Goal: Task Accomplishment & Management: Complete application form

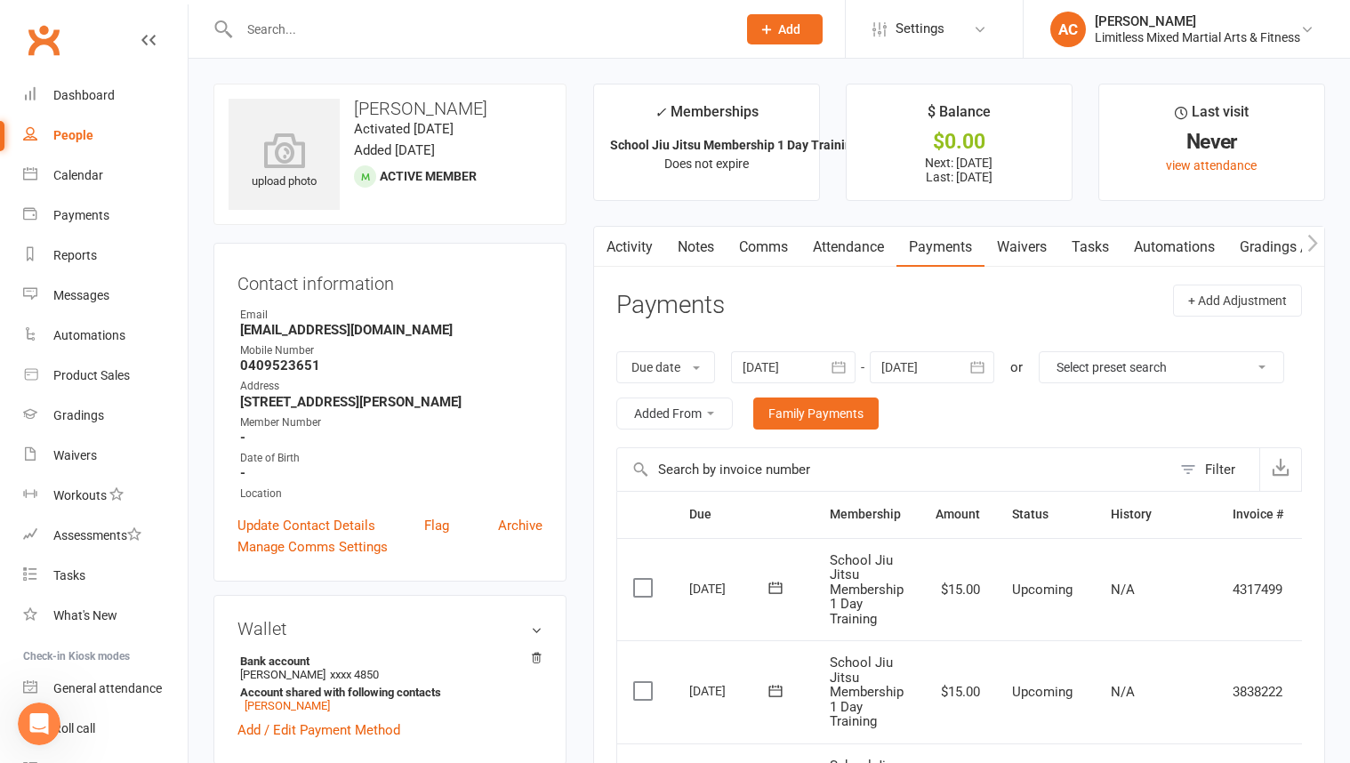
scroll to position [3, 0]
click at [718, 243] on link "Notes" at bounding box center [695, 247] width 61 height 41
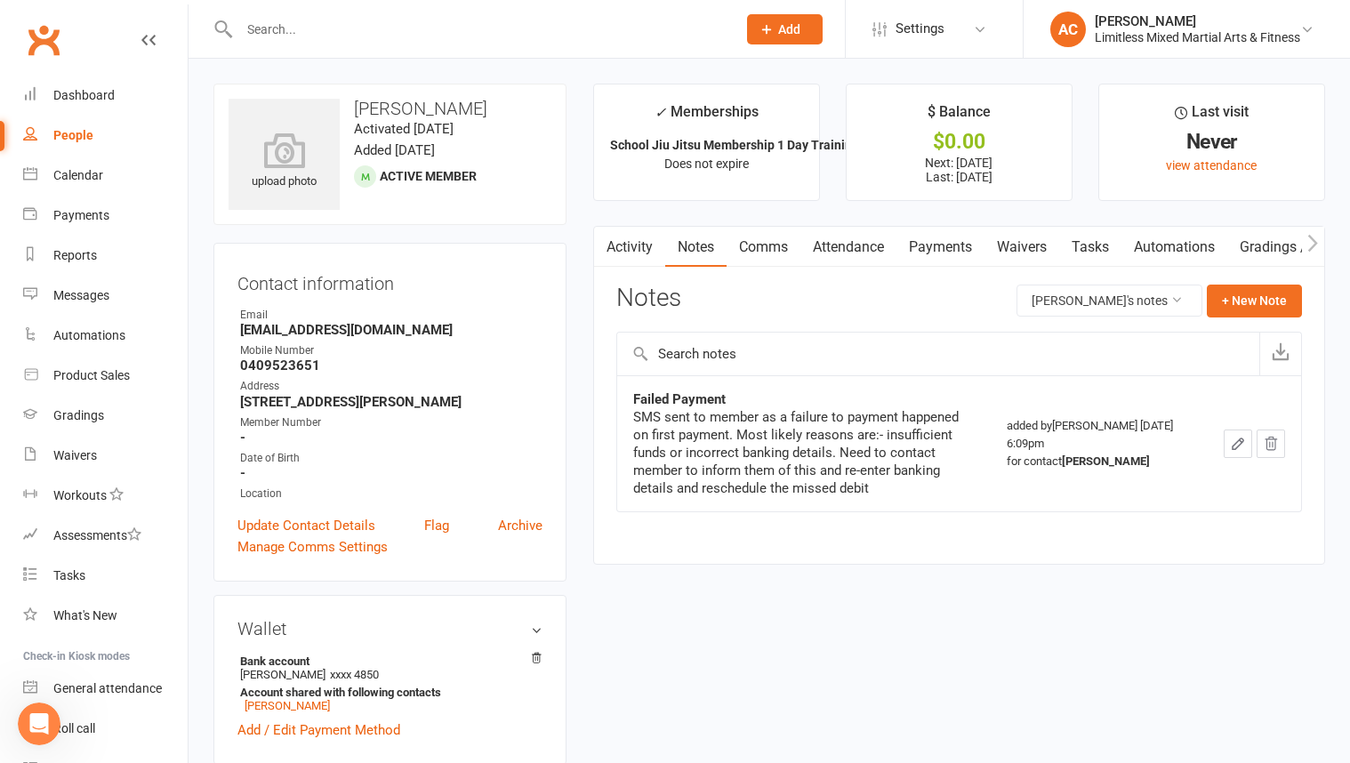
click at [1035, 241] on link "Waivers" at bounding box center [1022, 247] width 75 height 41
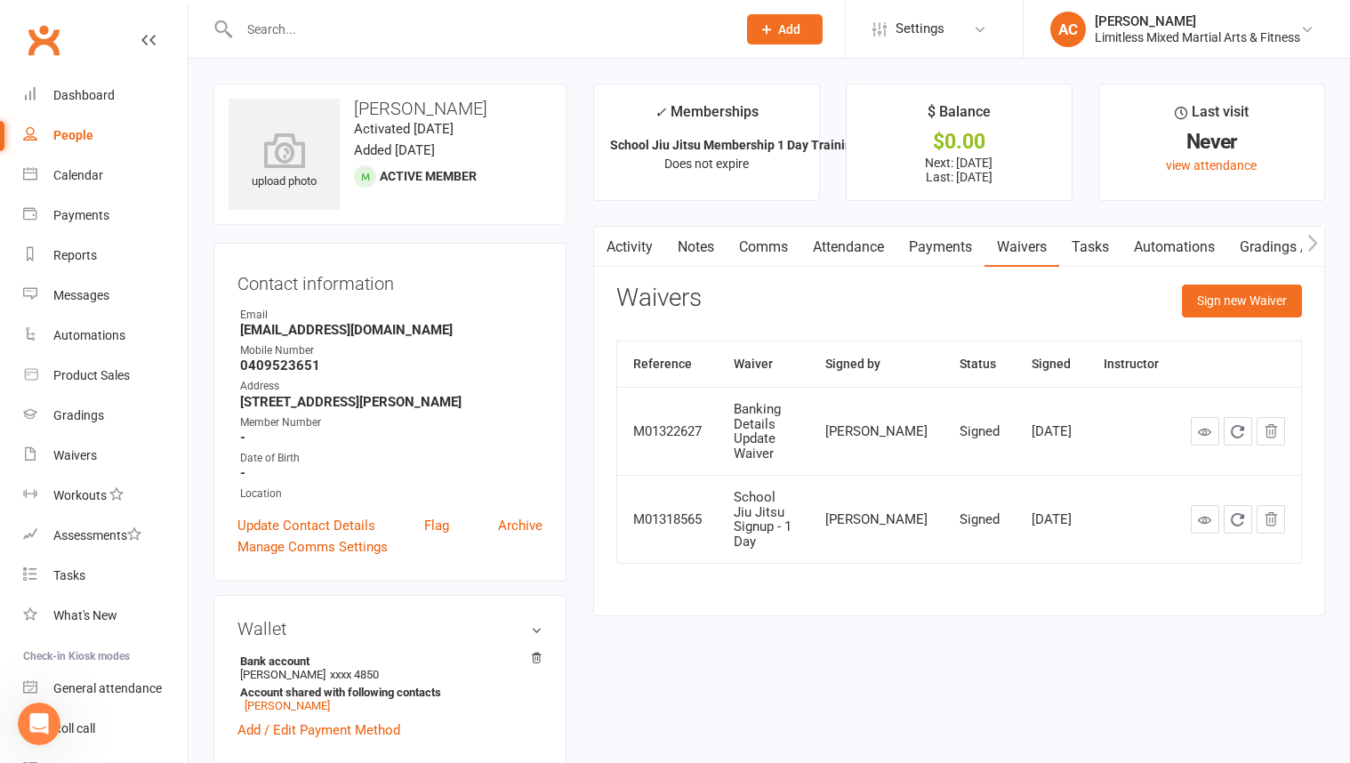
click at [701, 246] on link "Notes" at bounding box center [695, 247] width 61 height 41
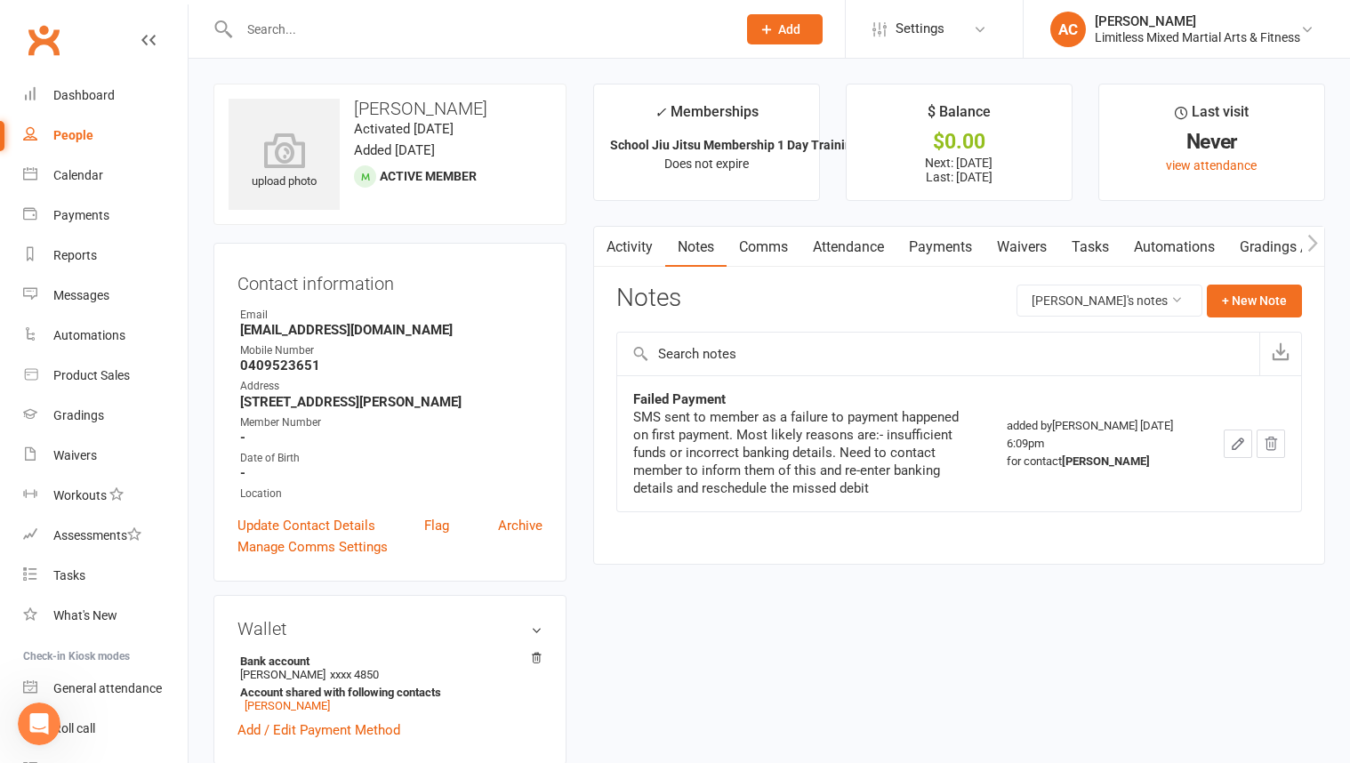
click at [945, 240] on link "Payments" at bounding box center [940, 247] width 88 height 41
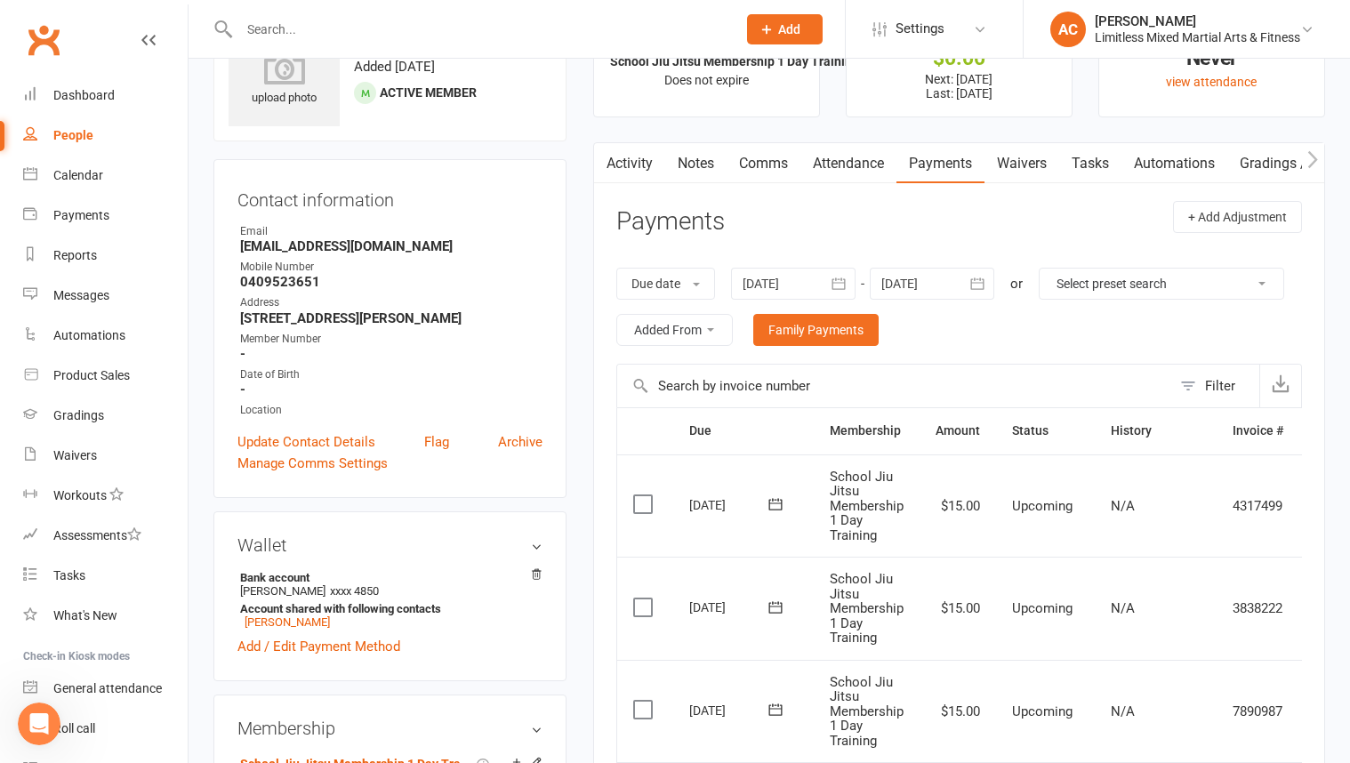
scroll to position [79, 0]
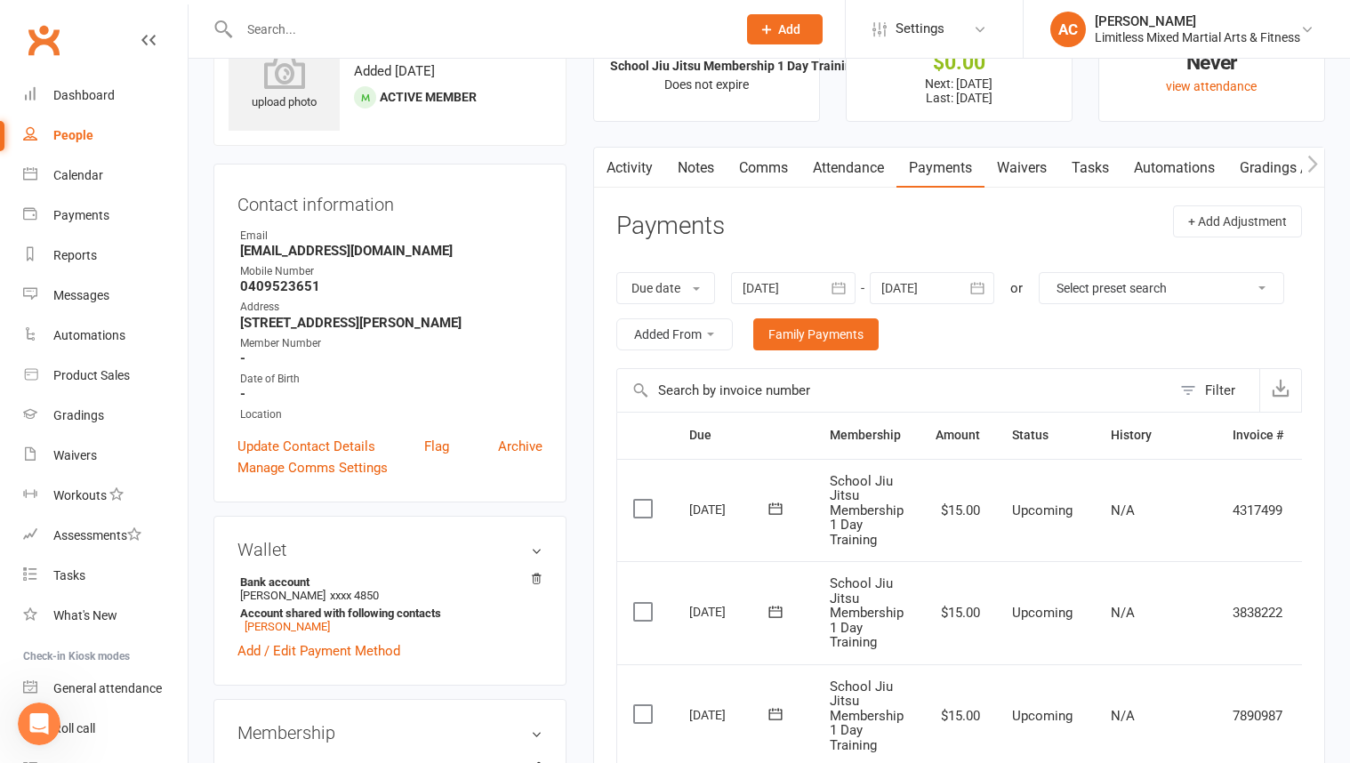
click at [1018, 168] on link "Waivers" at bounding box center [1022, 168] width 75 height 41
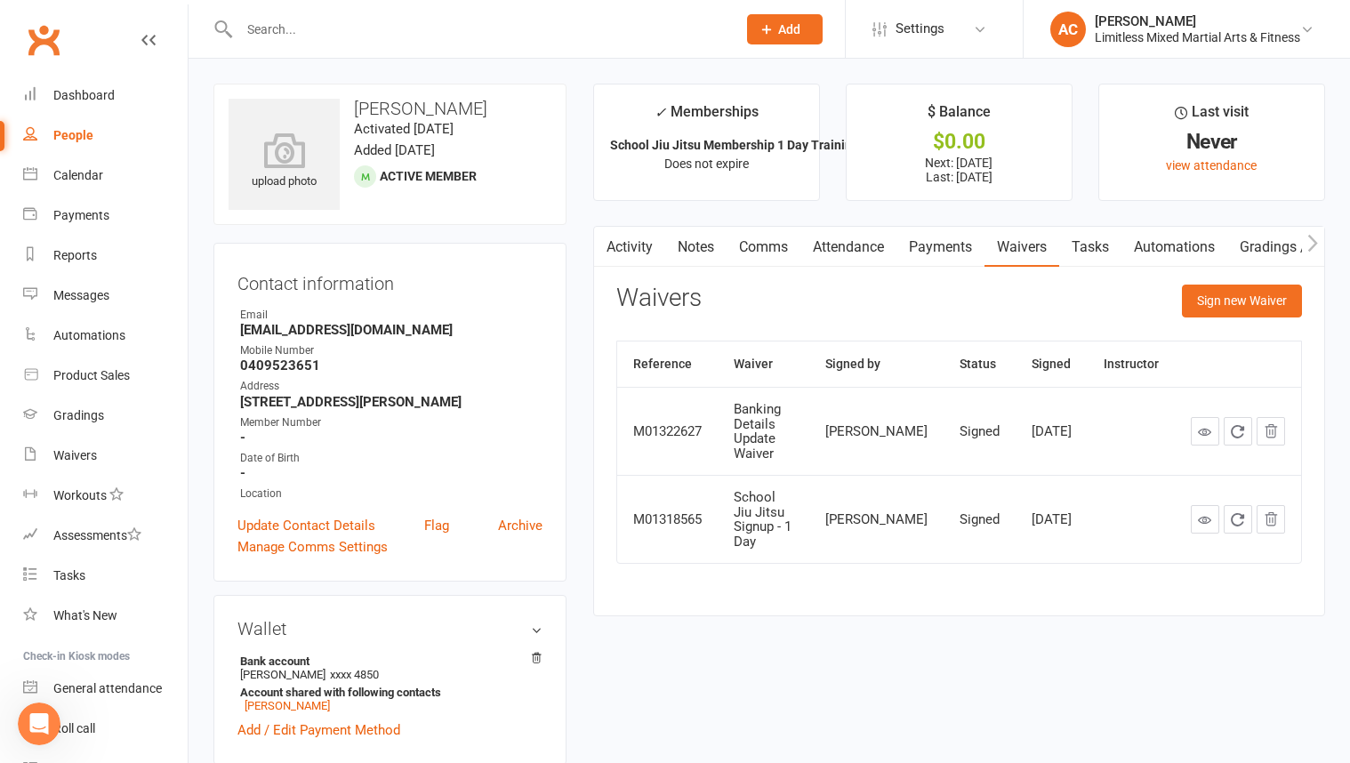
click at [61, 136] on div "People" at bounding box center [73, 135] width 40 height 14
select select "100"
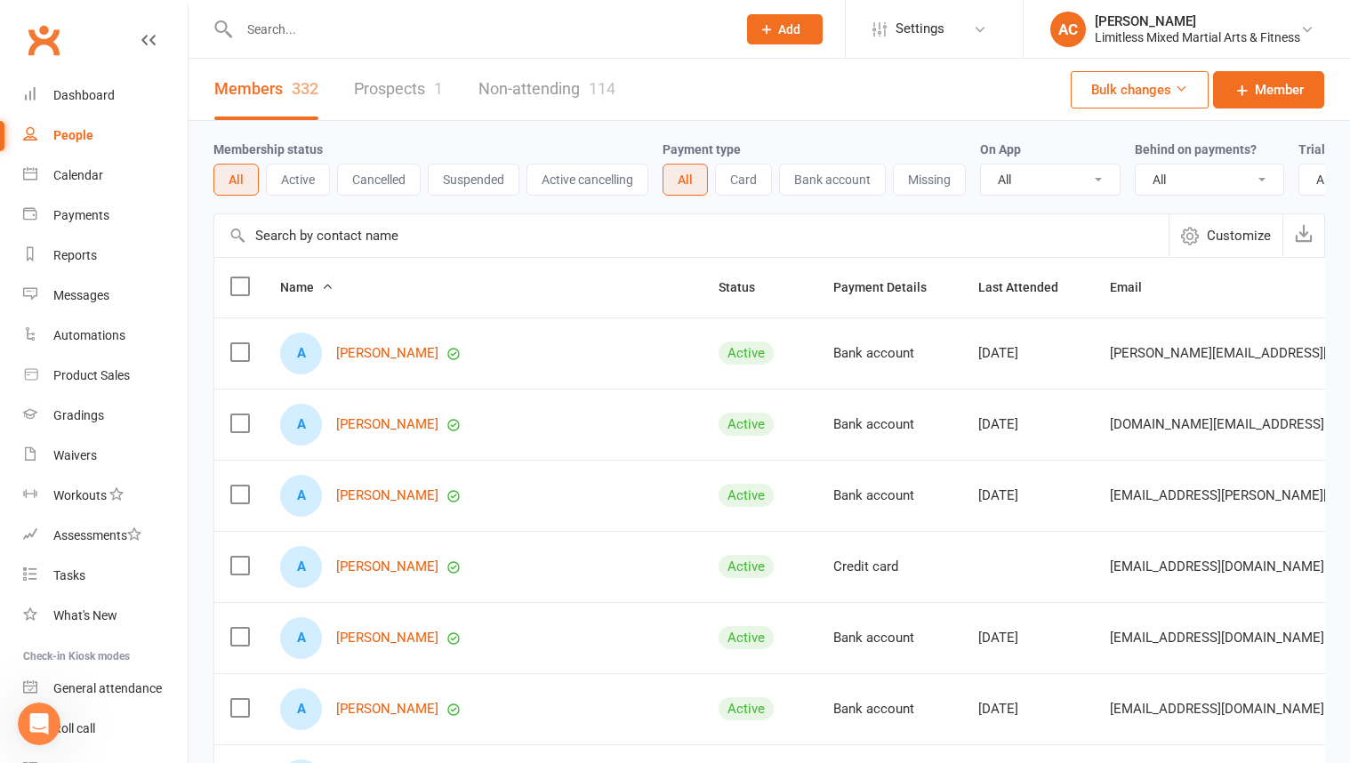
click at [1238, 181] on select "All No Yes" at bounding box center [1210, 180] width 148 height 30
select select "true"
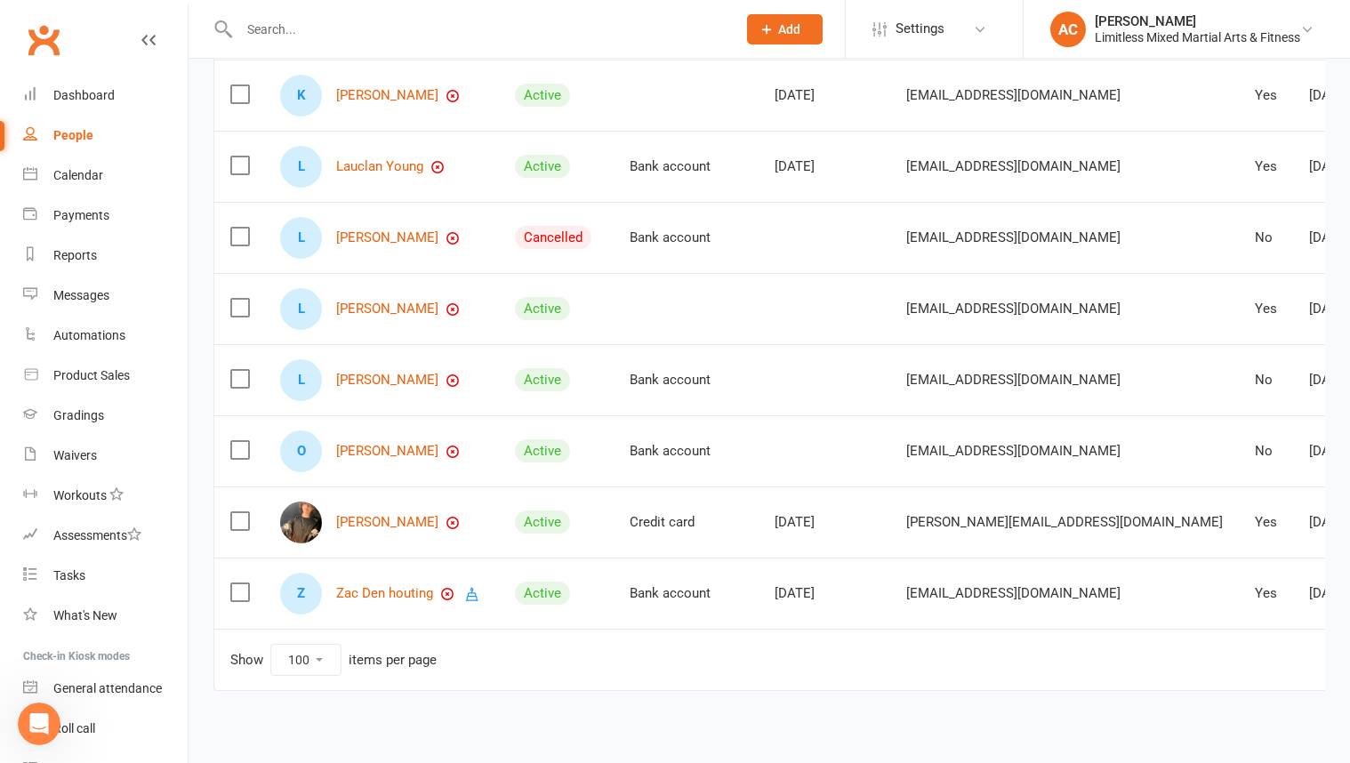
scroll to position [899, 0]
click at [382, 447] on link "[PERSON_NAME]" at bounding box center [387, 450] width 102 height 15
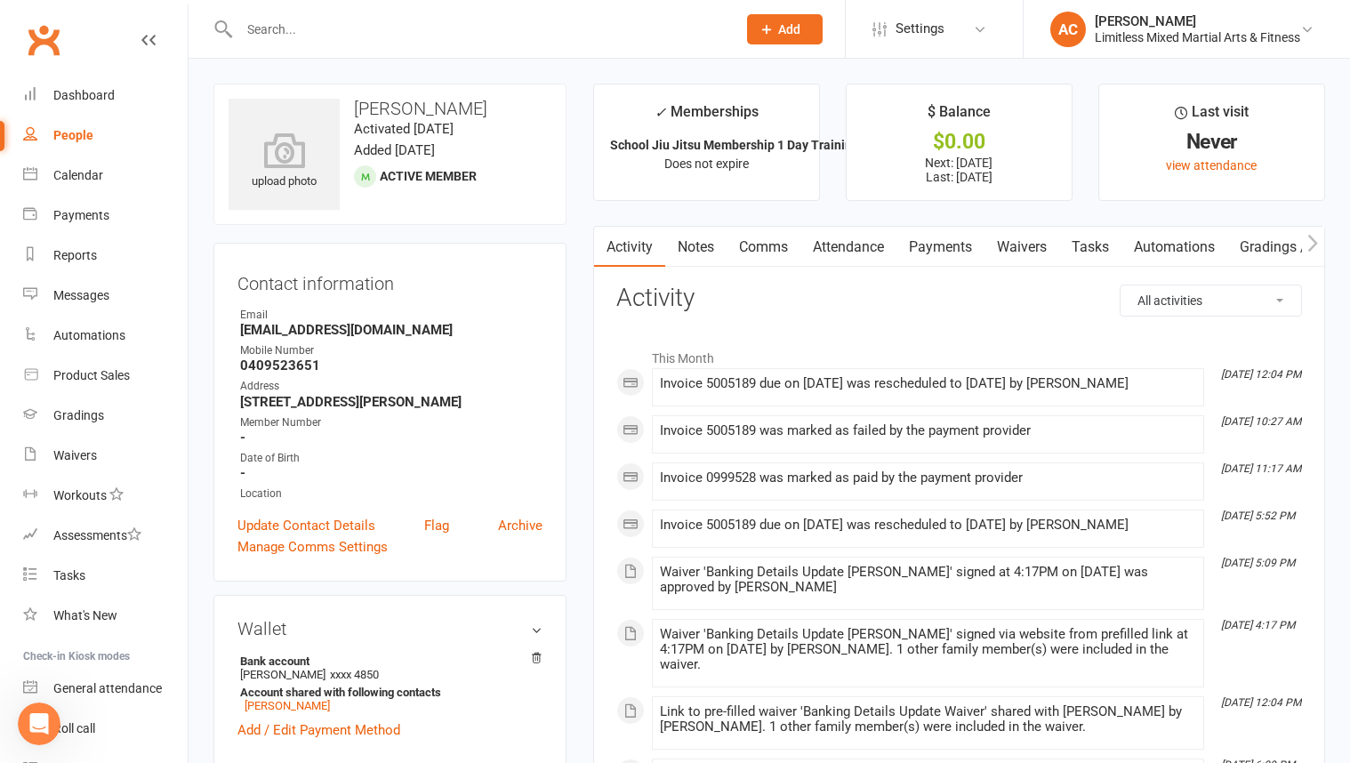
click at [938, 251] on link "Payments" at bounding box center [940, 247] width 88 height 41
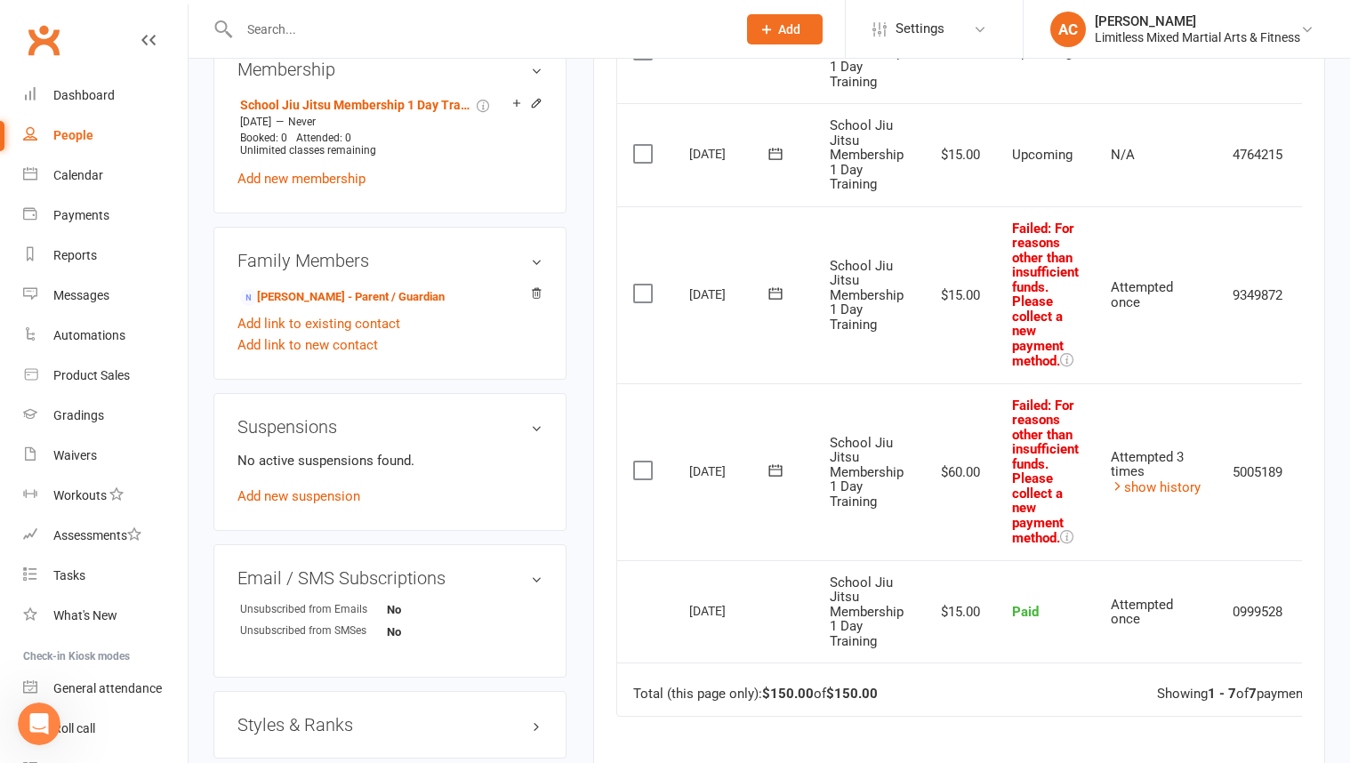
scroll to position [0, 56]
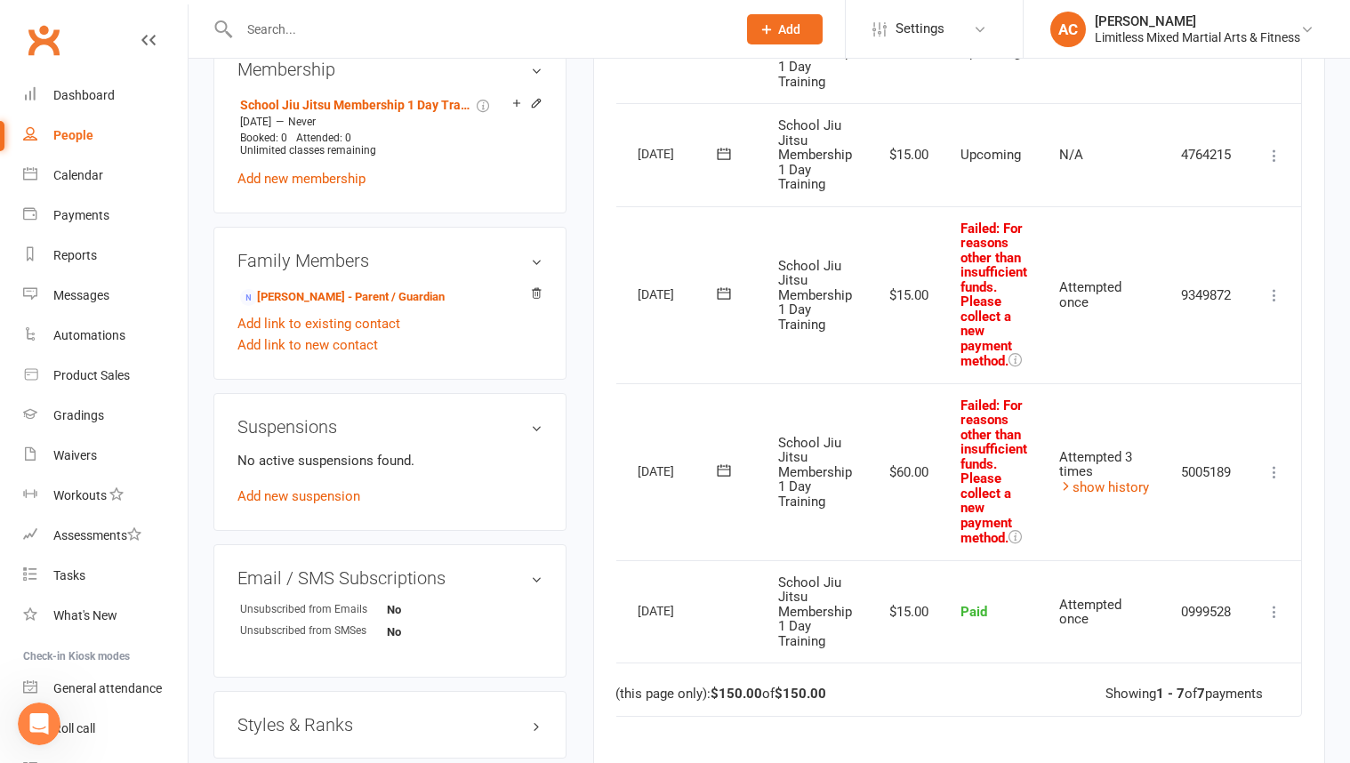
click at [1273, 475] on icon at bounding box center [1275, 472] width 18 height 18
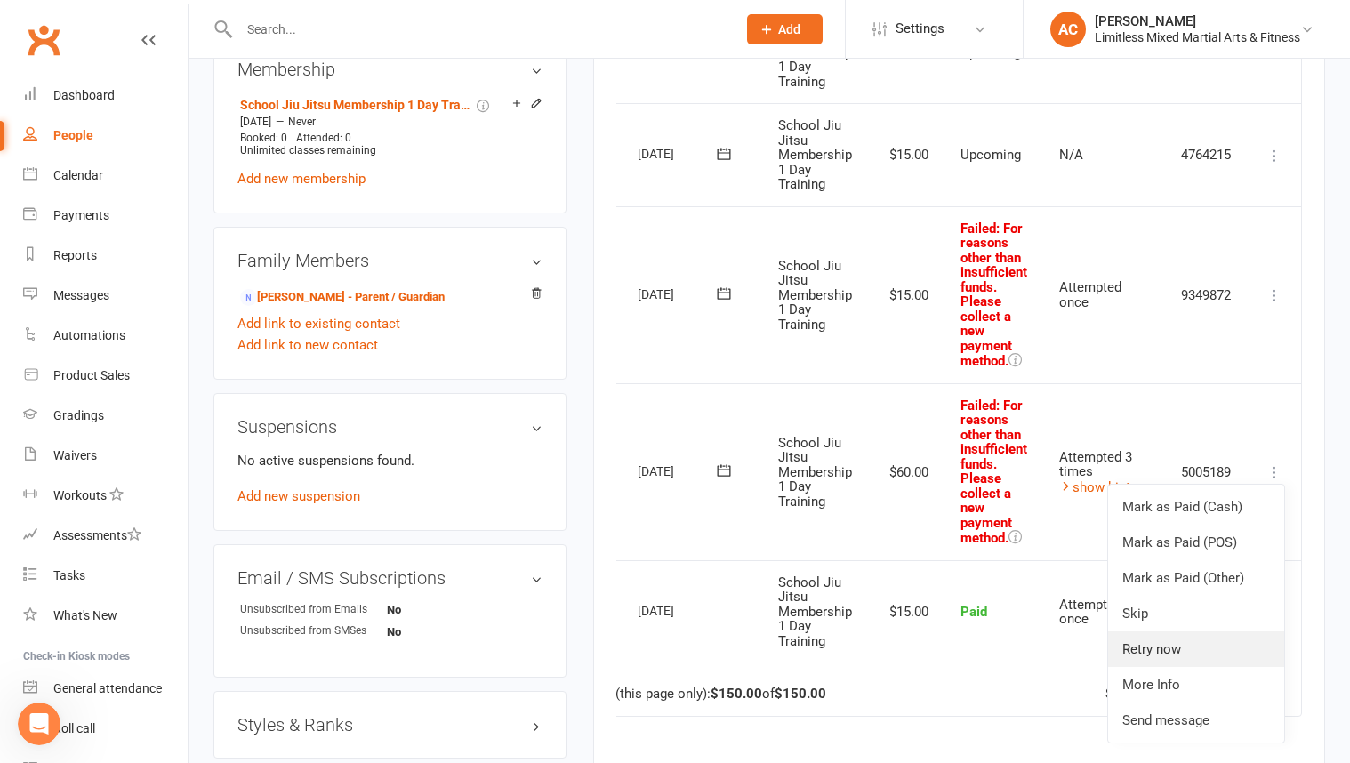
click at [1195, 642] on link "Retry now" at bounding box center [1196, 649] width 176 height 36
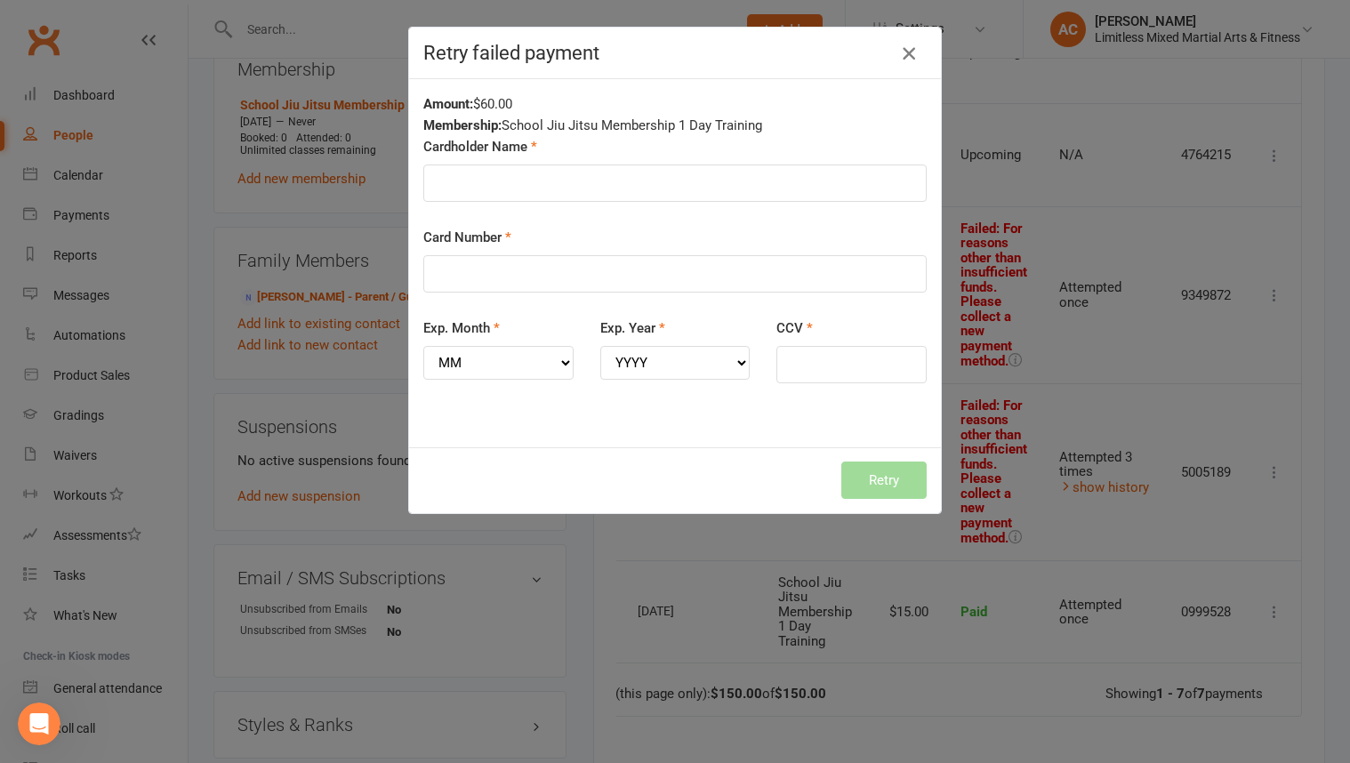
click at [909, 55] on icon "button" at bounding box center [908, 53] width 21 height 21
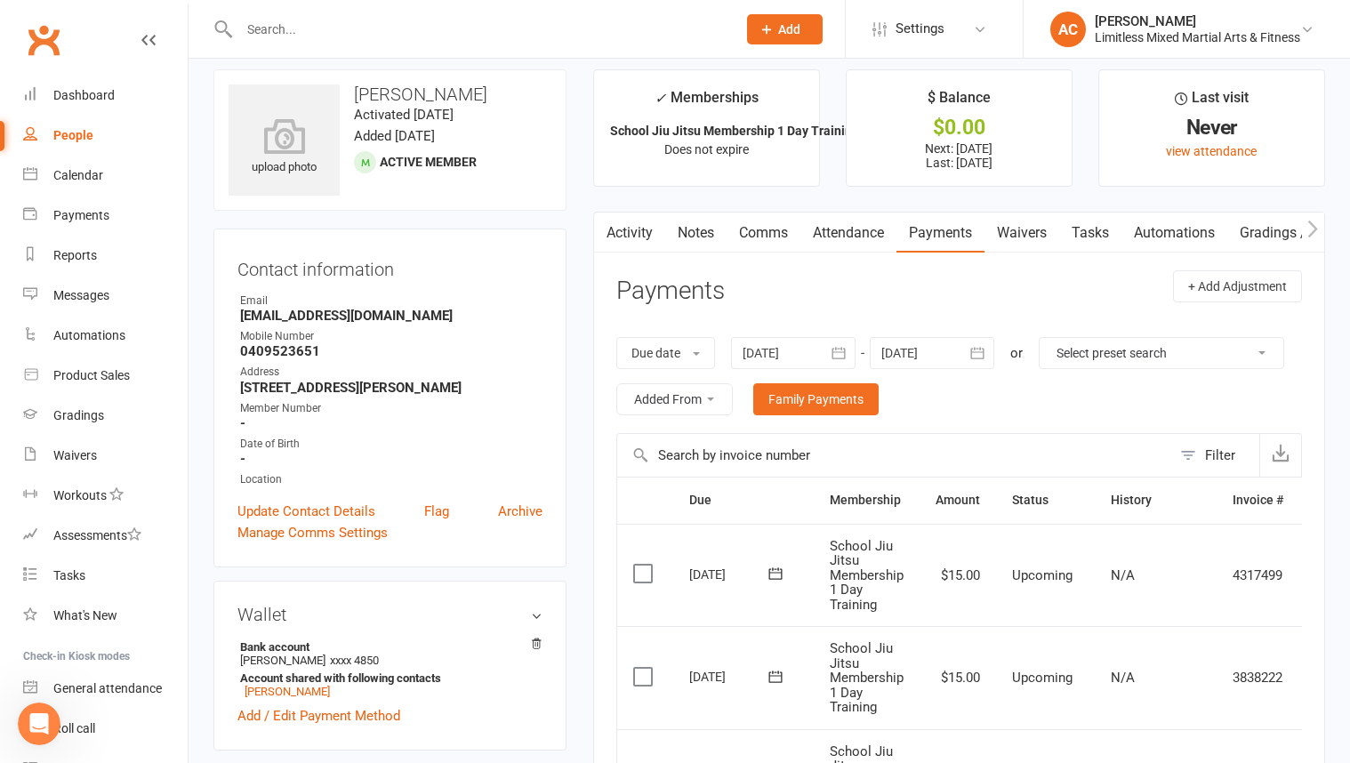
scroll to position [0, 0]
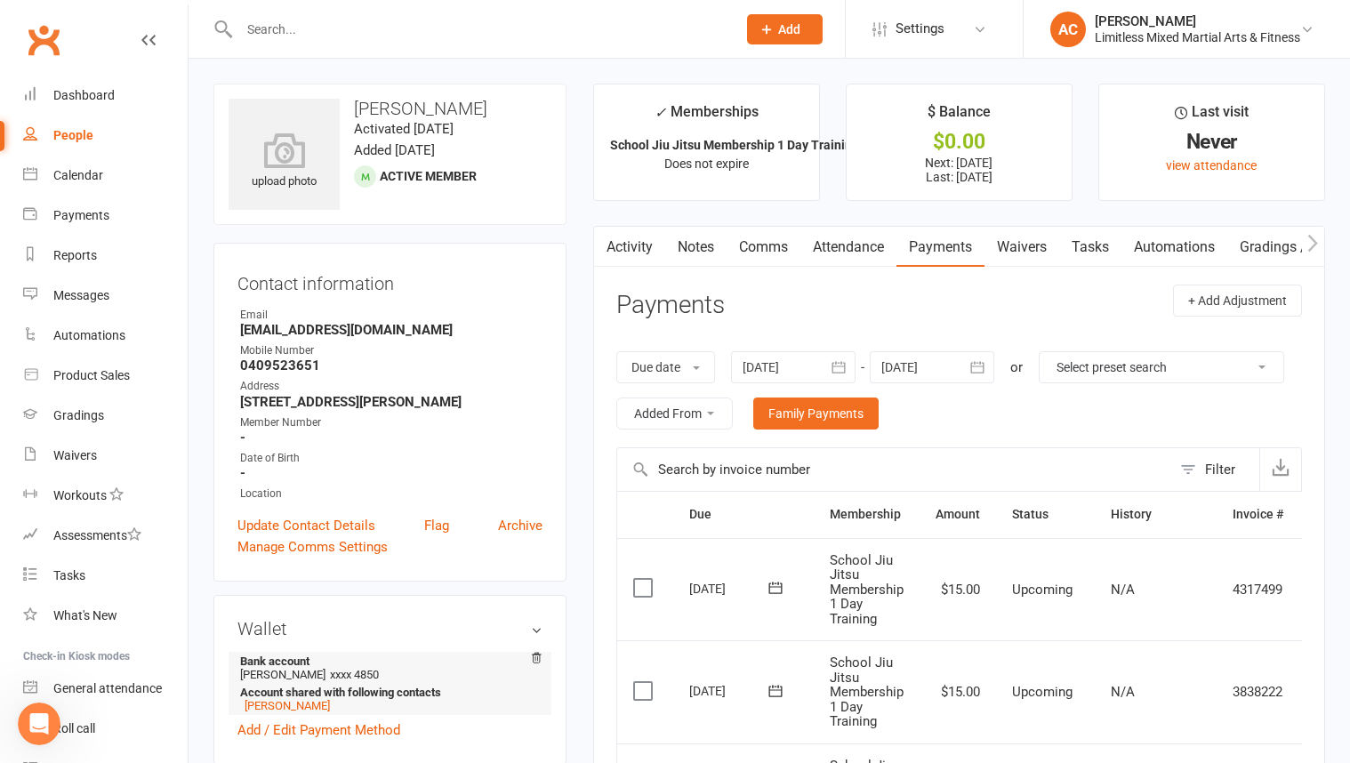
click at [325, 677] on li "Bank account [PERSON_NAME] xxxx 4850 Account shared with following contacts [PE…" at bounding box center [389, 683] width 305 height 63
click at [337, 727] on link "Add / Edit Payment Method" at bounding box center [318, 729] width 163 height 21
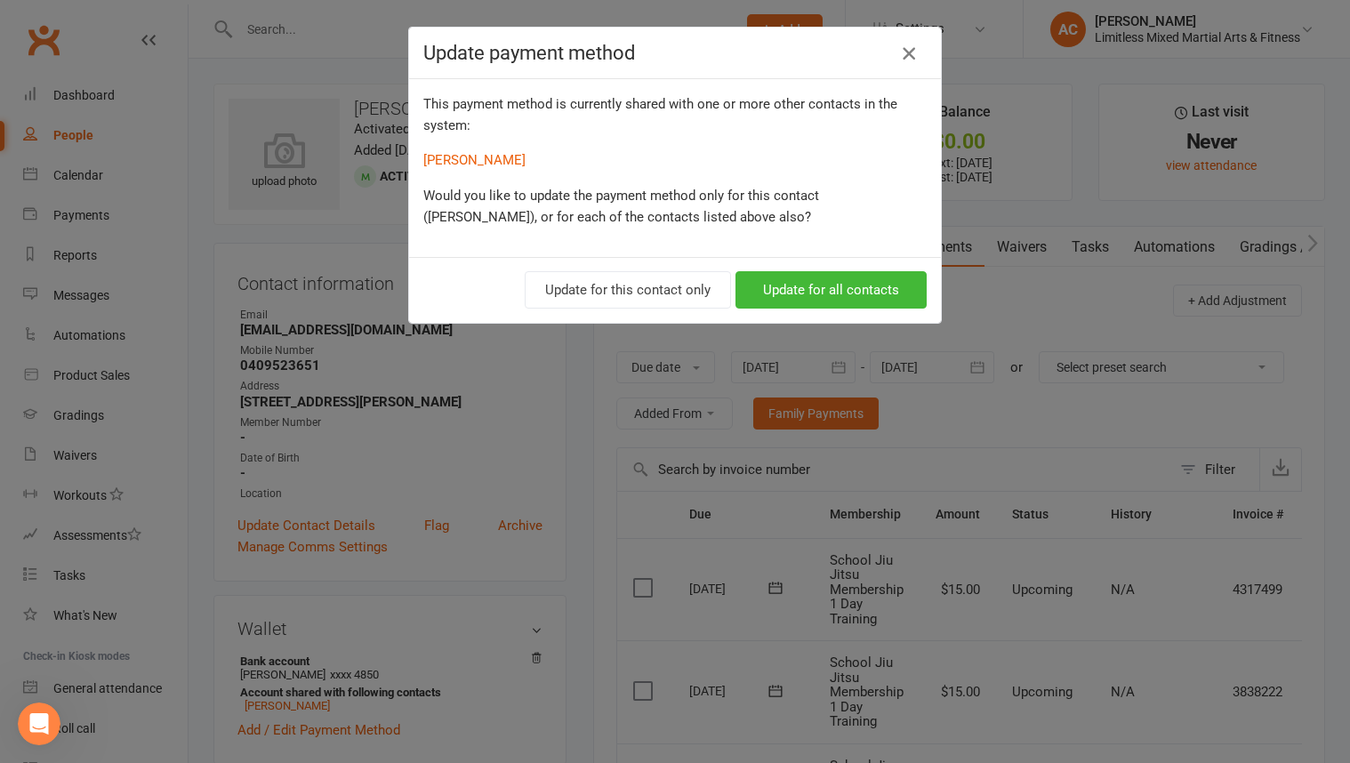
click at [910, 55] on icon "button" at bounding box center [908, 53] width 21 height 21
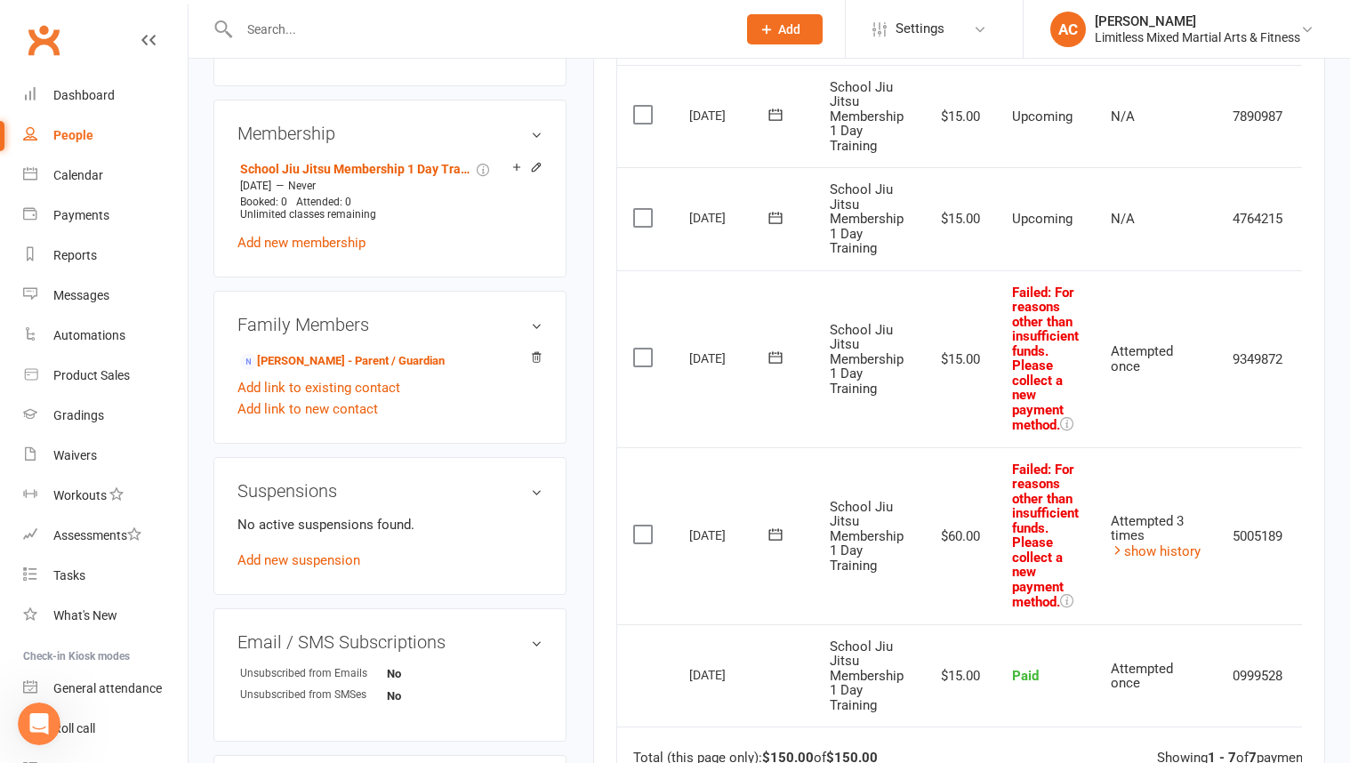
scroll to position [682, 0]
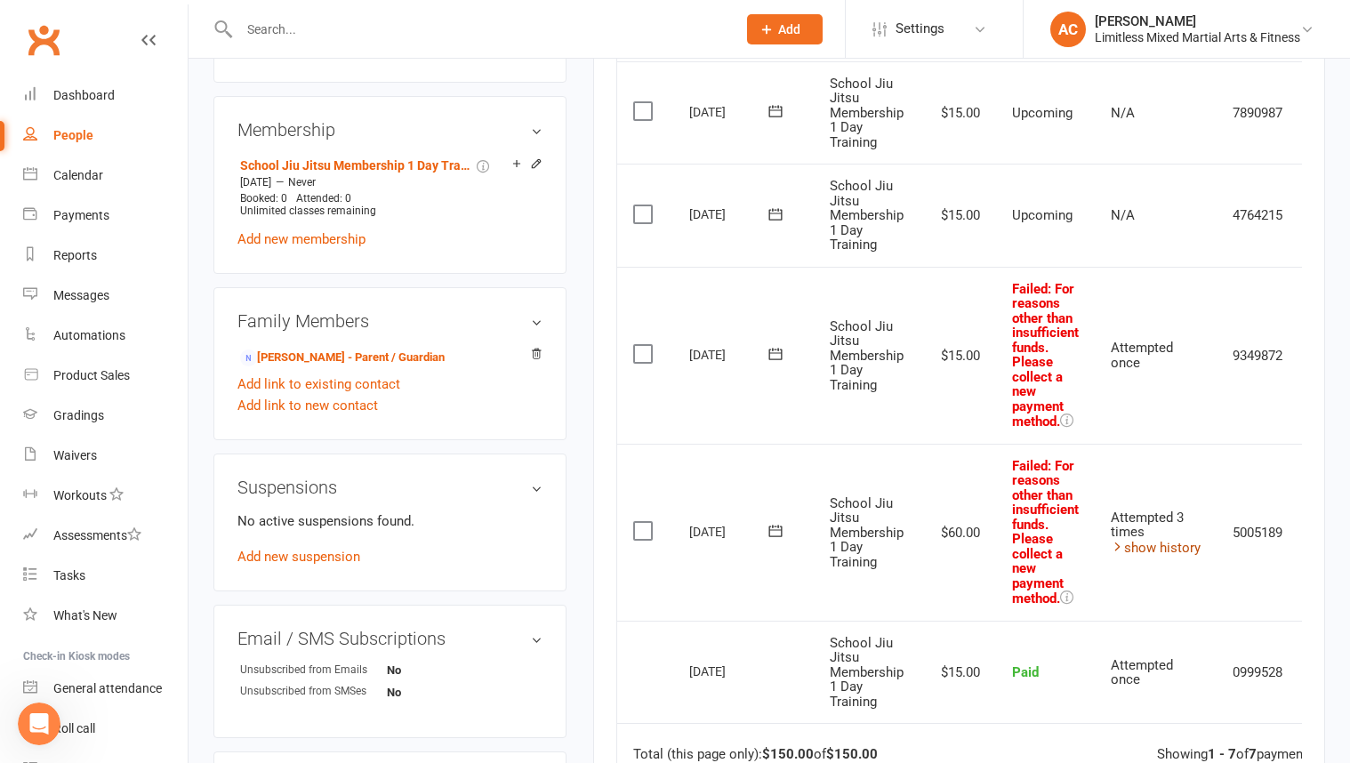
click at [1146, 550] on link "show history" at bounding box center [1156, 548] width 90 height 16
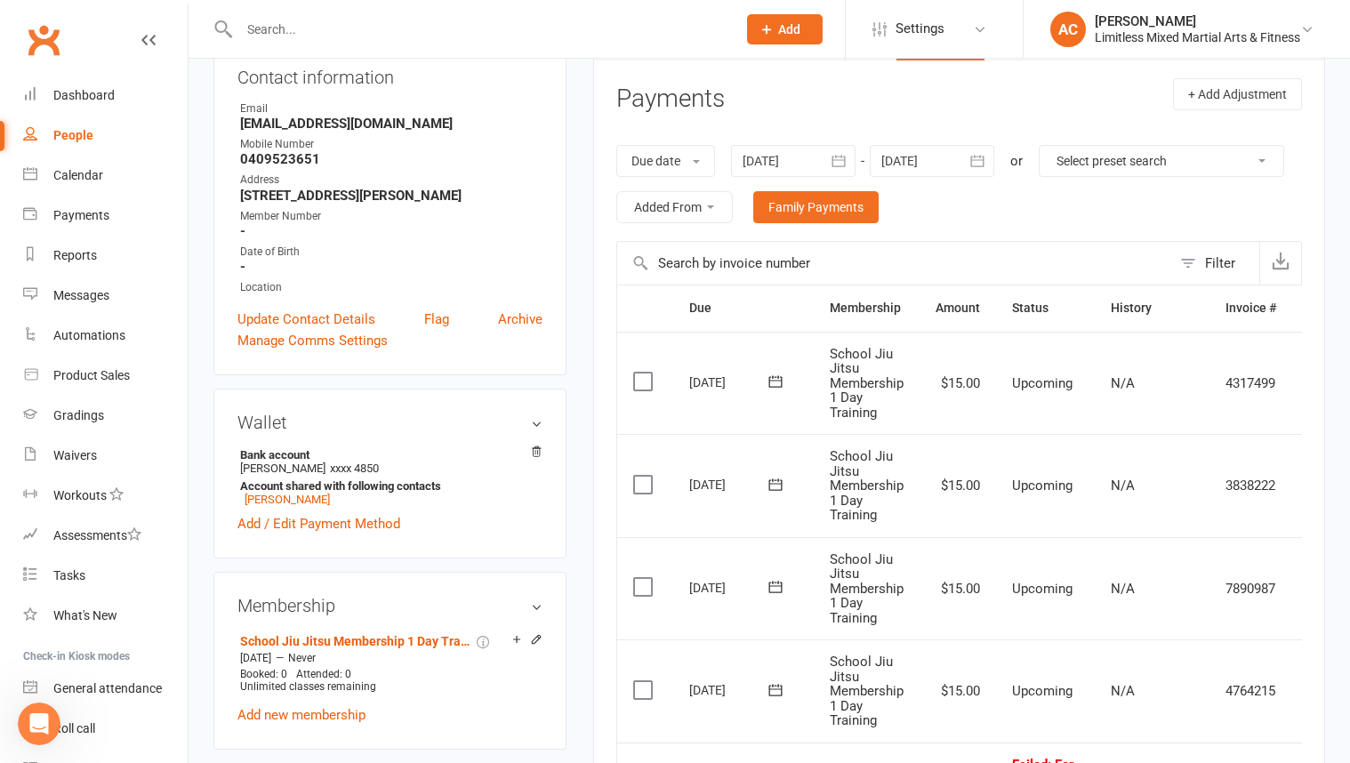
scroll to position [0, 0]
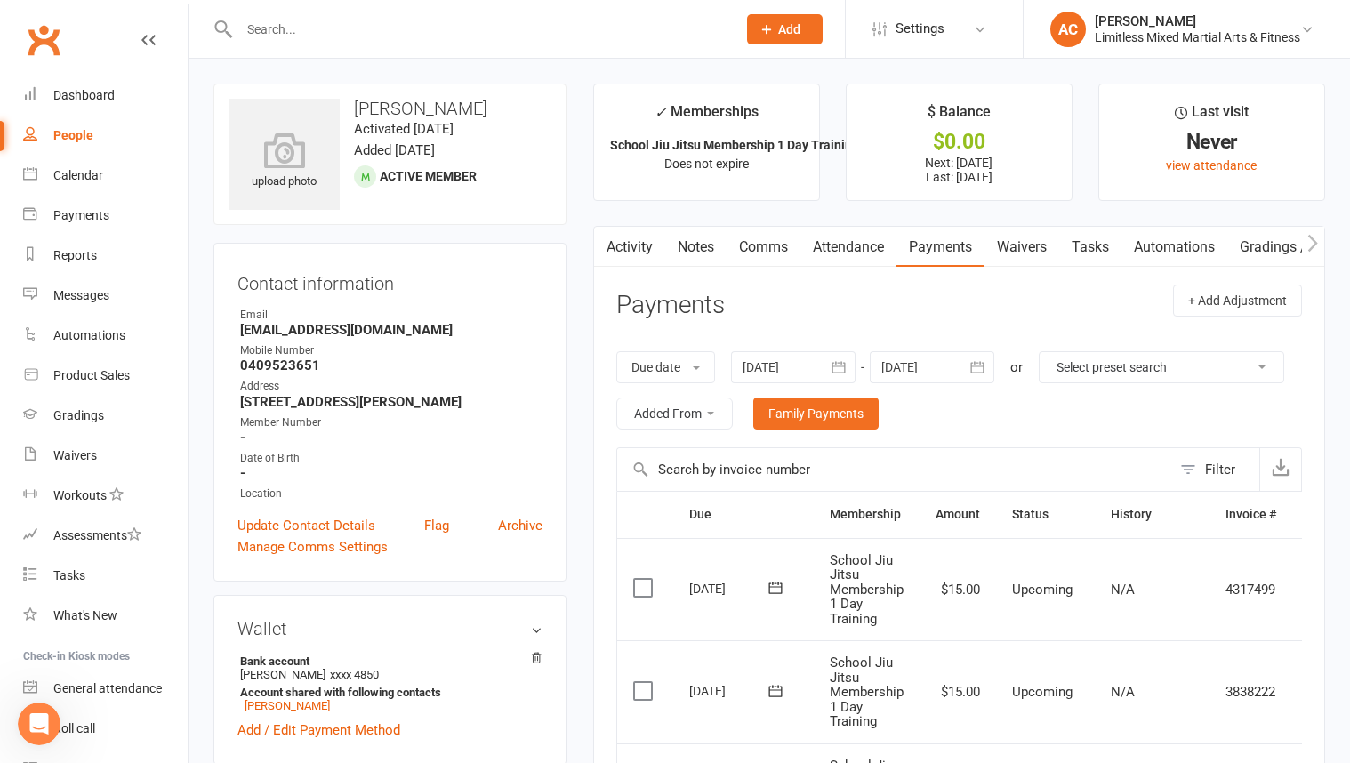
click at [331, 29] on input "text" at bounding box center [479, 29] width 490 height 25
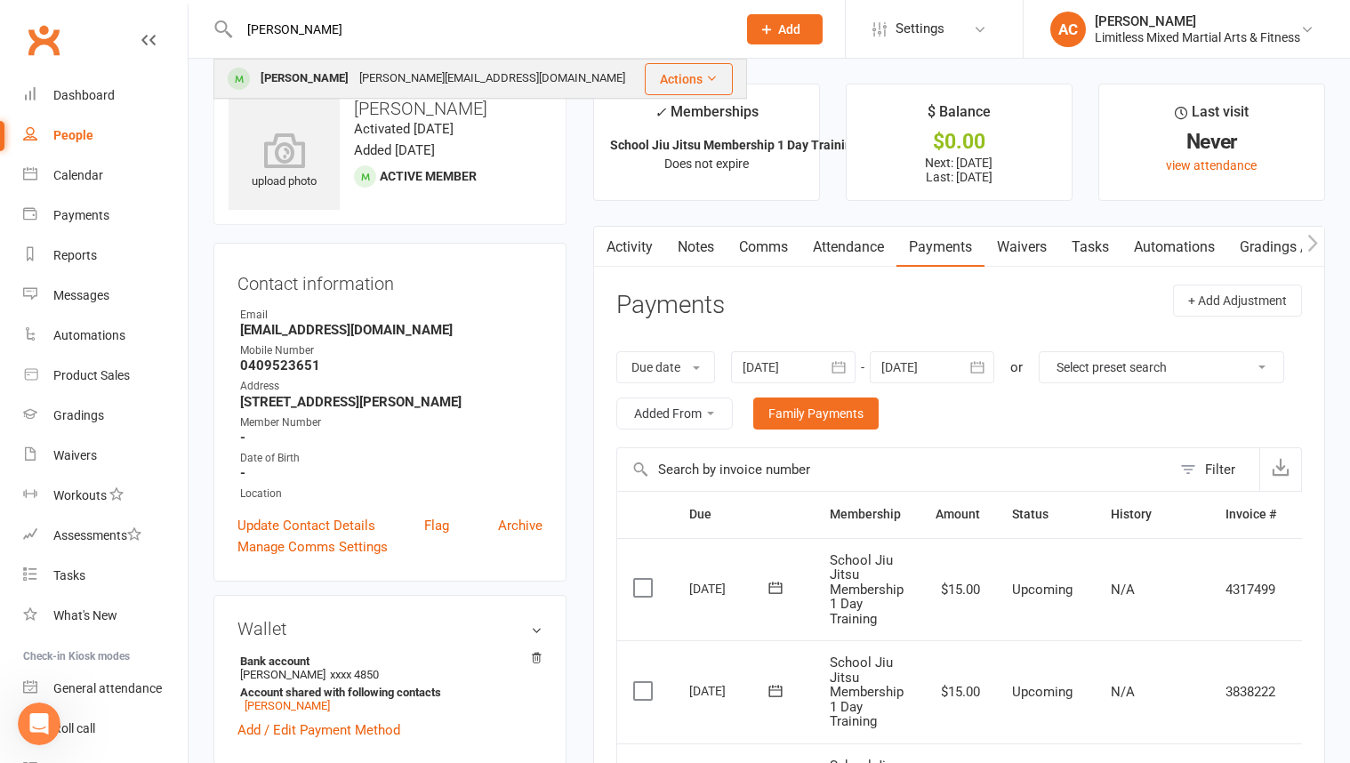
type input "[PERSON_NAME]"
click at [334, 75] on div "[PERSON_NAME]" at bounding box center [304, 79] width 99 height 26
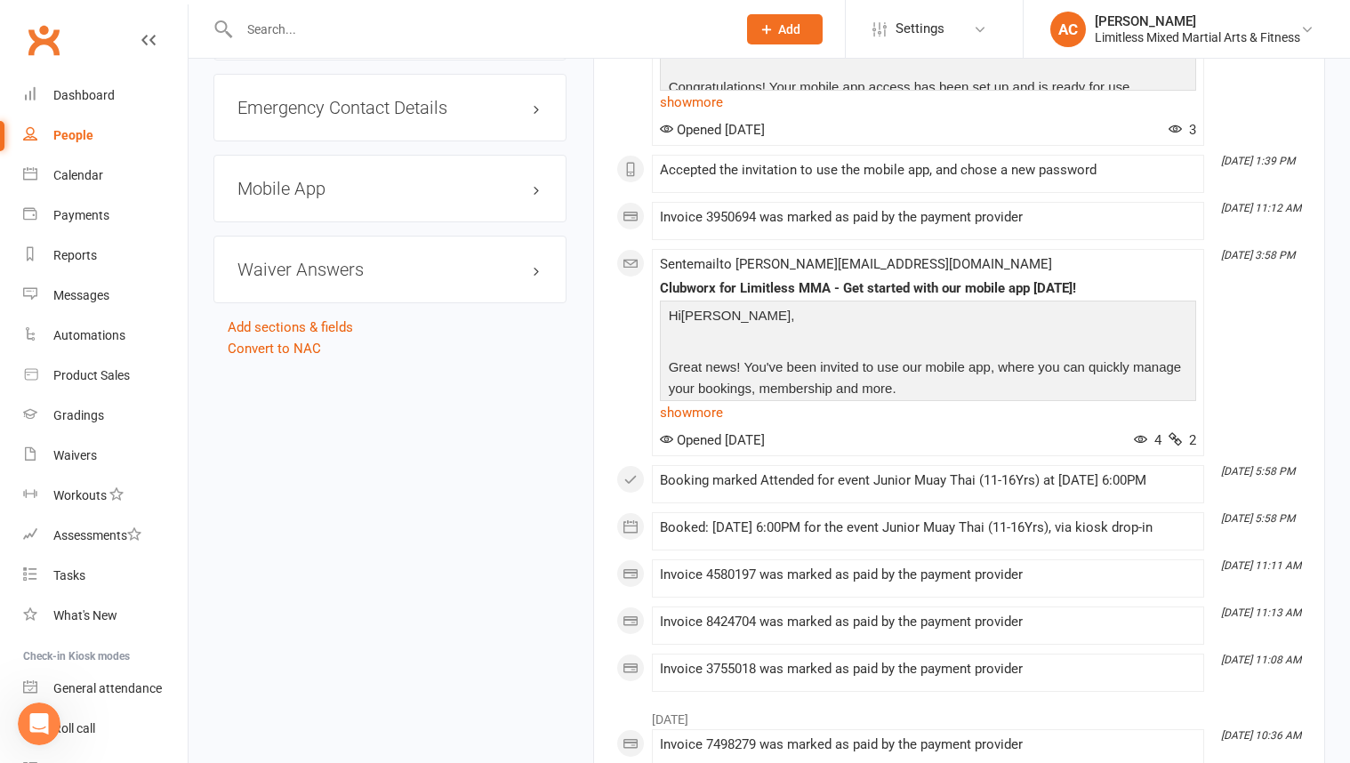
scroll to position [1447, 0]
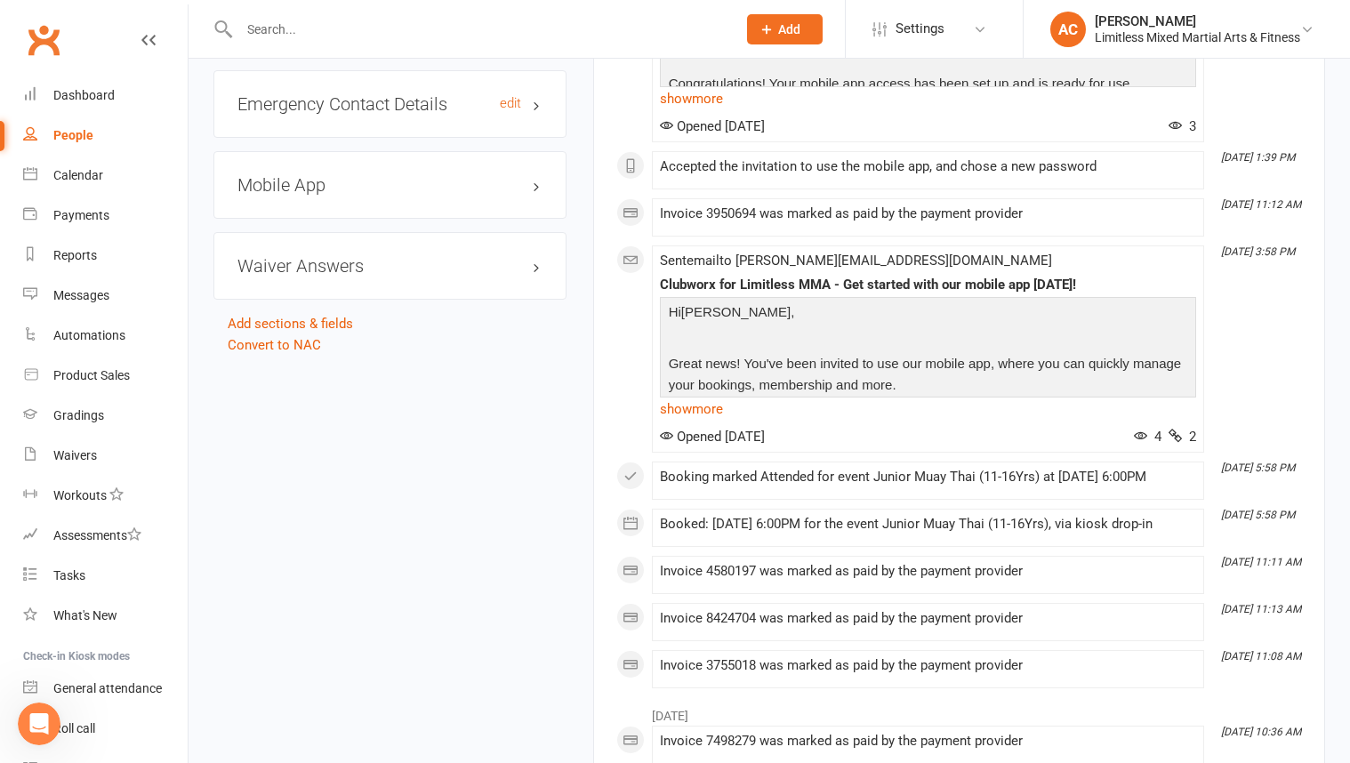
click at [380, 94] on h3 "Emergency Contact Details edit" at bounding box center [389, 104] width 305 height 20
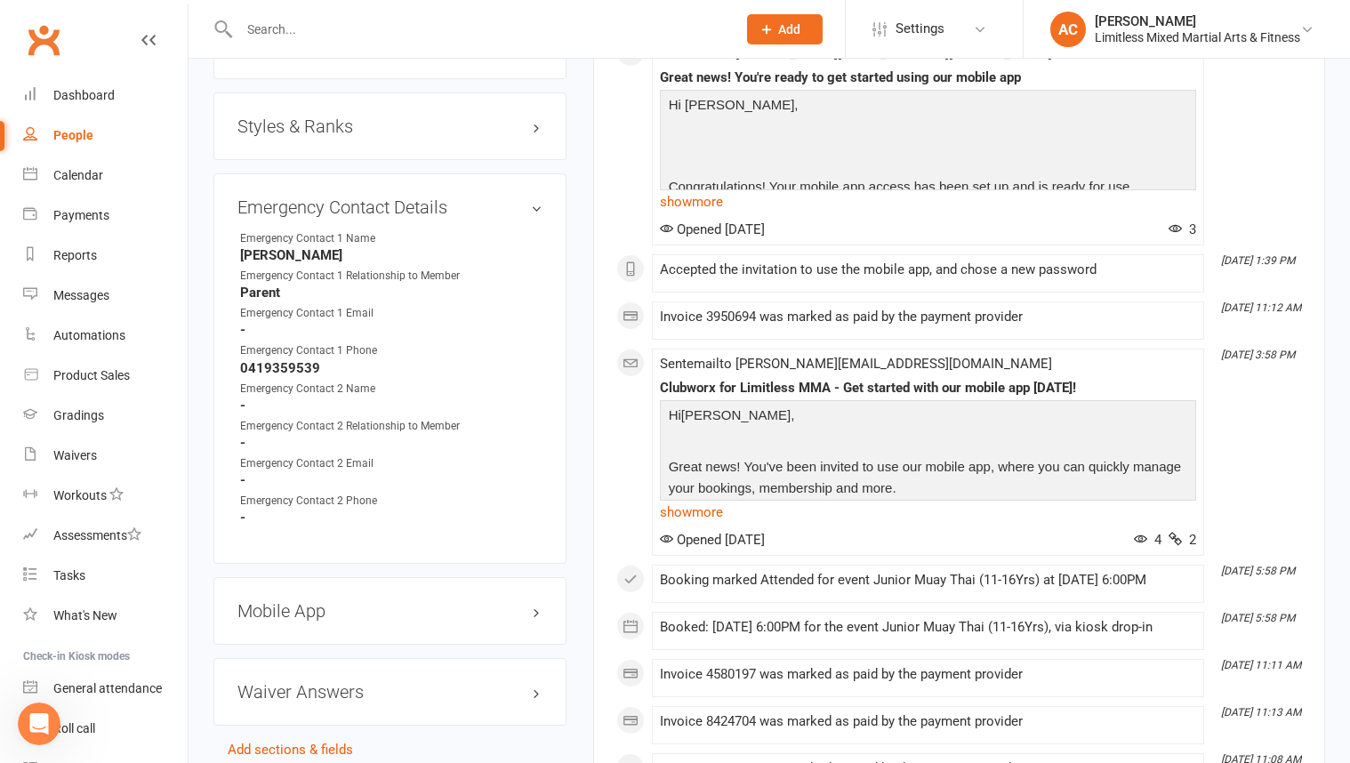
scroll to position [1331, 0]
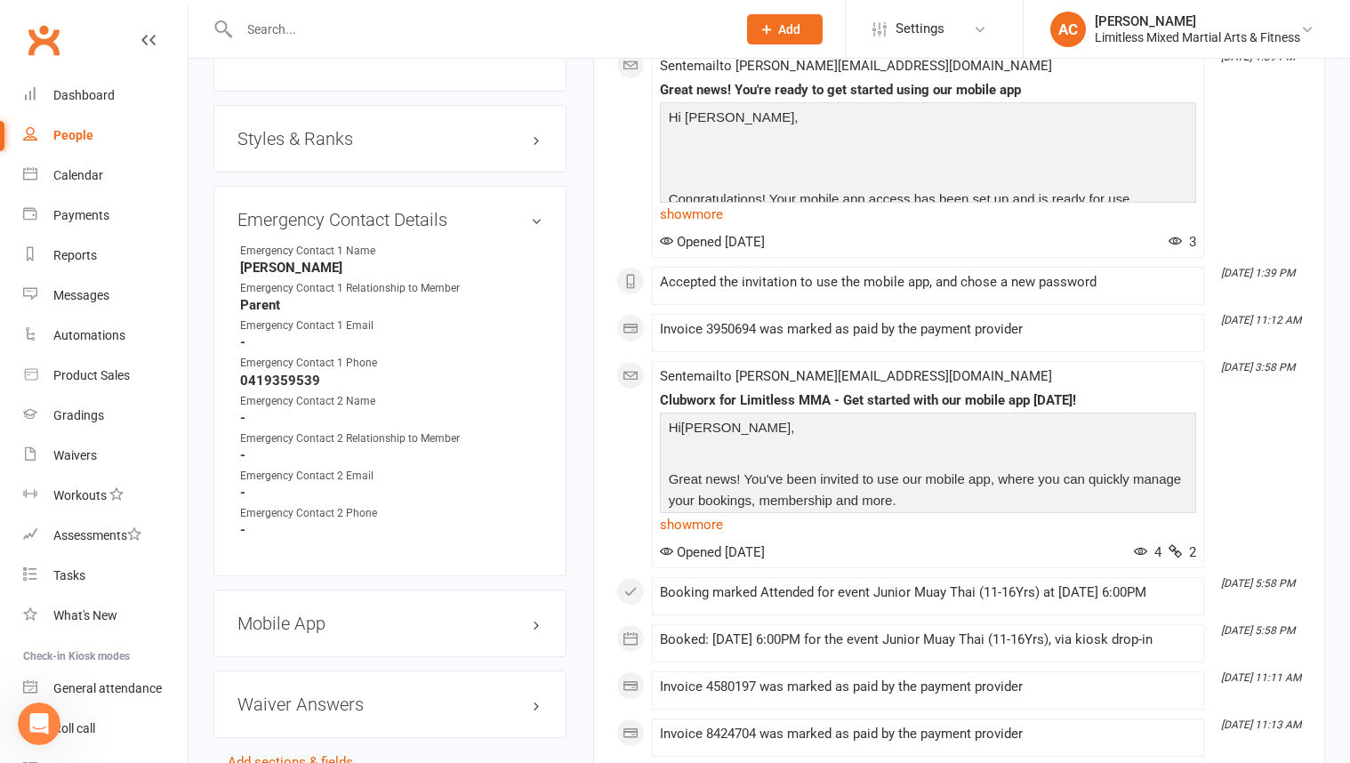
drag, startPoint x: 508, startPoint y: 202, endPoint x: 508, endPoint y: 212, distance: 9.8
click at [0, 0] on link "edit" at bounding box center [0, 0] width 0 height 0
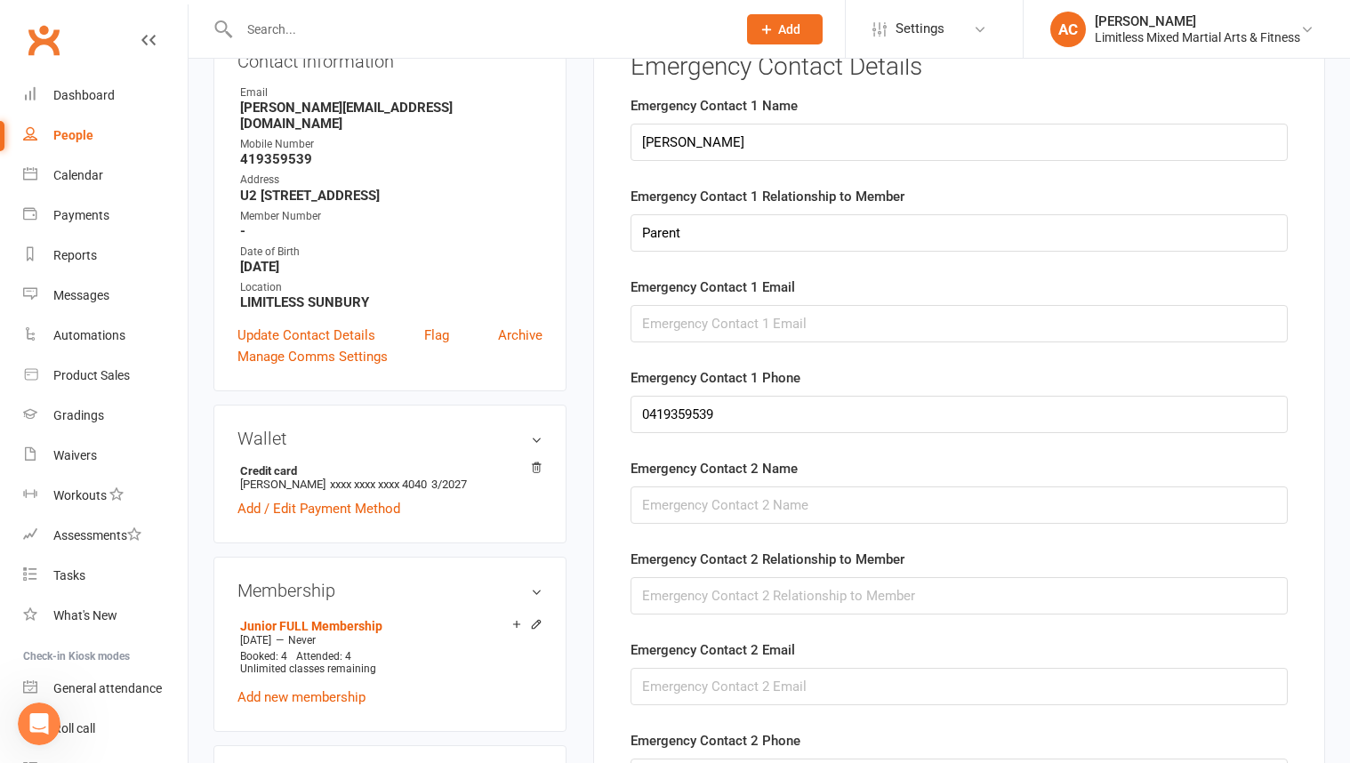
scroll to position [235, 0]
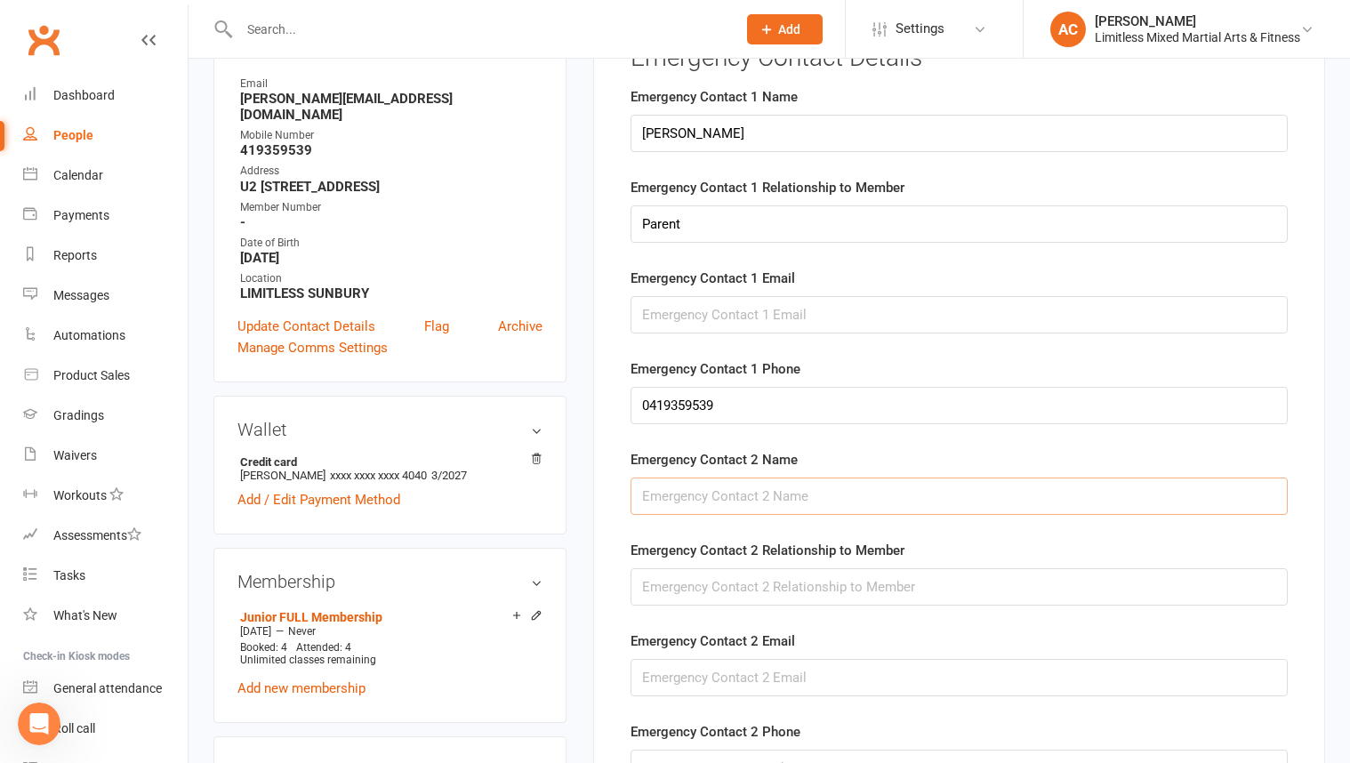
click at [772, 495] on input "text" at bounding box center [959, 496] width 657 height 37
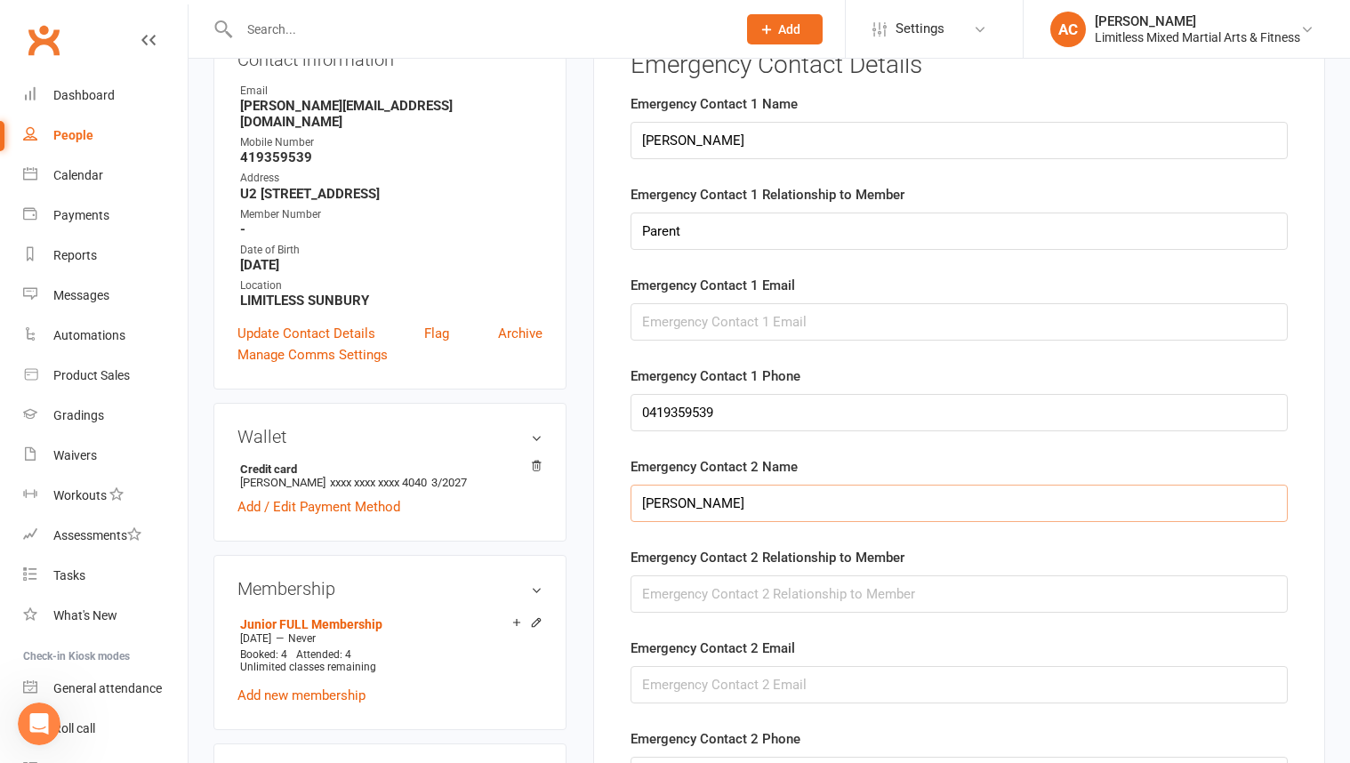
type input "[PERSON_NAME]"
click at [739, 586] on input "text" at bounding box center [959, 593] width 657 height 37
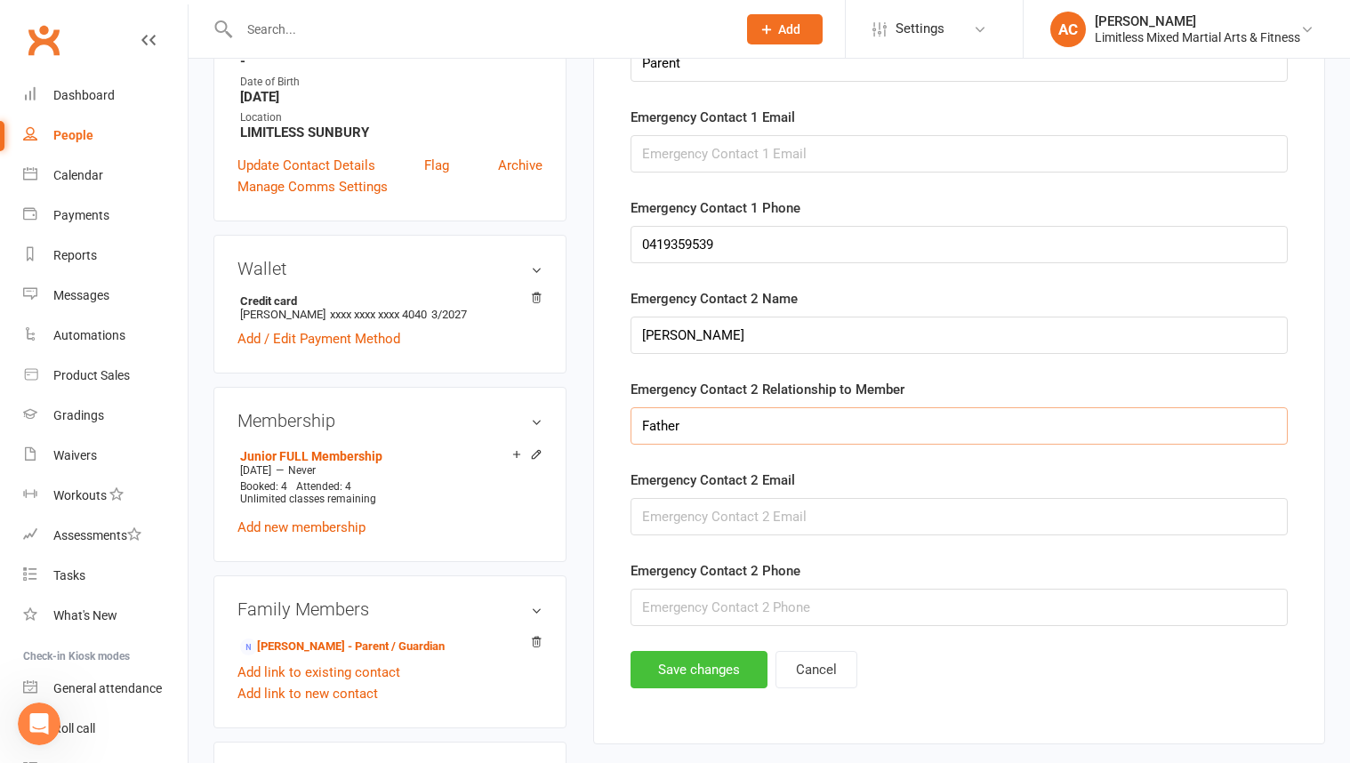
scroll to position [398, 0]
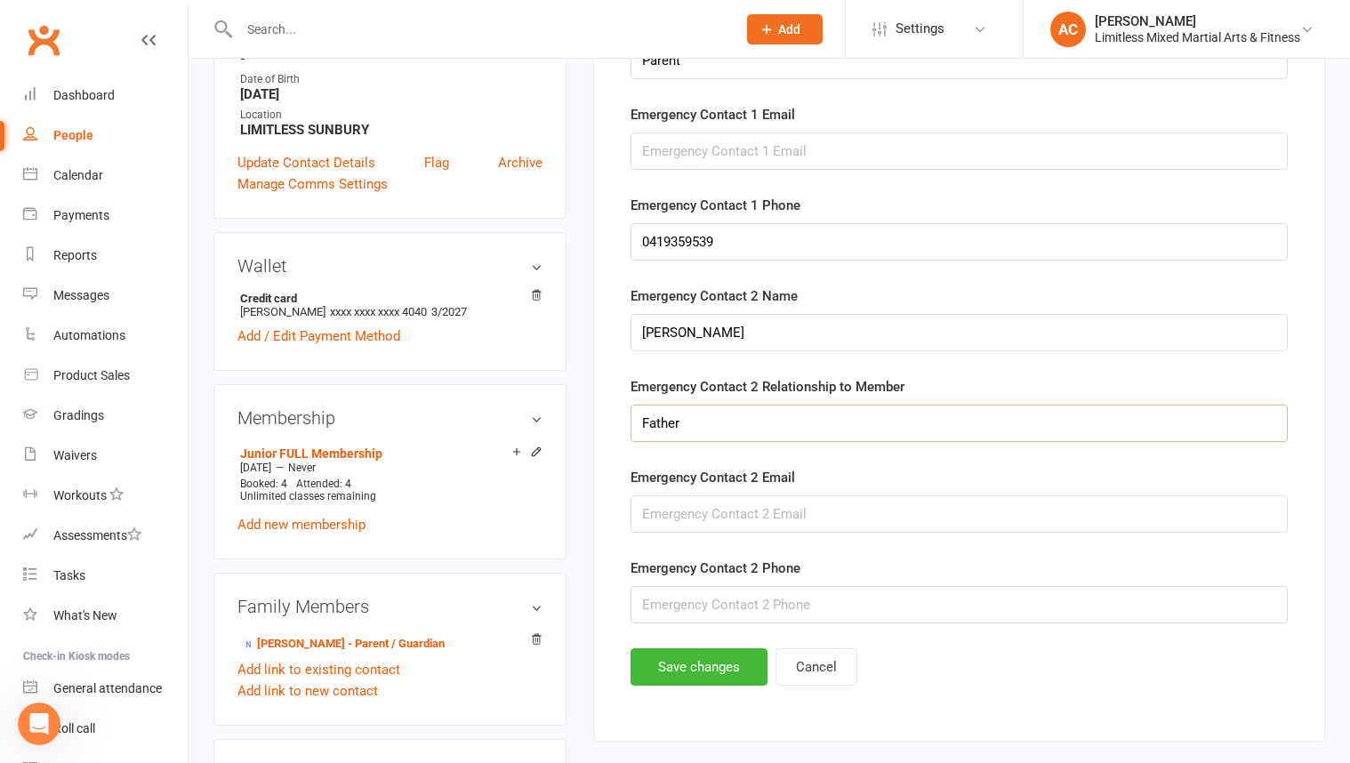
type input "Father"
click at [736, 607] on input "string" at bounding box center [959, 604] width 657 height 37
type input "0450903095"
click at [711, 666] on button "Save changes" at bounding box center [699, 666] width 137 height 37
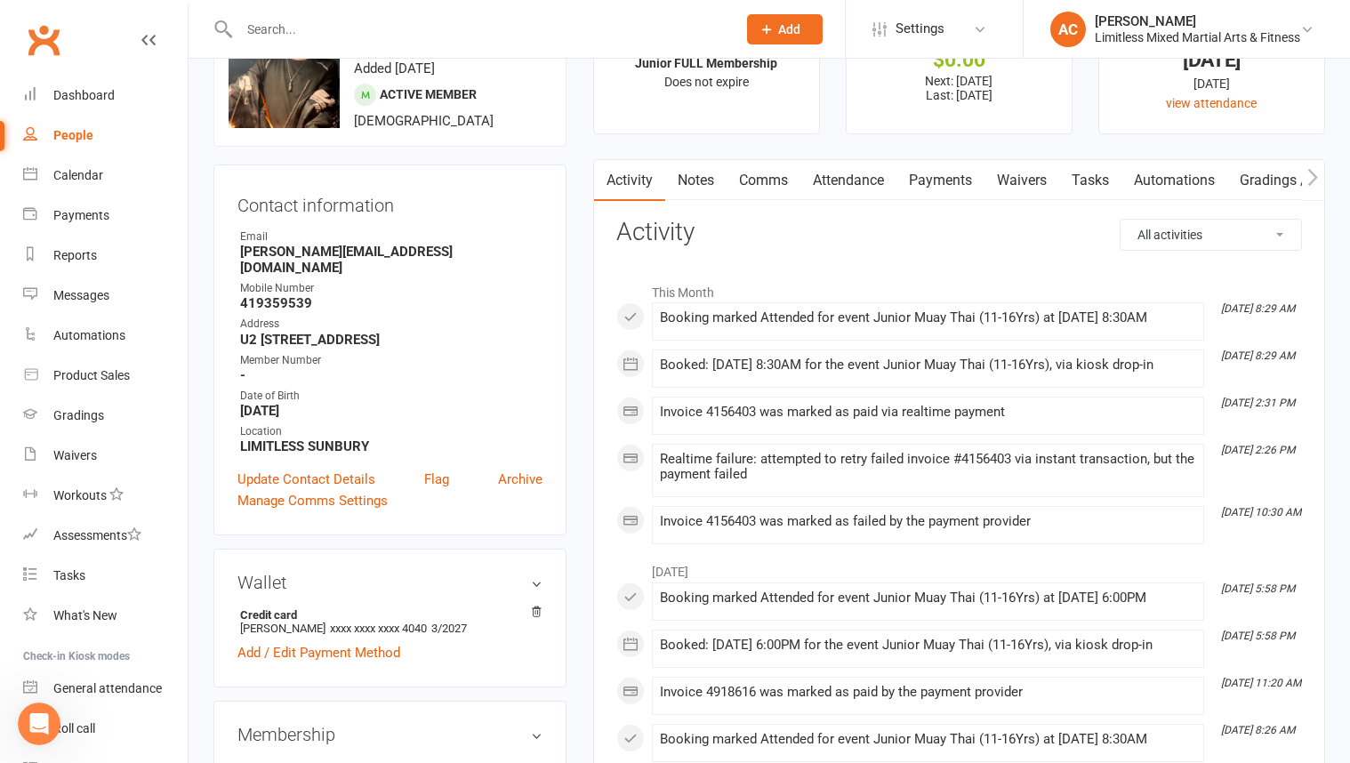
scroll to position [0, 0]
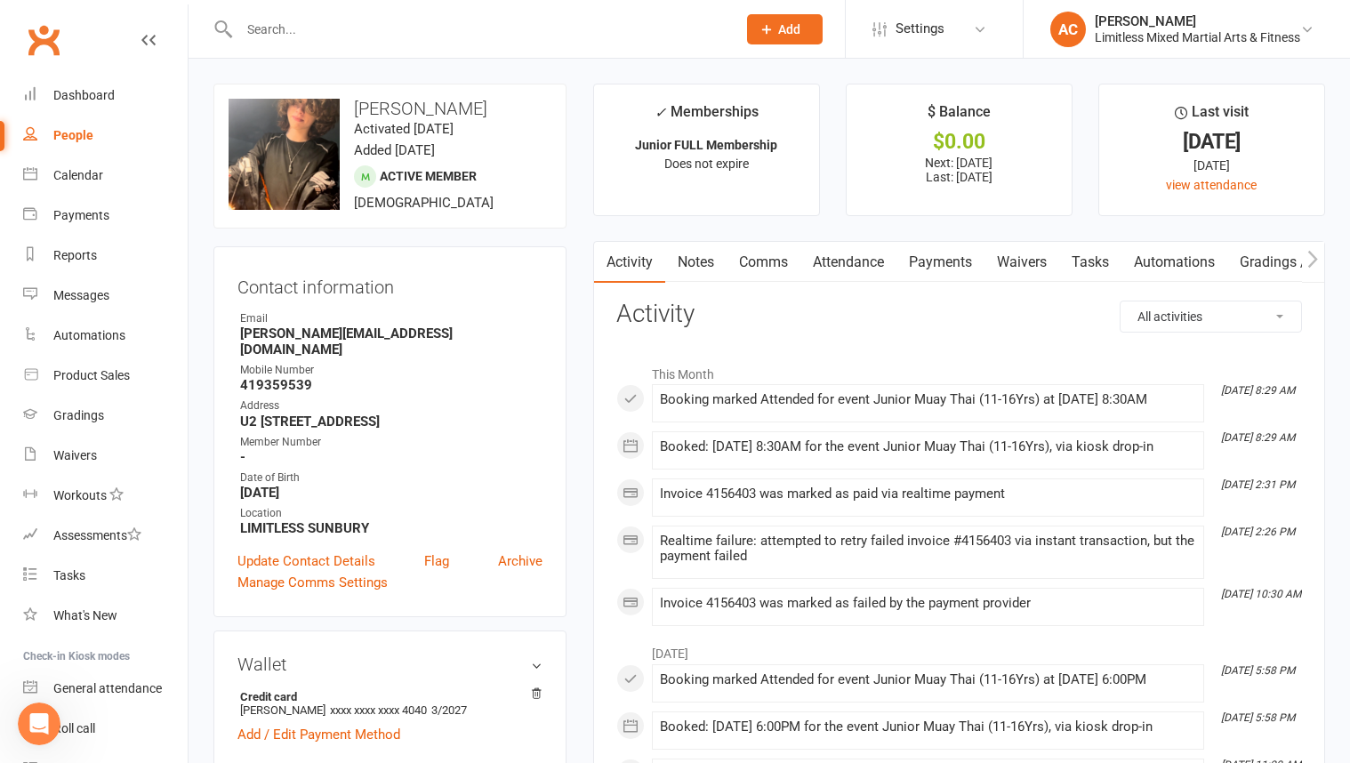
click at [931, 266] on link "Payments" at bounding box center [940, 262] width 88 height 41
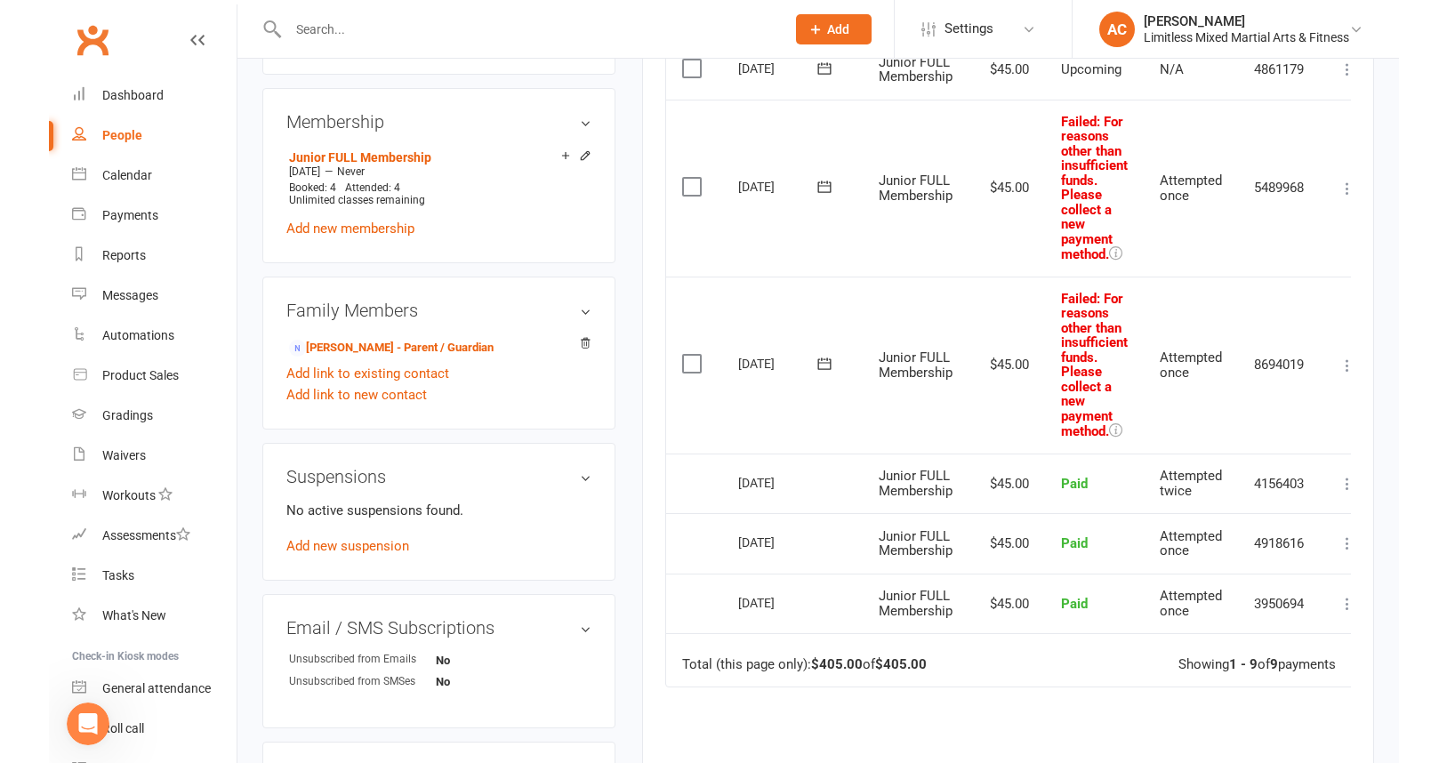
scroll to position [696, 0]
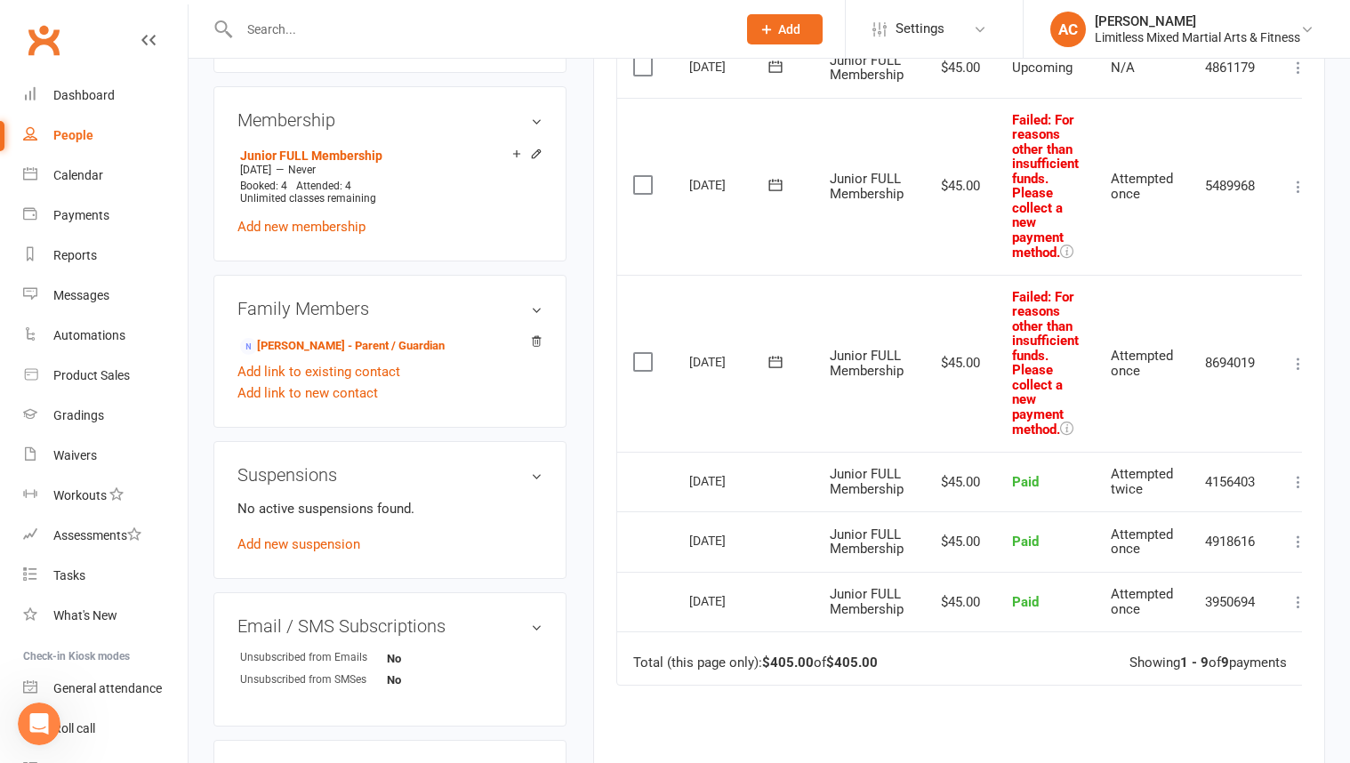
click at [1340, 447] on div "upload photo change photo [PERSON_NAME] Activated [DATE] Added [DATE] Active me…" at bounding box center [770, 234] width 1162 height 1744
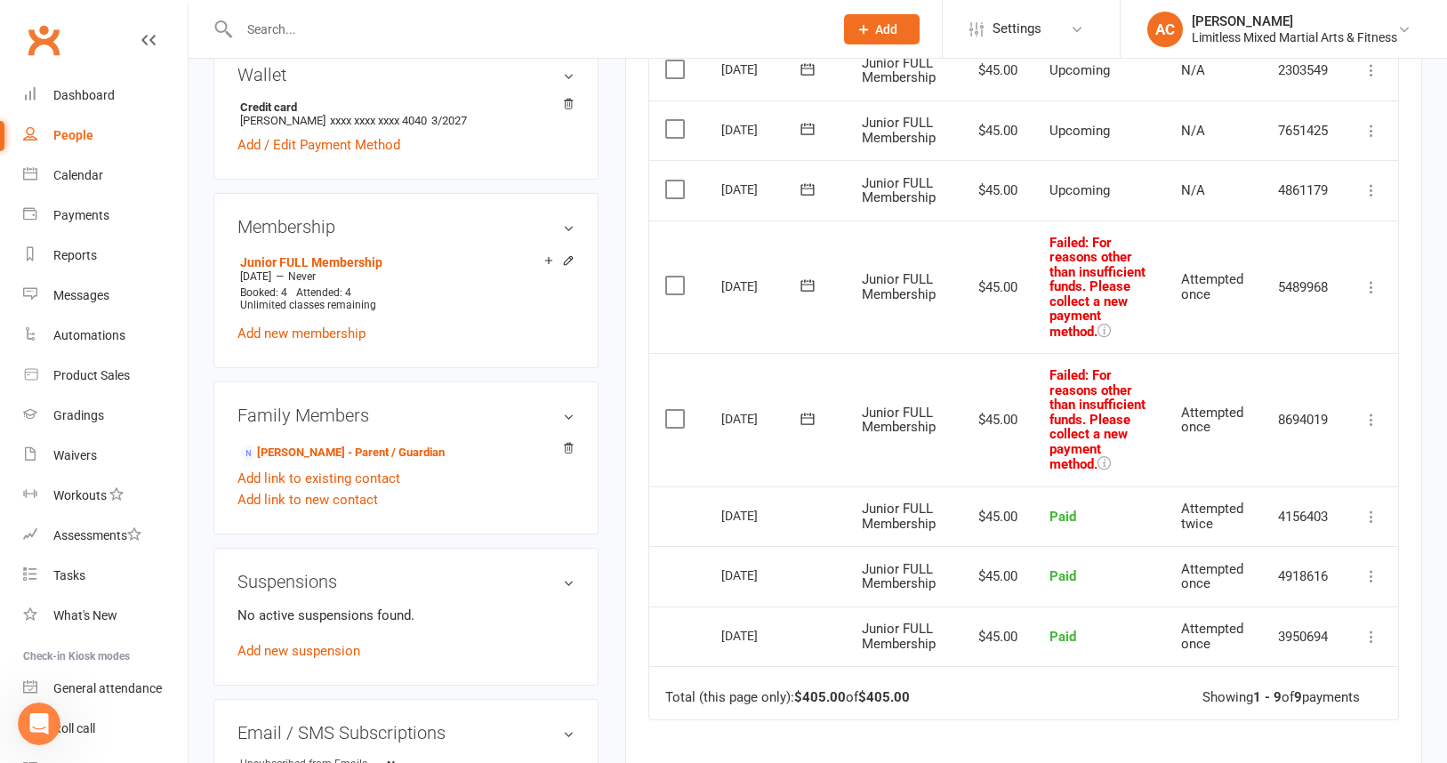
scroll to position [573, 0]
click at [1349, 354] on td "Mark as Paid (Cash) Mark as Paid (POS) Mark as Paid (Other) Skip Retry now More…" at bounding box center [1371, 420] width 53 height 133
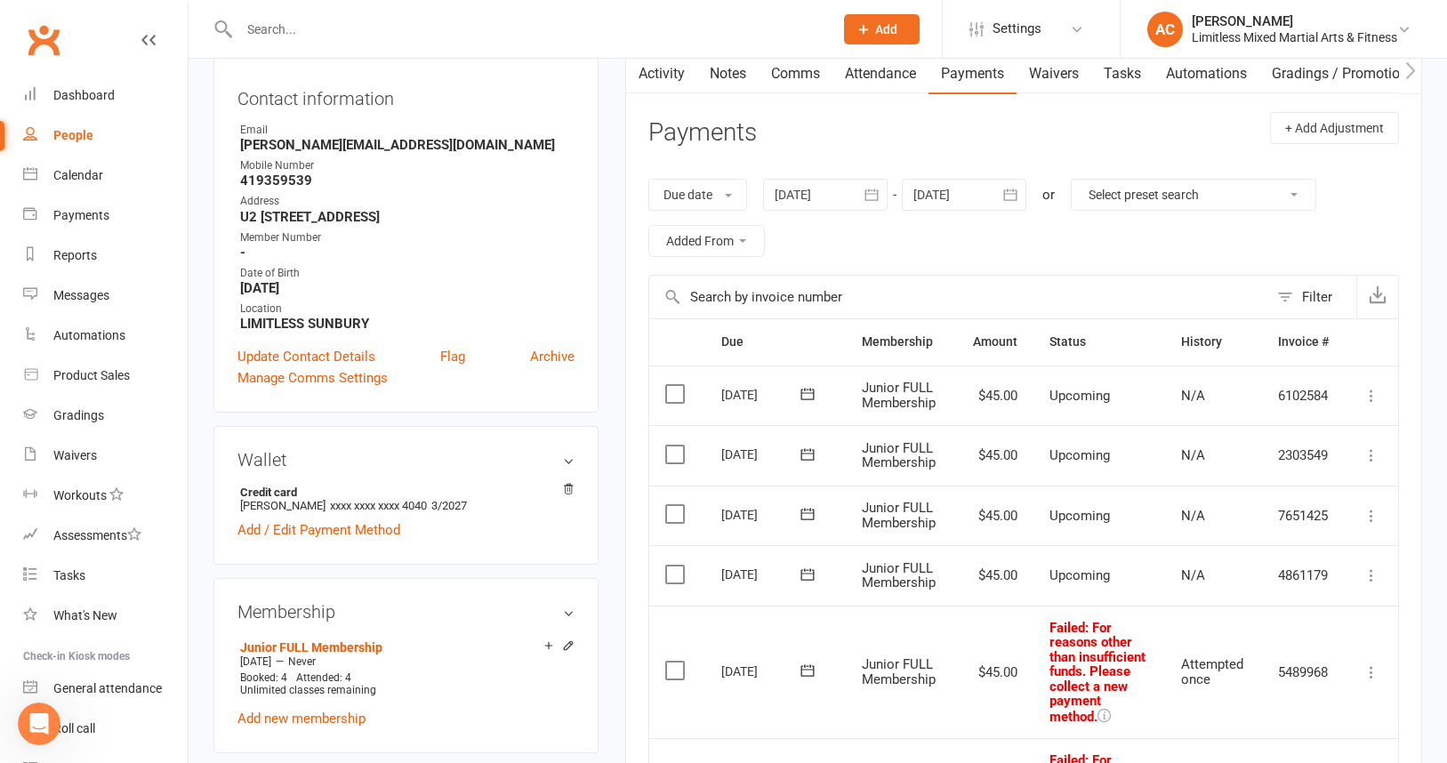
scroll to position [0, 0]
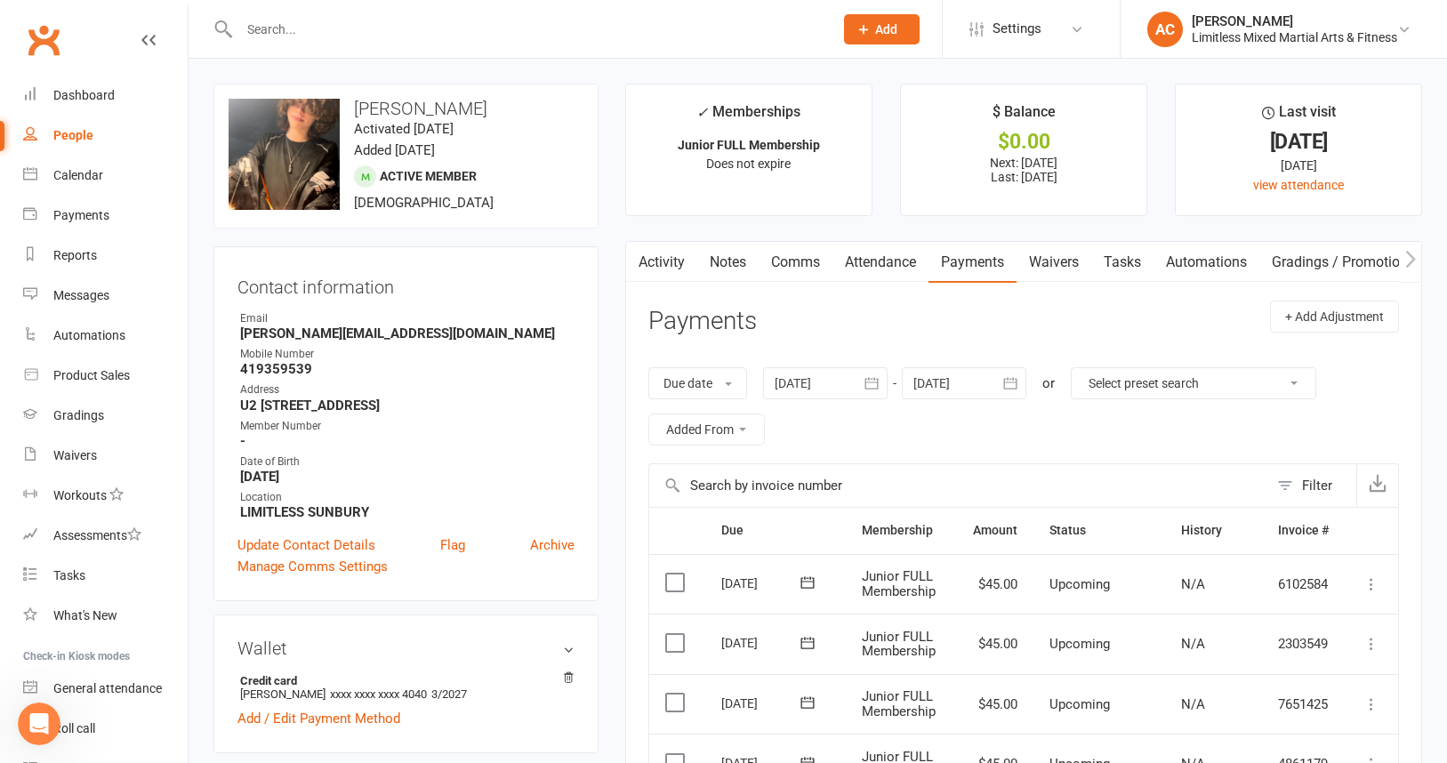
click at [730, 263] on link "Notes" at bounding box center [727, 262] width 61 height 41
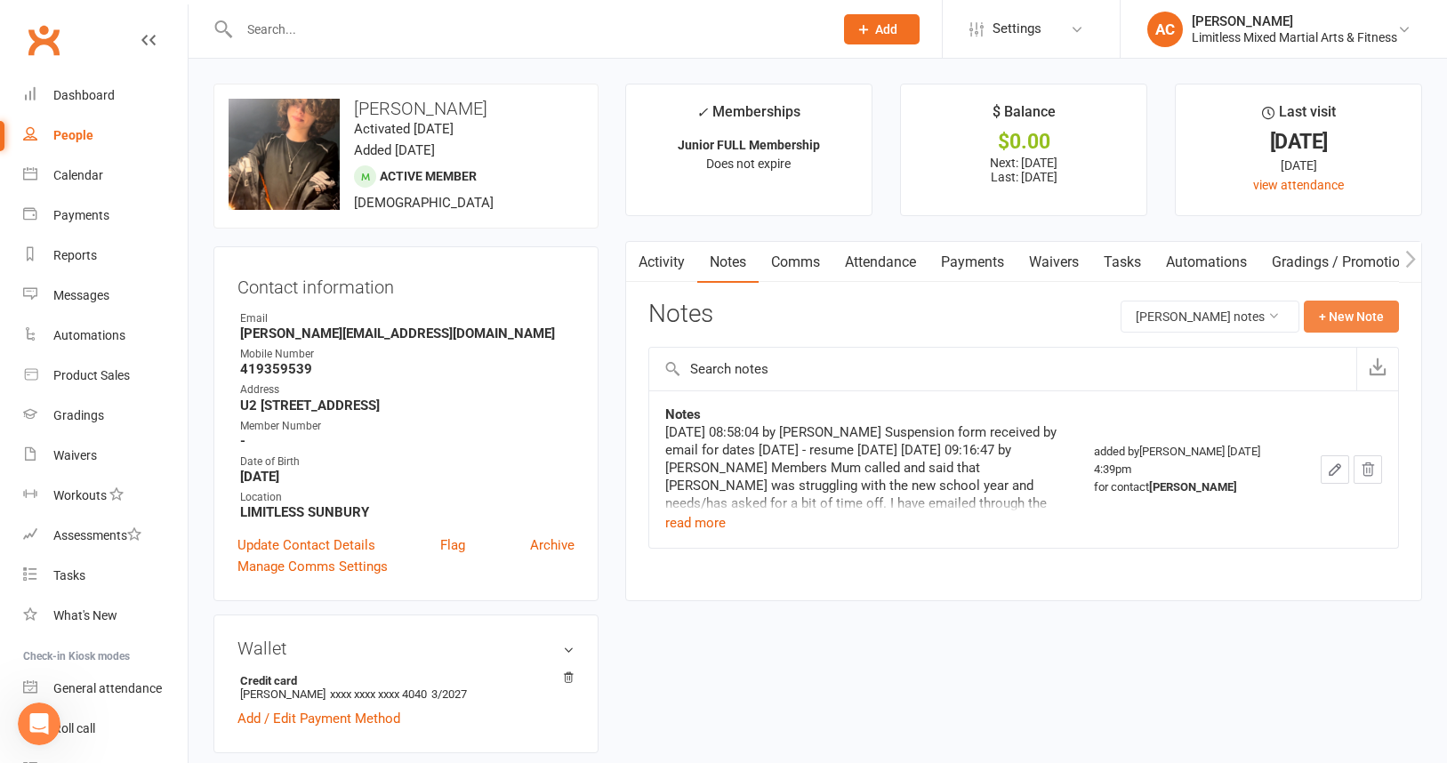
click at [1337, 319] on button "+ New Note" at bounding box center [1351, 317] width 95 height 32
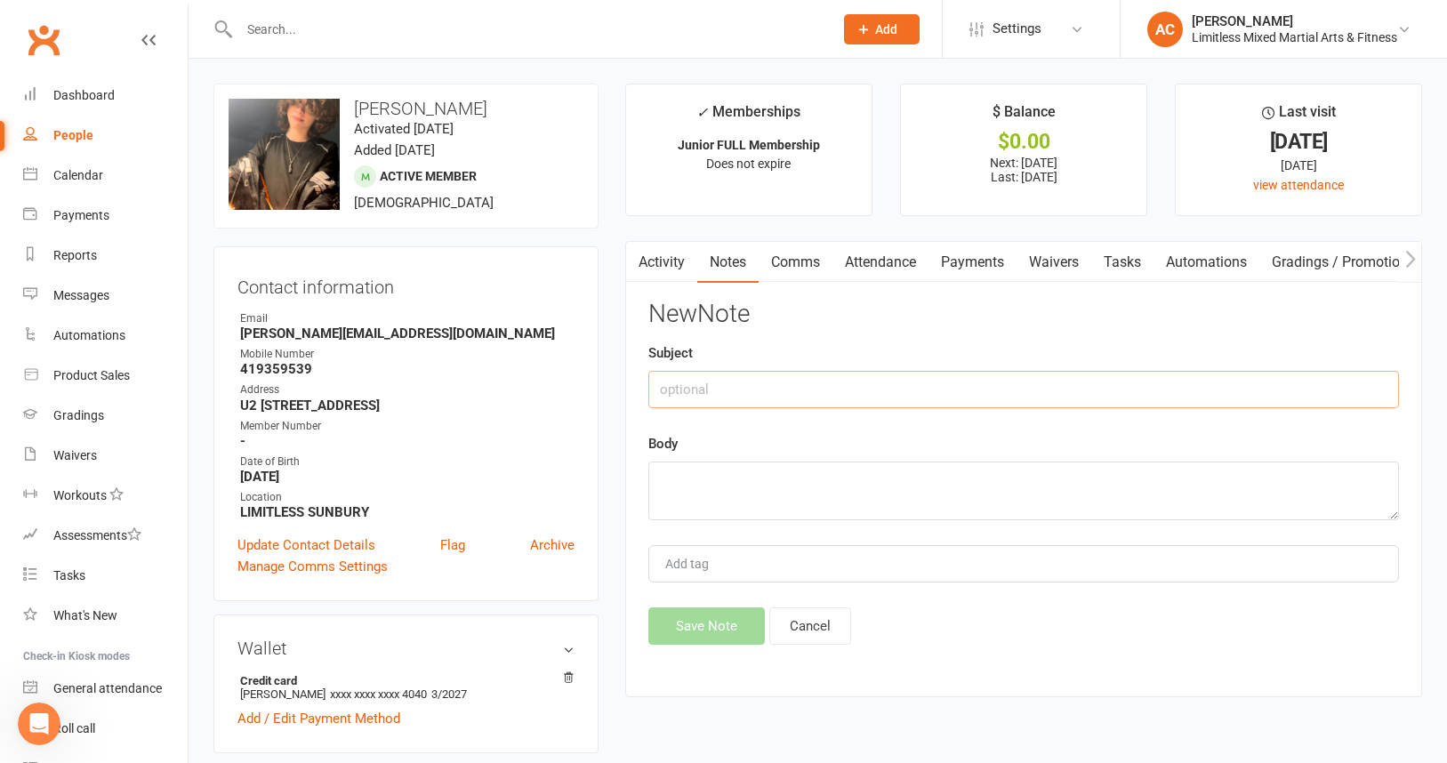
click at [790, 394] on input "text" at bounding box center [1023, 389] width 751 height 37
type input "Payment not going through"
click at [745, 470] on textarea at bounding box center [1023, 491] width 751 height 59
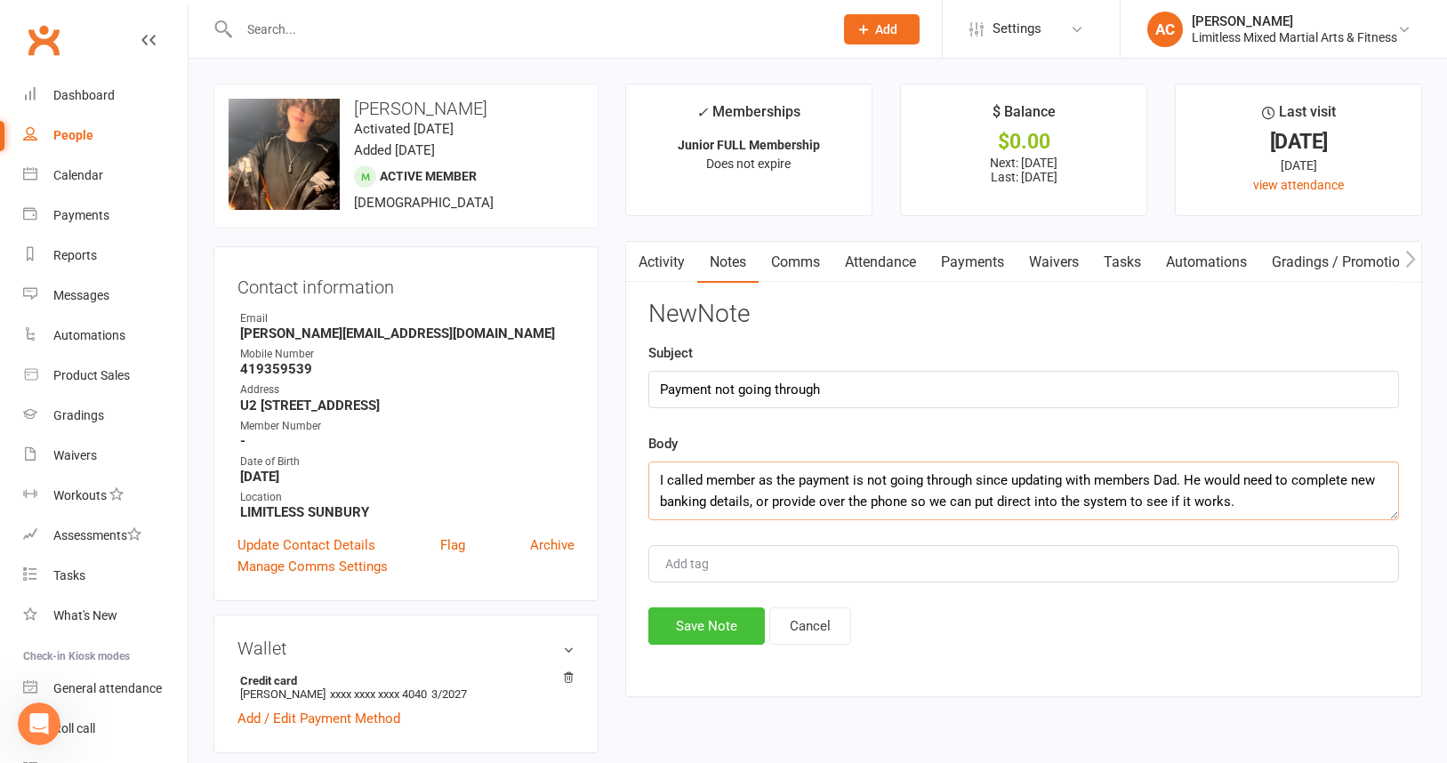
type textarea "I called member as the payment is not going through since updating with members…"
click at [720, 625] on button "Save Note" at bounding box center [706, 625] width 117 height 37
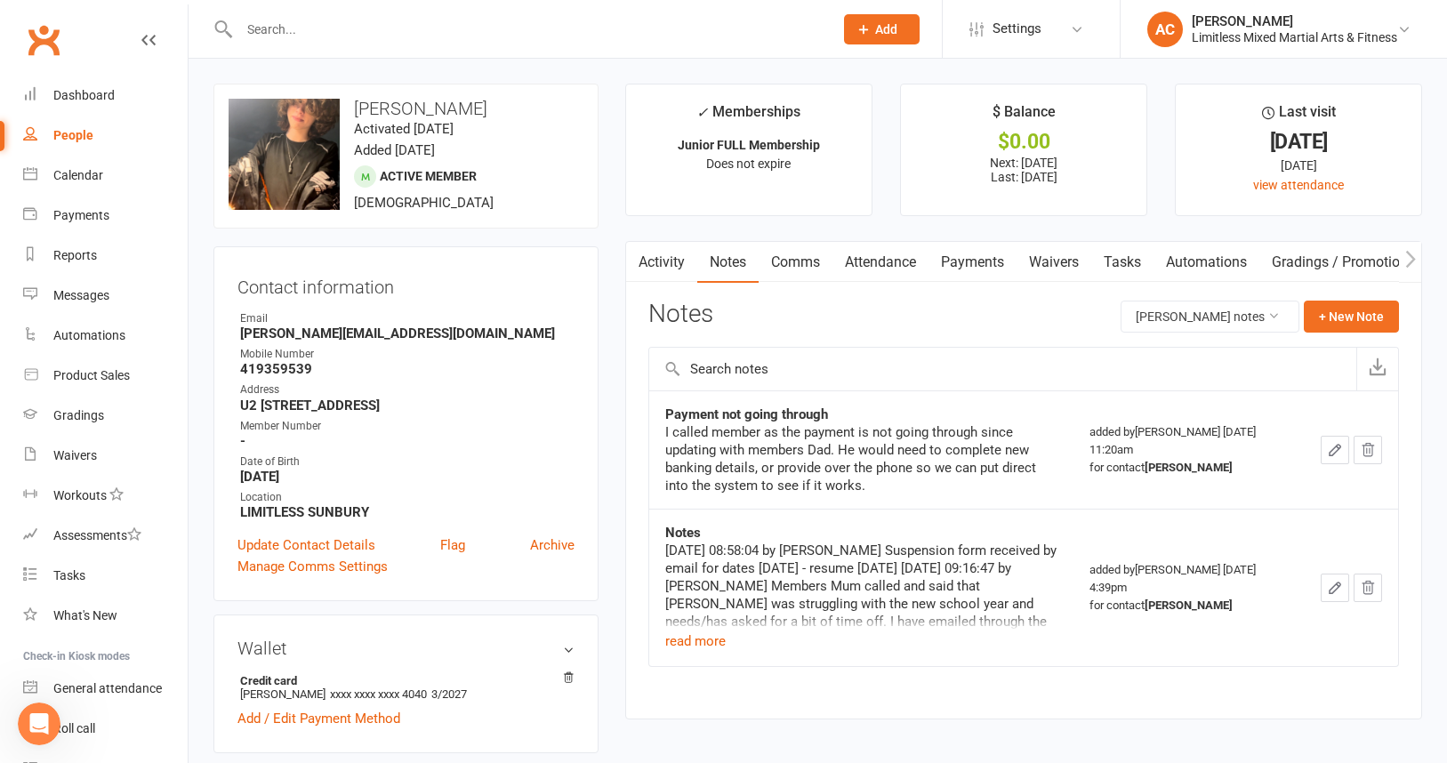
click at [37, 721] on icon "Open Intercom Messenger" at bounding box center [39, 724] width 29 height 29
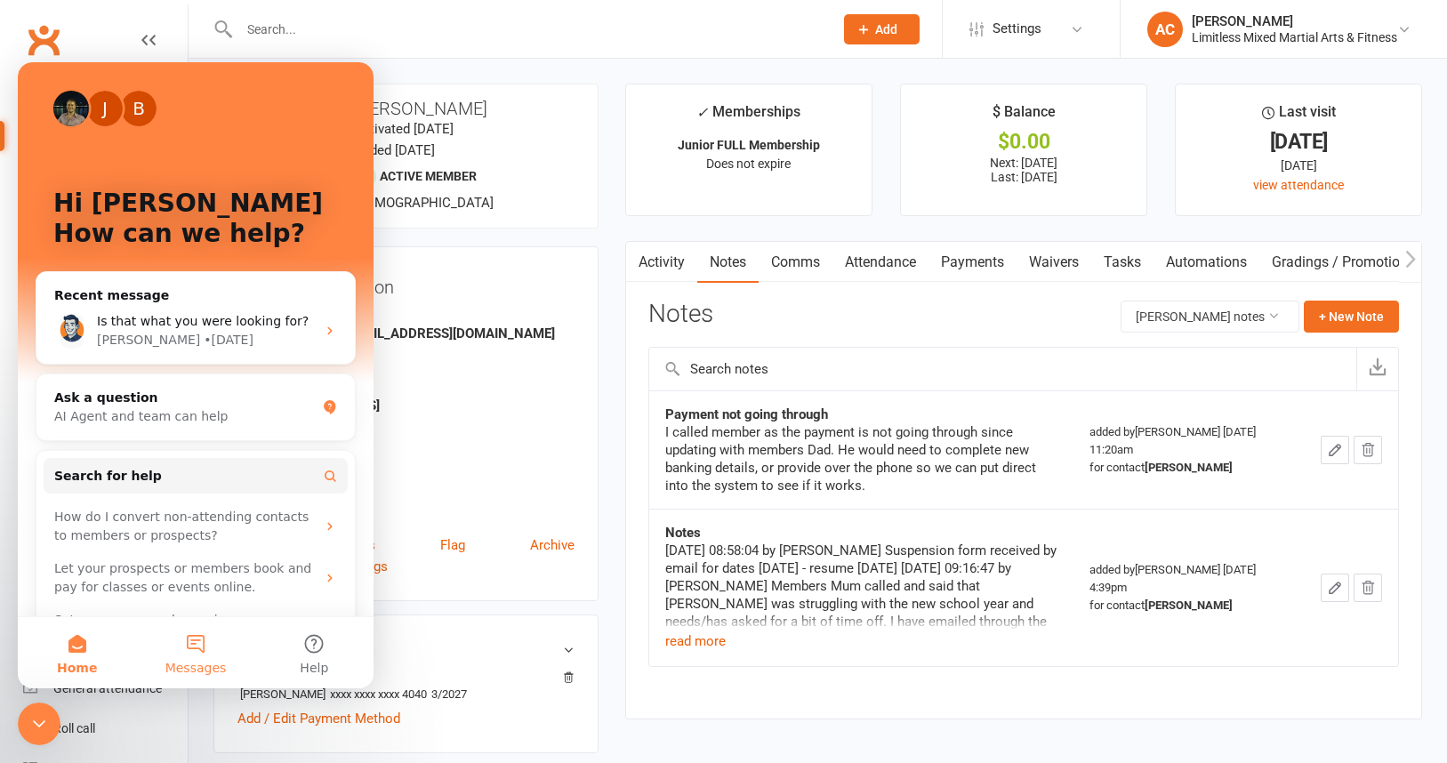
click at [184, 647] on button "Messages" at bounding box center [195, 652] width 118 height 71
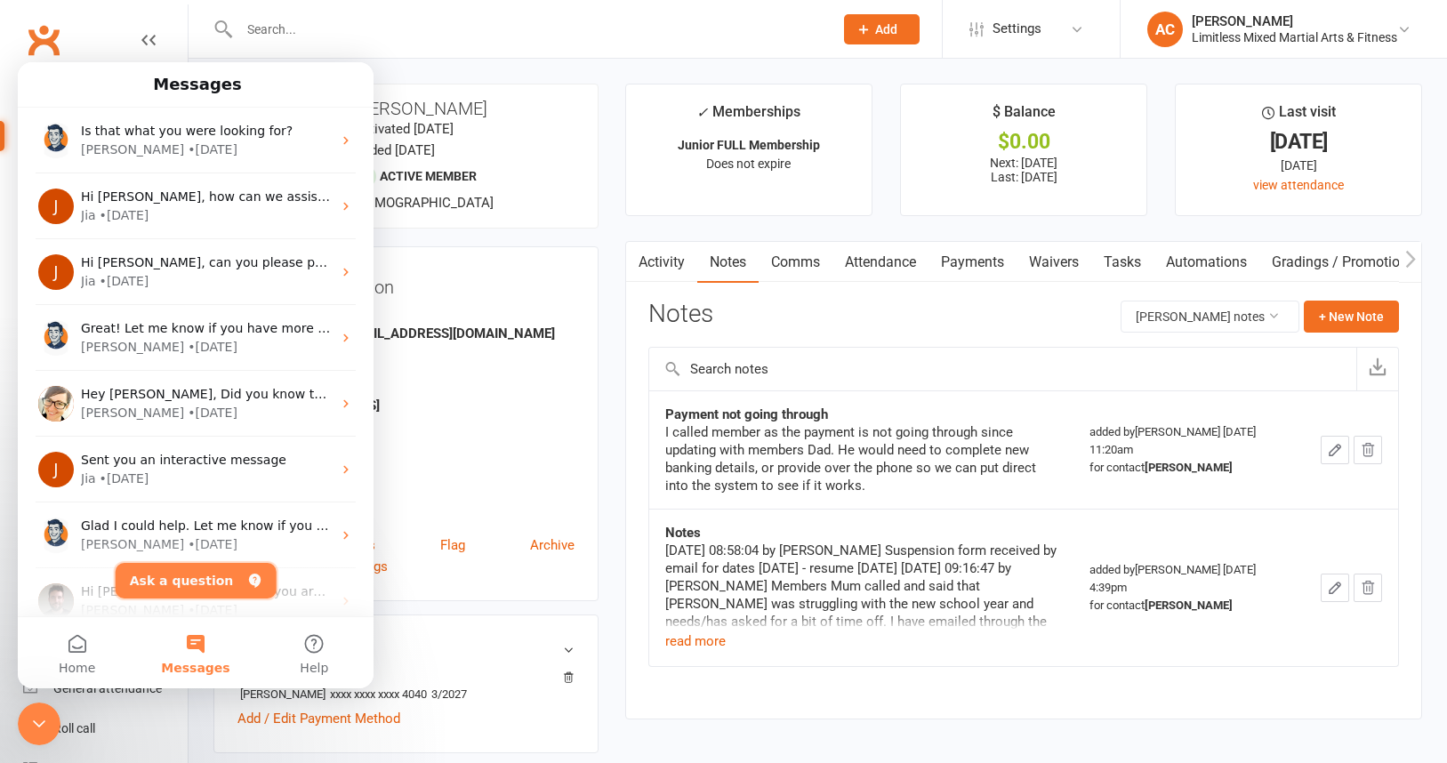
click at [202, 575] on button "Ask a question" at bounding box center [196, 581] width 161 height 36
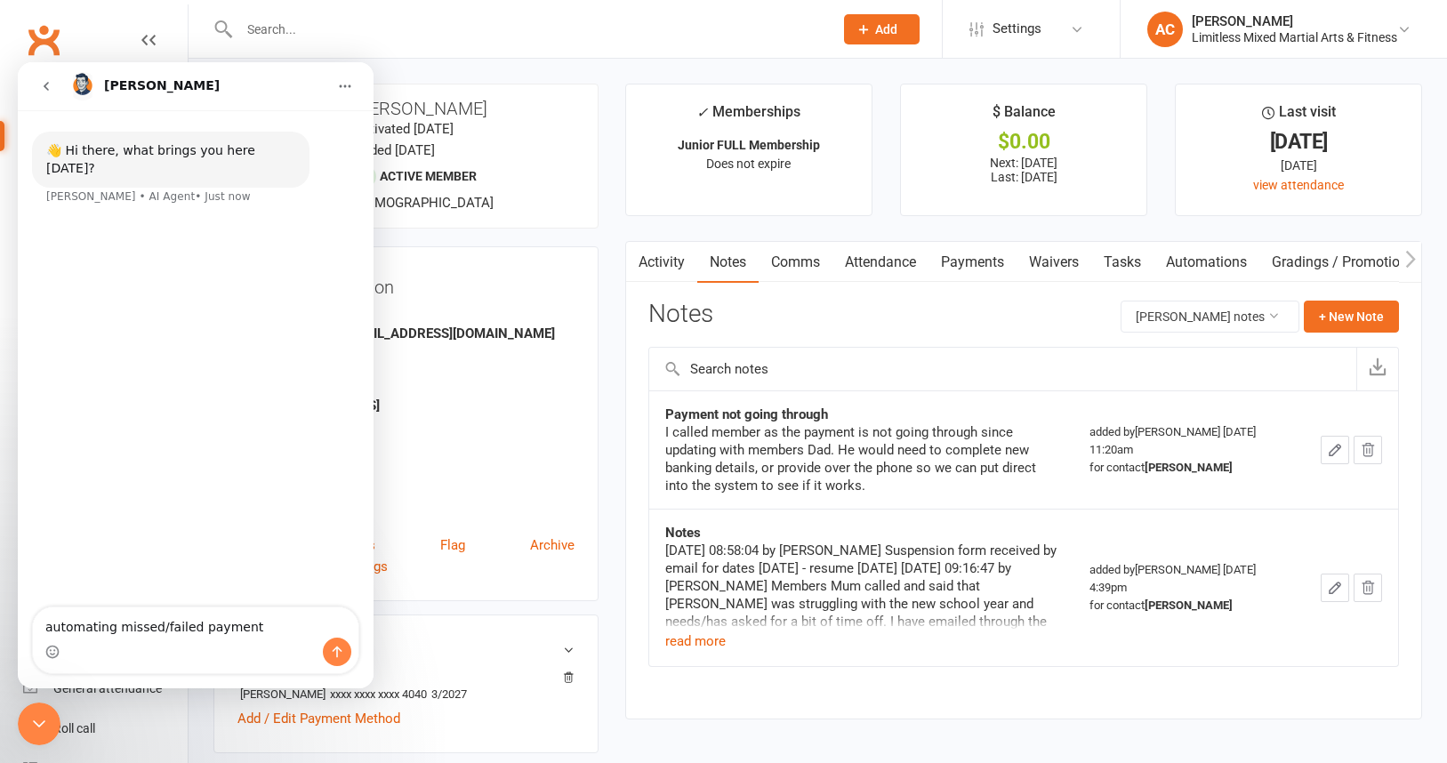
type textarea "automating missed/failed payments"
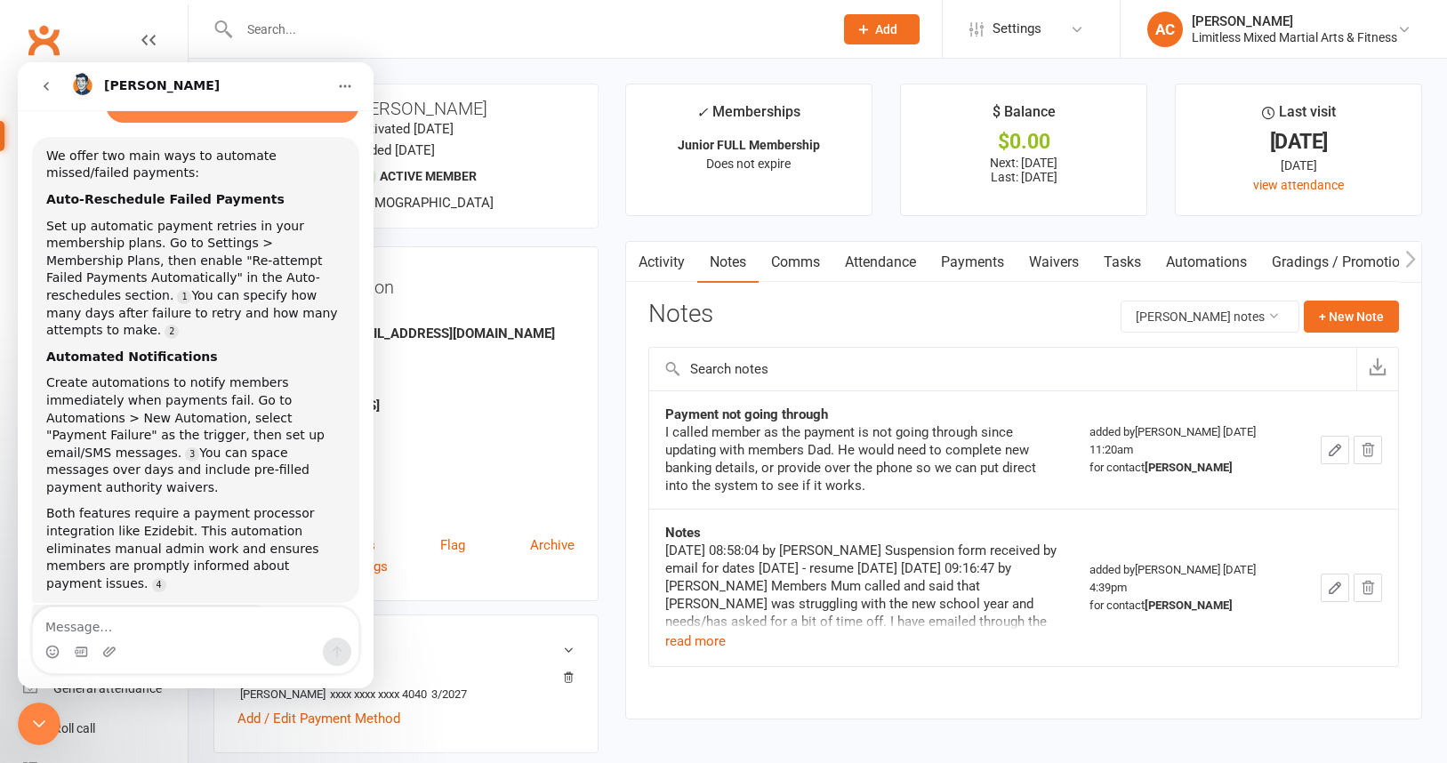
scroll to position [109, 0]
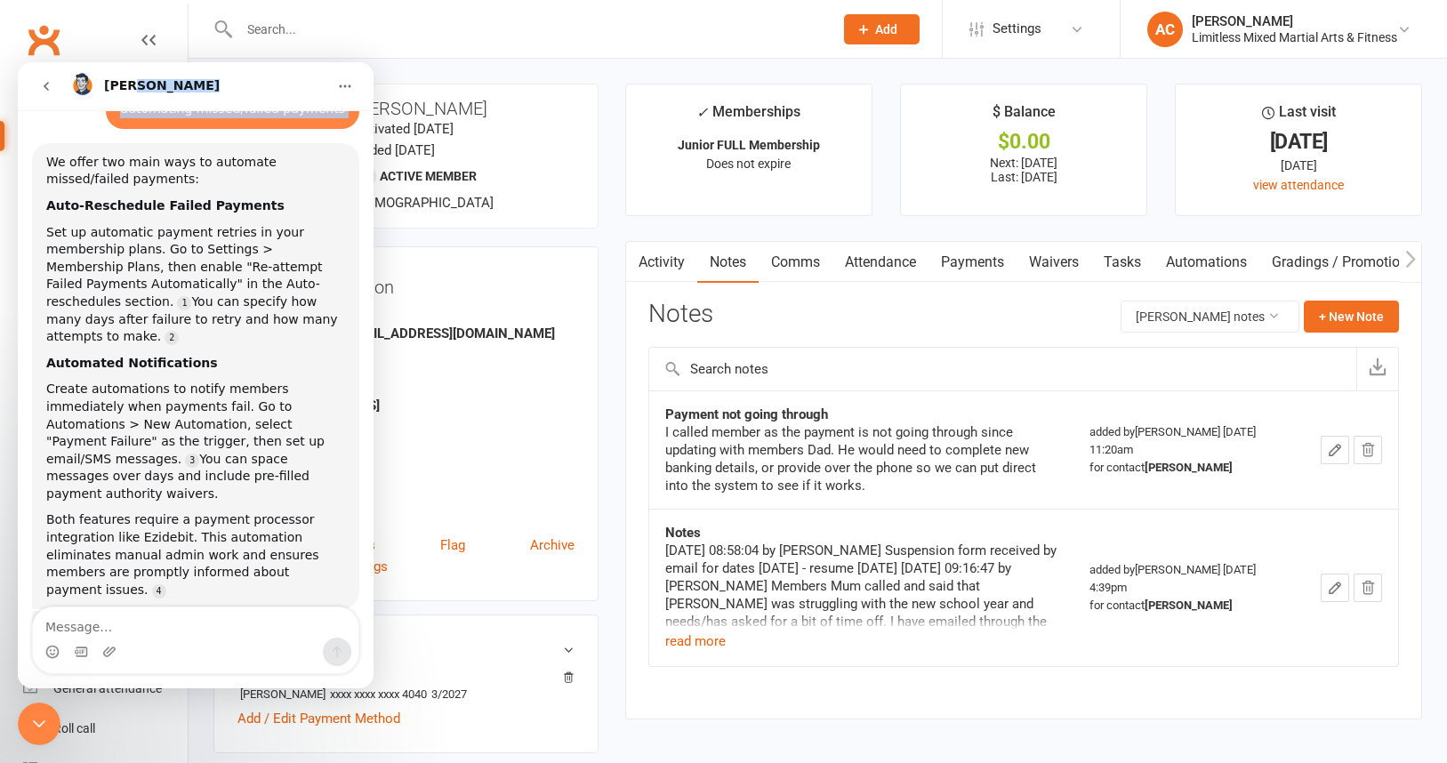
drag, startPoint x: 209, startPoint y: 88, endPoint x: 68, endPoint y: 165, distance: 161.2
click at [68, 134] on div "[PERSON_NAME] 👋 Hi there, what brings you here [DATE]? [PERSON_NAME] • AI Agent…" at bounding box center [196, 375] width 356 height 626
drag, startPoint x: 318, startPoint y: 36, endPoint x: 42, endPoint y: 757, distance: 771.7
click at [270, 28] on input "text" at bounding box center [527, 29] width 587 height 25
click at [279, 28] on input "text" at bounding box center [527, 29] width 587 height 25
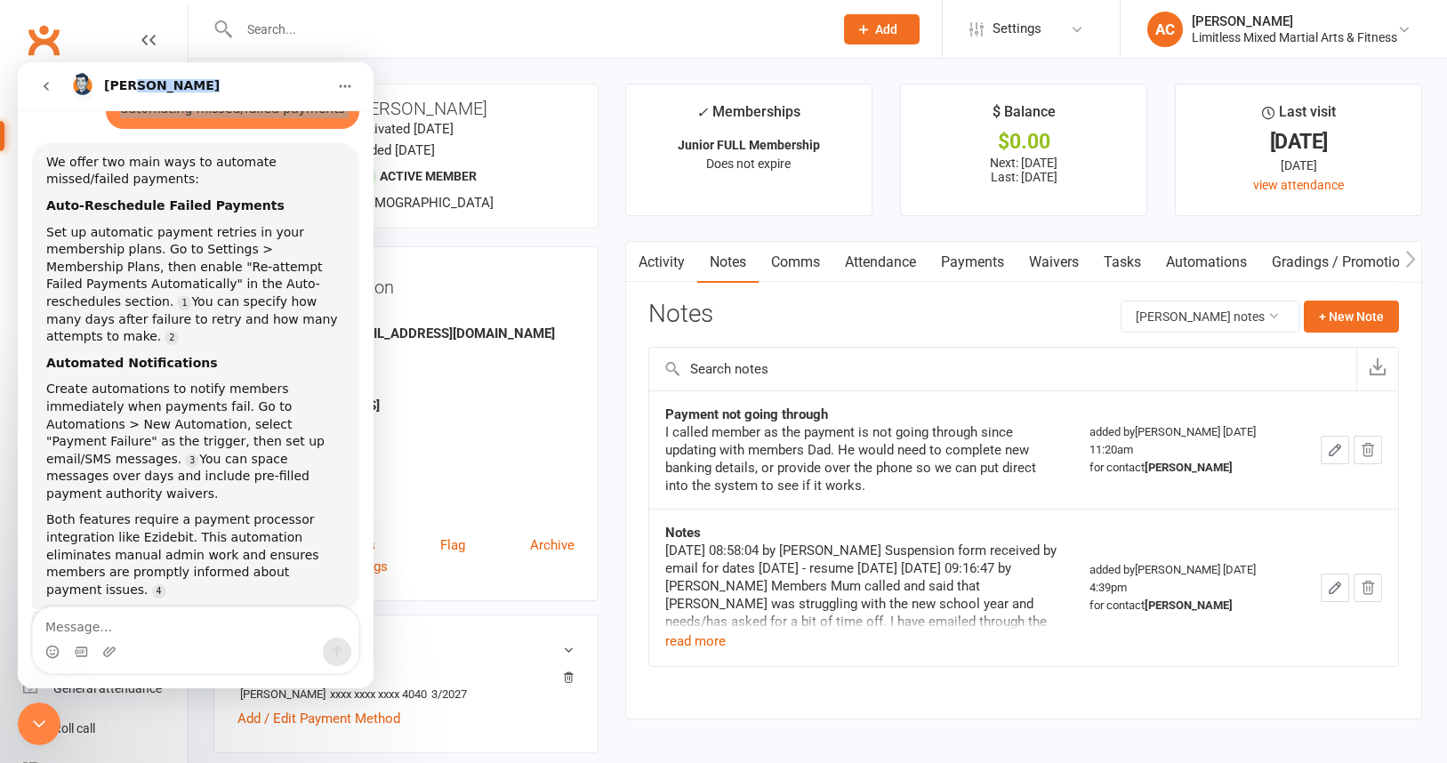
click at [38, 726] on icon "Close Intercom Messenger" at bounding box center [39, 723] width 12 height 7
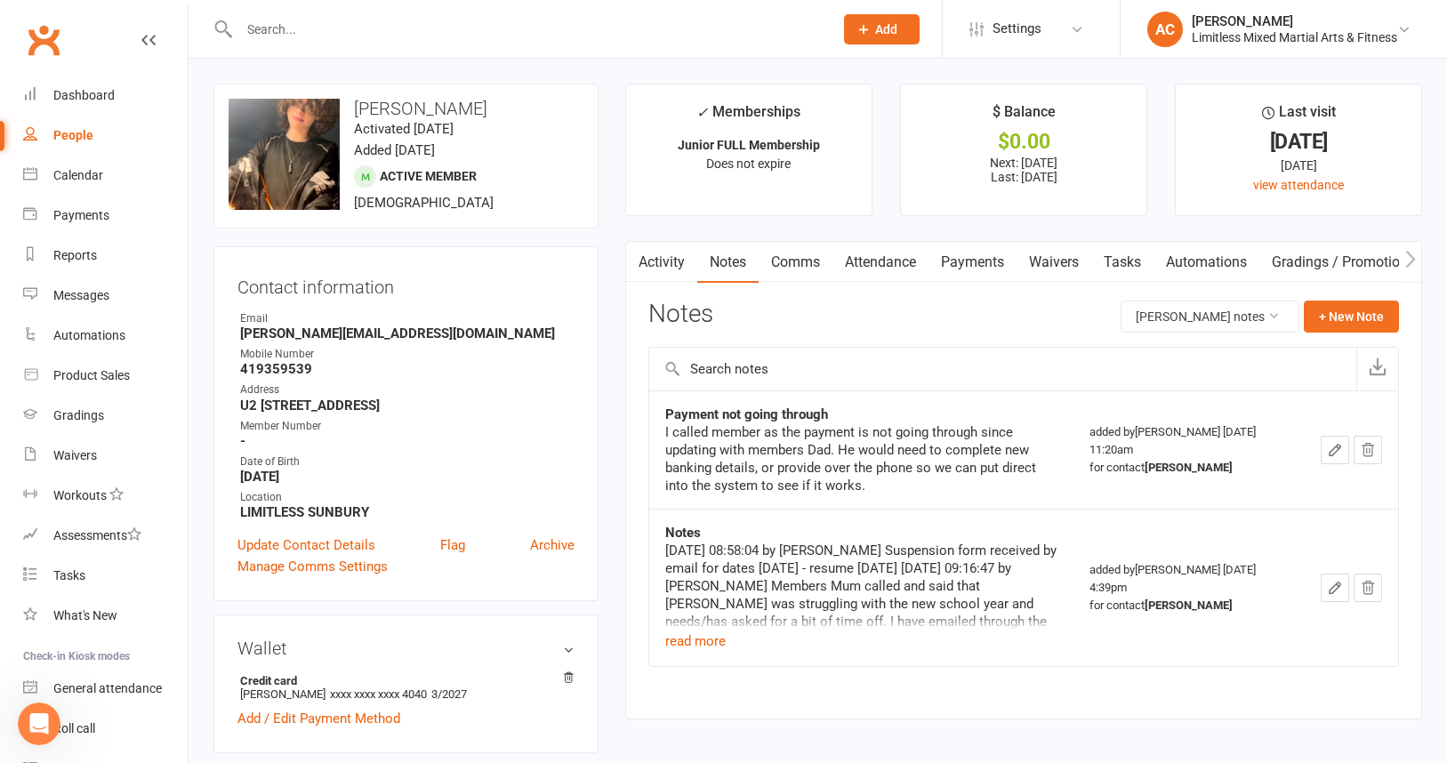
click at [277, 31] on input "text" at bounding box center [527, 29] width 587 height 25
type input "zan"
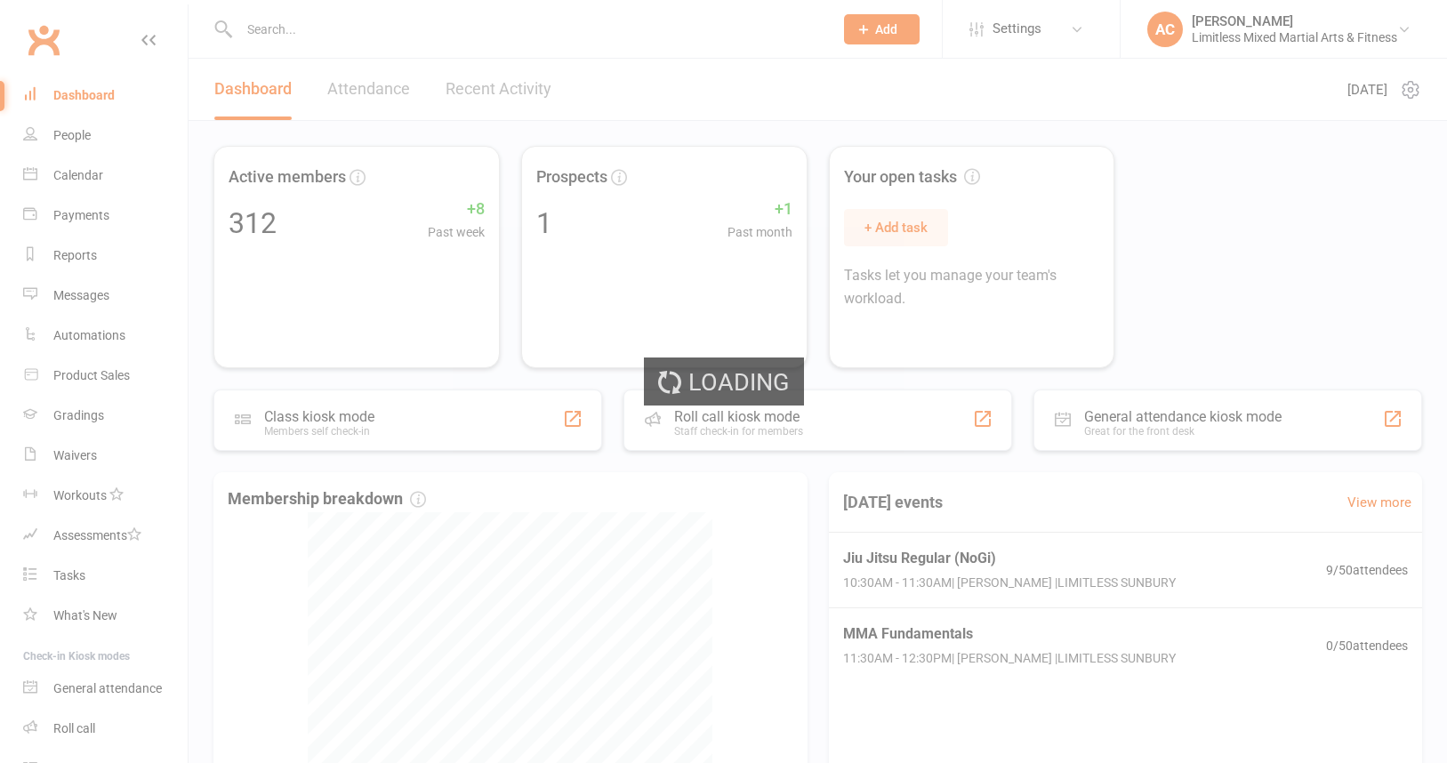
select select "true"
select select "100"
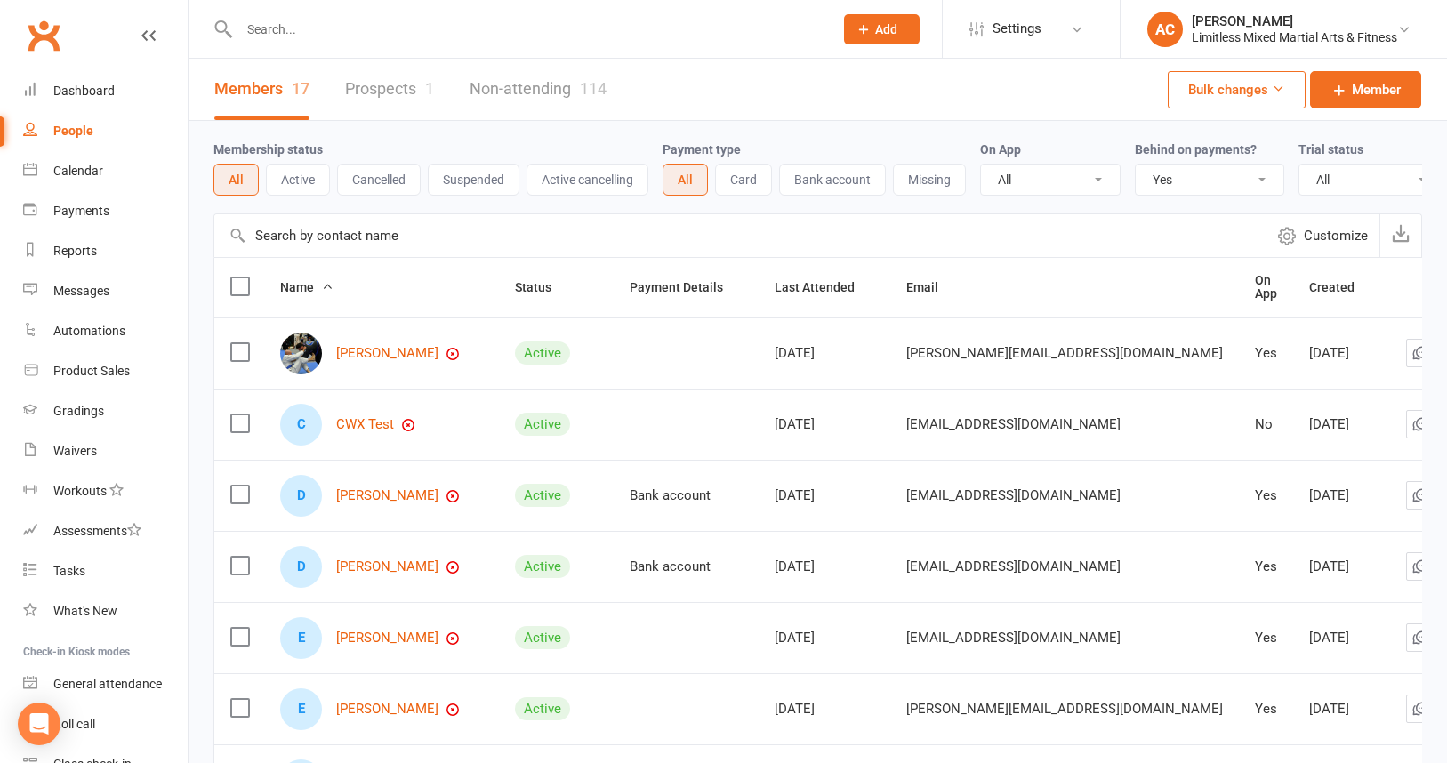
click at [304, 32] on input "text" at bounding box center [527, 29] width 587 height 25
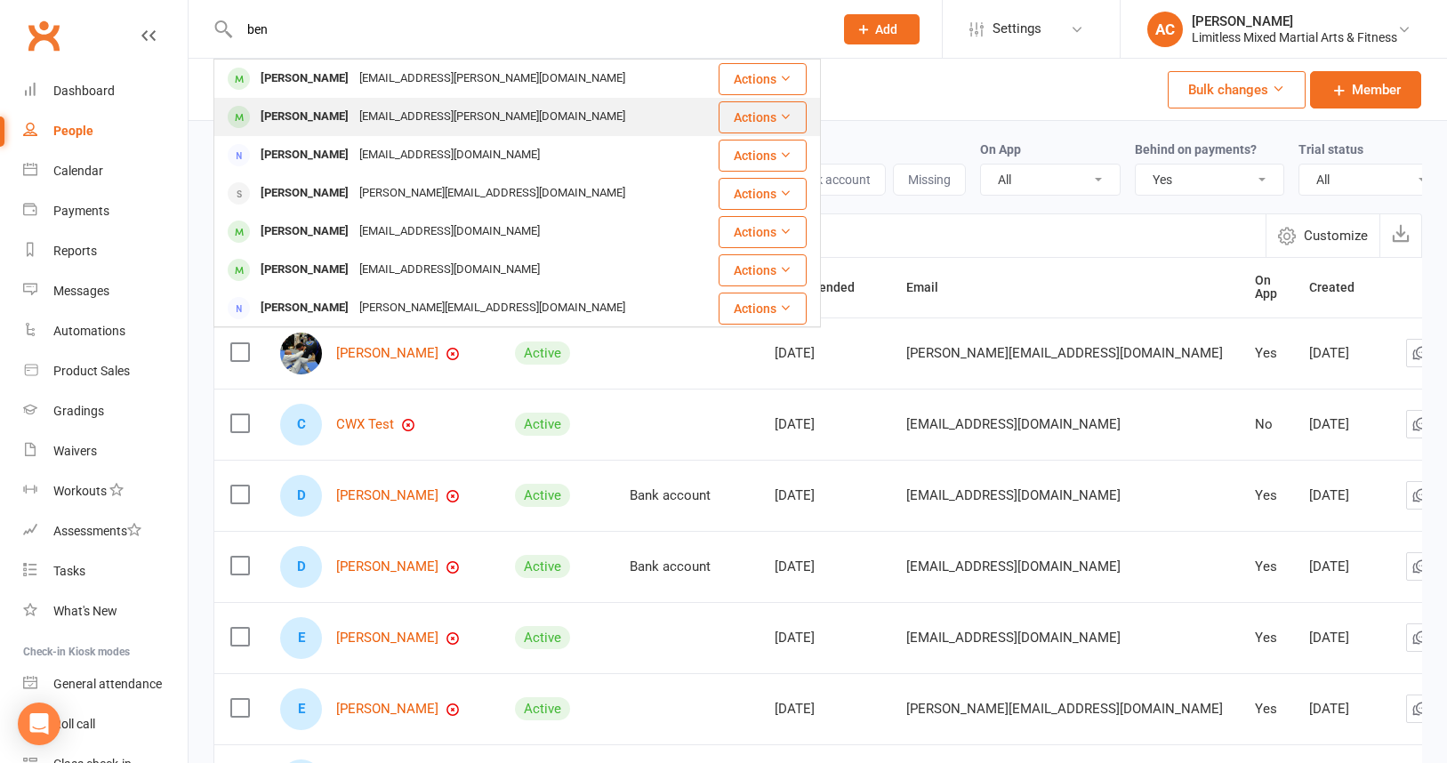
type input "ben"
click at [416, 113] on div "[EMAIL_ADDRESS][PERSON_NAME][DOMAIN_NAME]" at bounding box center [492, 117] width 277 height 26
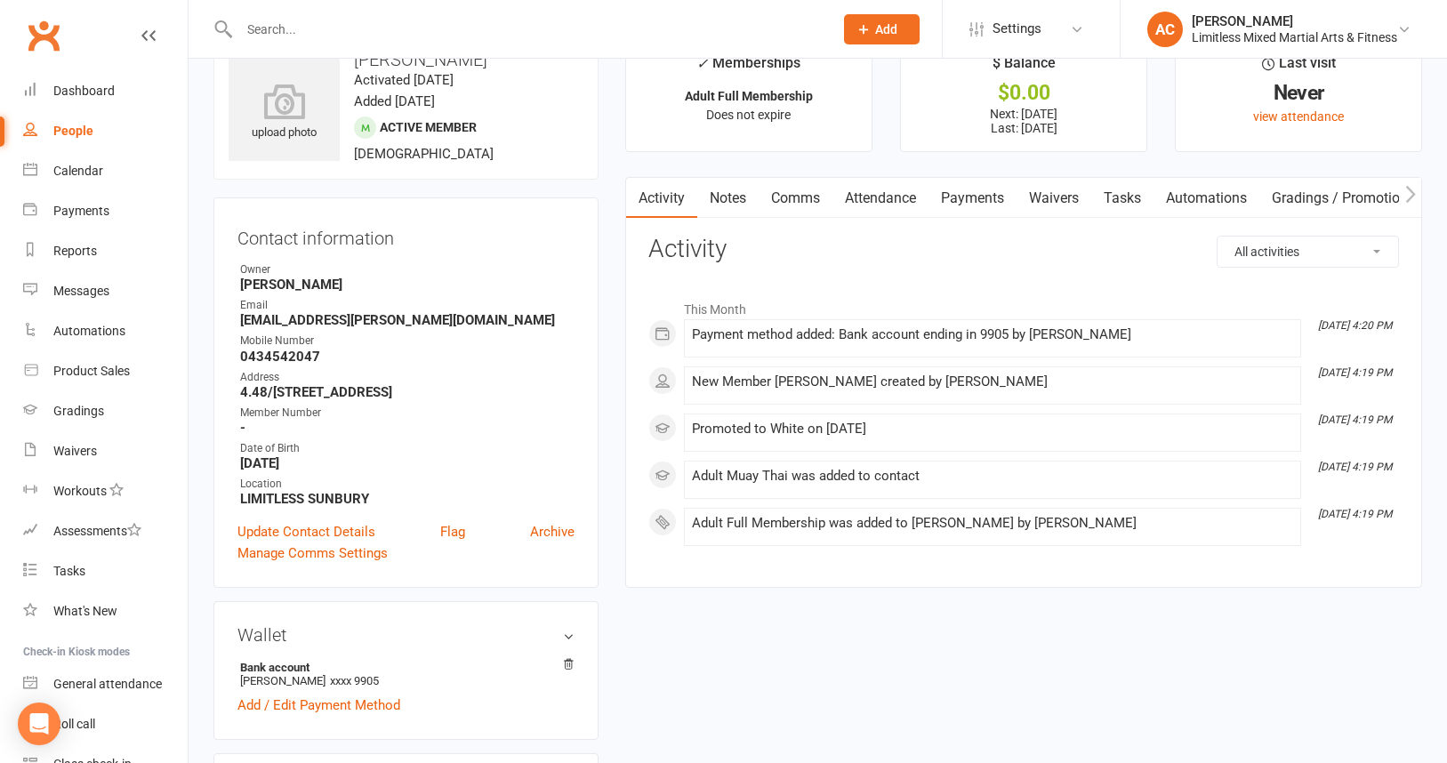
scroll to position [51, 0]
click at [968, 198] on link "Payments" at bounding box center [973, 196] width 88 height 41
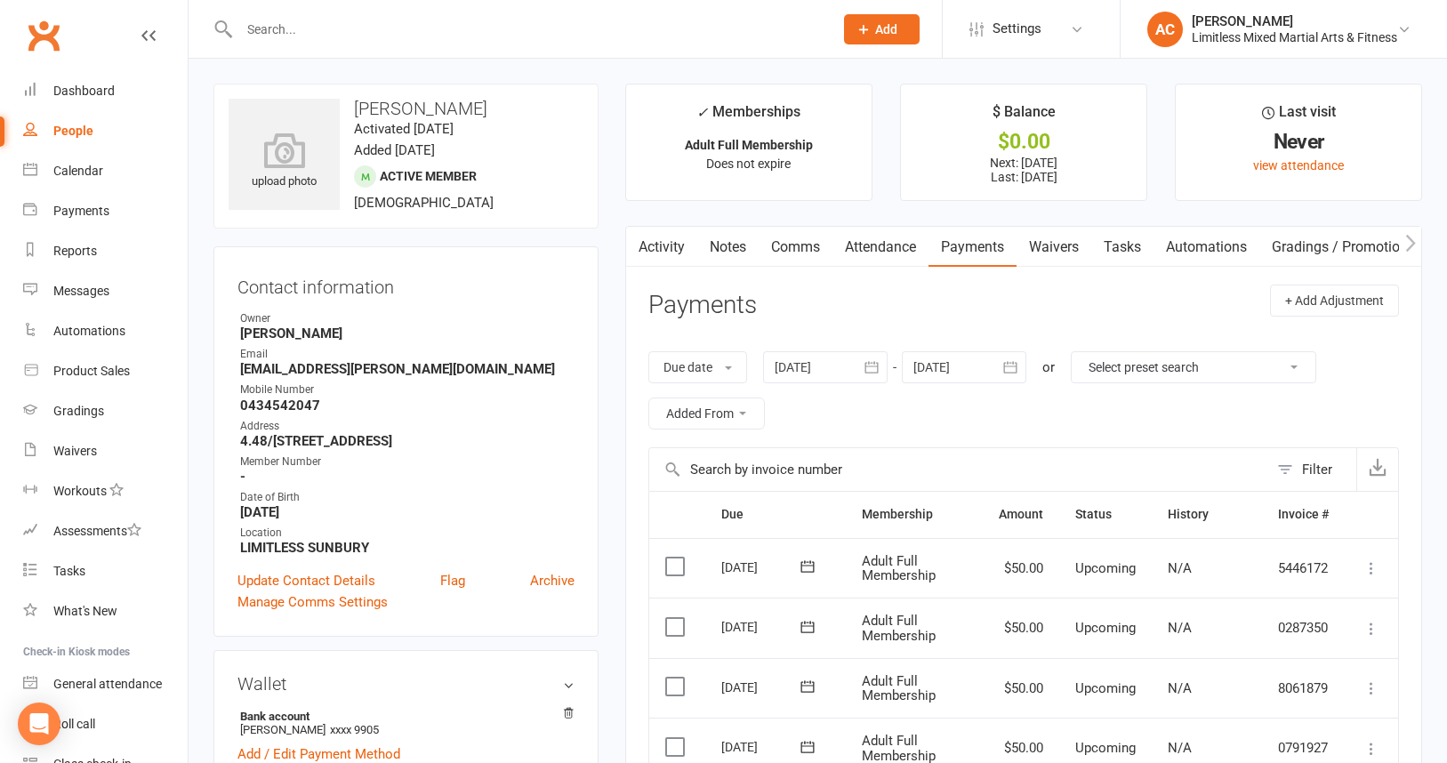
click at [319, 30] on input "text" at bounding box center [527, 29] width 587 height 25
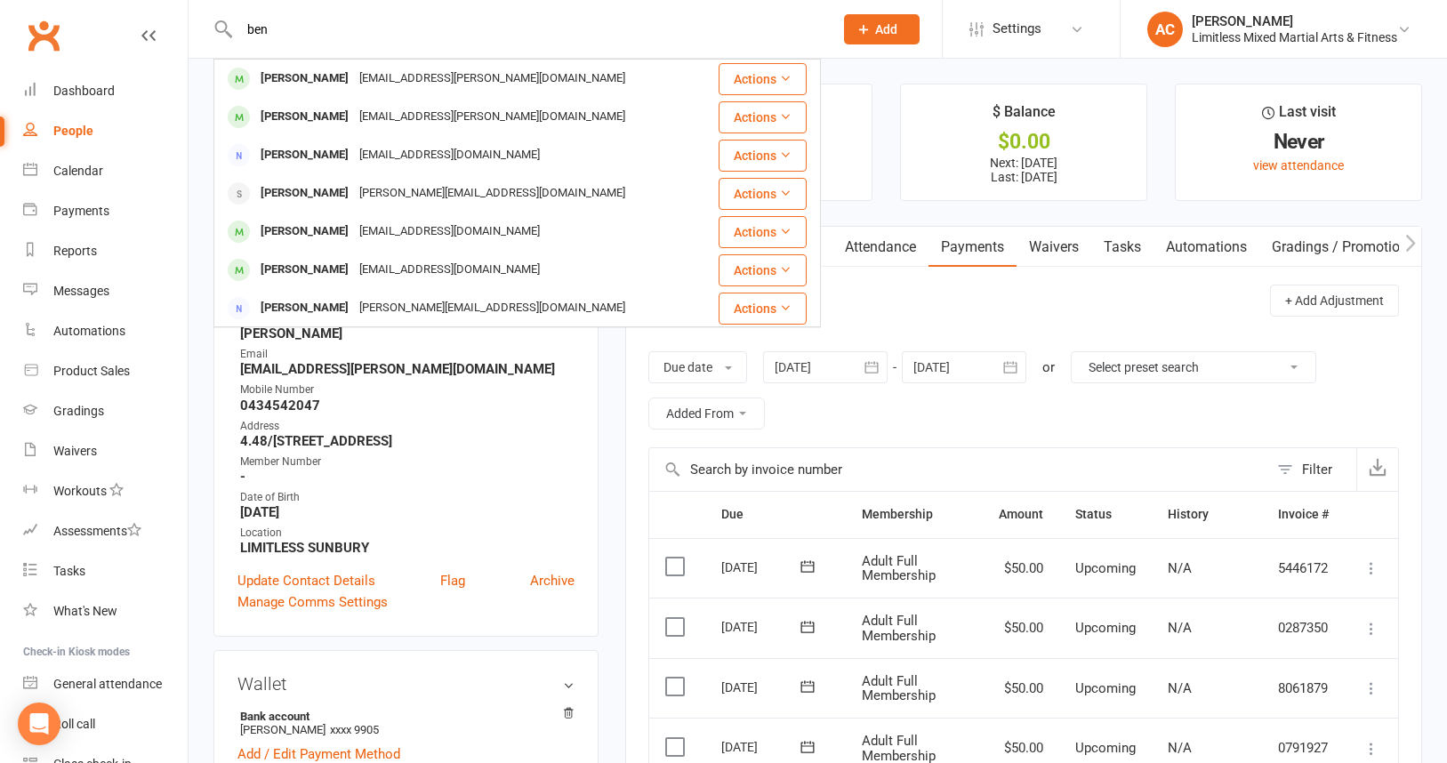
type input "ben"
click at [302, 72] on div "[PERSON_NAME]" at bounding box center [304, 79] width 99 height 26
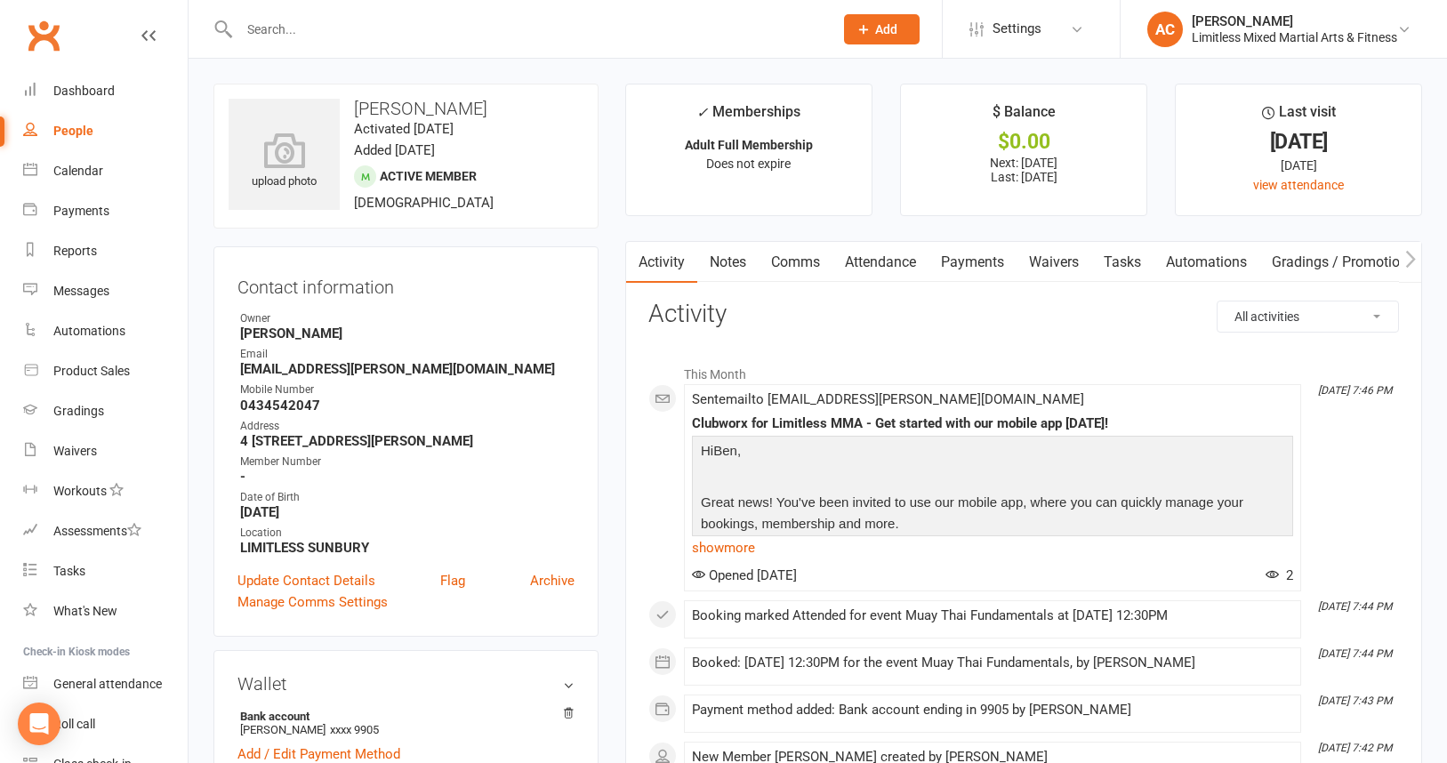
click at [986, 266] on link "Payments" at bounding box center [973, 262] width 88 height 41
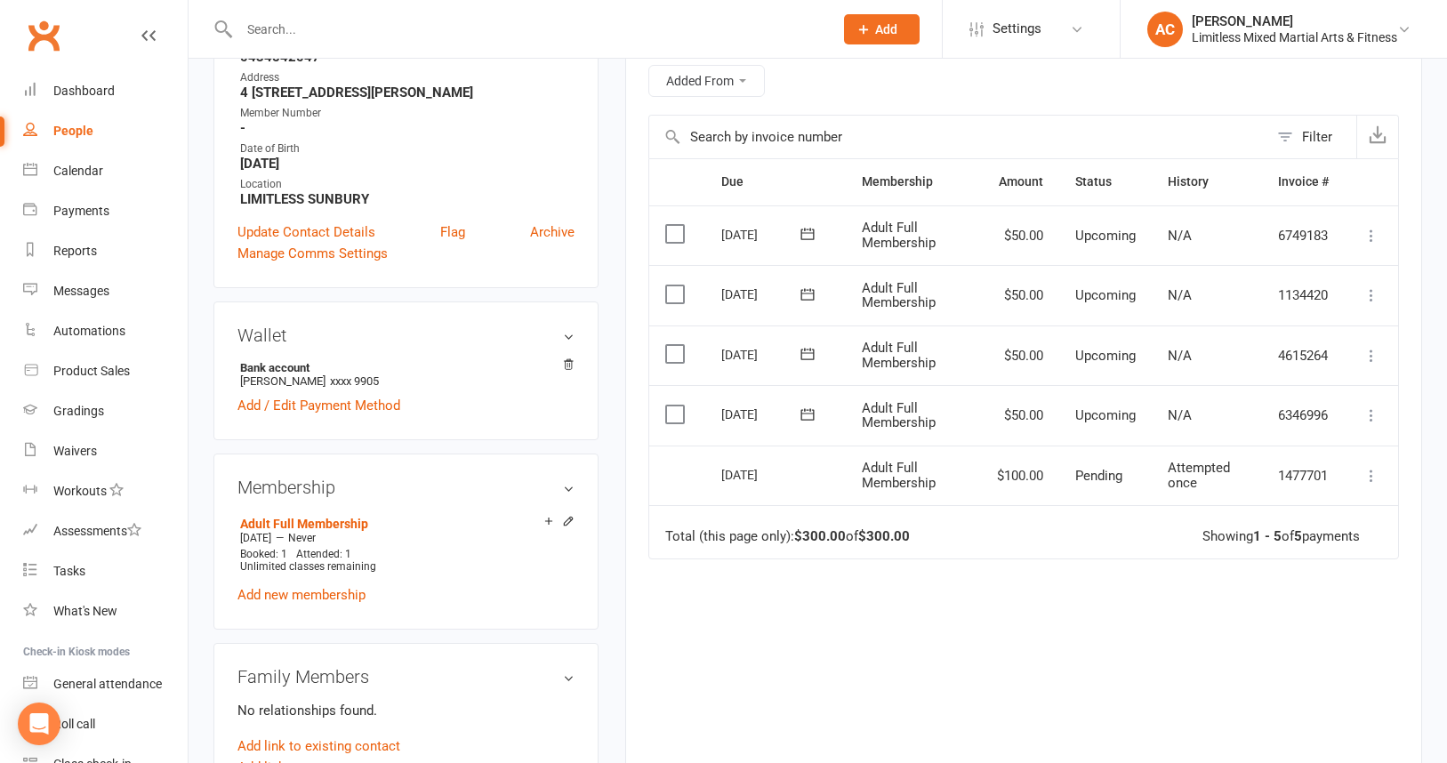
scroll to position [347, 0]
click at [1378, 475] on icon at bounding box center [1372, 478] width 18 height 18
click at [1302, 509] on link "More Info" at bounding box center [1293, 512] width 176 height 36
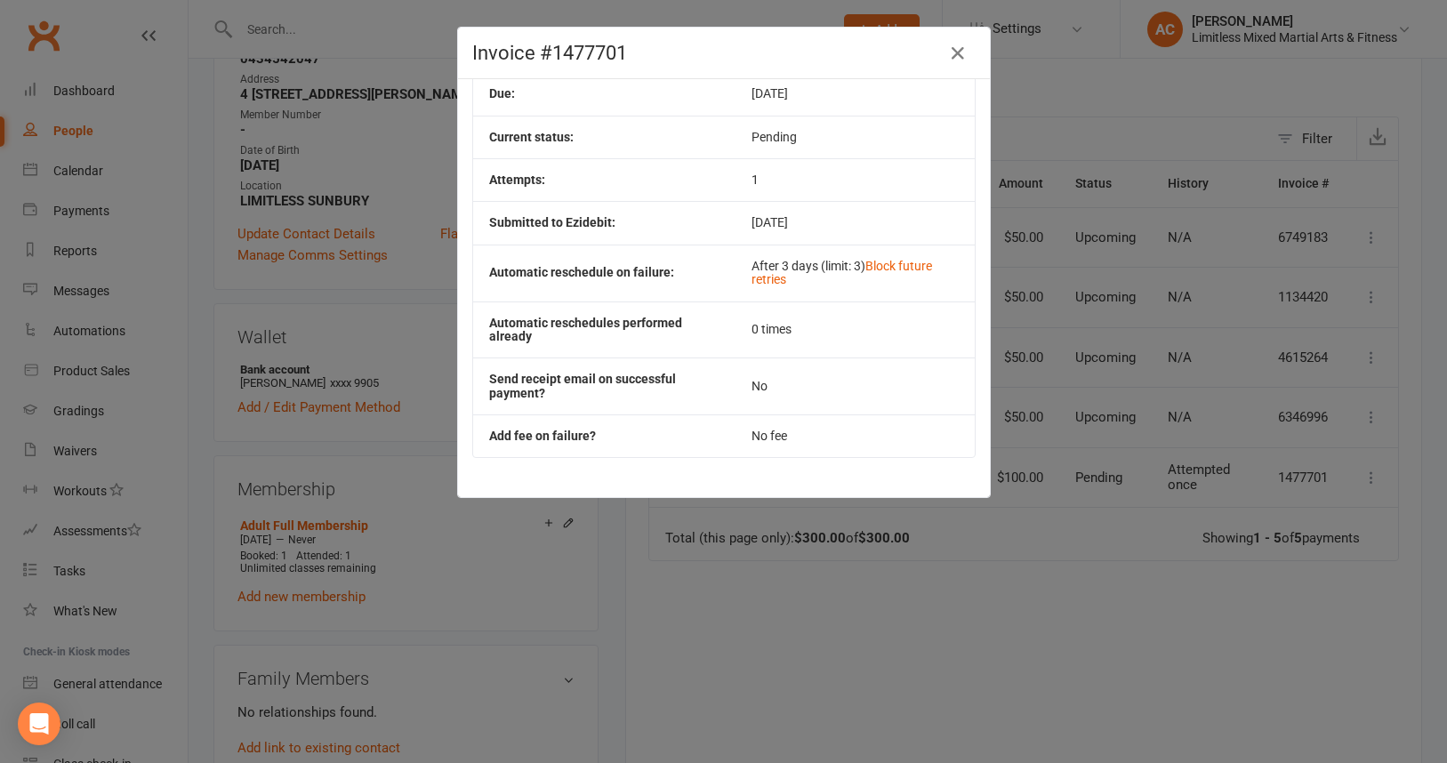
scroll to position [0, 0]
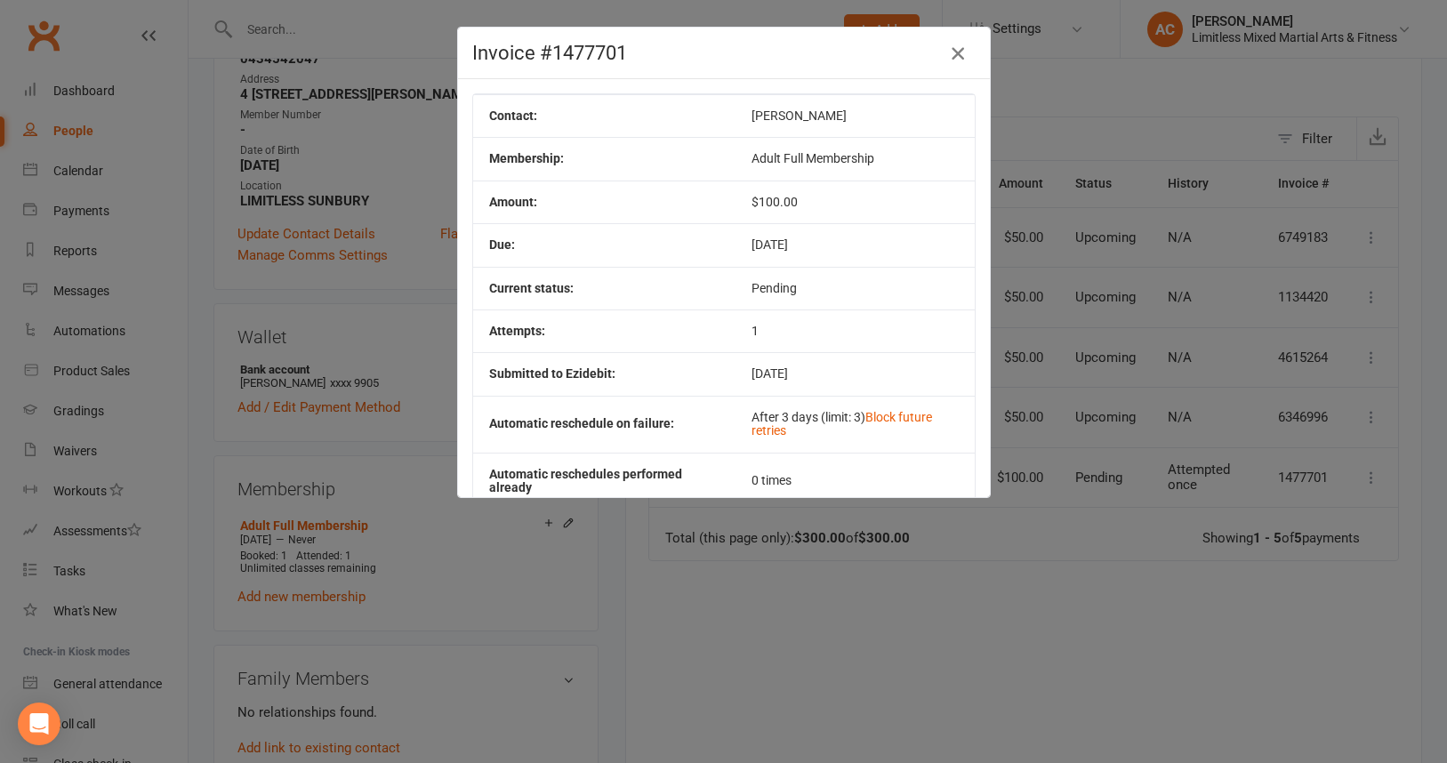
click at [953, 52] on icon "button" at bounding box center [957, 53] width 21 height 21
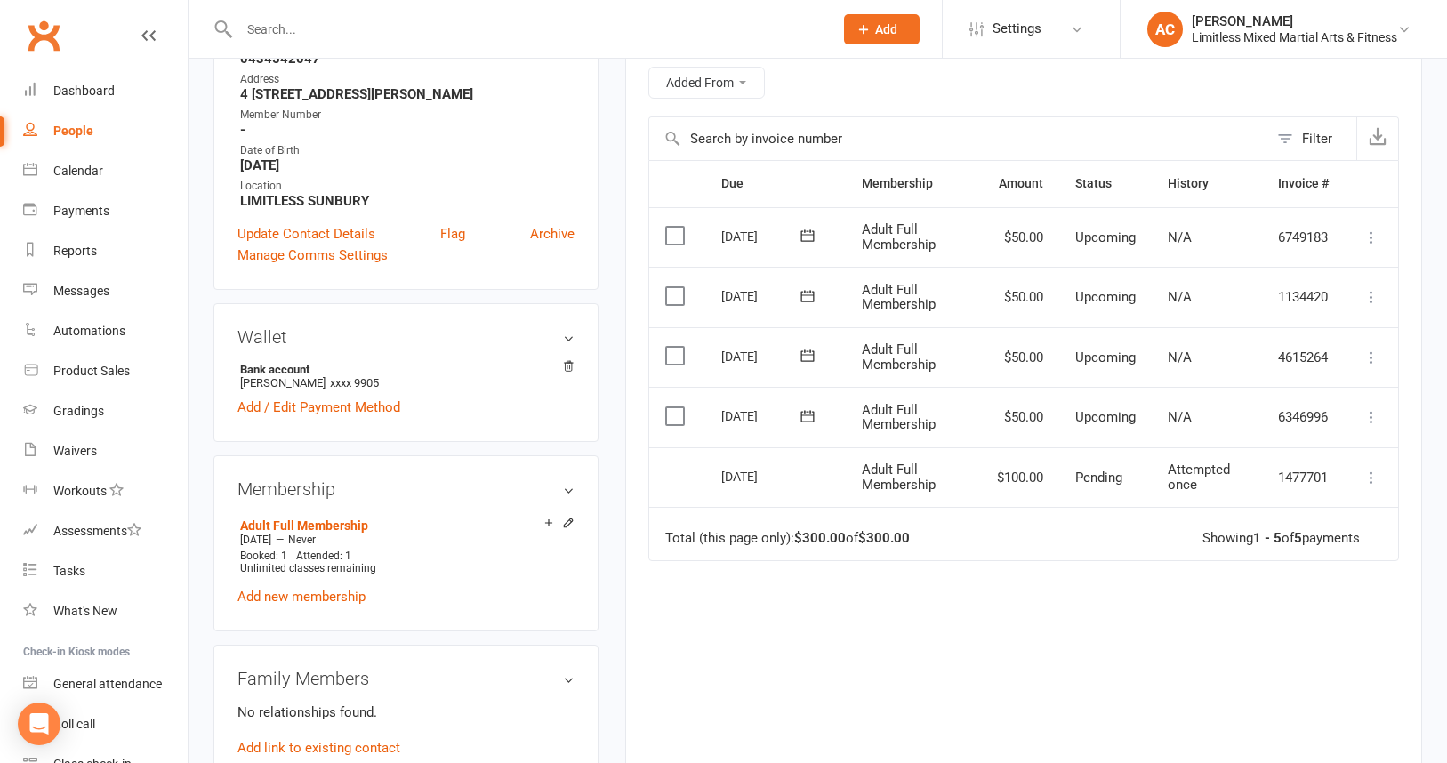
click at [678, 477] on td "Select this" at bounding box center [677, 477] width 56 height 60
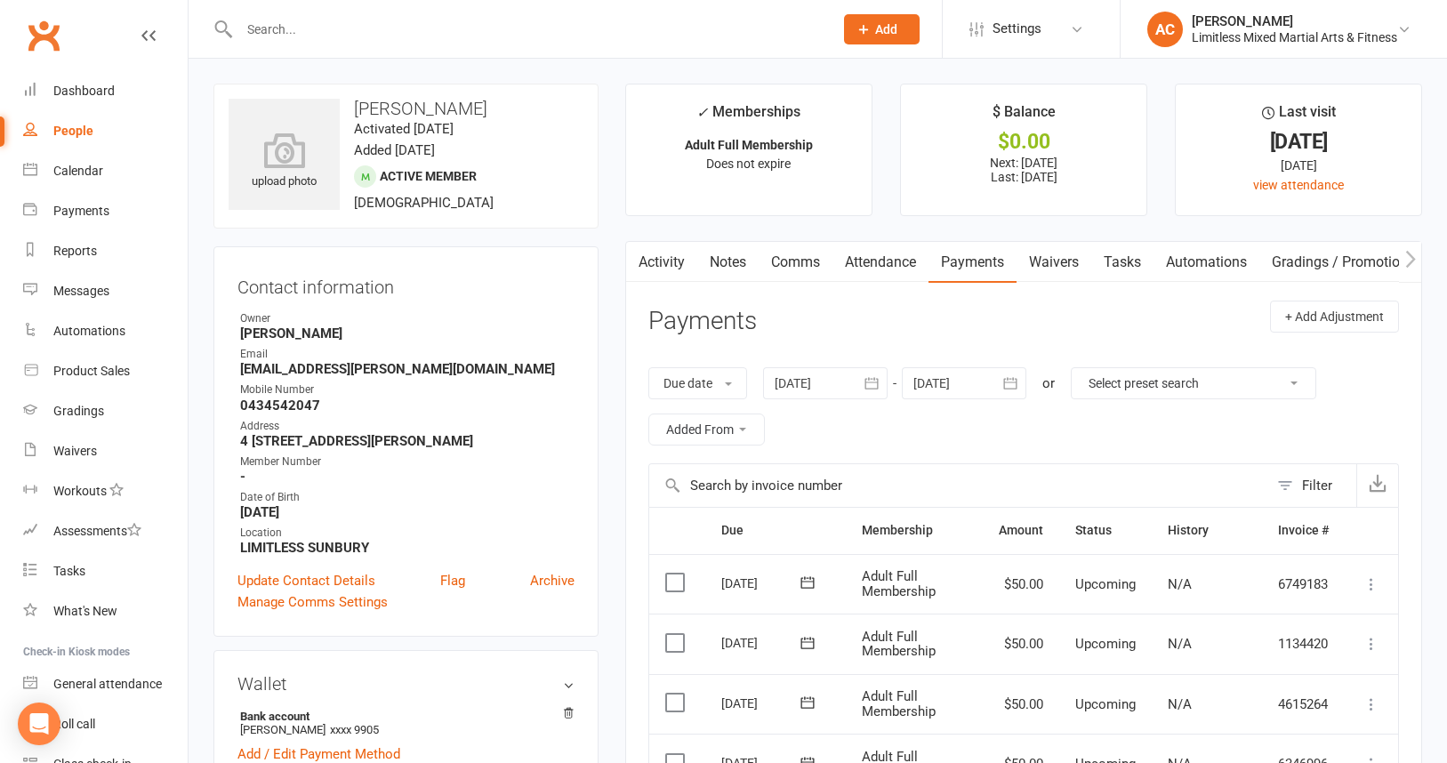
click at [331, 33] on input "text" at bounding box center [527, 29] width 587 height 25
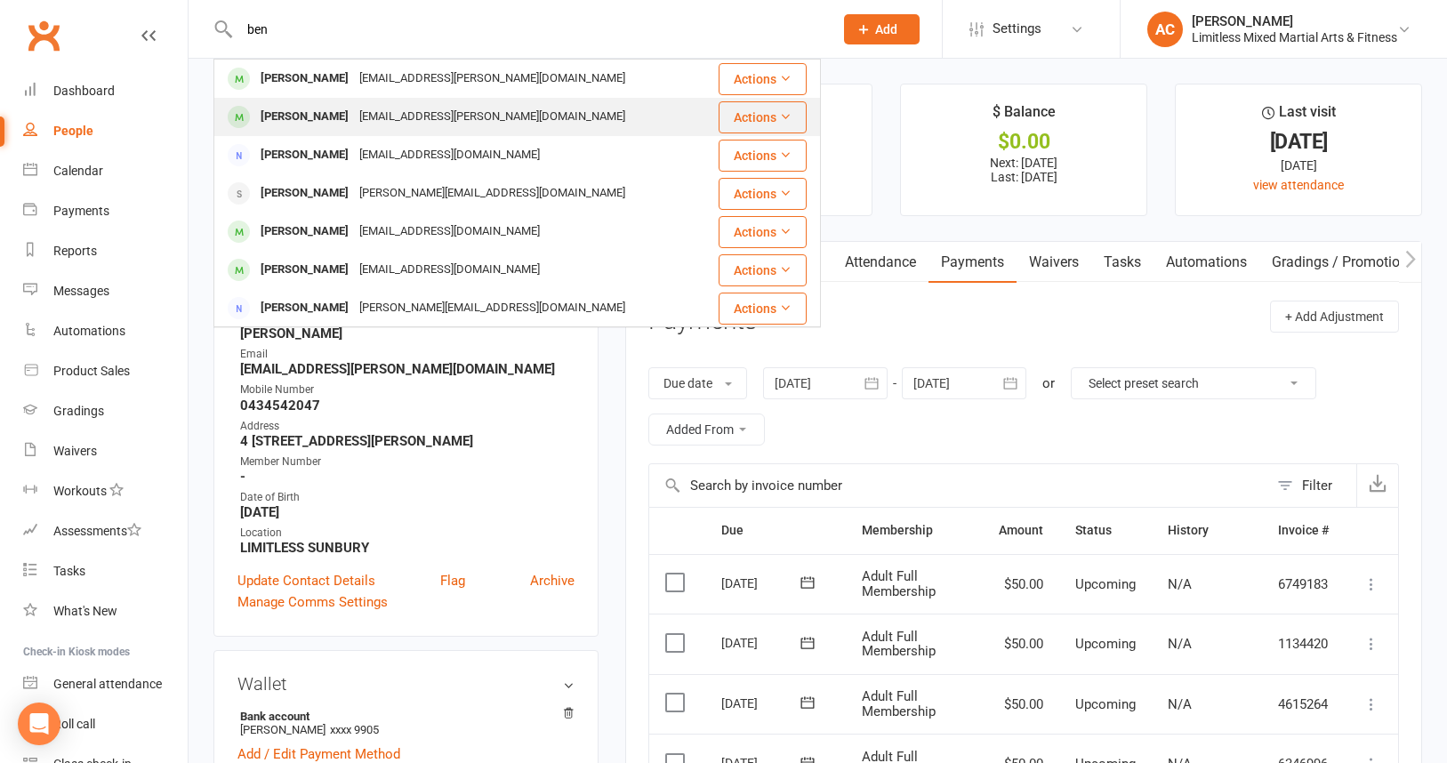
type input "ben"
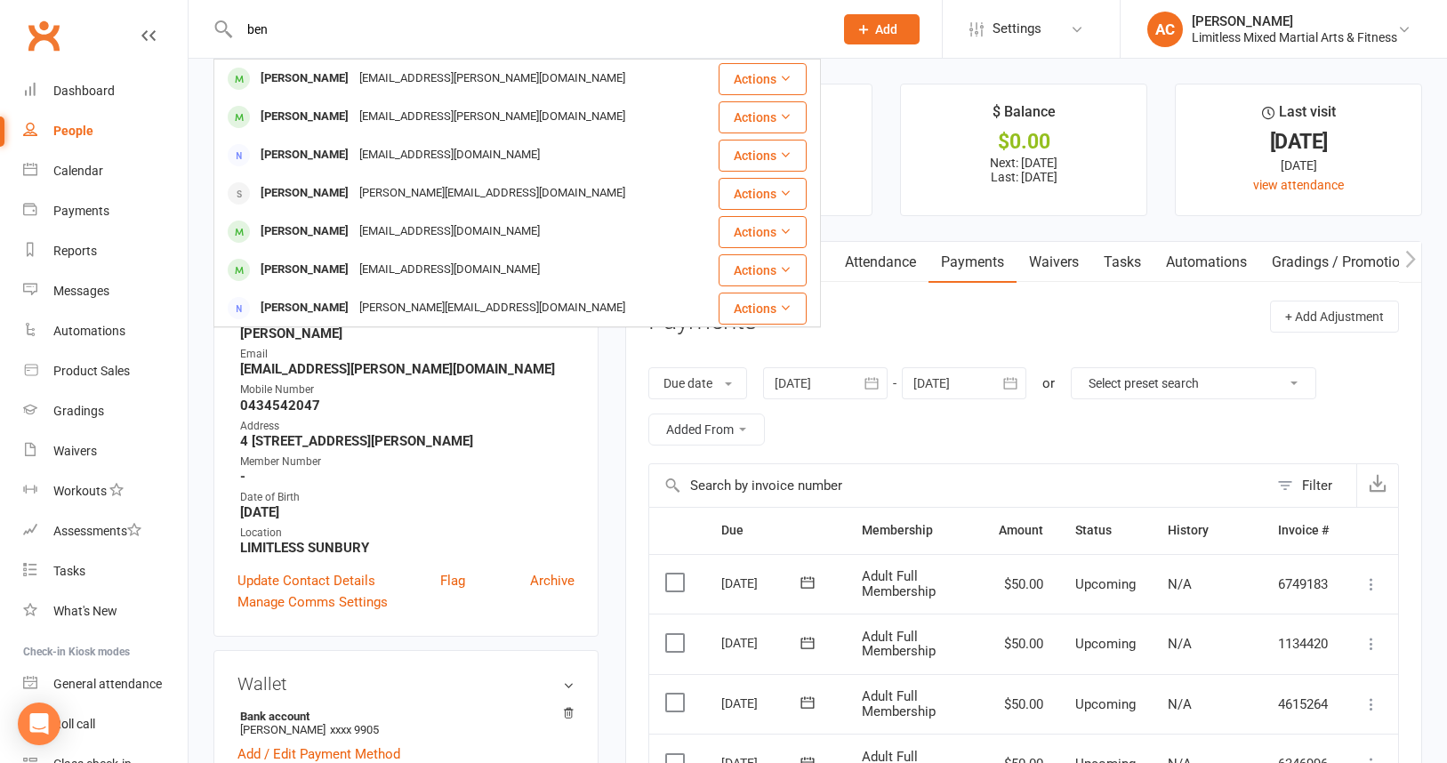
click at [354, 114] on div "[EMAIL_ADDRESS][PERSON_NAME][DOMAIN_NAME]" at bounding box center [492, 117] width 277 height 26
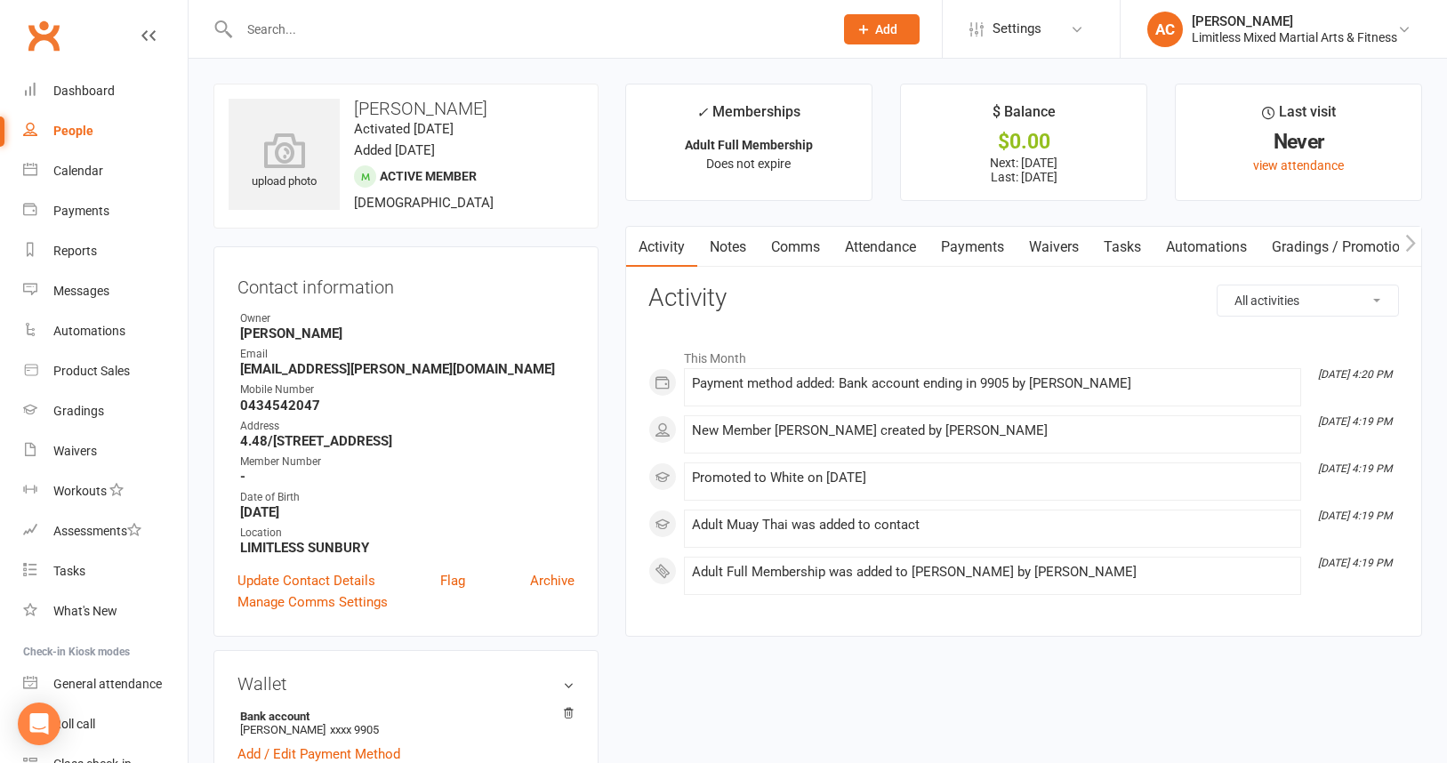
click at [955, 248] on link "Payments" at bounding box center [973, 247] width 88 height 41
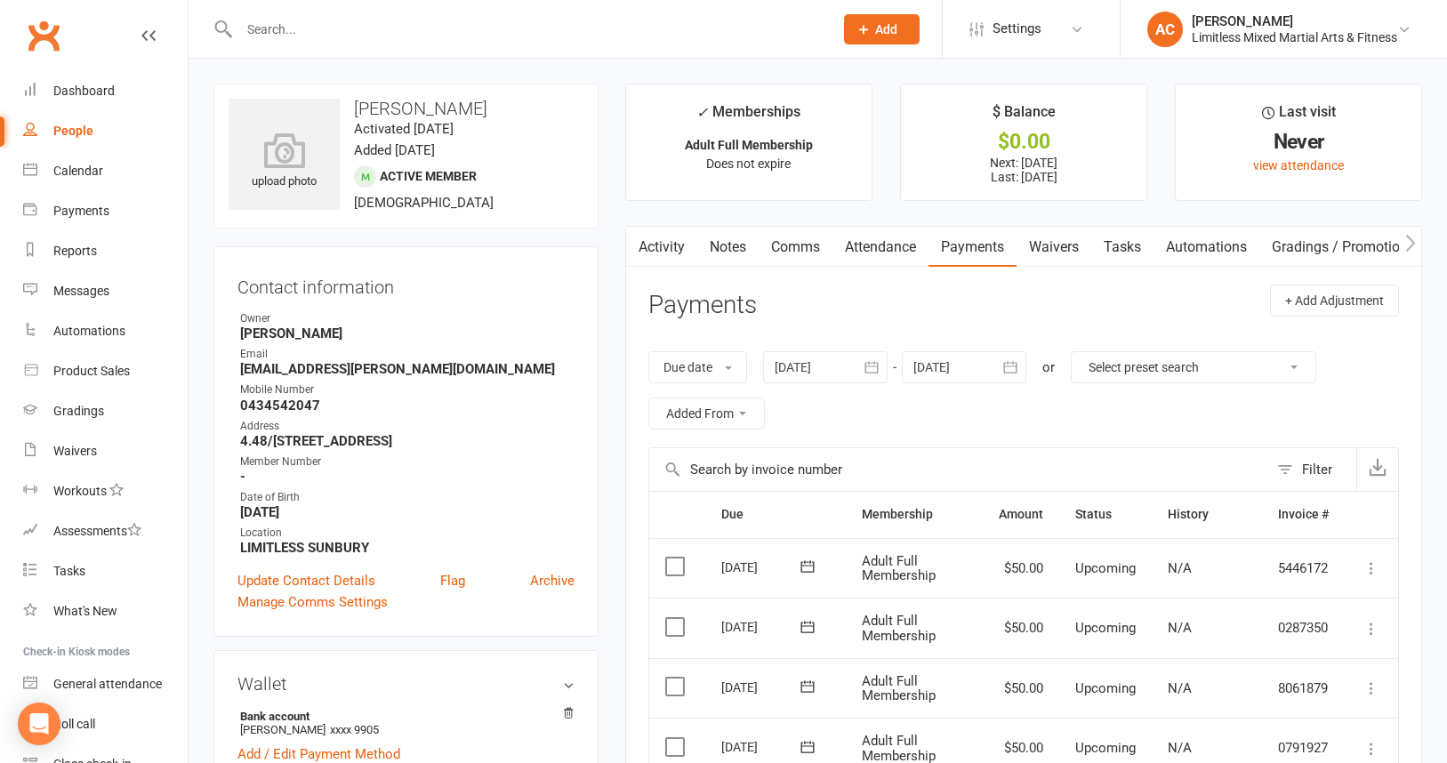
click at [316, 26] on input "text" at bounding box center [527, 29] width 587 height 25
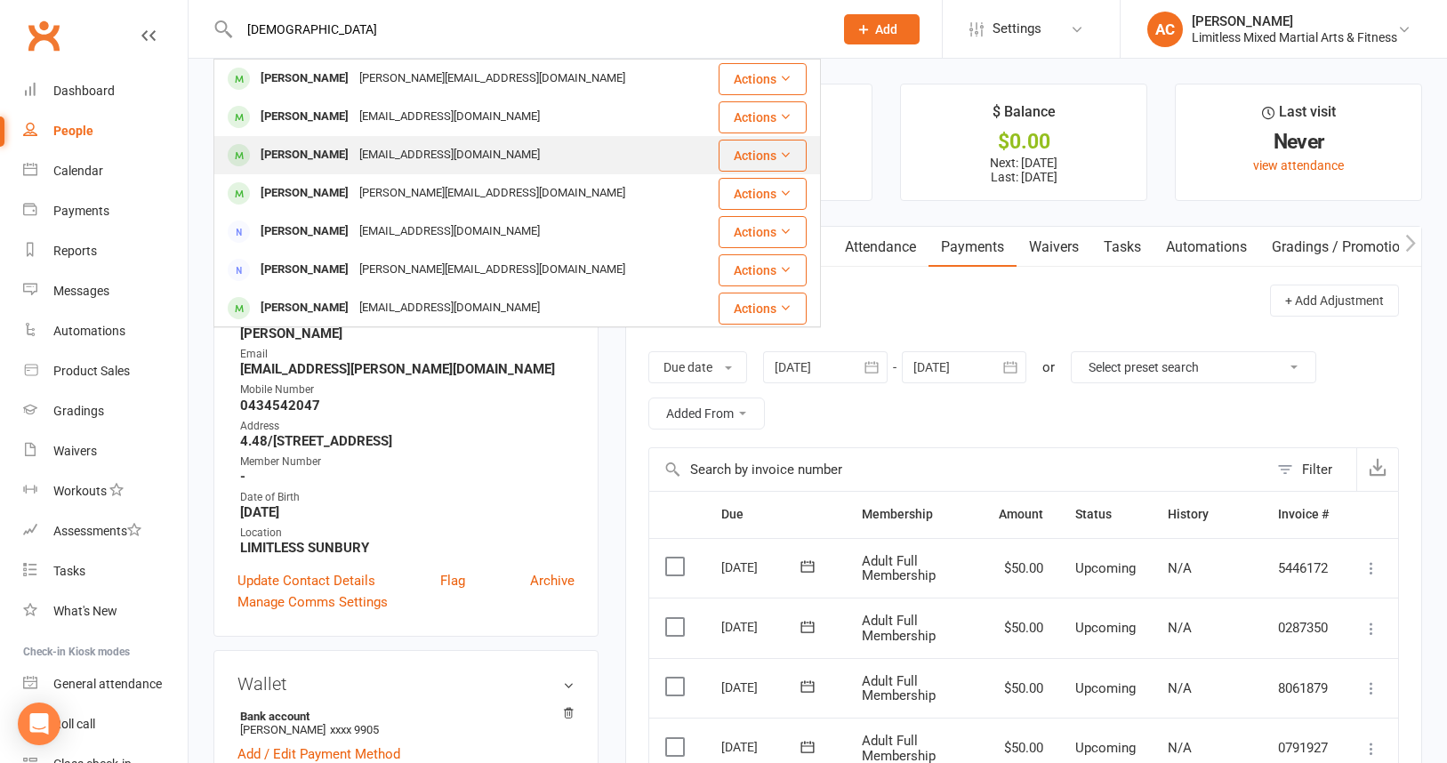
type input "christ"
click at [335, 152] on div "[PERSON_NAME]" at bounding box center [304, 155] width 99 height 26
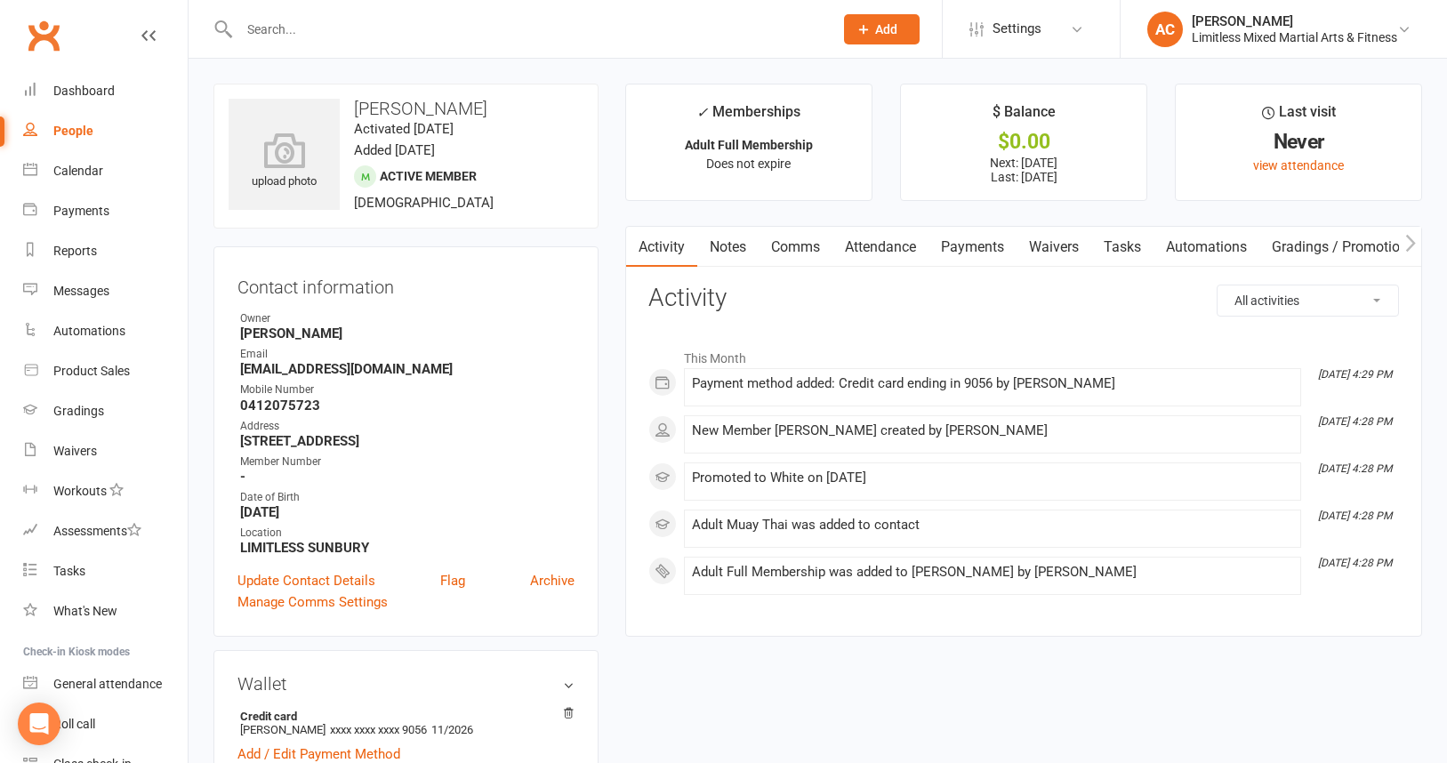
click at [970, 252] on link "Payments" at bounding box center [973, 247] width 88 height 41
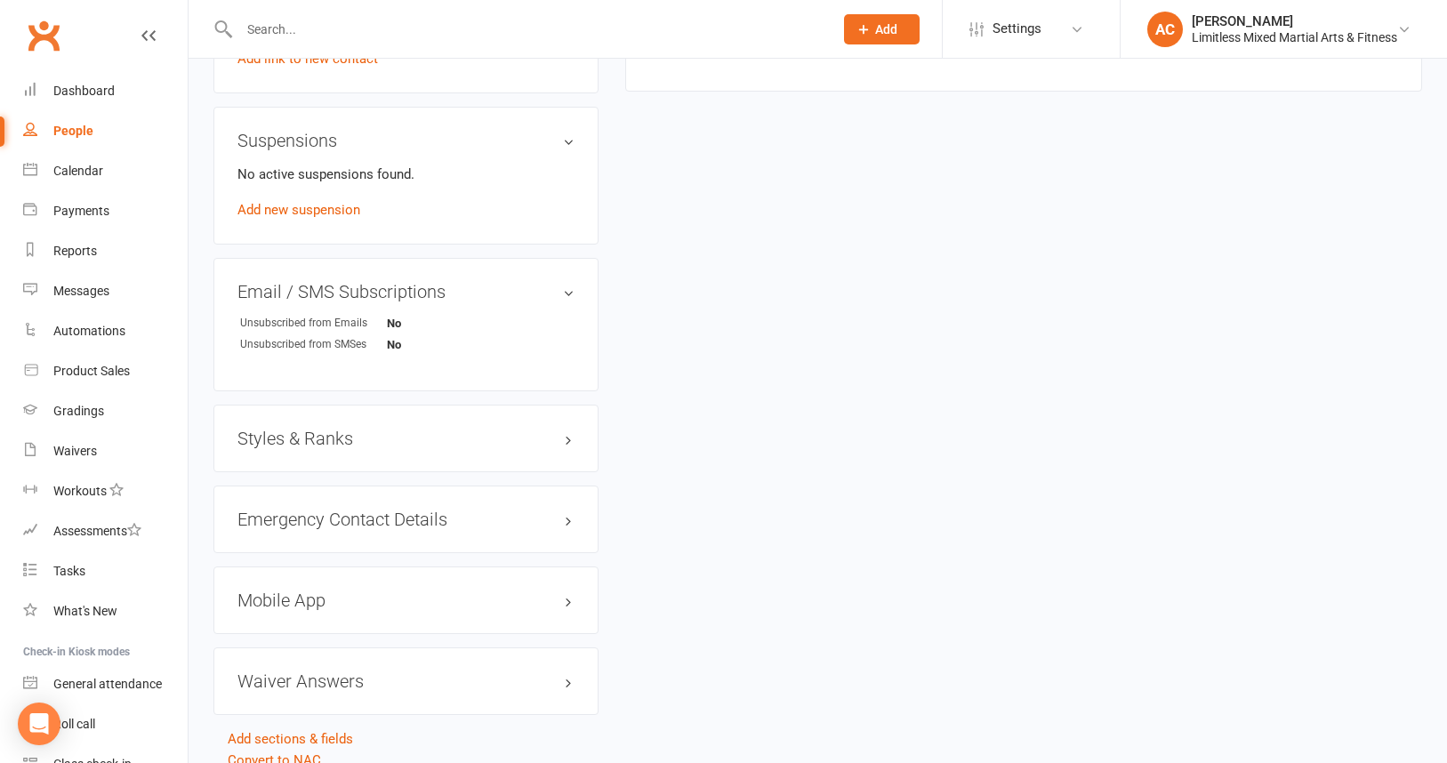
scroll to position [1132, 0]
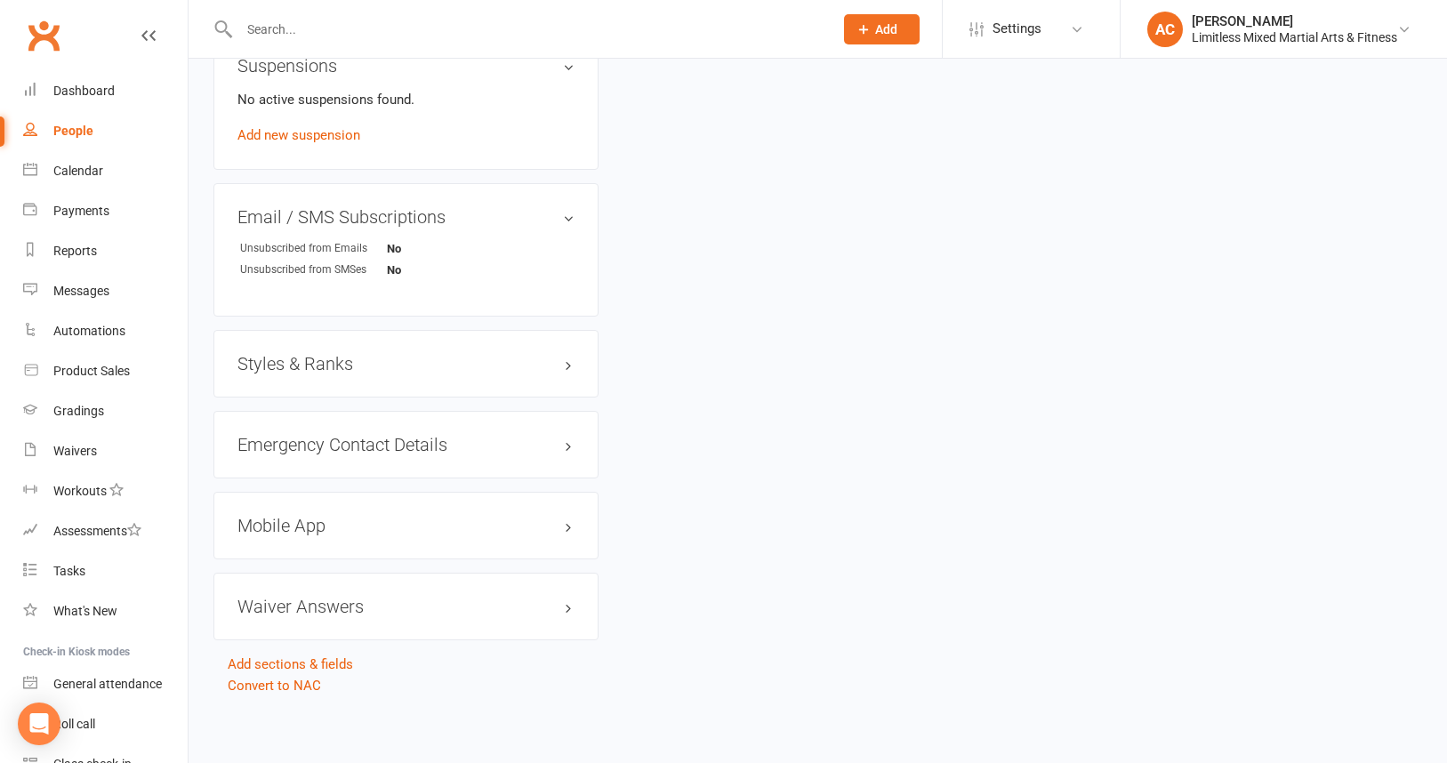
click at [325, 523] on h3 "Mobile App" at bounding box center [405, 526] width 337 height 20
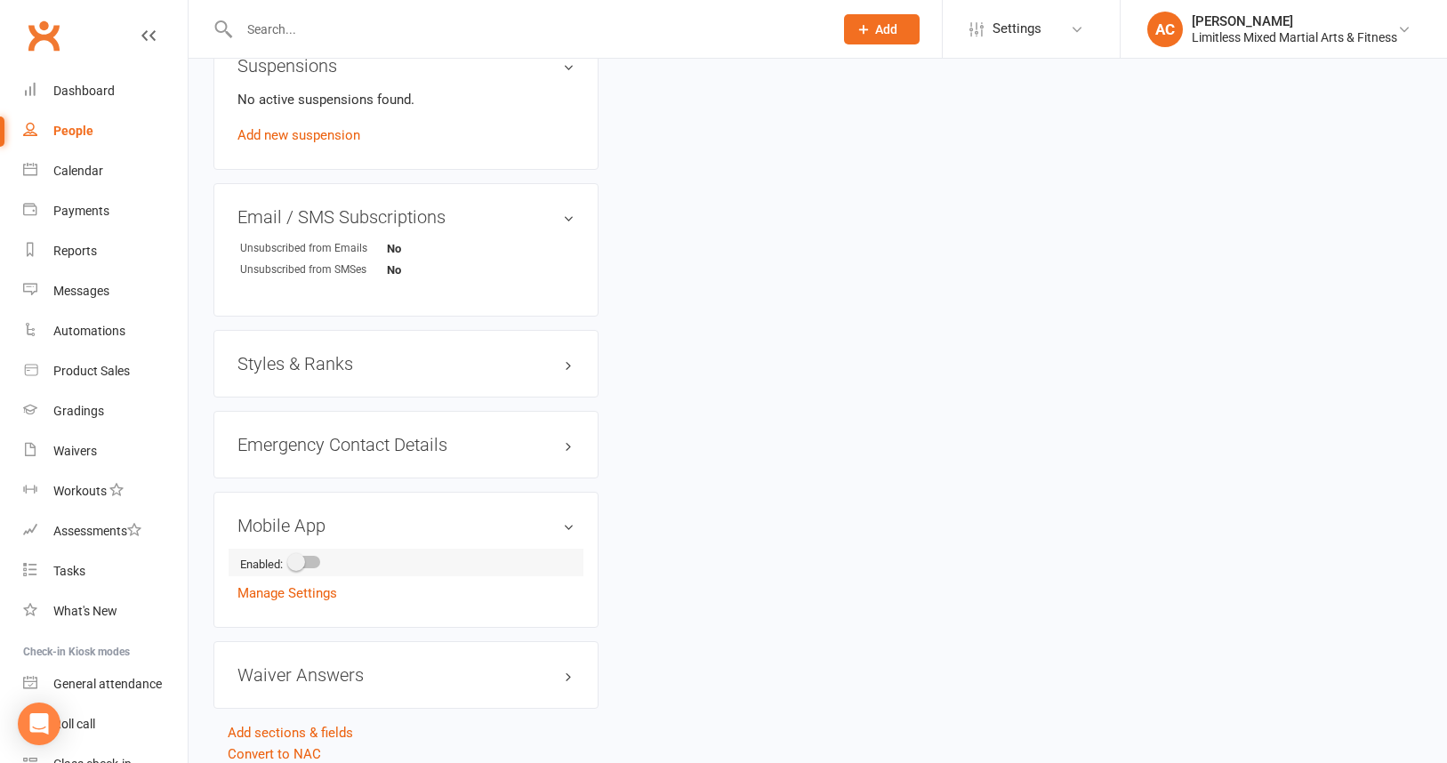
click at [305, 558] on span at bounding box center [296, 562] width 18 height 18
click at [290, 559] on input "checkbox" at bounding box center [290, 559] width 0 height 0
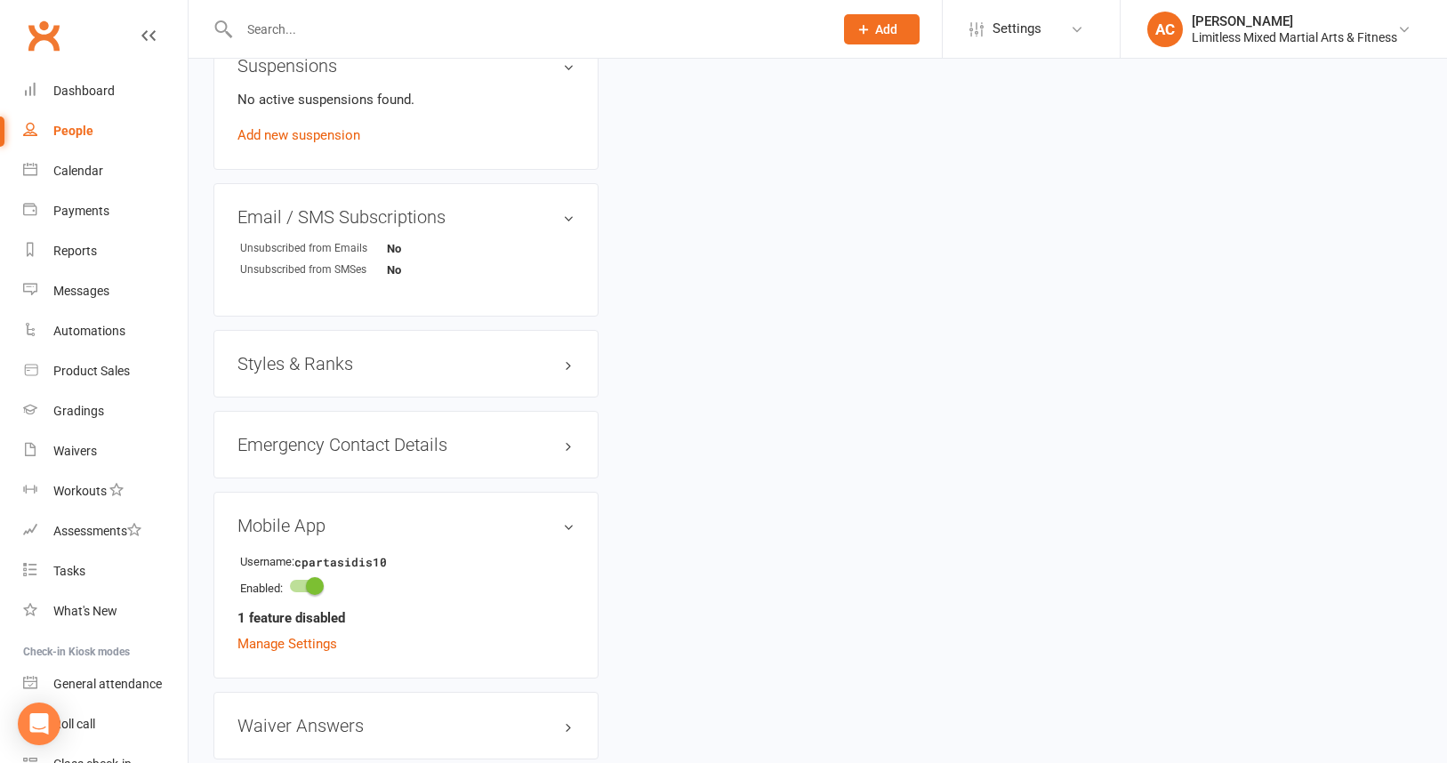
click at [310, 610] on strong "1 feature disabled" at bounding box center [291, 617] width 108 height 21
click at [313, 642] on link "Manage Settings" at bounding box center [287, 644] width 100 height 16
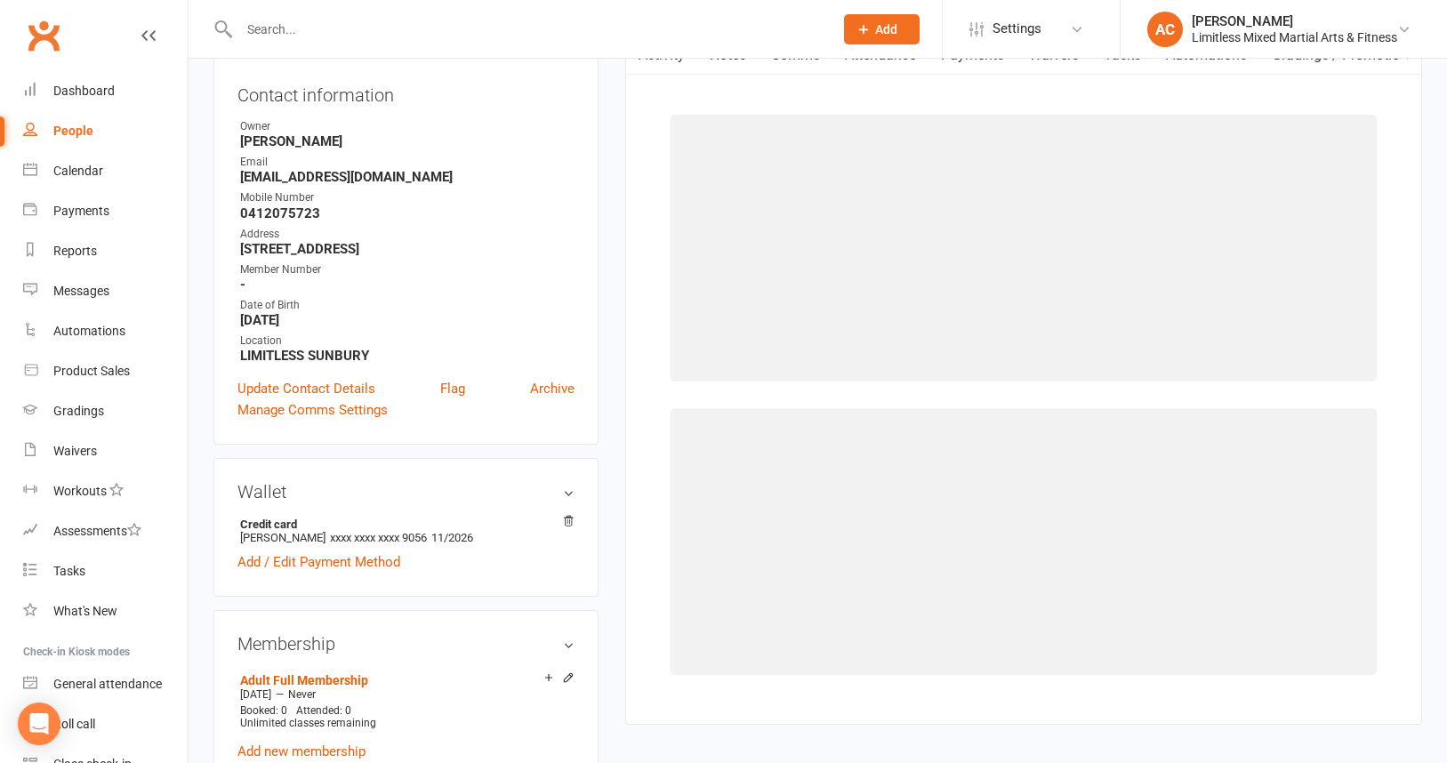
scroll to position [136, 0]
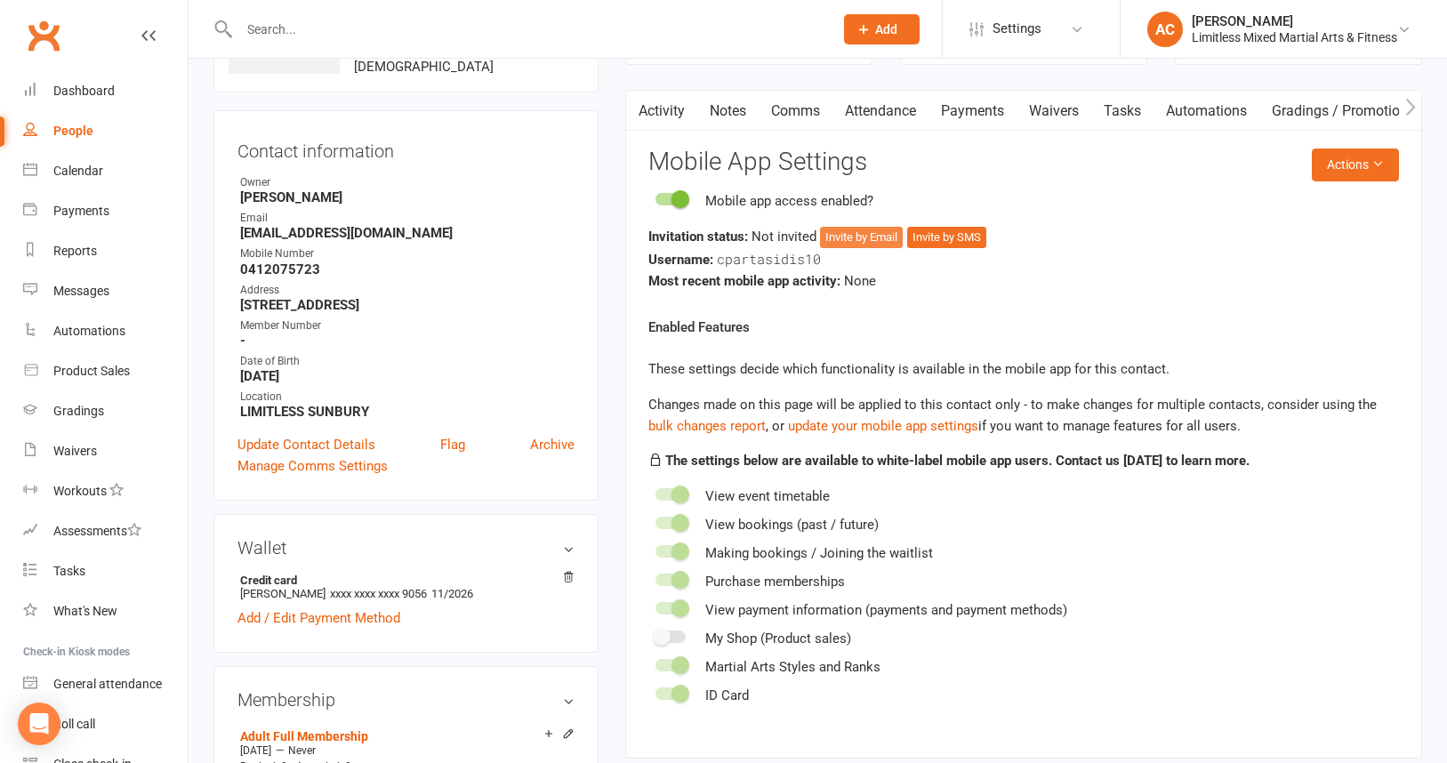
click at [869, 242] on button "Invite by Email" at bounding box center [861, 237] width 83 height 21
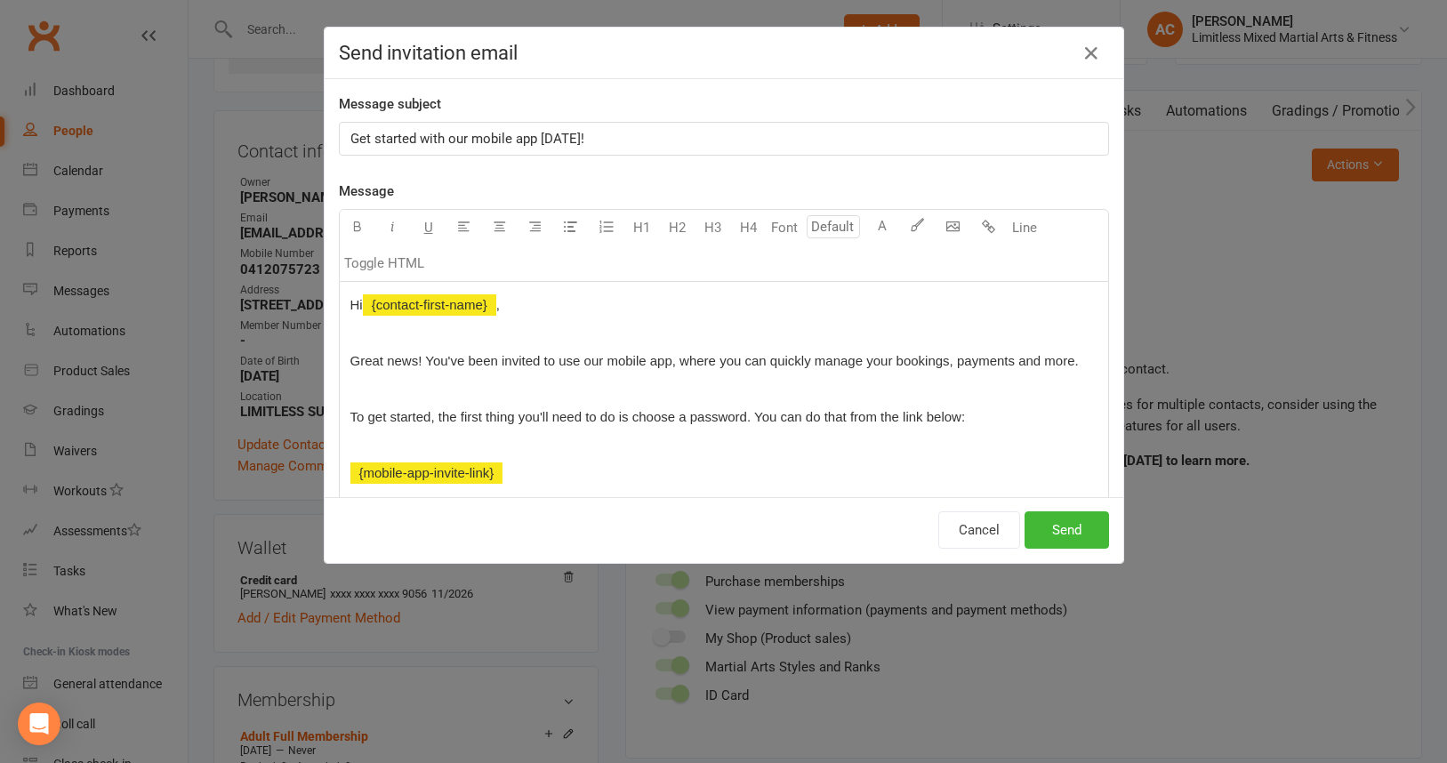
click at [350, 136] on span "Get started with our mobile app today!" at bounding box center [467, 139] width 234 height 16
click at [982, 363] on span "Great news! You've been invited to use our mobile app, where you can quickly ma…" at bounding box center [714, 360] width 728 height 15
click at [983, 363] on span "Great news! You've been invited to use our mobile app, where you can quickly ma…" at bounding box center [714, 360] width 728 height 15
click at [1057, 526] on button "Send" at bounding box center [1067, 529] width 84 height 37
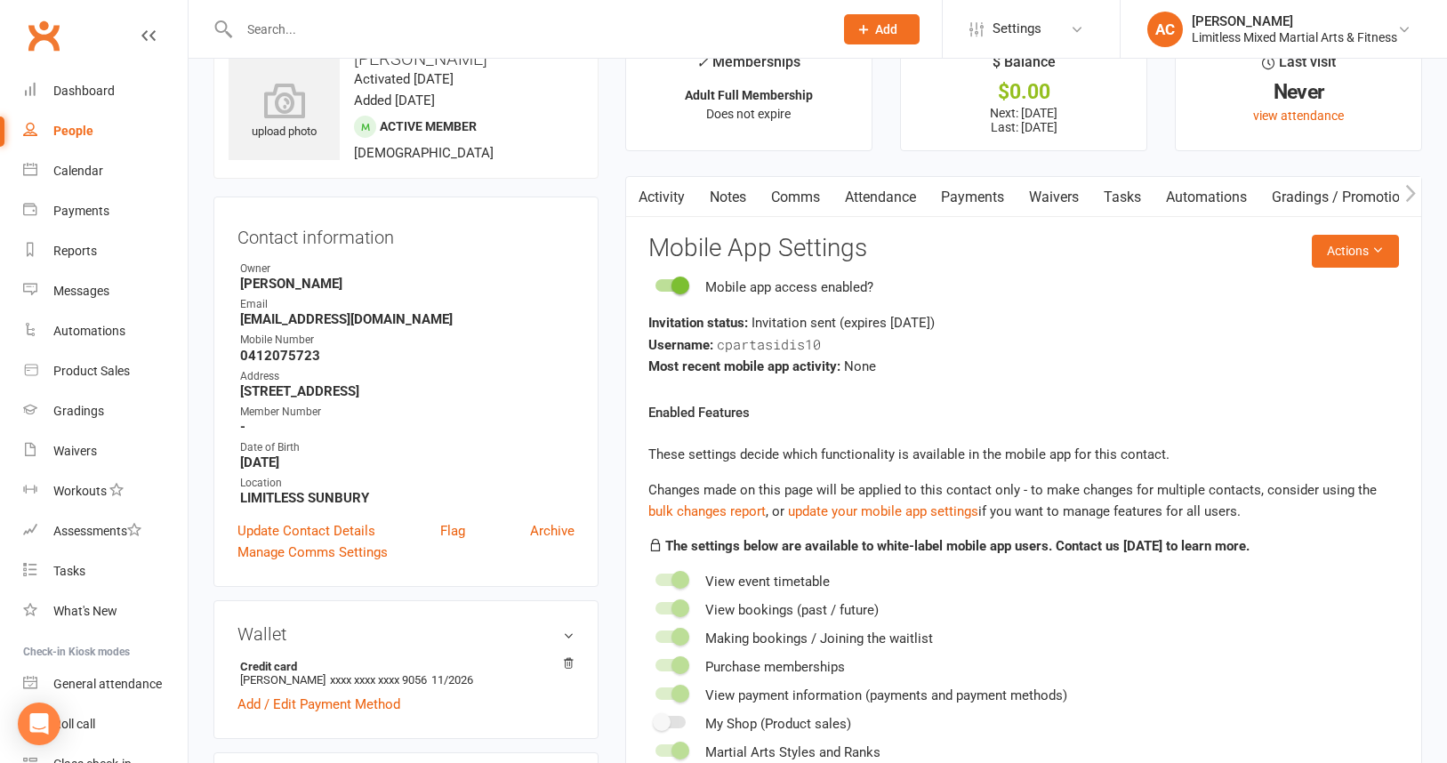
scroll to position [53, 0]
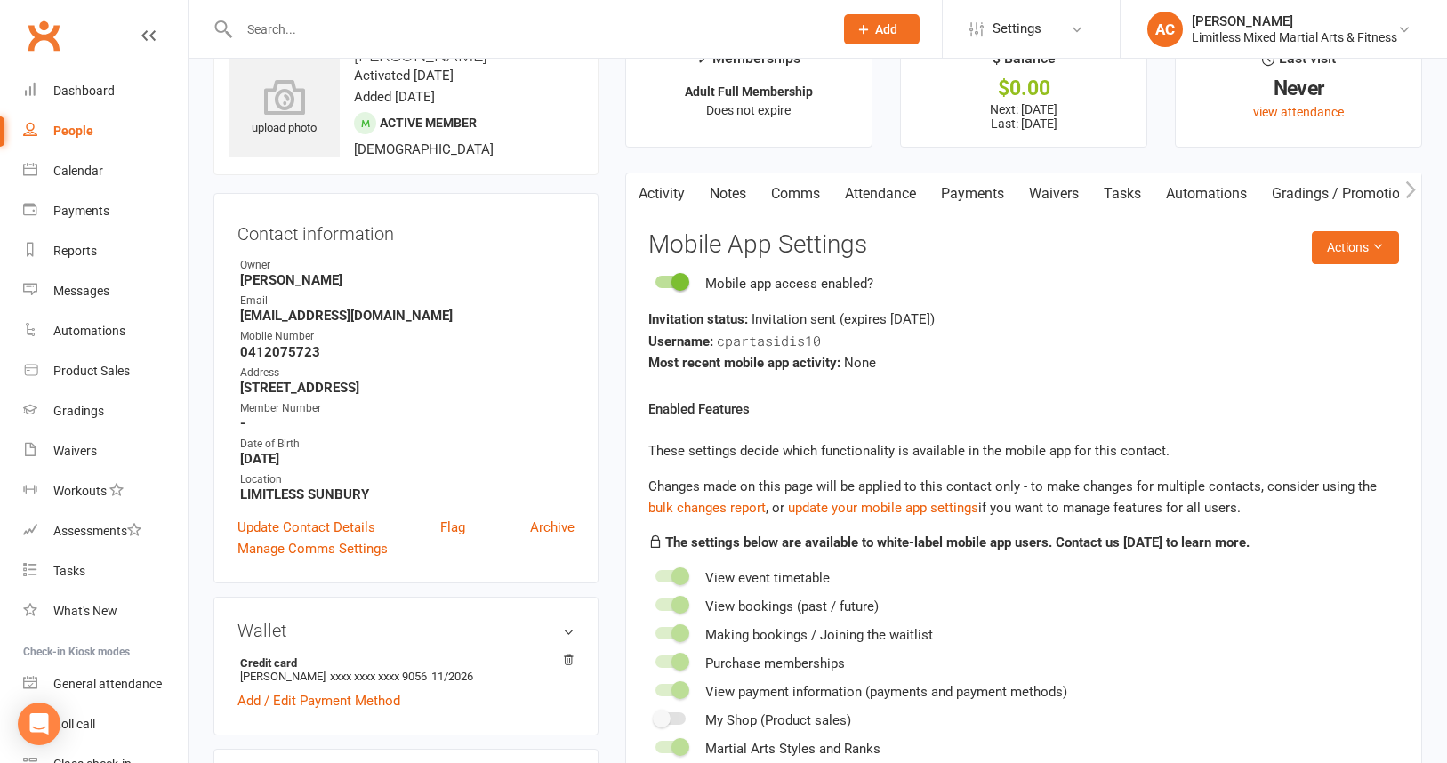
click at [303, 36] on input "text" at bounding box center [527, 29] width 587 height 25
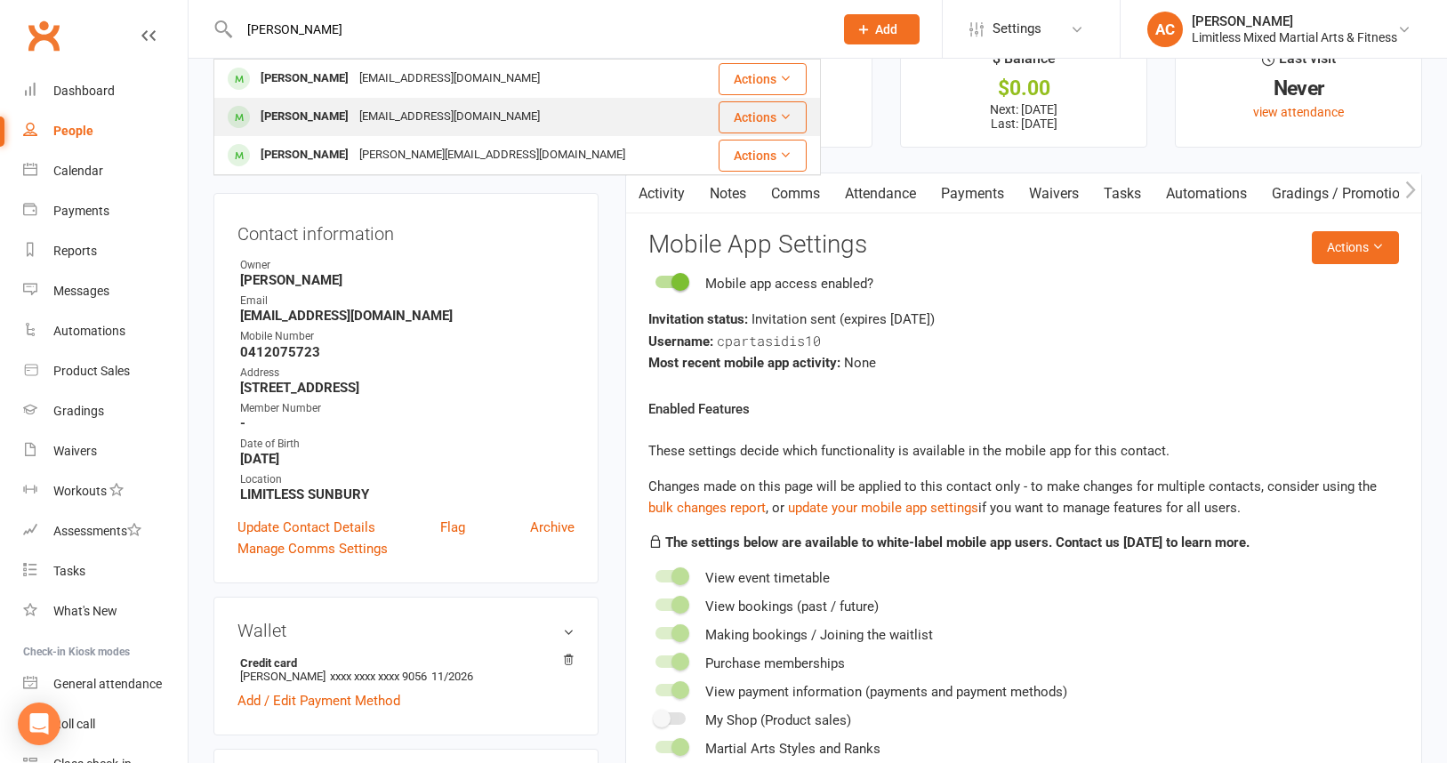
type input "zane"
click at [367, 116] on div "zaneking808@gmail.com" at bounding box center [449, 117] width 191 height 26
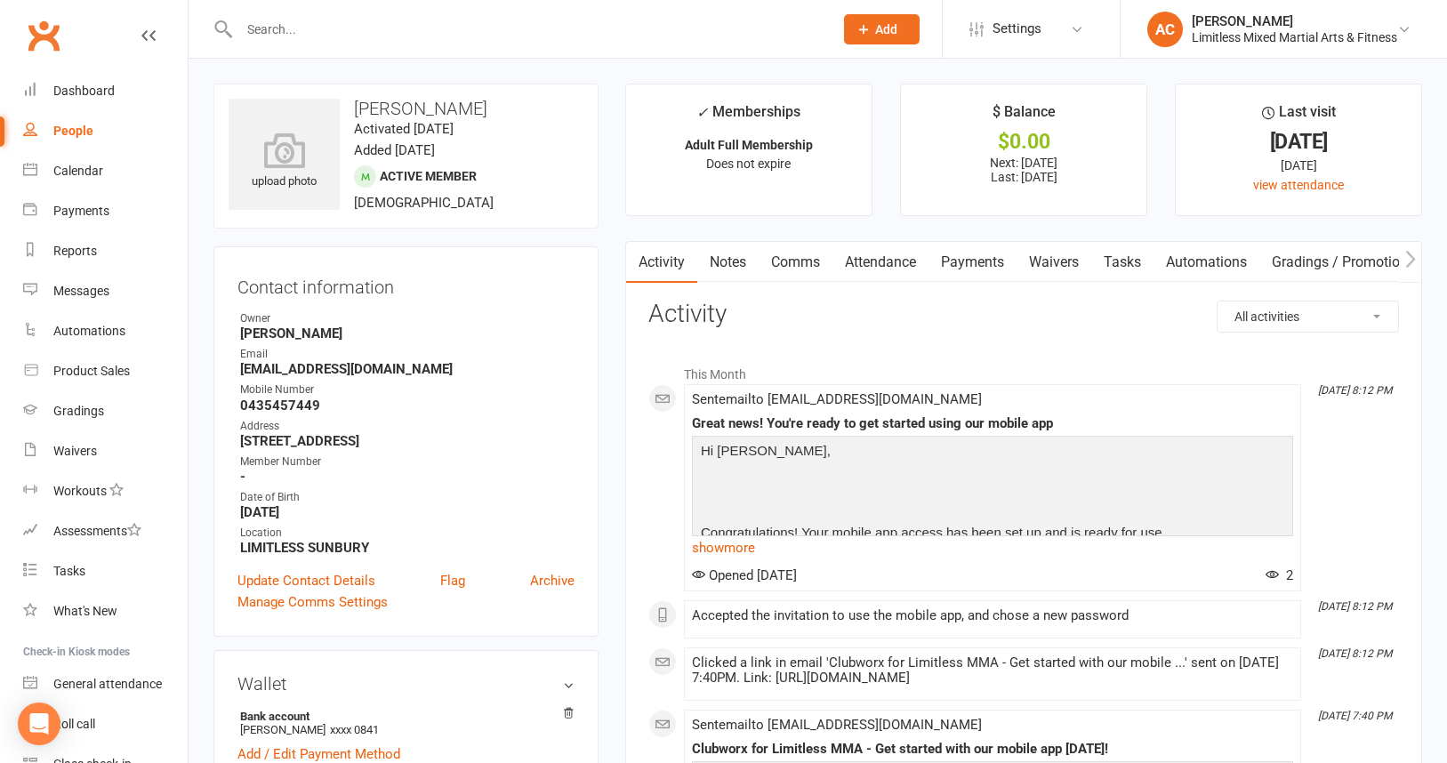
click at [965, 256] on link "Payments" at bounding box center [973, 262] width 88 height 41
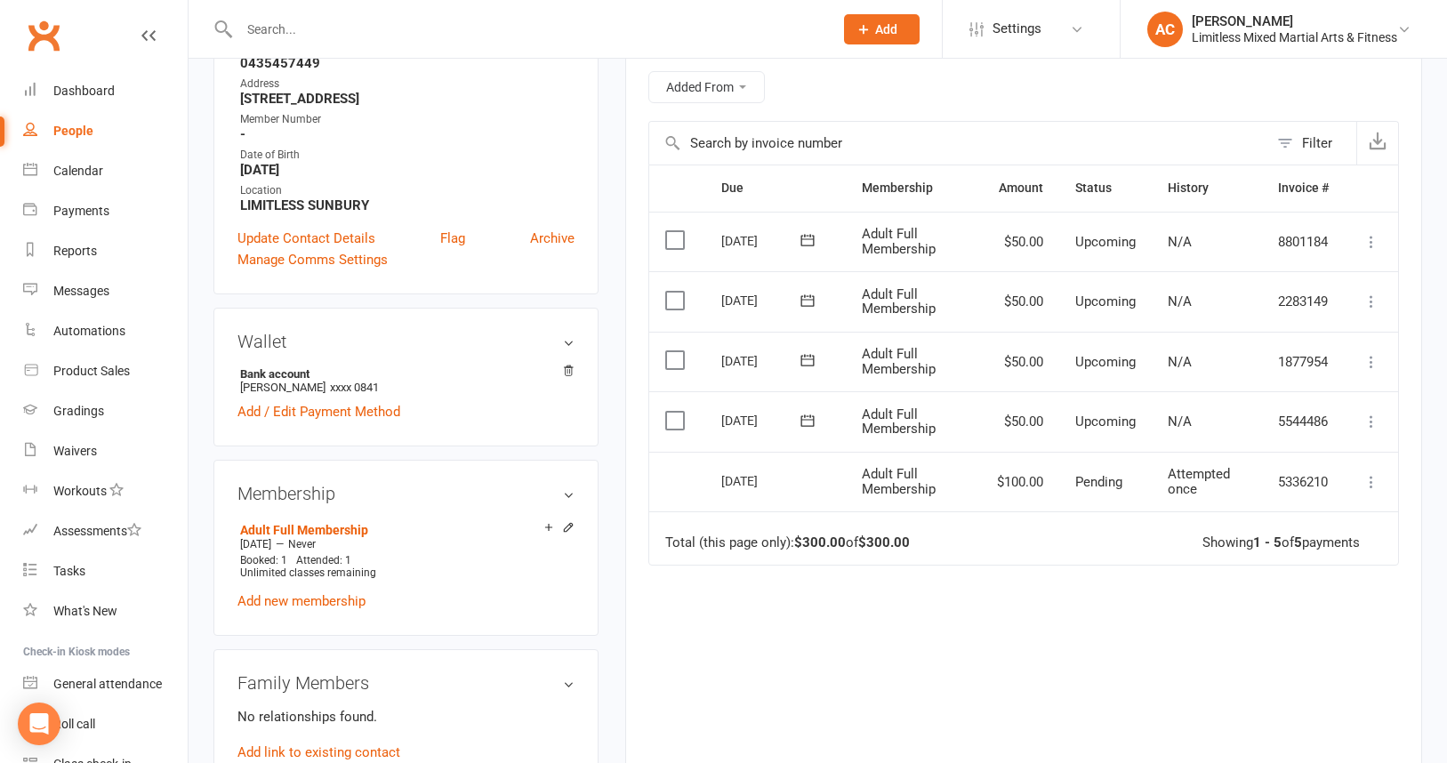
scroll to position [436, 0]
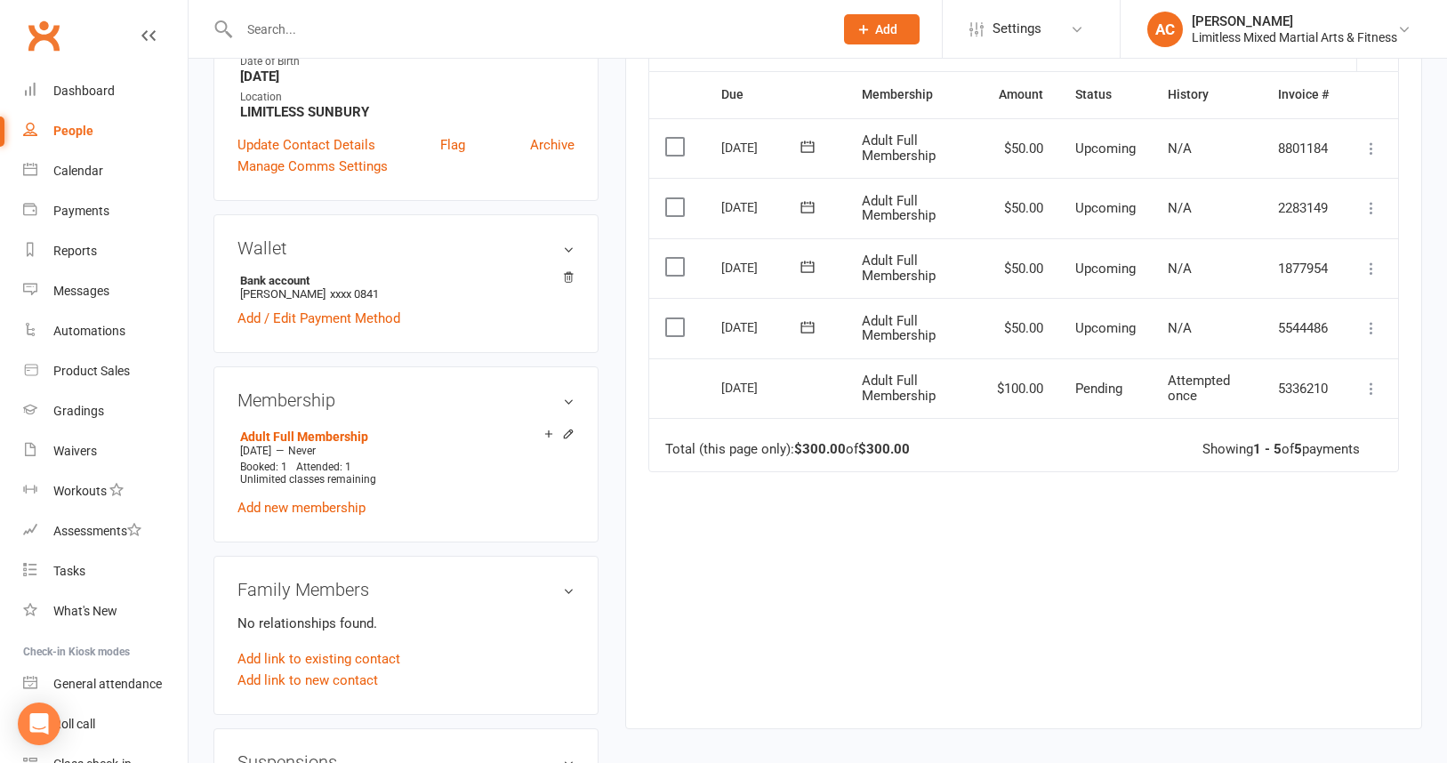
click at [1373, 388] on icon at bounding box center [1372, 389] width 18 height 18
click at [1370, 327] on icon at bounding box center [1372, 328] width 18 height 18
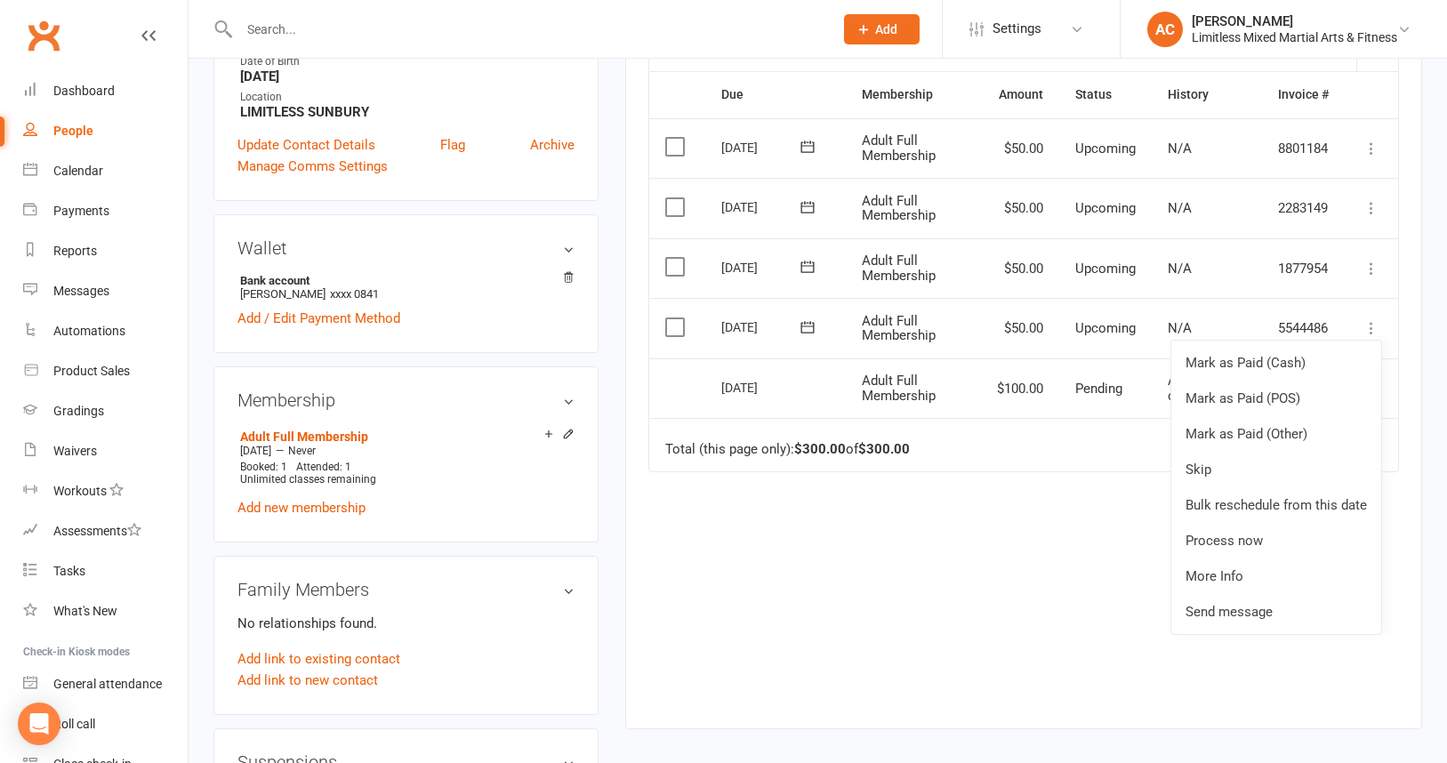
click at [1033, 497] on div "Due Contact Membership Amount Status History Invoice # Select this 12 Sep 2025 …" at bounding box center [1023, 386] width 751 height 630
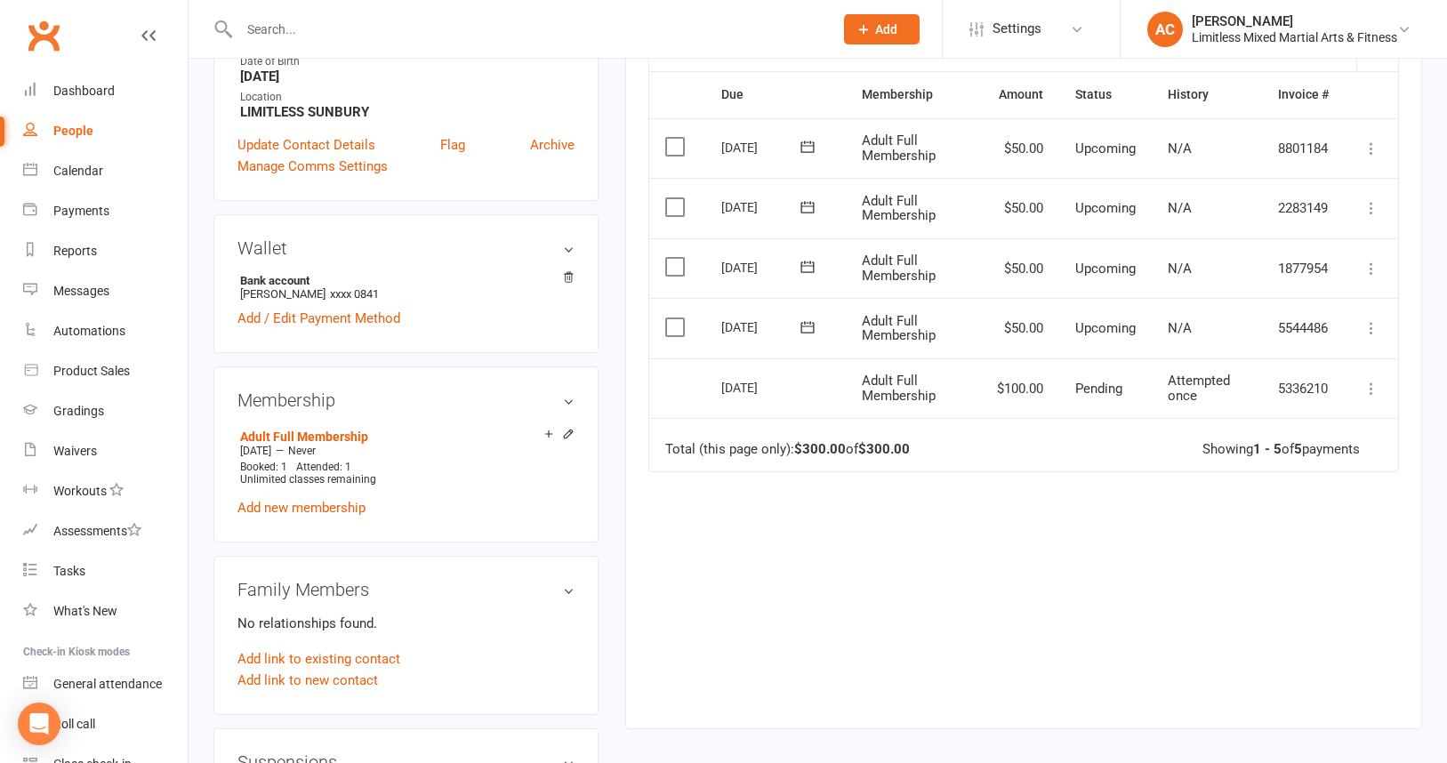
click at [75, 131] on div "People" at bounding box center [73, 131] width 40 height 14
select select "true"
select select "100"
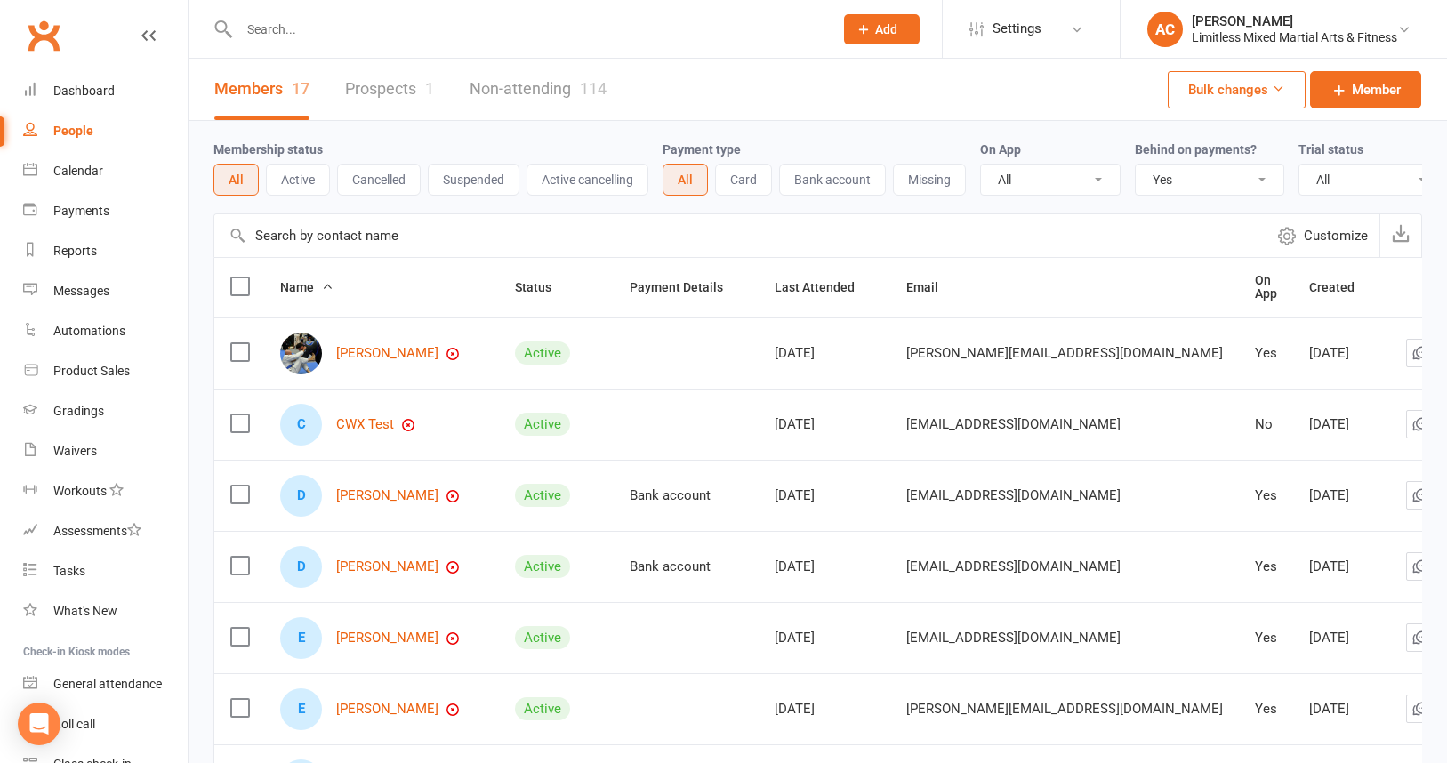
click at [347, 27] on input "text" at bounding box center [527, 29] width 587 height 25
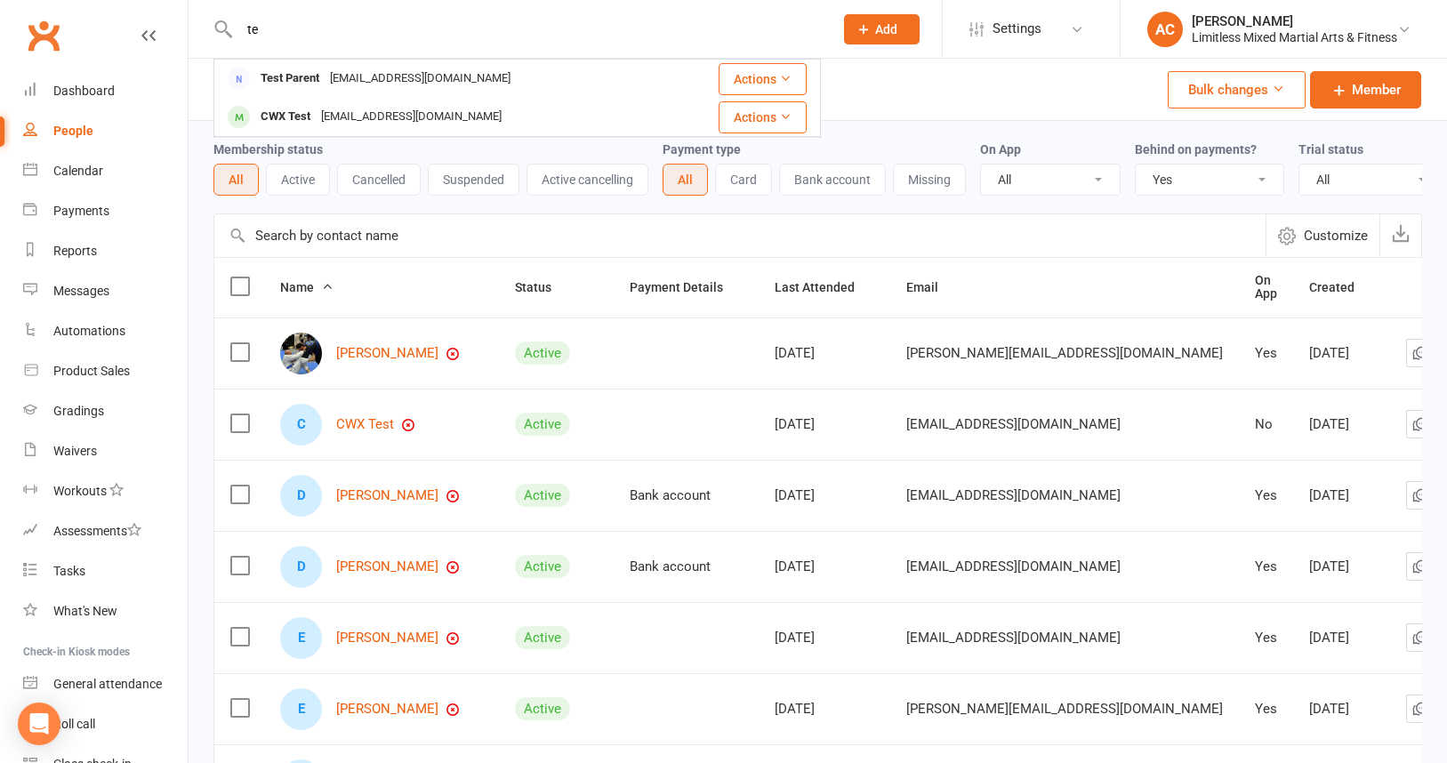
type input "t"
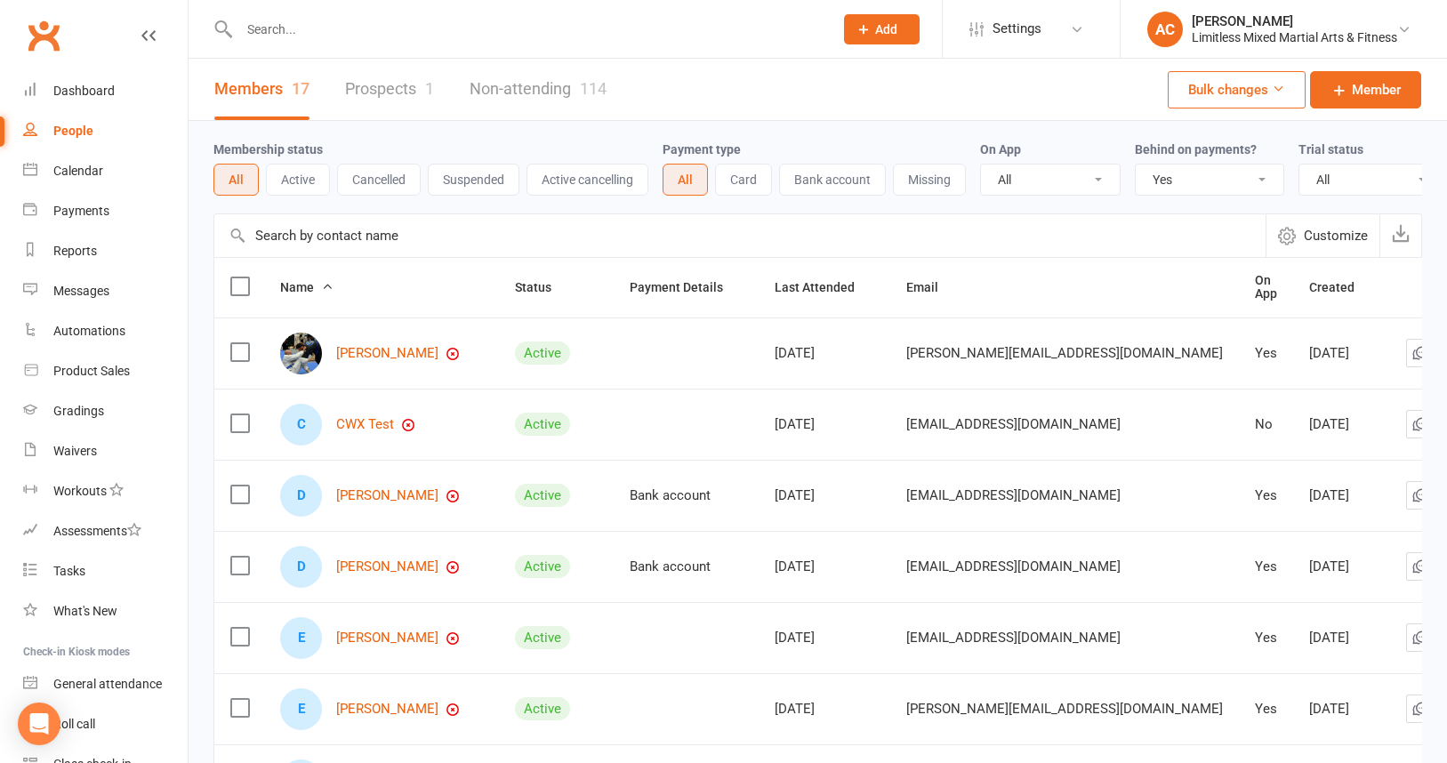
click at [883, 28] on span "Add" at bounding box center [886, 29] width 22 height 14
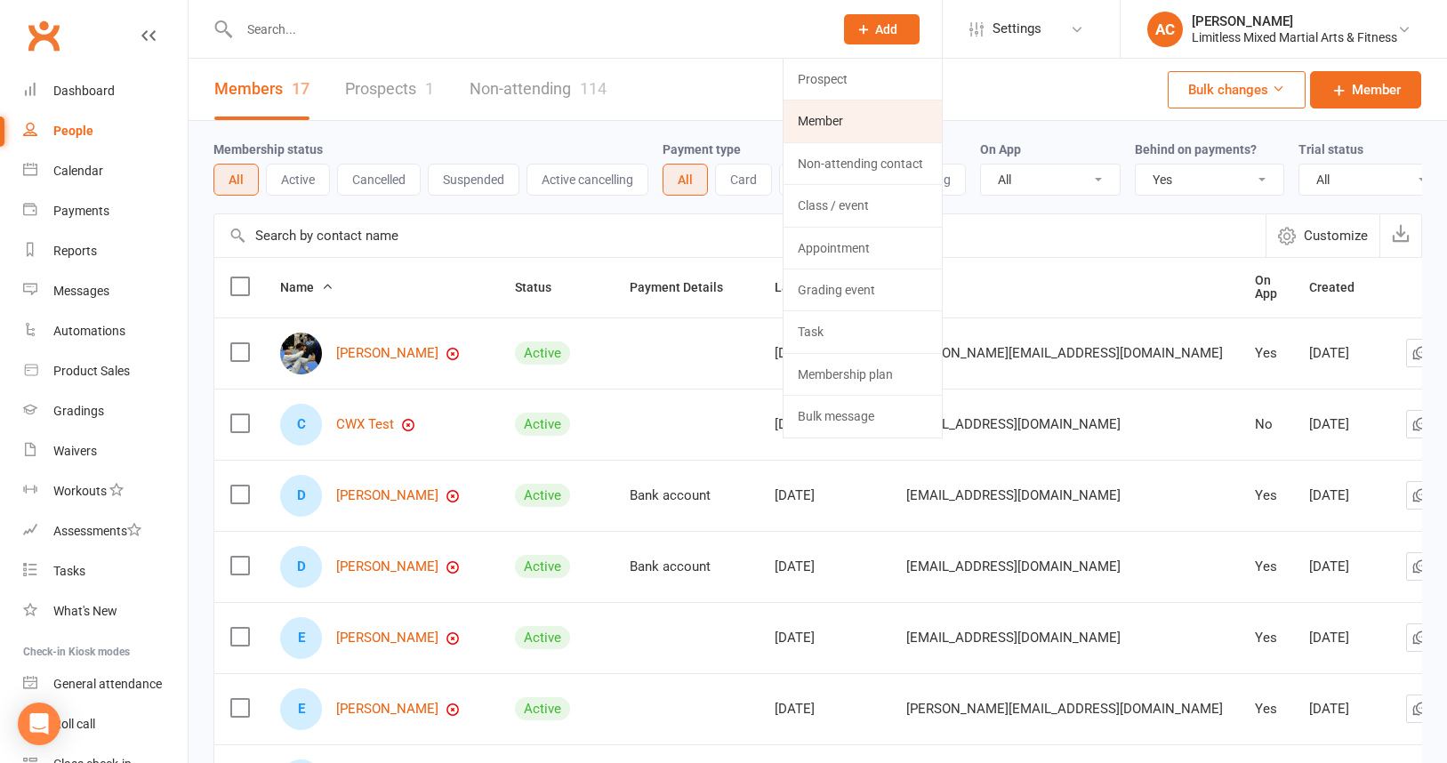
click at [837, 125] on link "Member" at bounding box center [863, 120] width 158 height 41
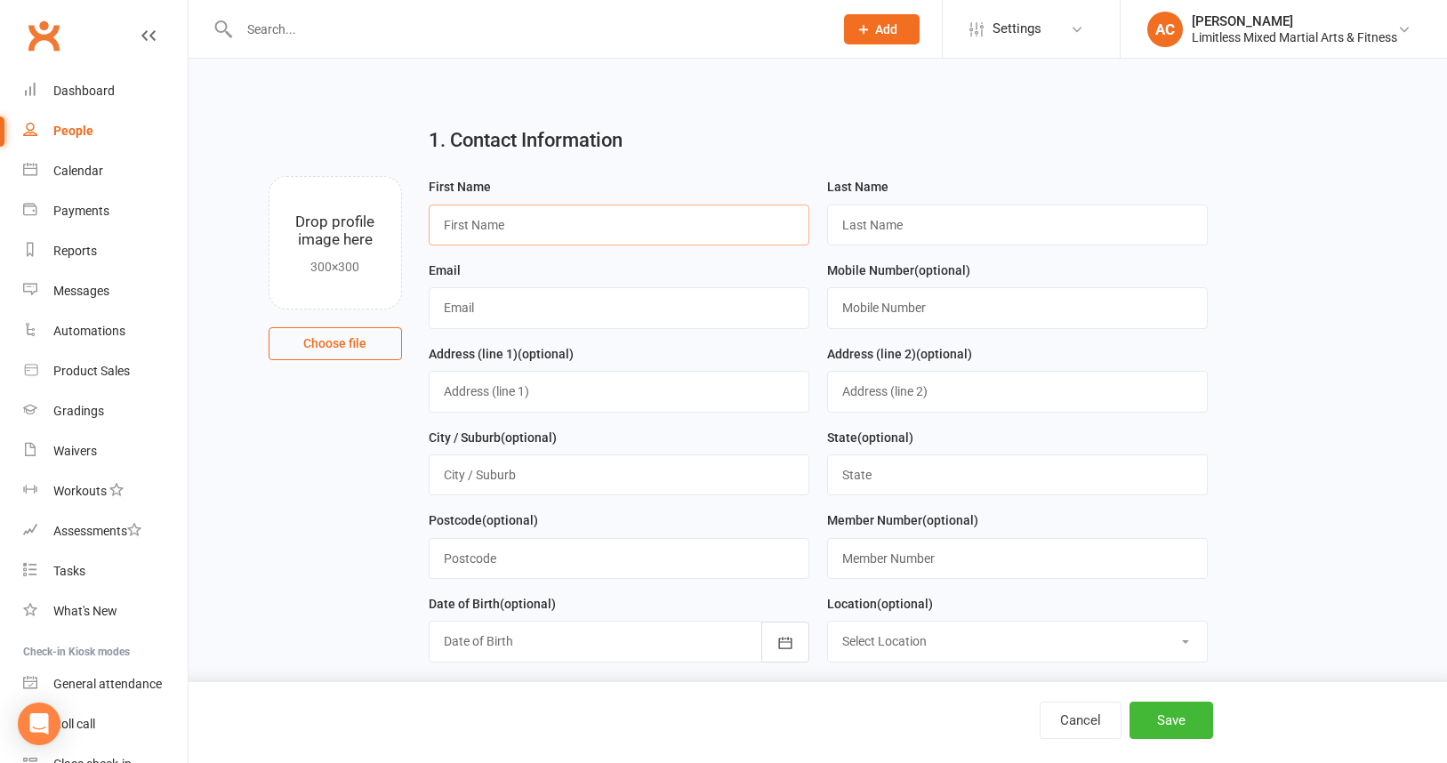
click at [542, 221] on input "text" at bounding box center [619, 225] width 381 height 41
type input "Teshayla"
type input "Woods"
type input "teshayla.woods@outlook.com"
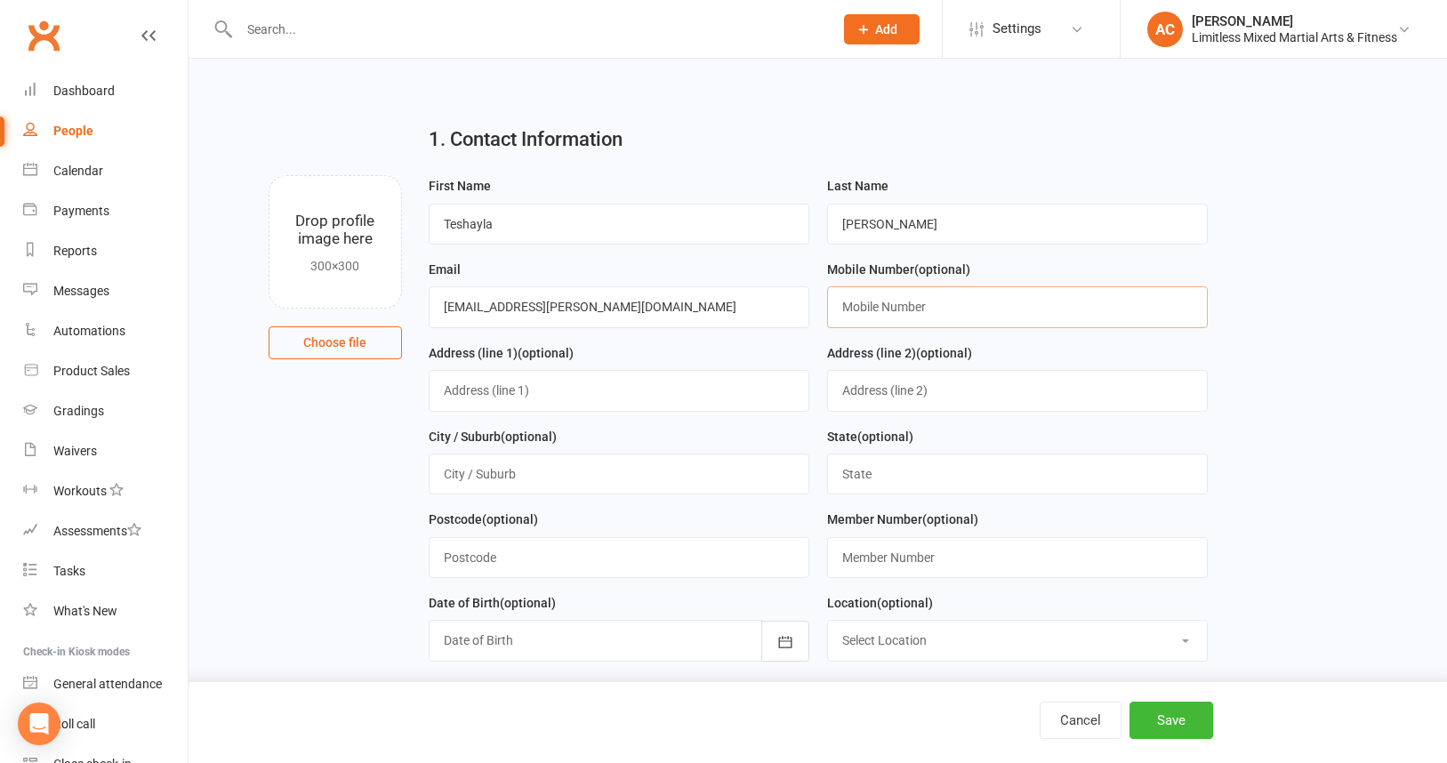
click at [863, 301] on input "text" at bounding box center [1017, 306] width 381 height 41
type input "0424646800"
click at [633, 401] on input "text" at bounding box center [619, 390] width 381 height 41
type input "9 Isaacs Close"
type input "SUNBURY"
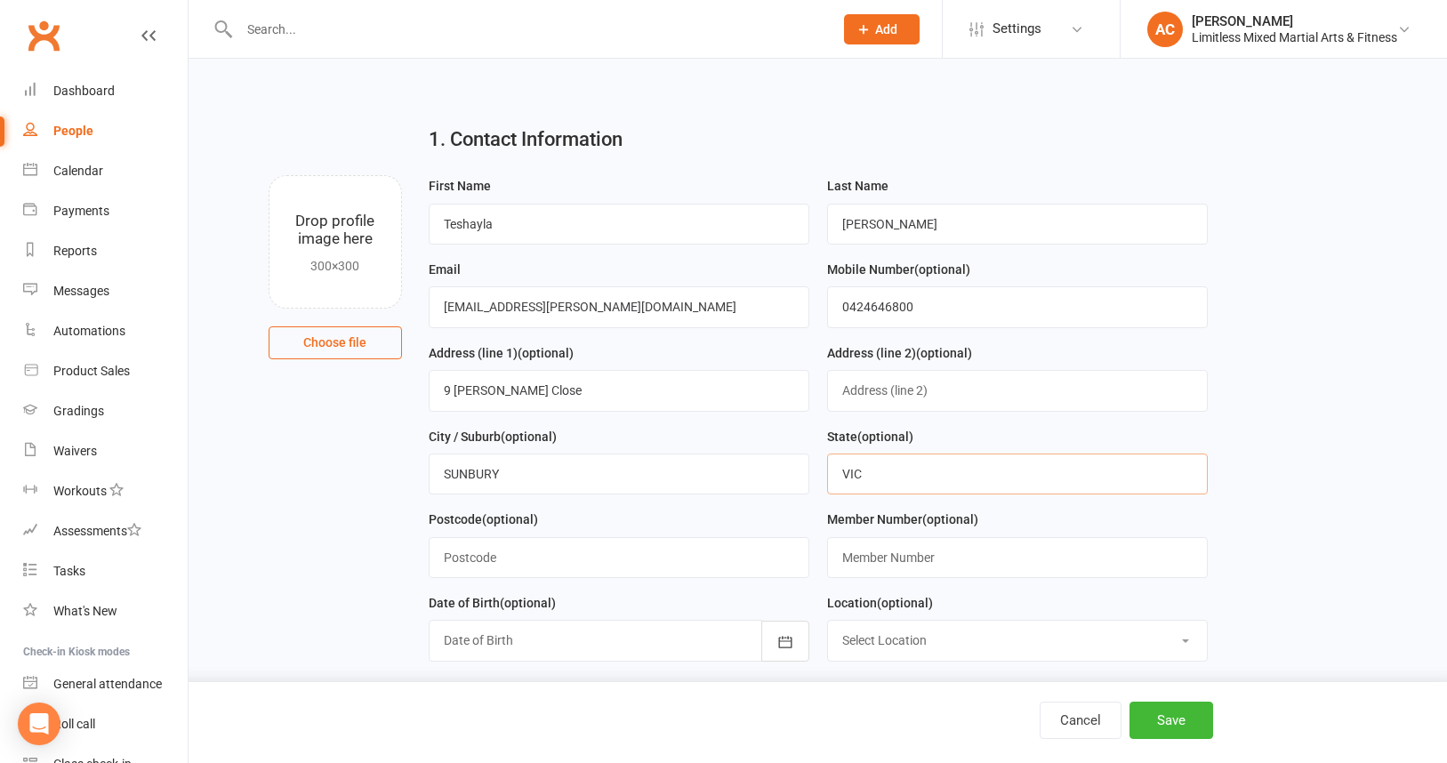
type input "VIC"
type input "3429"
click at [783, 644] on icon "button" at bounding box center [785, 642] width 18 height 18
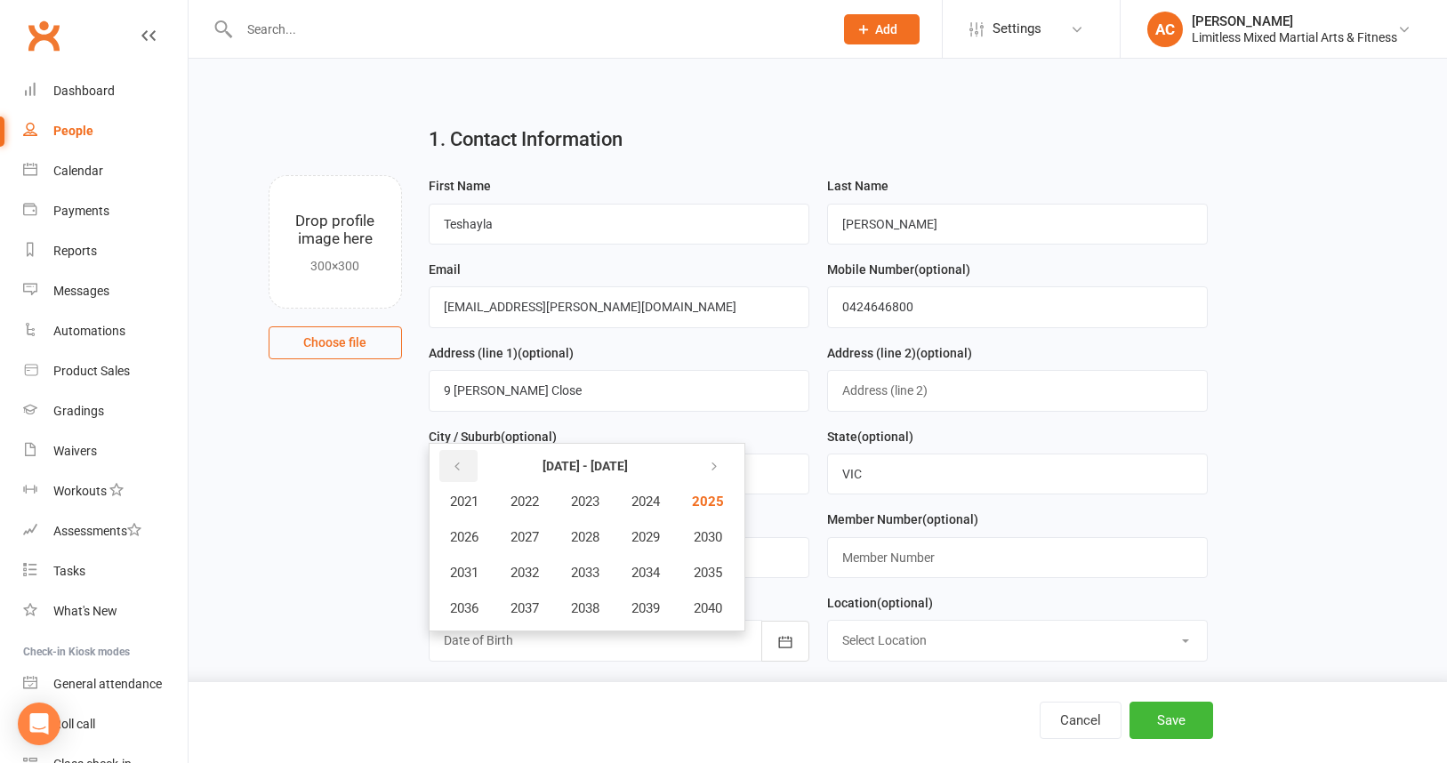
click at [451, 469] on icon "button" at bounding box center [457, 467] width 12 height 14
click at [452, 467] on icon "button" at bounding box center [457, 467] width 12 height 14
click at [534, 576] on span "1992" at bounding box center [524, 573] width 28 height 16
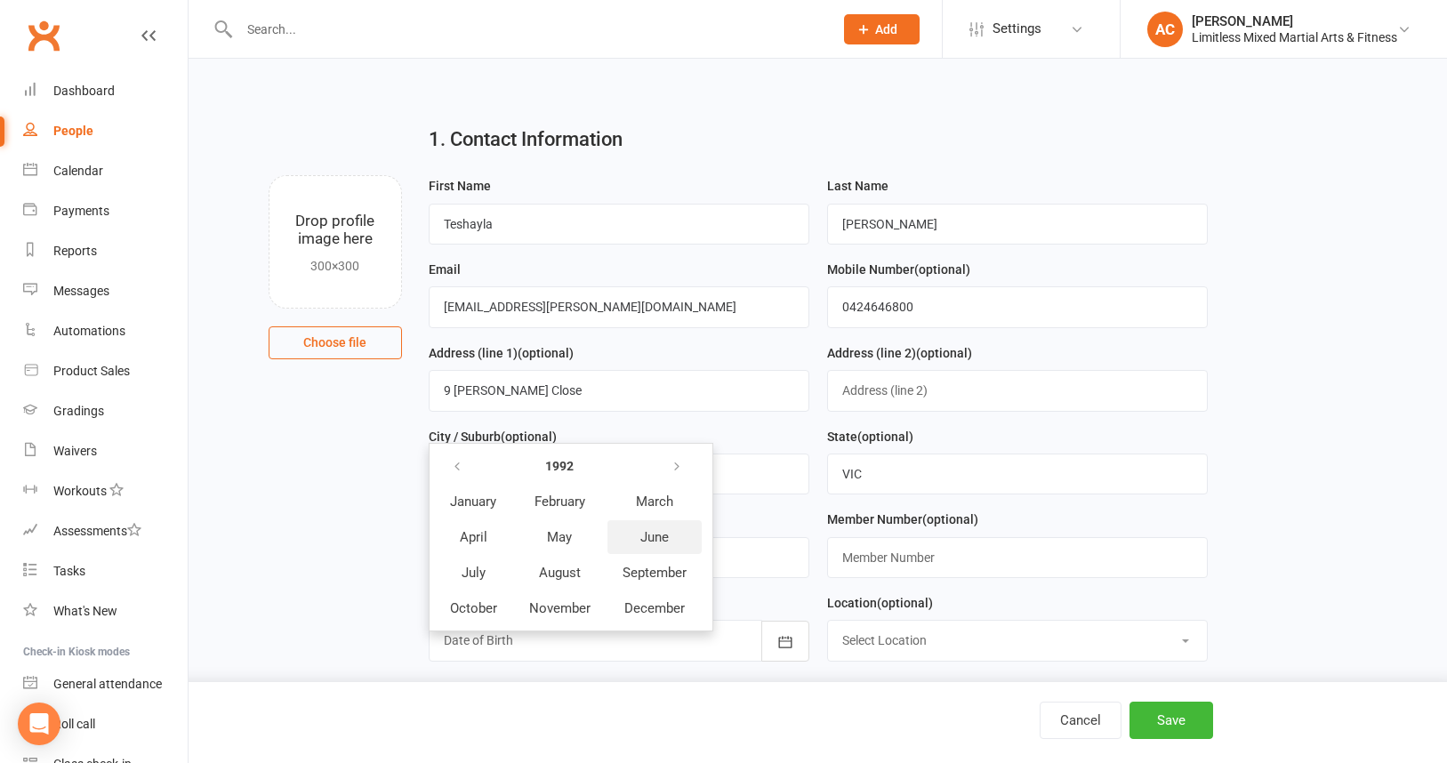
click at [650, 539] on span "June" at bounding box center [654, 537] width 28 height 16
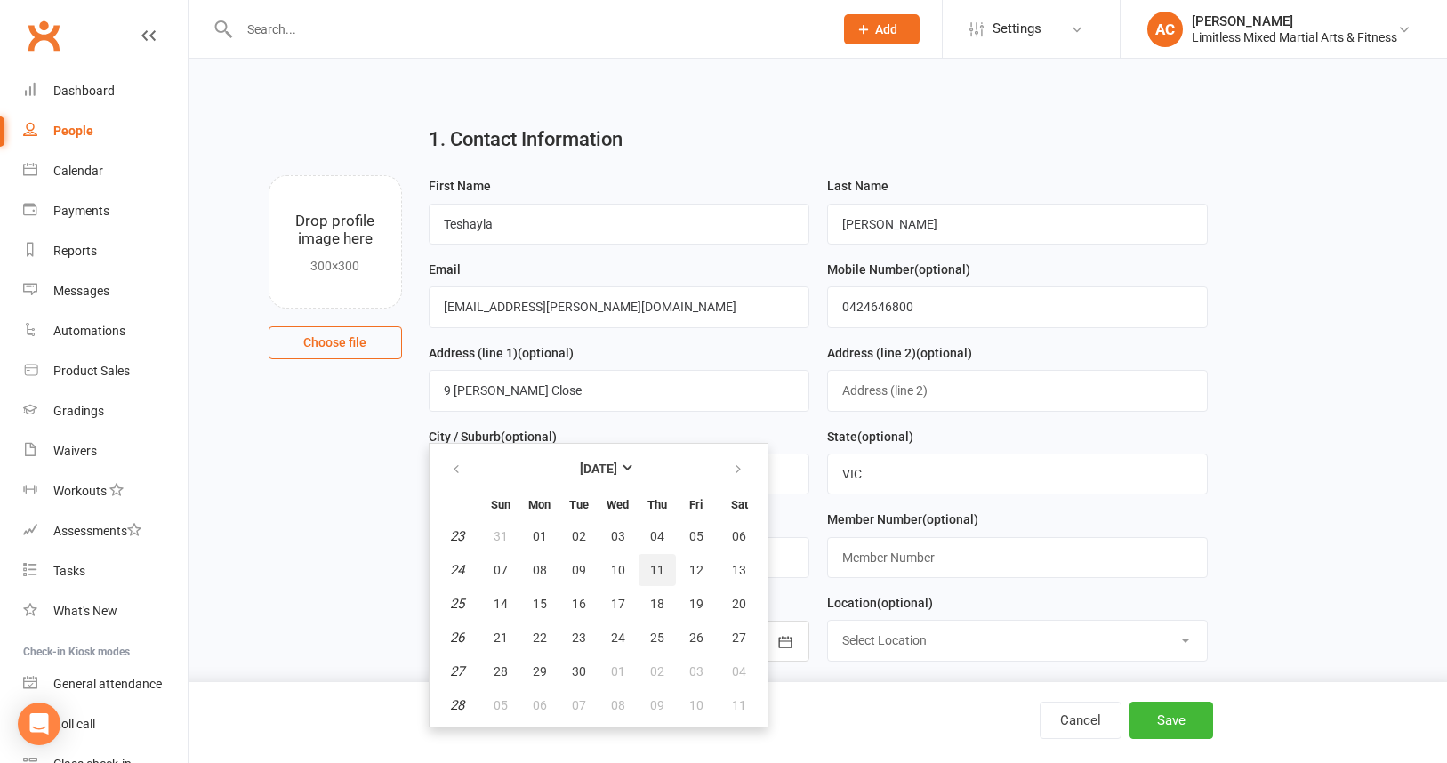
click at [652, 567] on span "11" at bounding box center [657, 570] width 14 height 14
type input "11 Jun 1992"
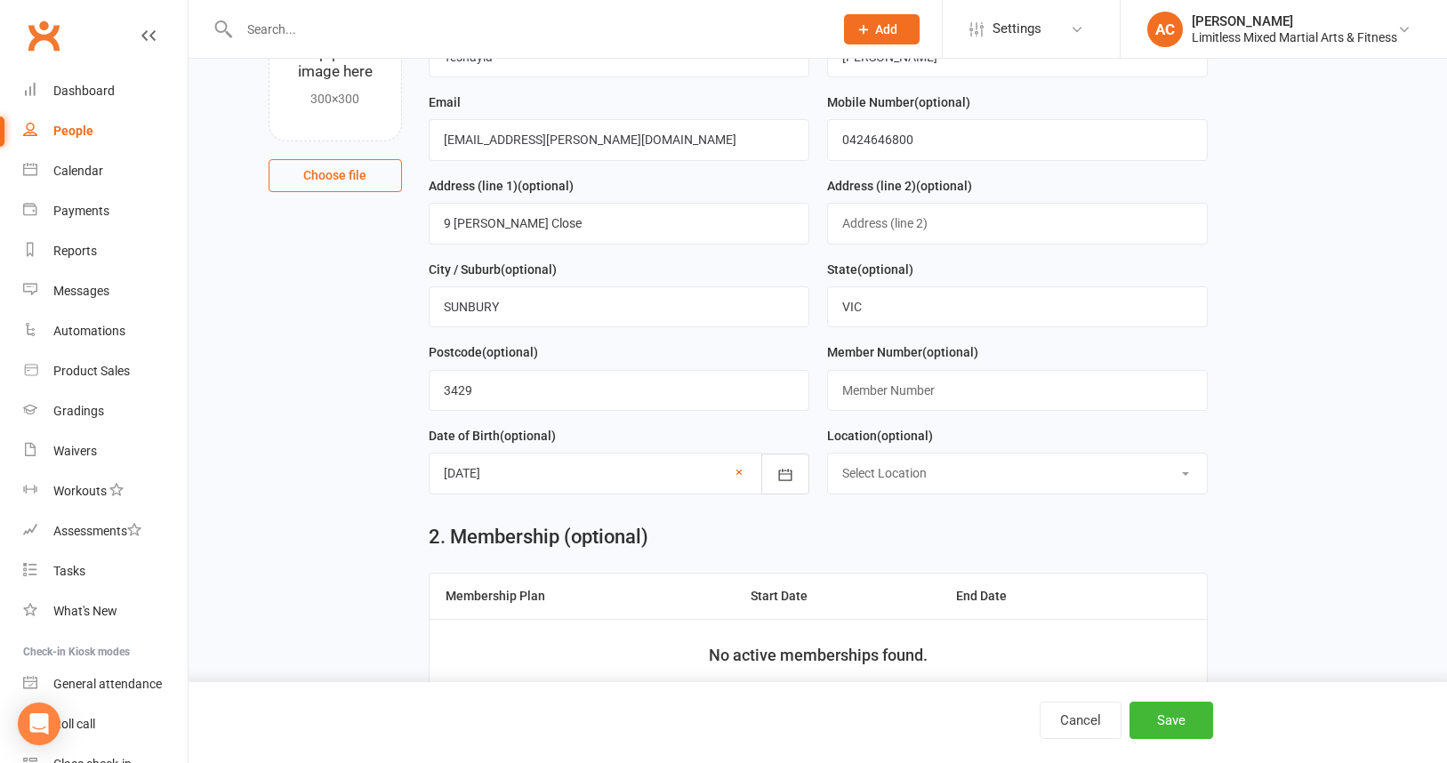
scroll to position [171, 0]
click at [885, 474] on select "Select Location LIMITLESS SUNBURY Macedon School Mount Macedon School" at bounding box center [1017, 470] width 379 height 39
select select "0"
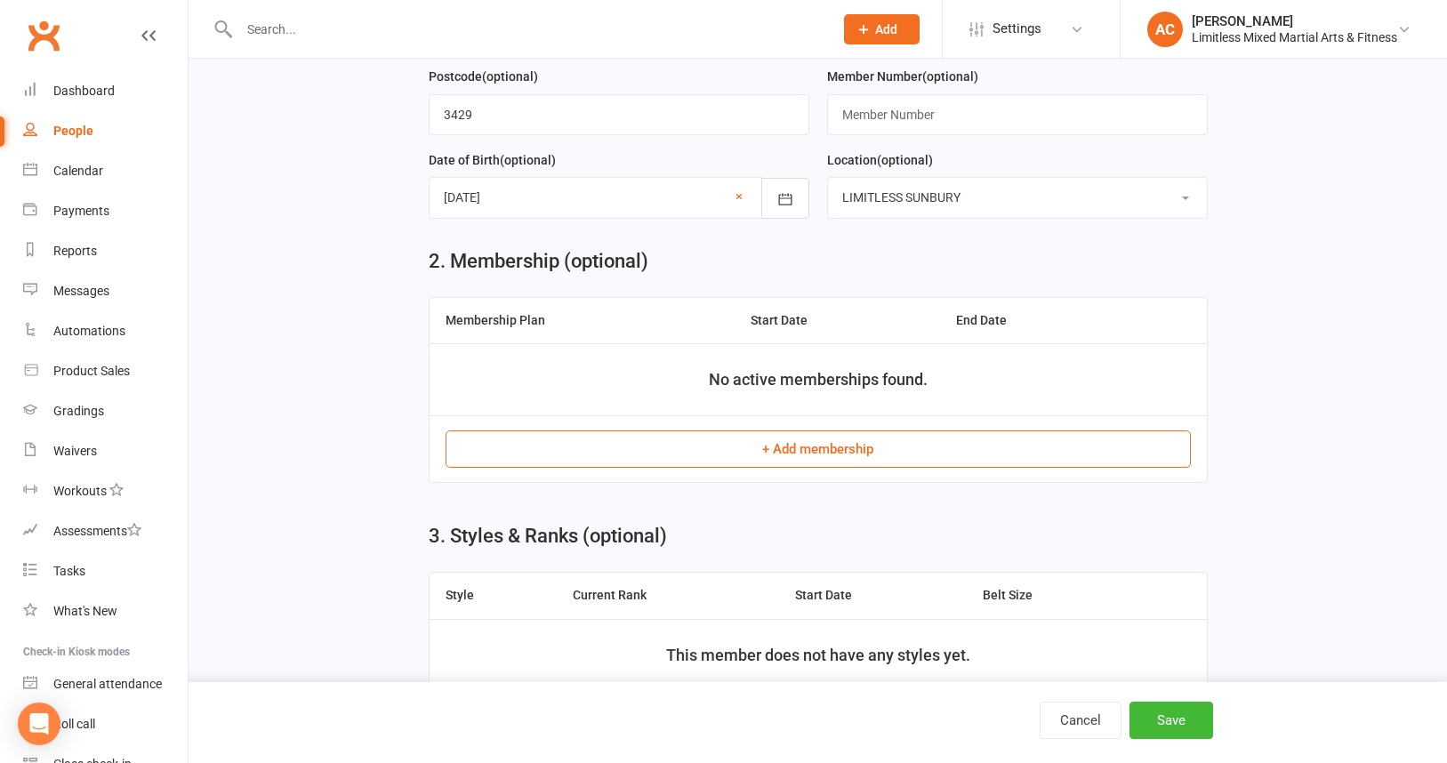
scroll to position [446, 0]
click at [792, 448] on button "+ Add membership" at bounding box center [818, 447] width 745 height 37
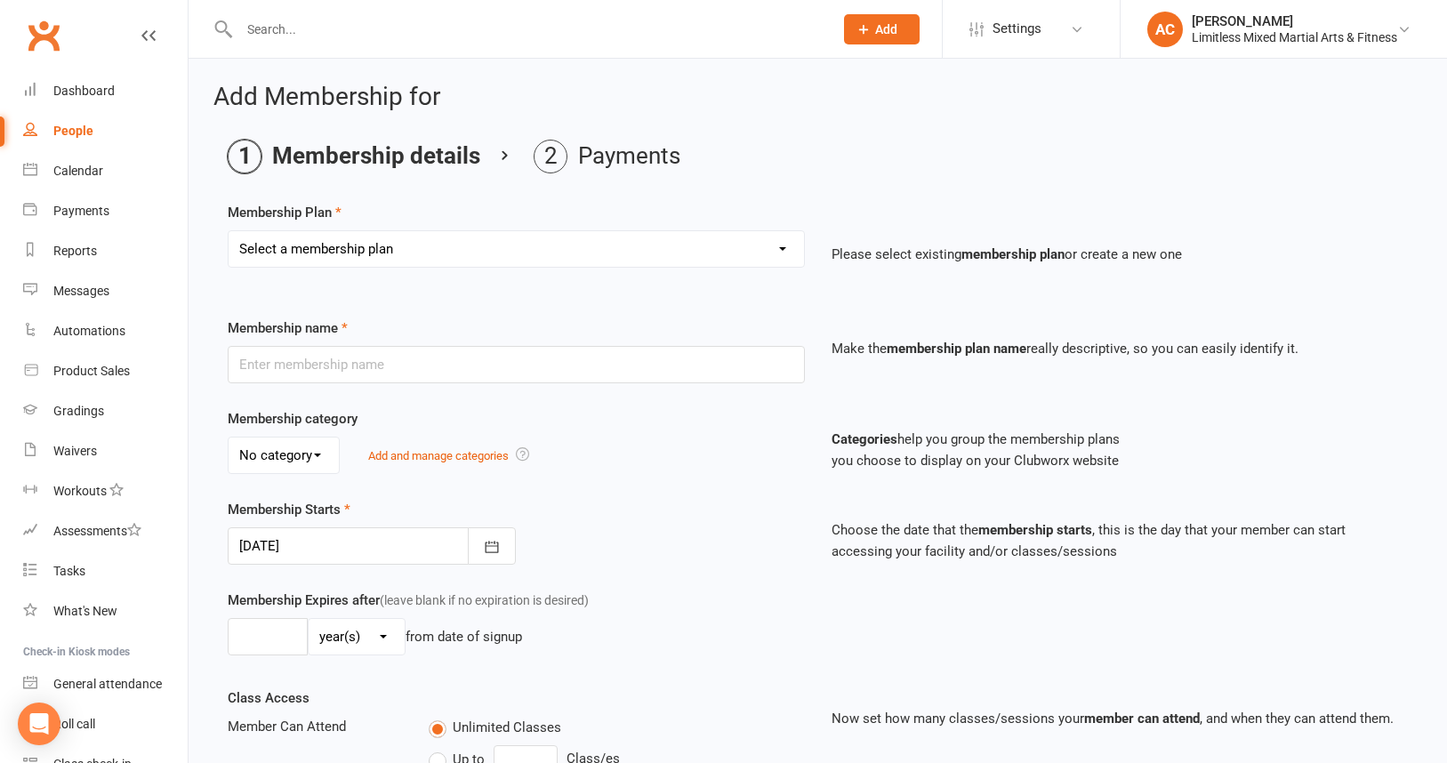
click at [556, 246] on select "Select a membership plan Create new Membership Plan Adult Full Membership Junio…" at bounding box center [516, 249] width 575 height 36
select select "1"
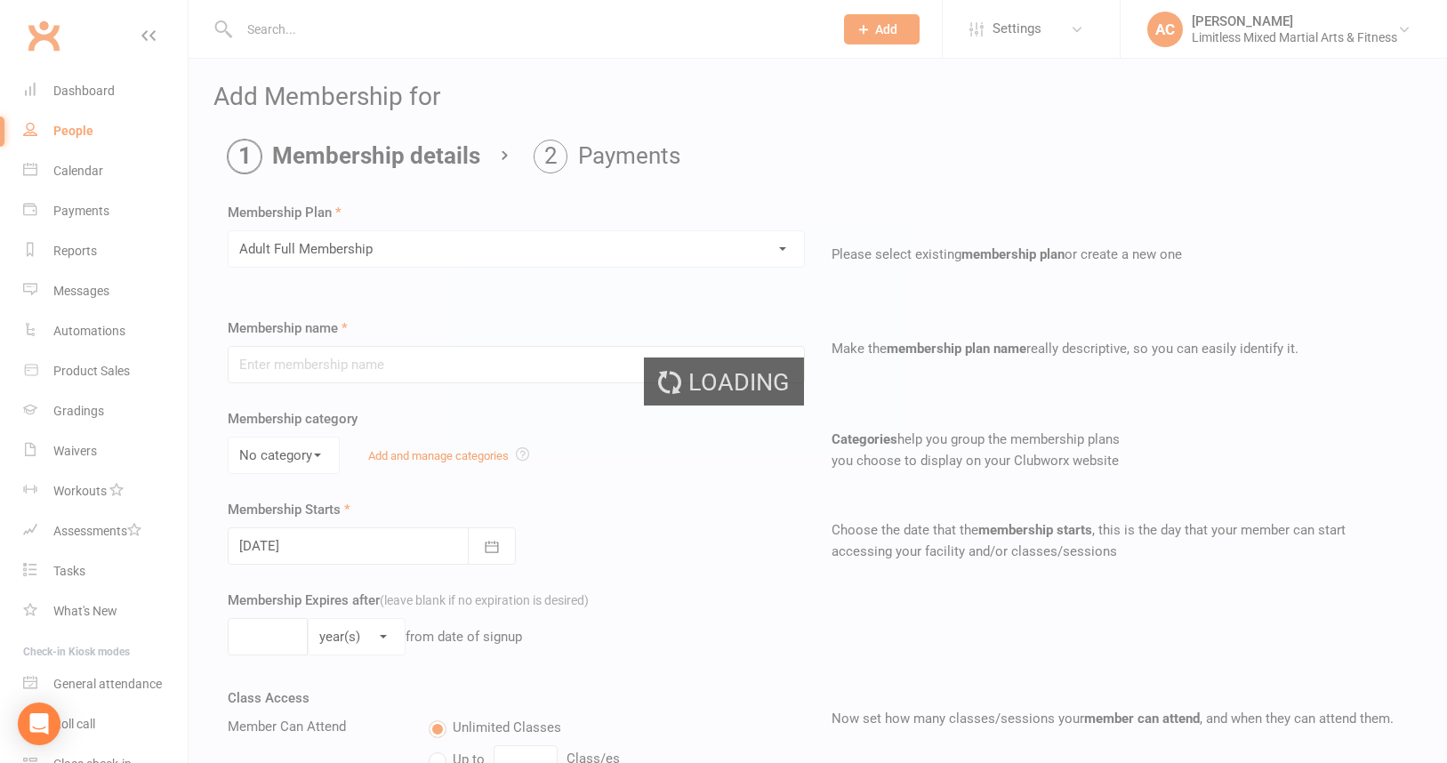
type input "Adult Full Membership"
type input "0"
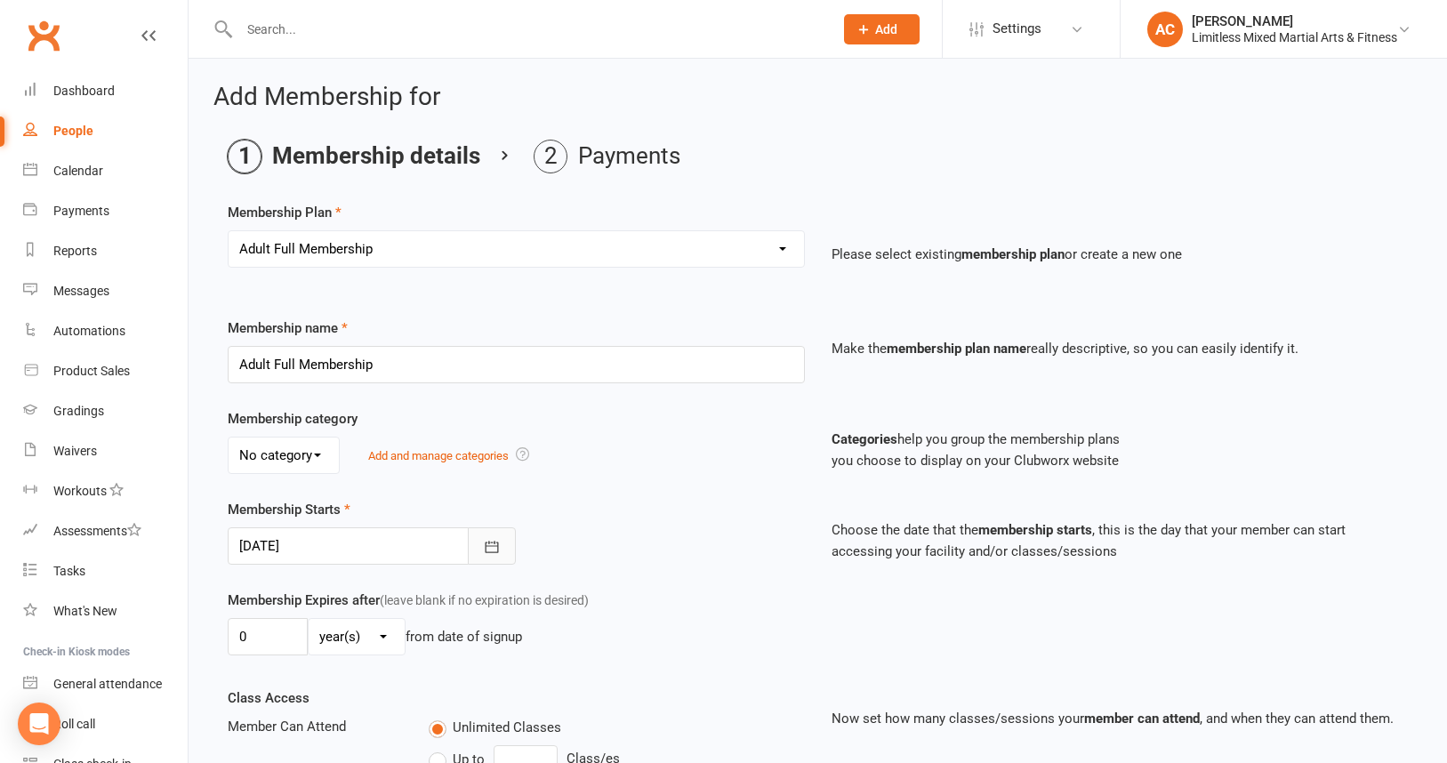
click at [487, 548] on icon "button" at bounding box center [492, 547] width 18 height 18
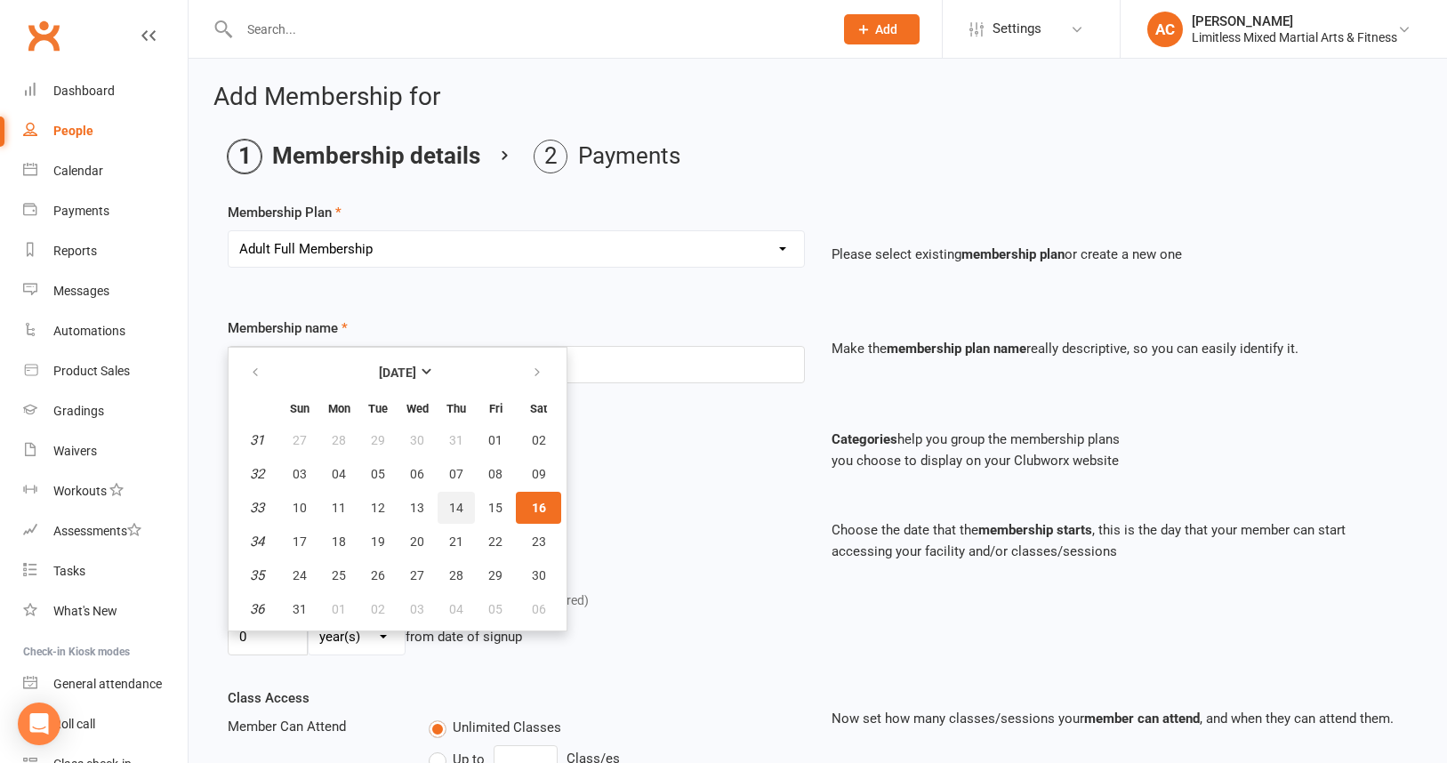
click at [453, 502] on span "14" at bounding box center [456, 508] width 14 height 14
type input "14 Aug 2025"
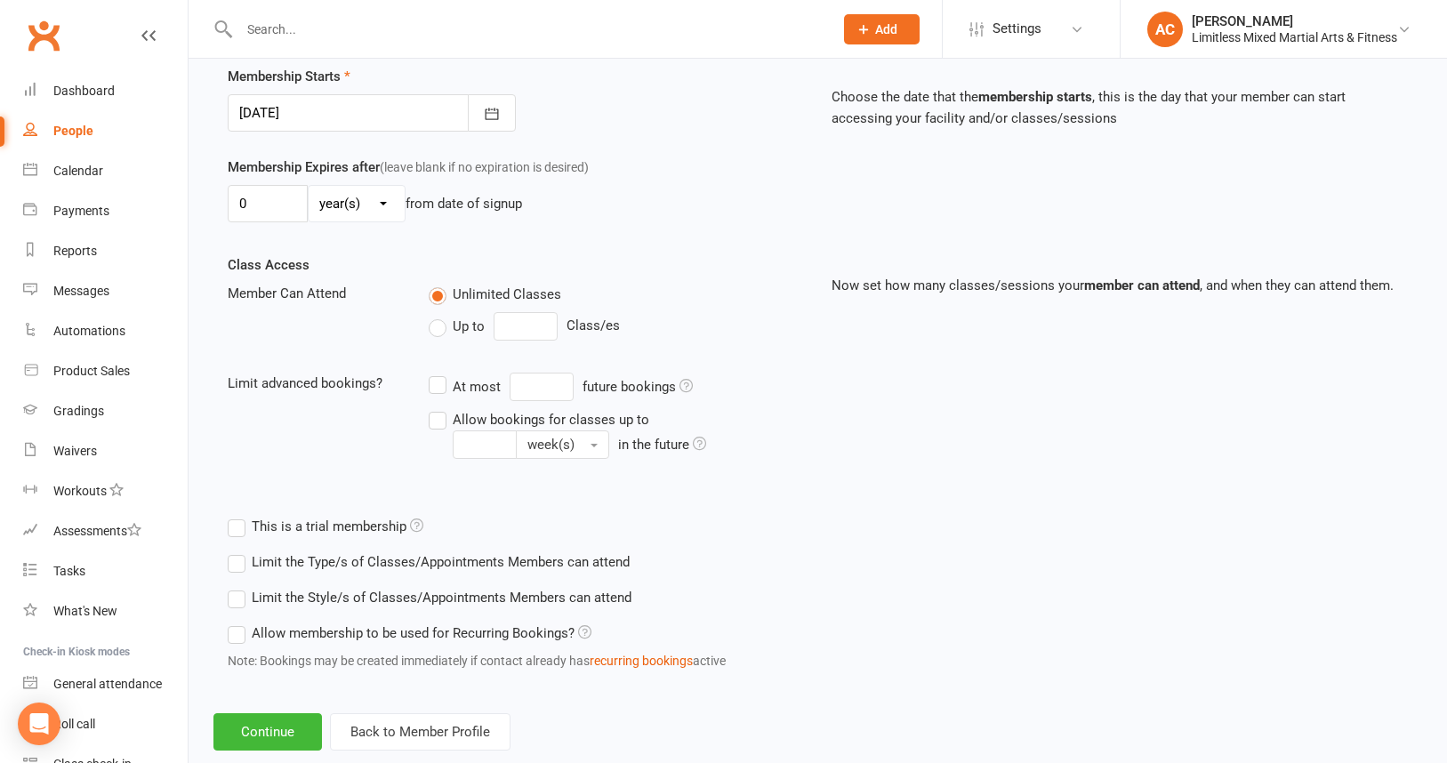
scroll to position [471, 0]
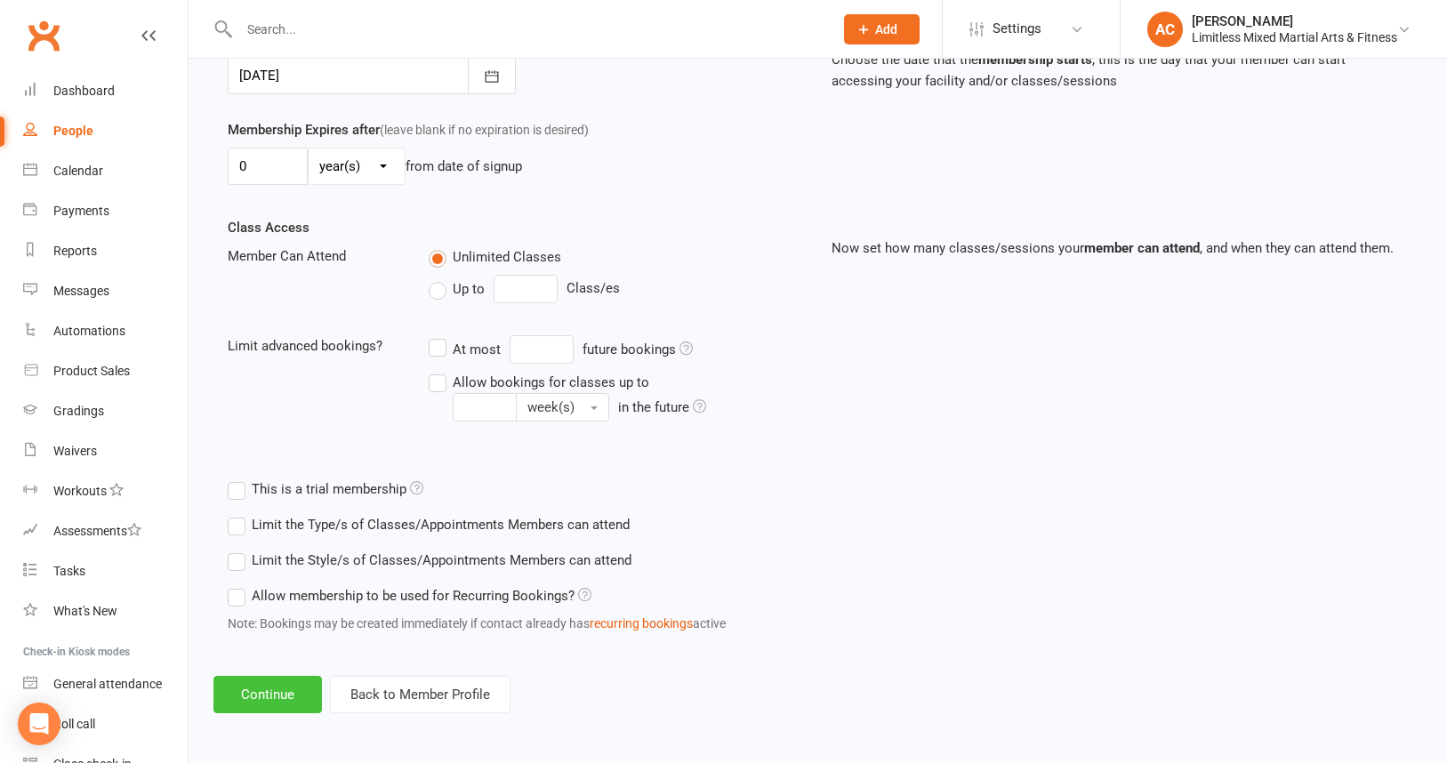
click at [286, 687] on button "Continue" at bounding box center [267, 694] width 109 height 37
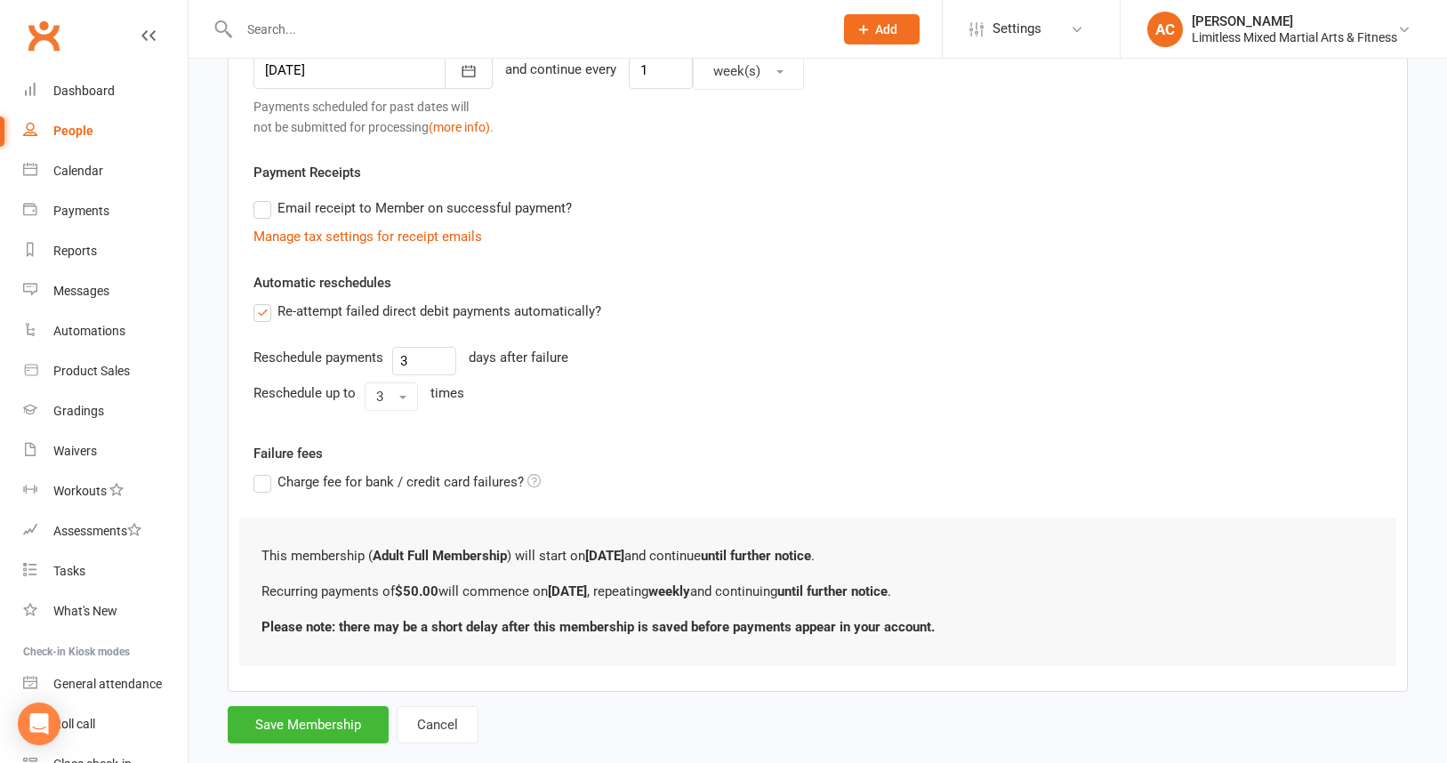
scroll to position [0, 0]
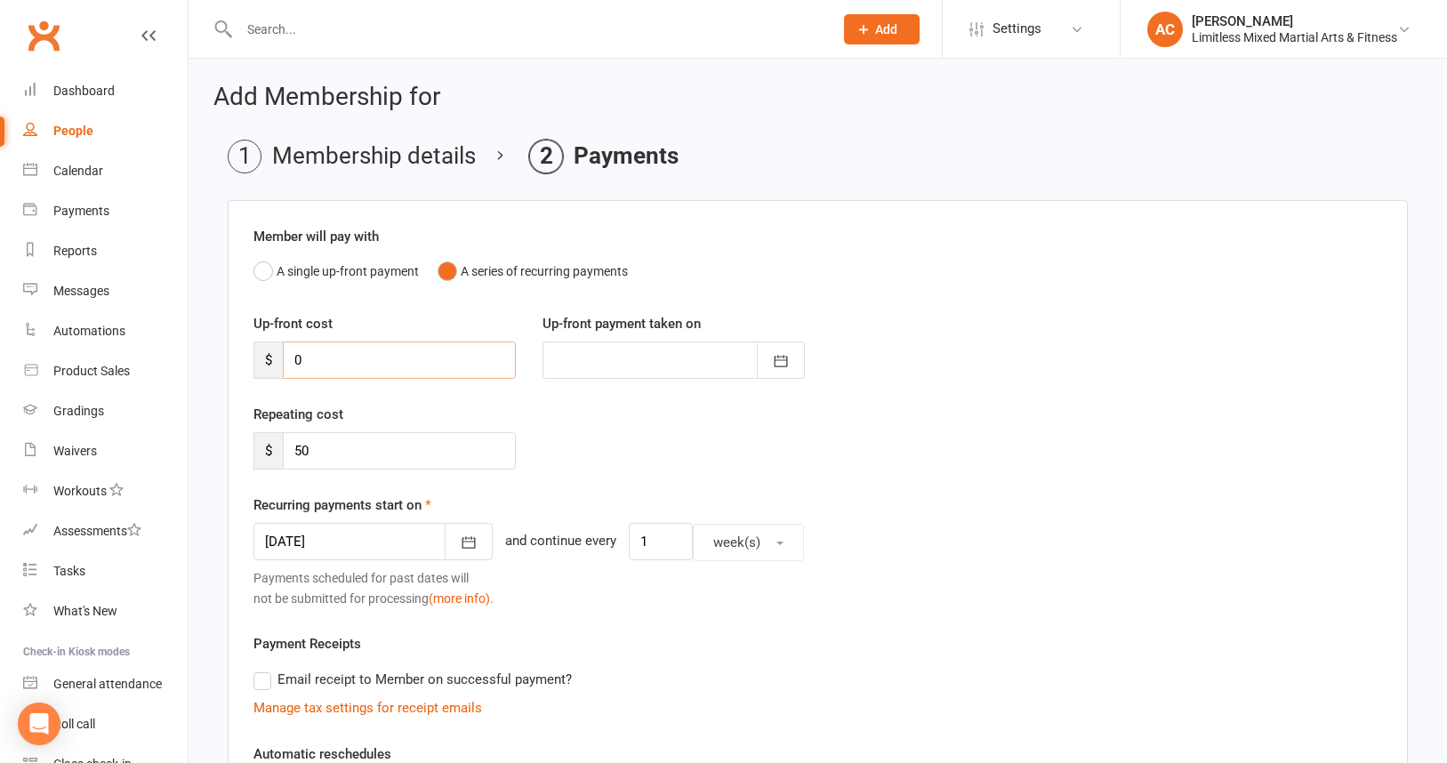
click at [316, 357] on input "0" at bounding box center [399, 360] width 233 height 37
type input "8"
type input "16 Aug 2025"
type input "80.00"
click at [783, 356] on icon "button" at bounding box center [780, 362] width 13 height 12
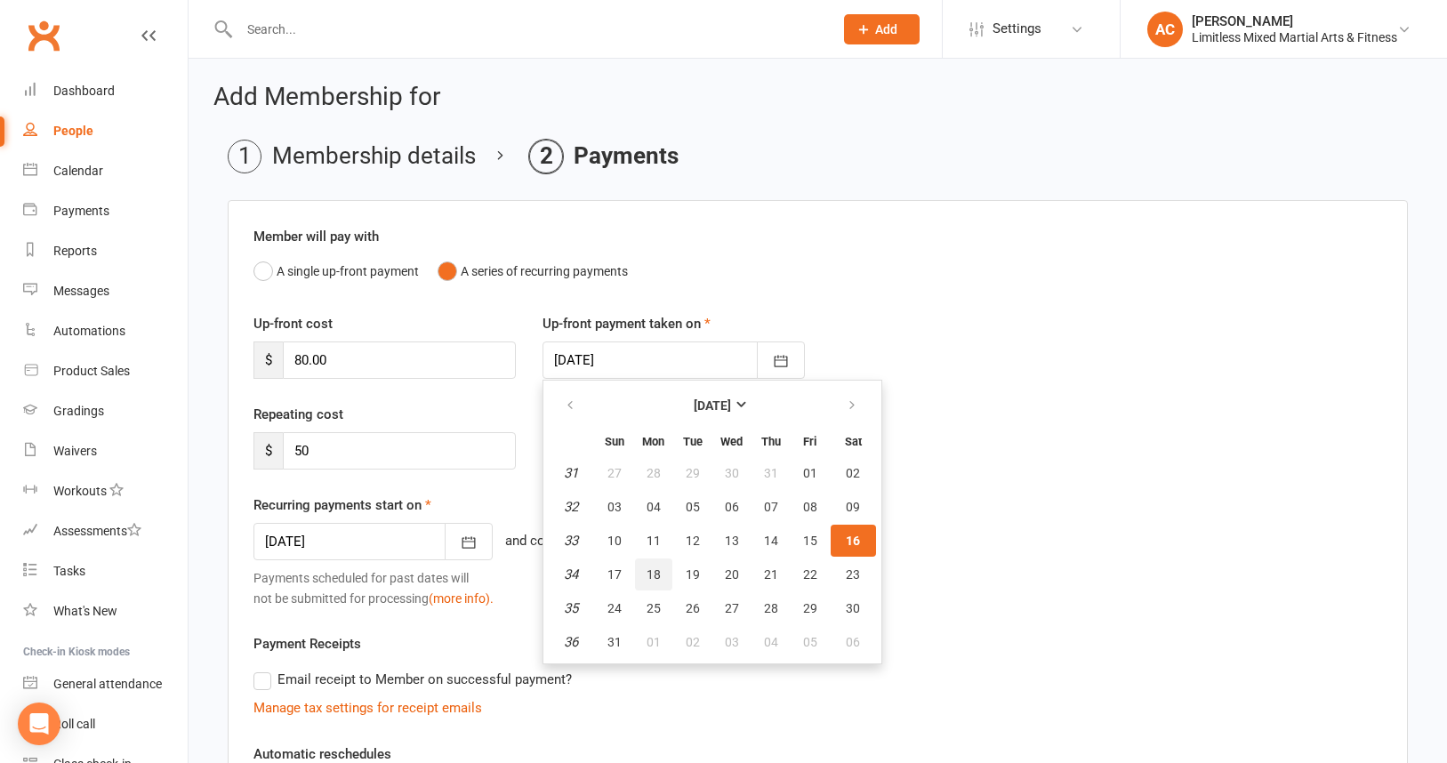
click at [651, 571] on span "18" at bounding box center [654, 574] width 14 height 14
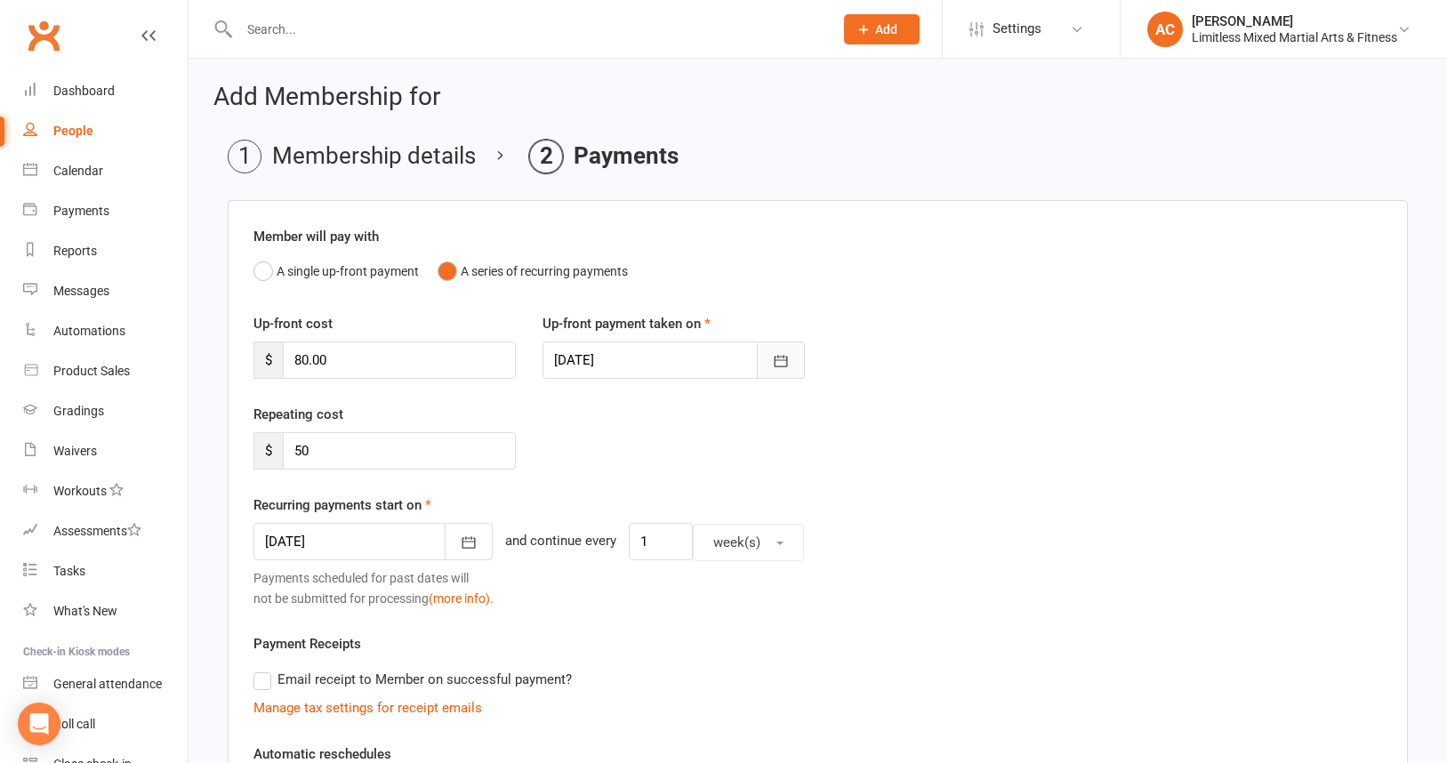
click at [787, 361] on icon "button" at bounding box center [781, 361] width 18 height 18
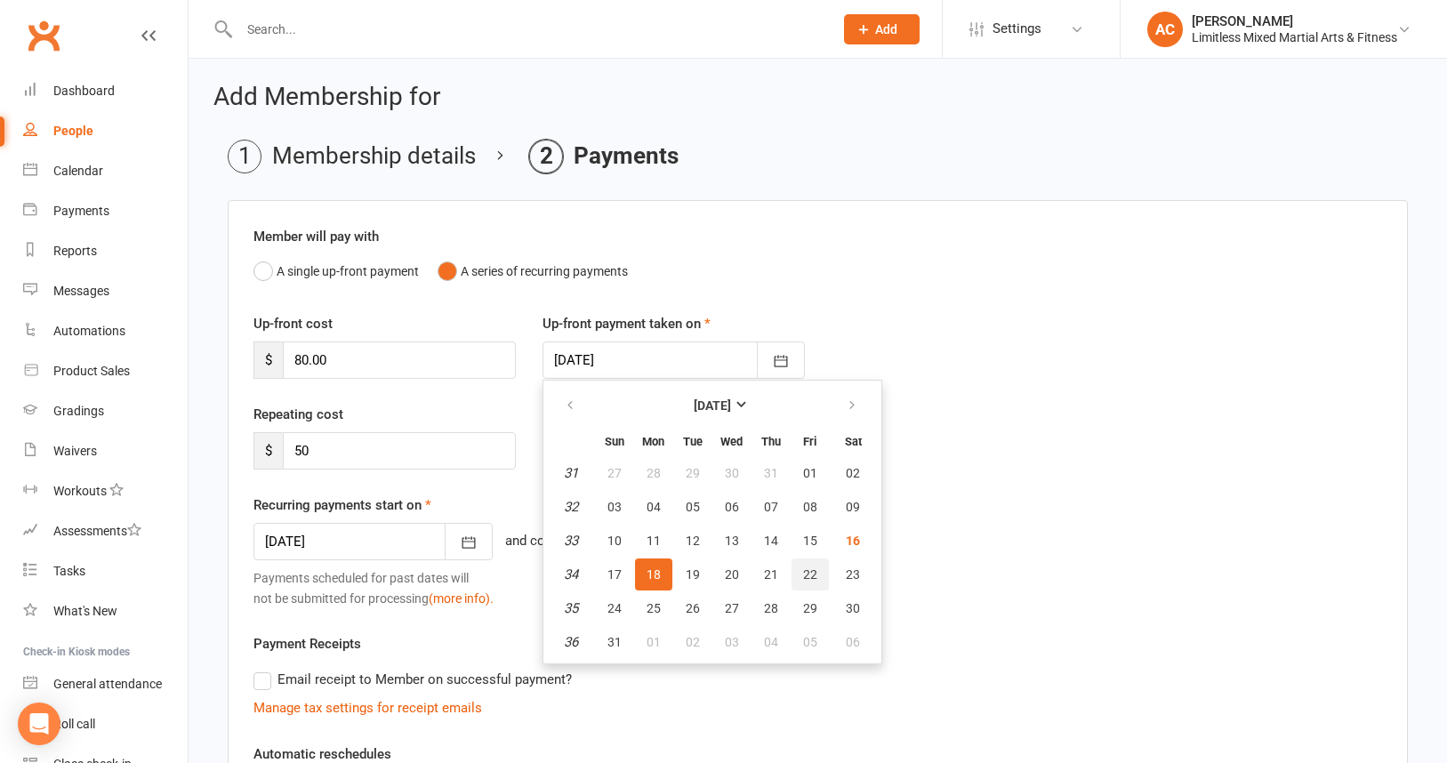
click at [803, 570] on span "22" at bounding box center [810, 574] width 14 height 14
type input "[DATE]"
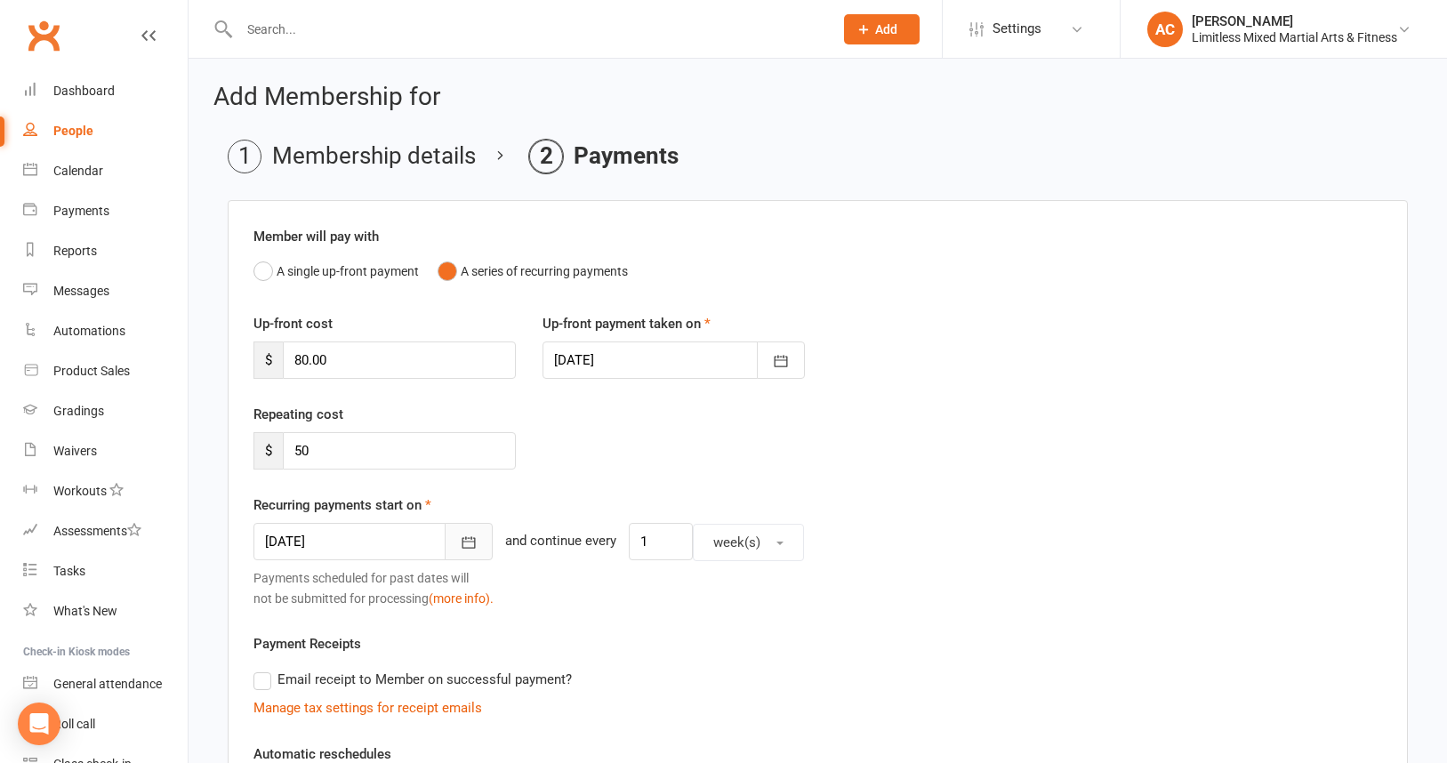
click at [460, 540] on icon "button" at bounding box center [469, 543] width 18 height 18
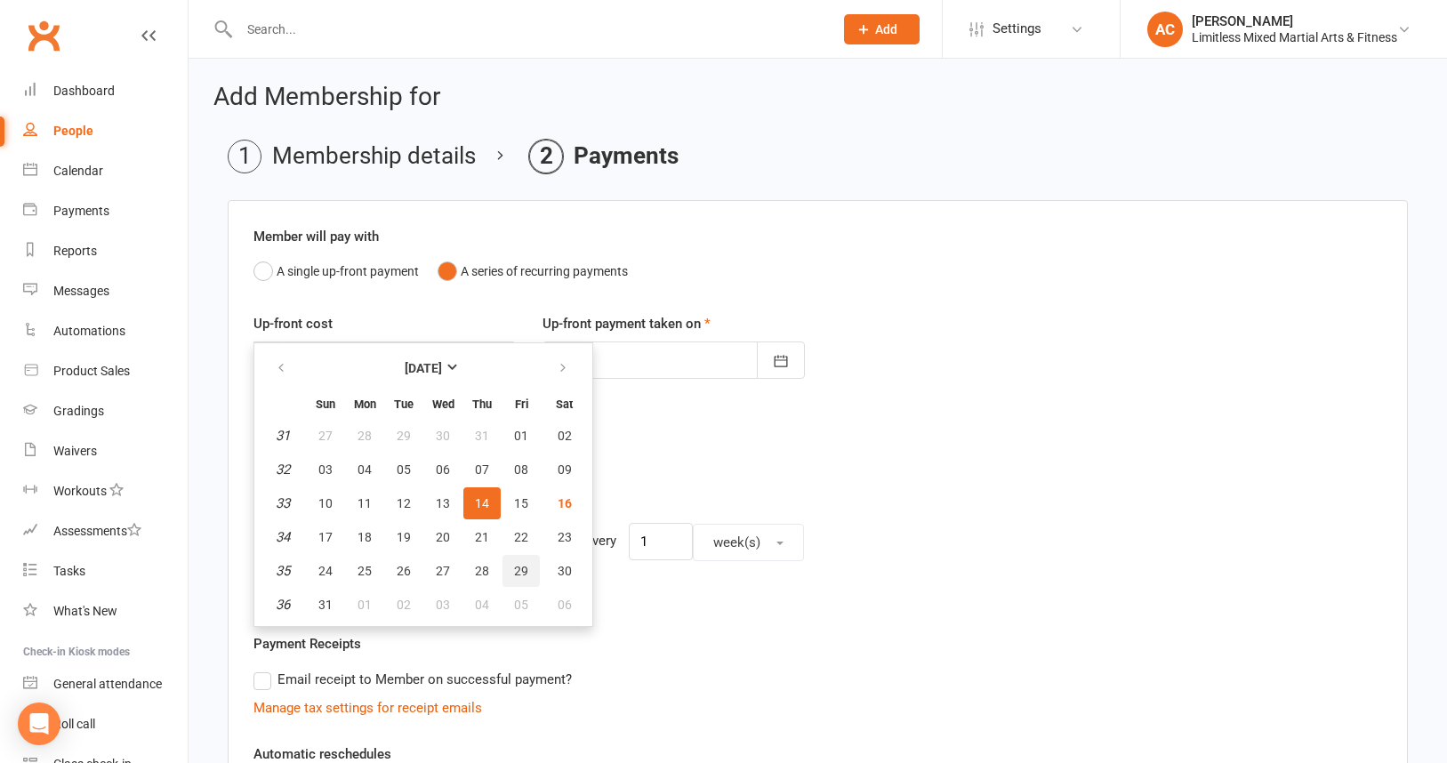
click at [527, 567] on button "29" at bounding box center [520, 571] width 37 height 32
type input "[DATE]"
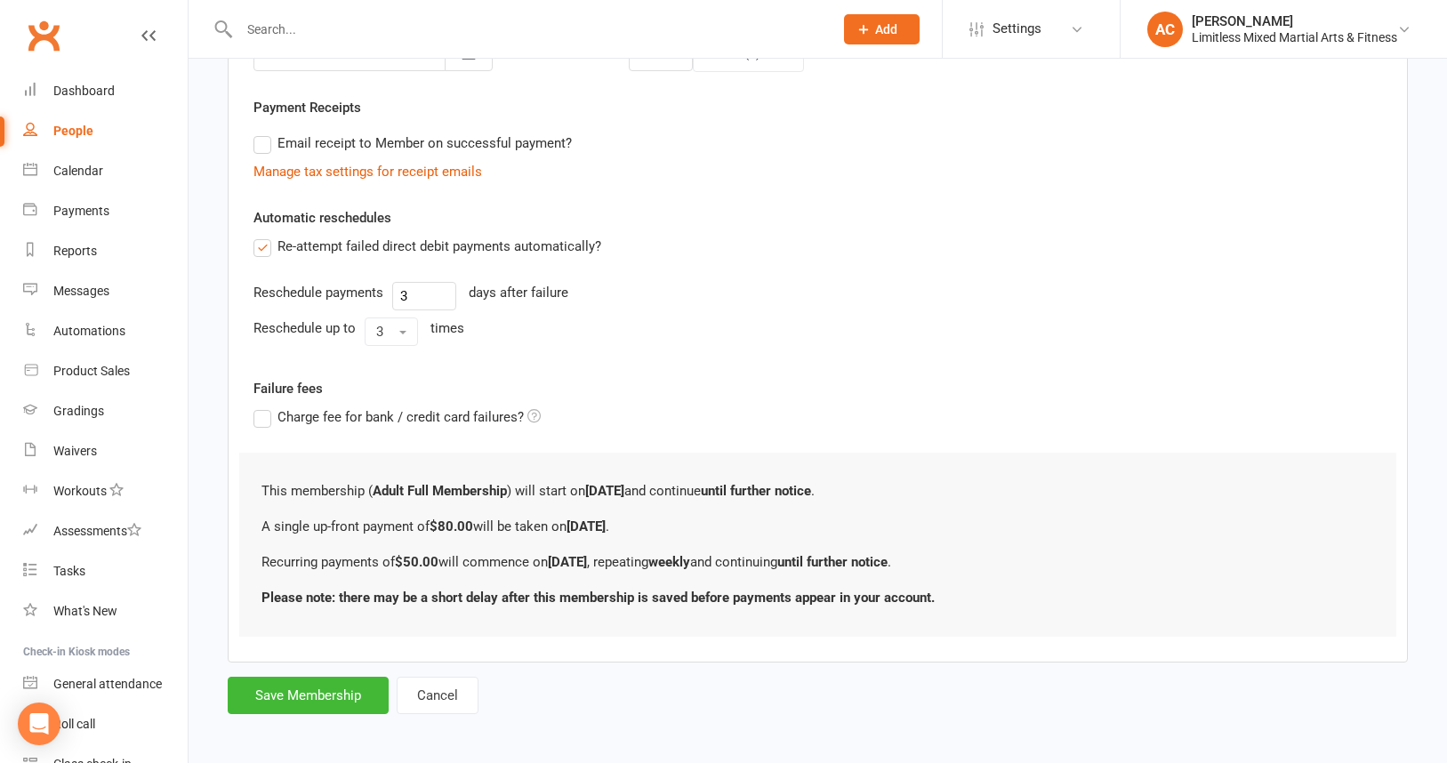
scroll to position [494, 0]
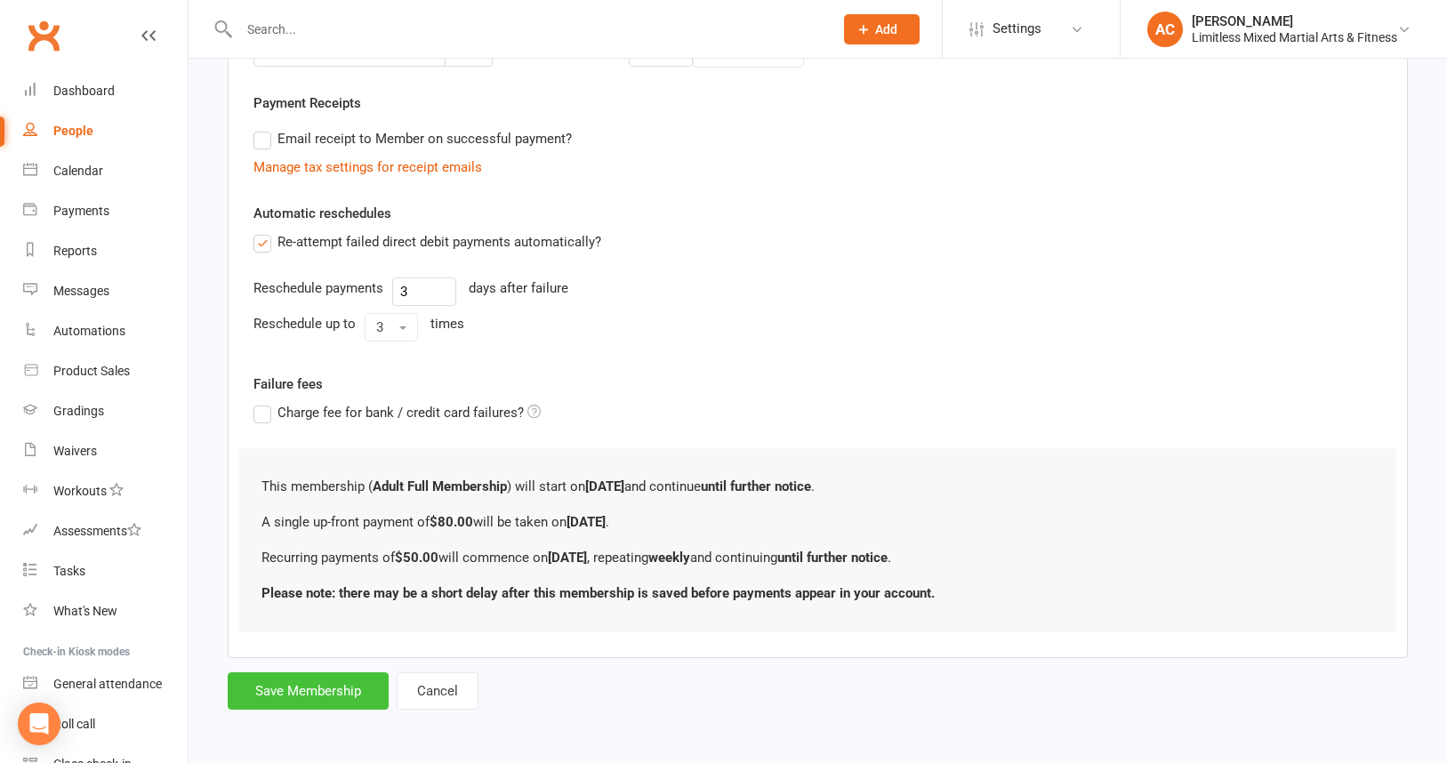
click at [334, 685] on button "Save Membership" at bounding box center [308, 690] width 161 height 37
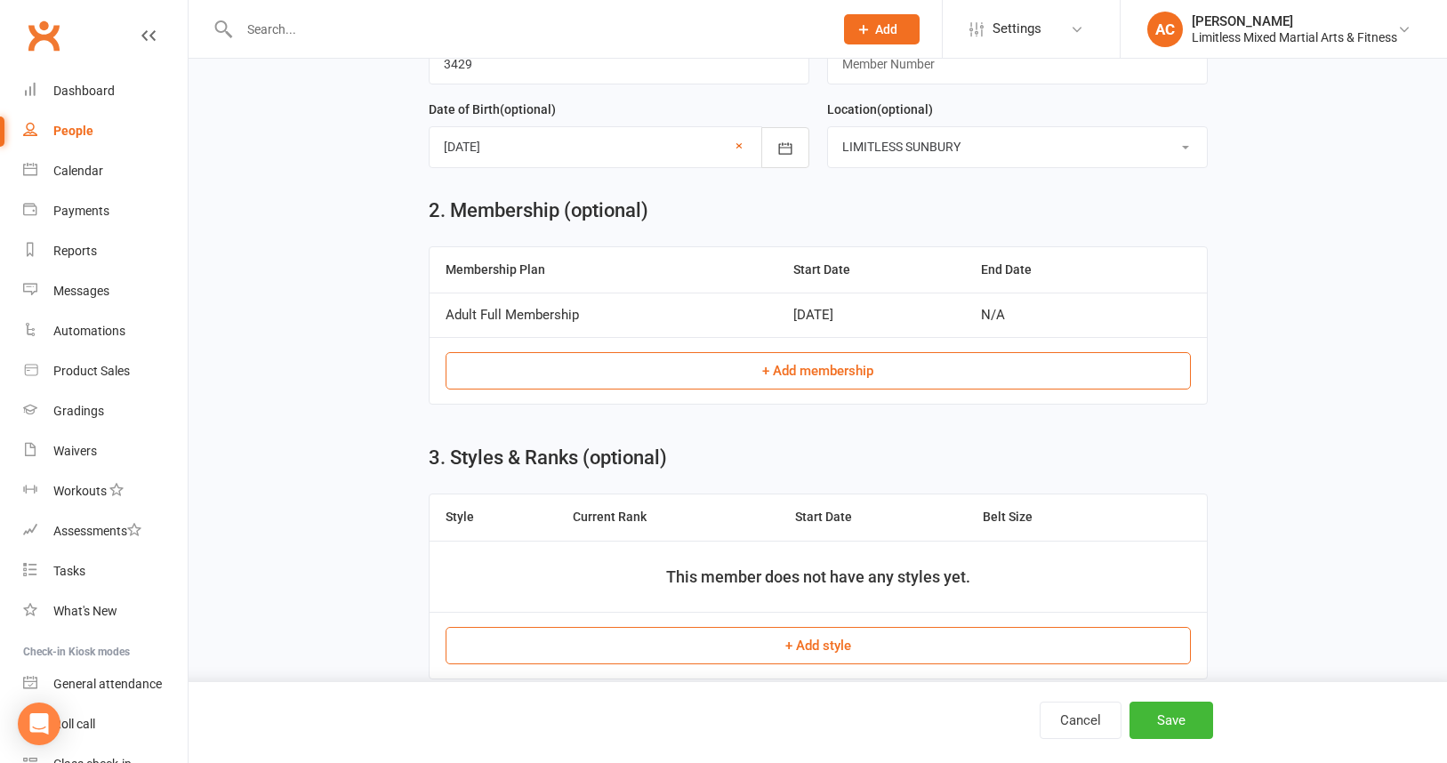
scroll to position [679, 0]
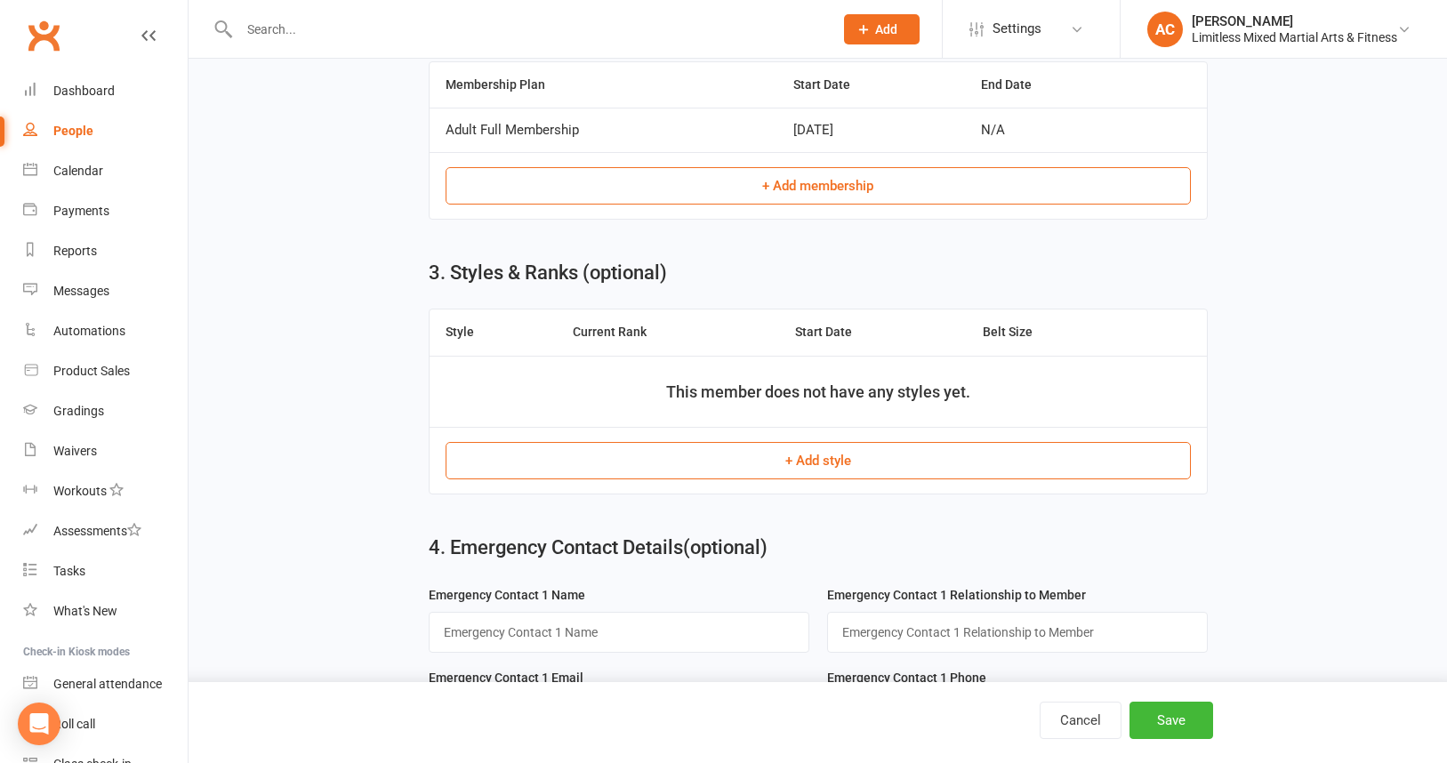
click at [821, 463] on button "+ Add style" at bounding box center [818, 460] width 745 height 37
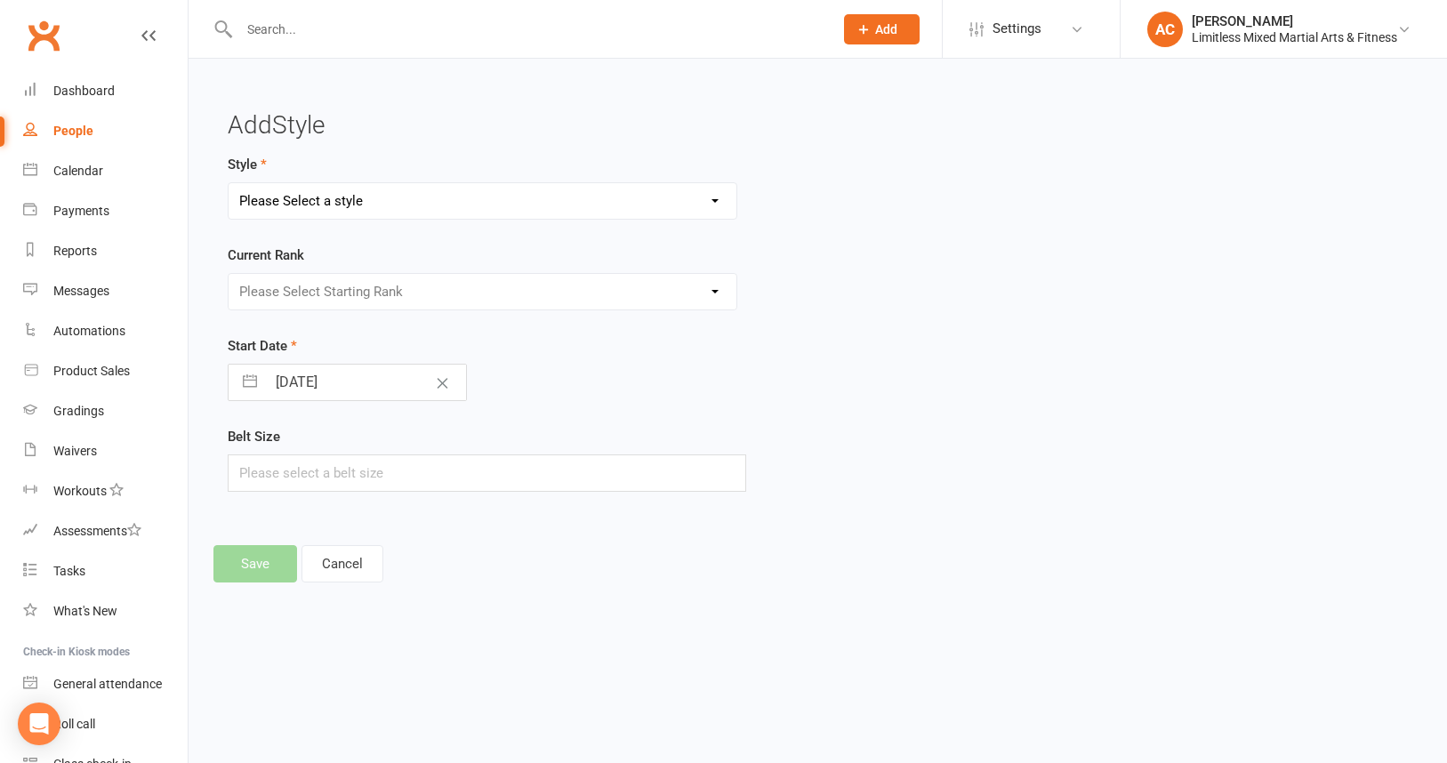
click at [572, 201] on select "Please Select a style Adult Jiu Jitsu Adult Muay Thai Junior Jiu Jitsu Junior M…" at bounding box center [483, 201] width 508 height 36
select select "3660"
click at [399, 296] on select "Please Select Starting Rank White" at bounding box center [483, 292] width 508 height 36
select select "43295"
click at [282, 562] on button "Save" at bounding box center [255, 563] width 84 height 37
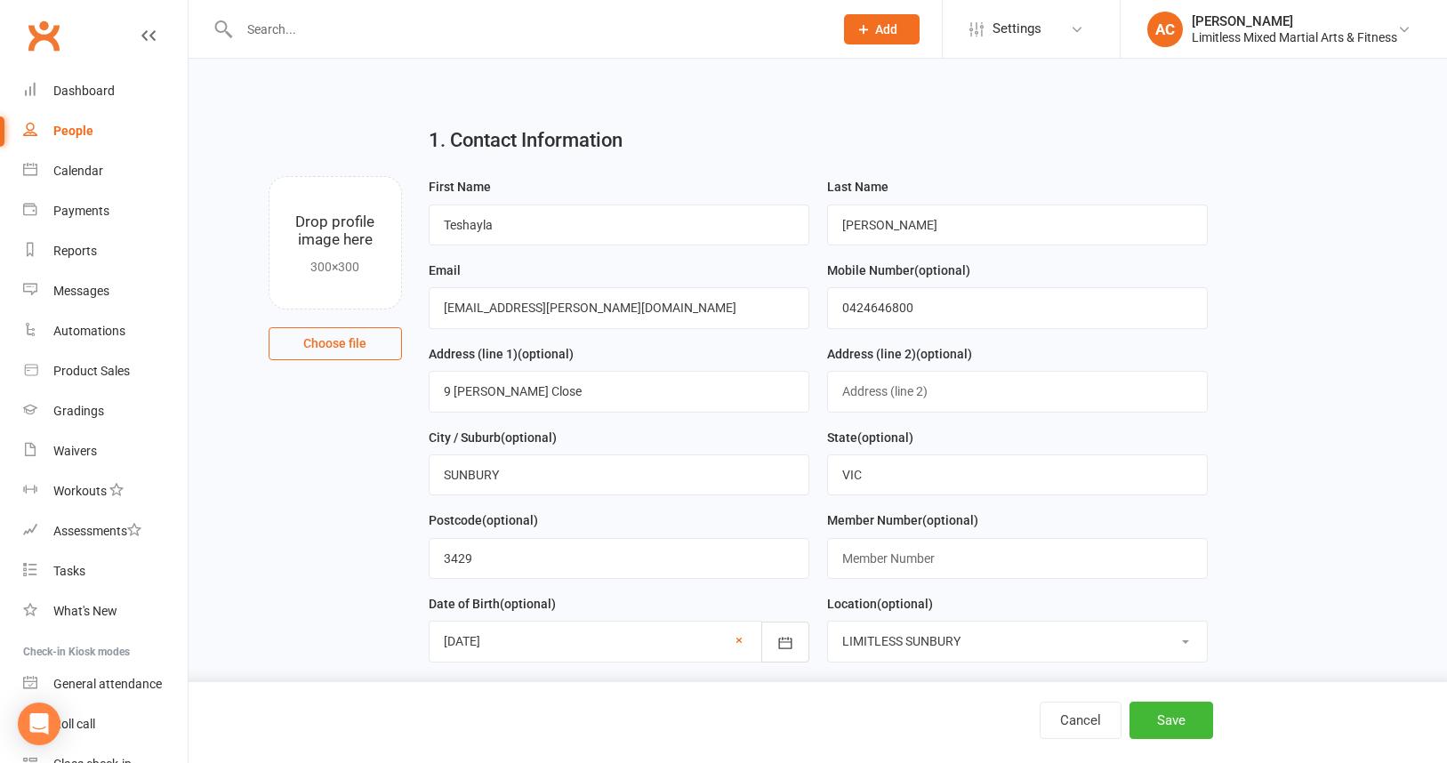
scroll to position [927, 0]
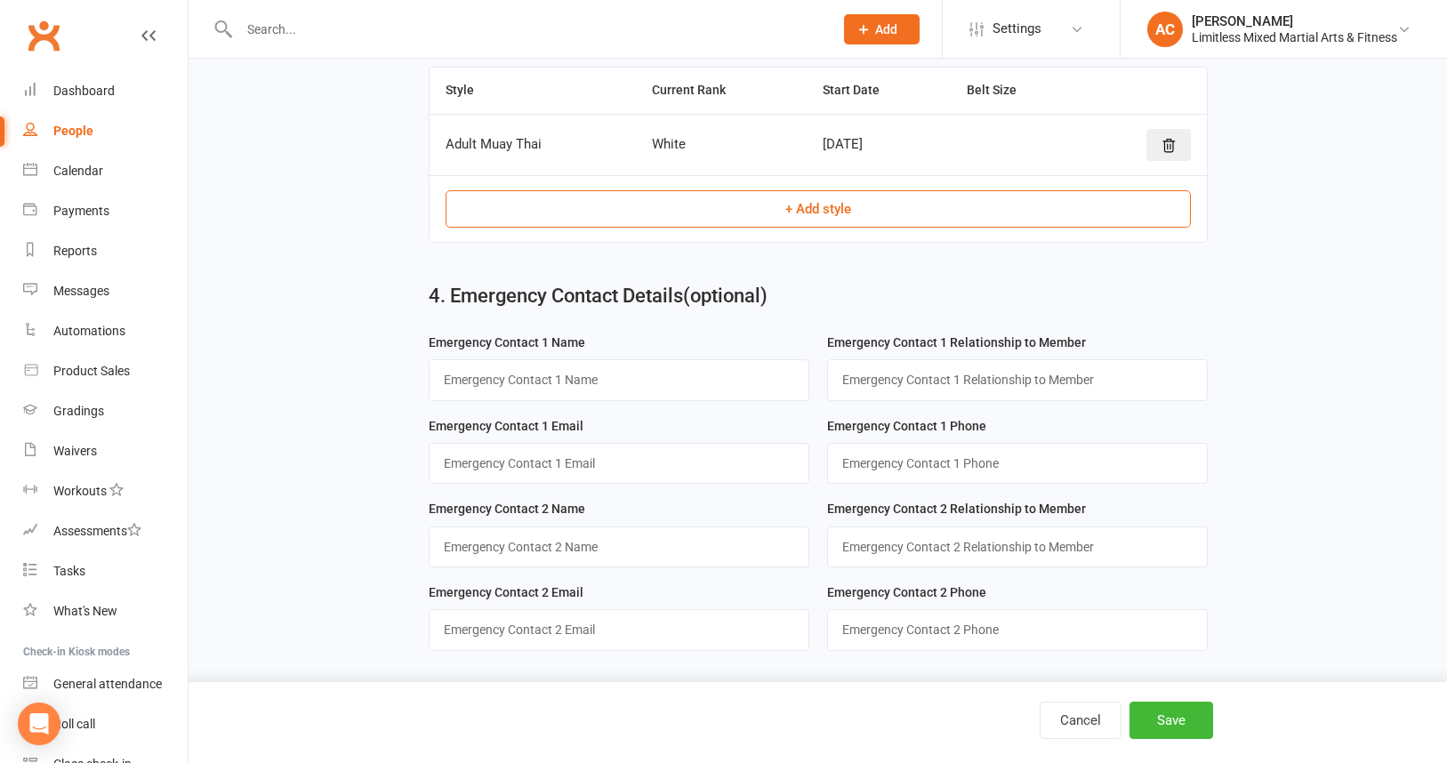
click at [727, 205] on button "+ Add style" at bounding box center [818, 208] width 745 height 37
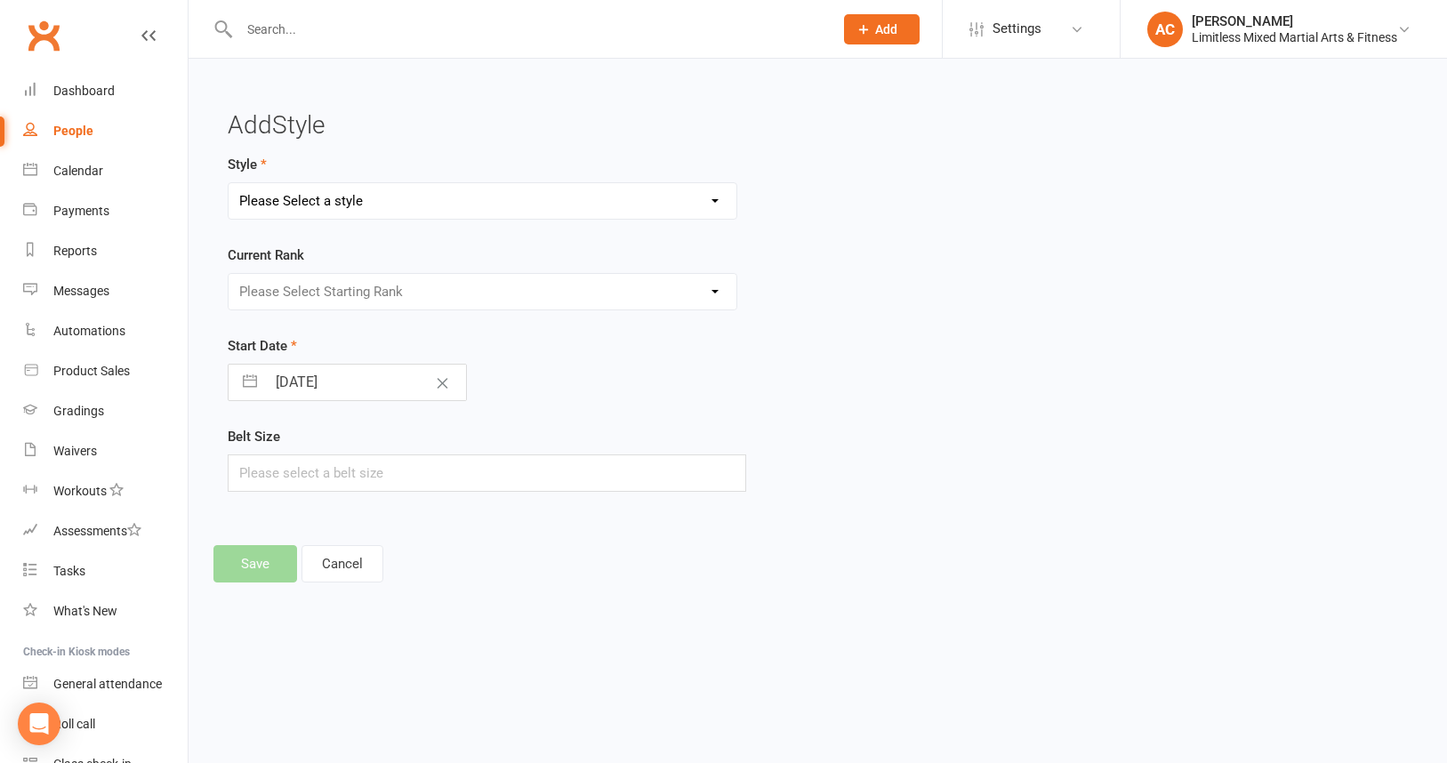
click at [480, 207] on select "Please Select a style Adult Jiu Jitsu Adult Muay Thai Junior Jiu Jitsu Junior M…" at bounding box center [483, 201] width 508 height 36
select select "3646"
click at [463, 291] on select "Please Select Starting Rank White White + 1 White + 2 White + 3 White + 4 Blue …" at bounding box center [483, 292] width 508 height 36
select select "43226"
click at [266, 565] on button "Save" at bounding box center [255, 563] width 84 height 37
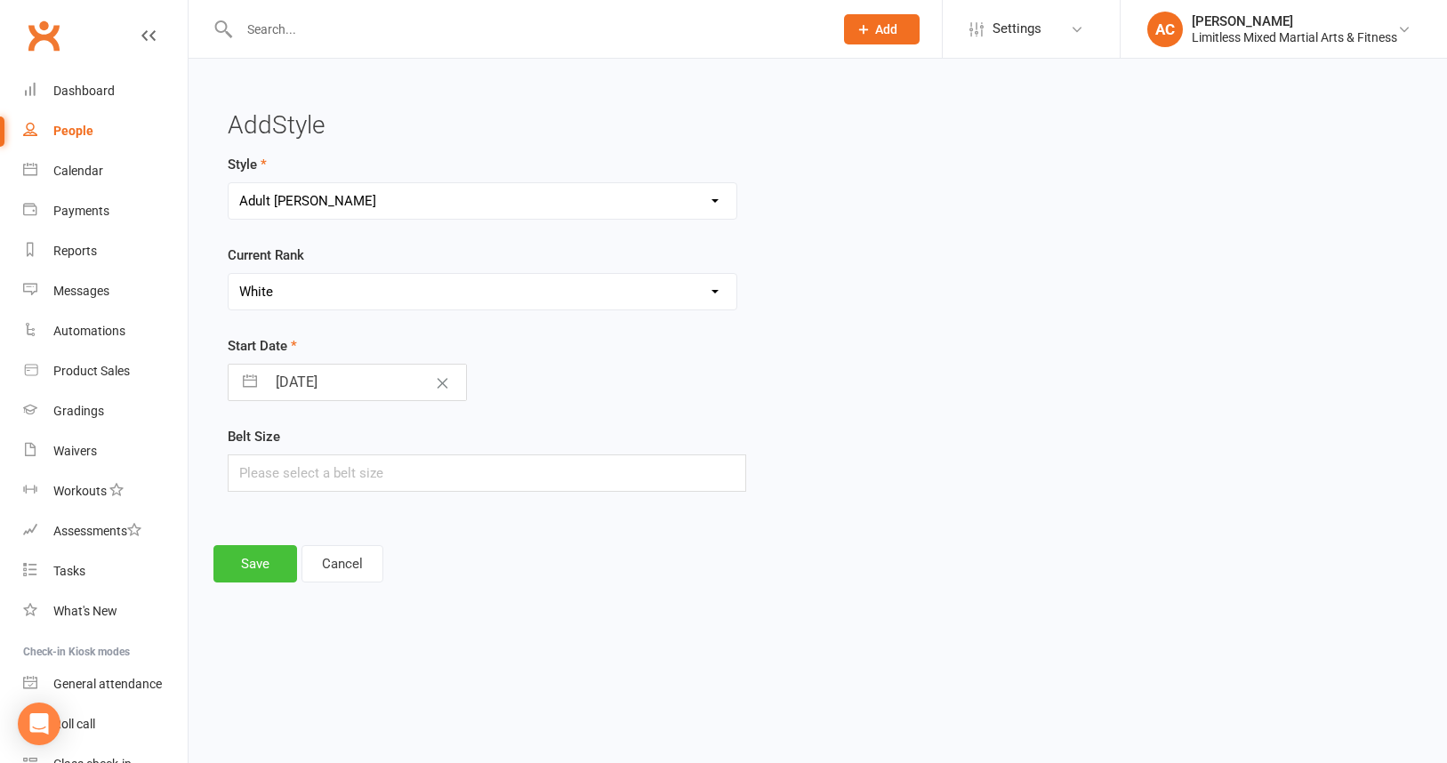
scroll to position [927, 0]
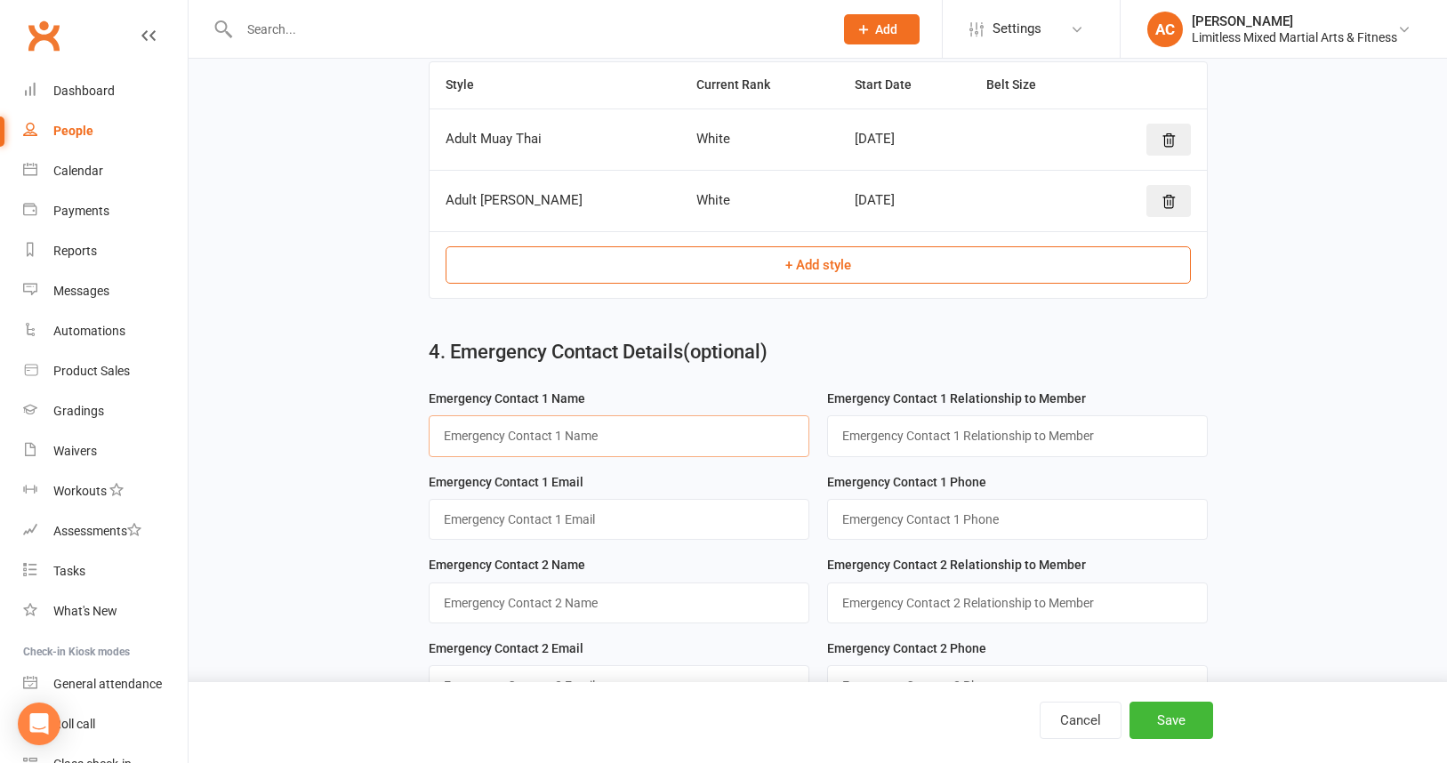
click at [628, 441] on input "text" at bounding box center [619, 435] width 381 height 41
type input "Bryn"
type input "Husband"
click at [854, 527] on input "string" at bounding box center [1017, 519] width 381 height 41
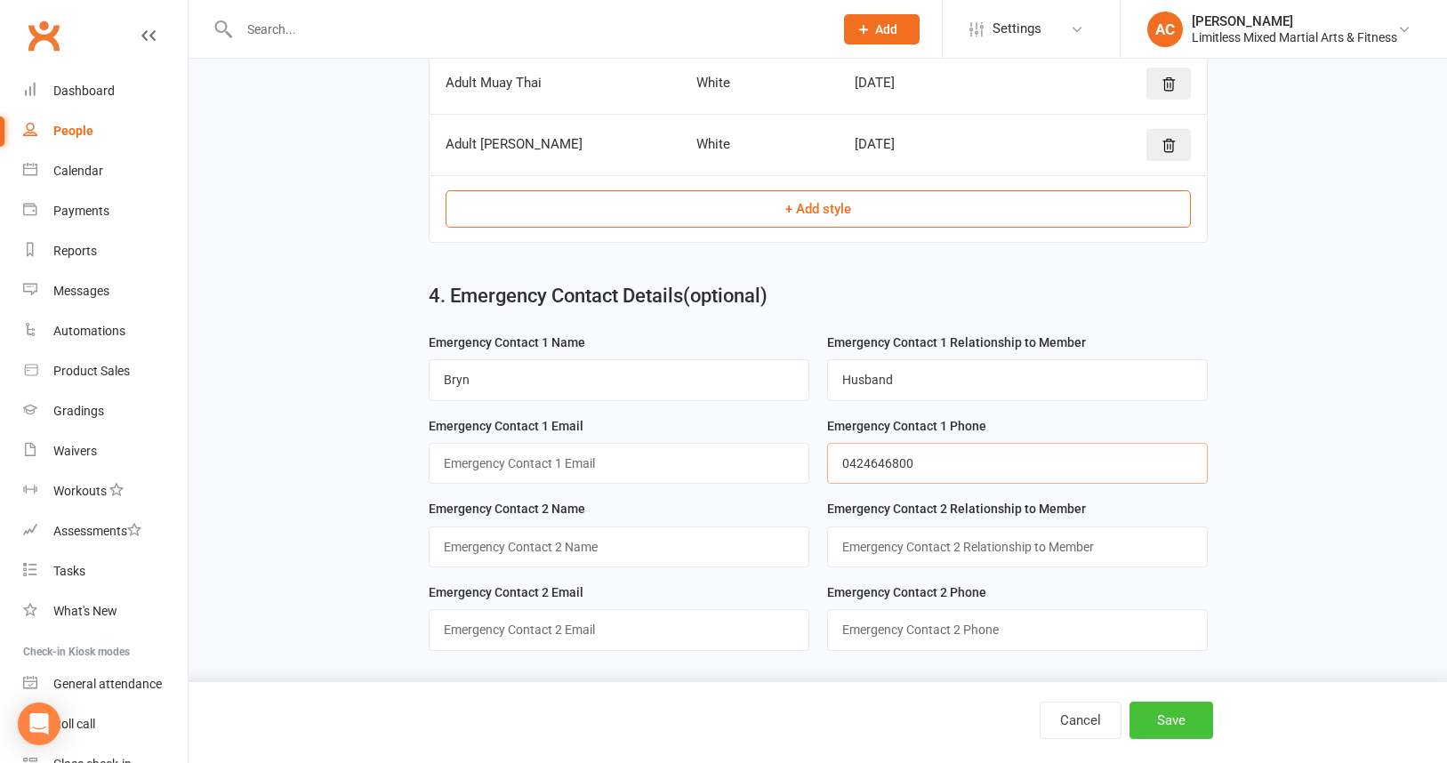
type input "0424646800"
click at [1181, 726] on button "Save" at bounding box center [1171, 720] width 84 height 37
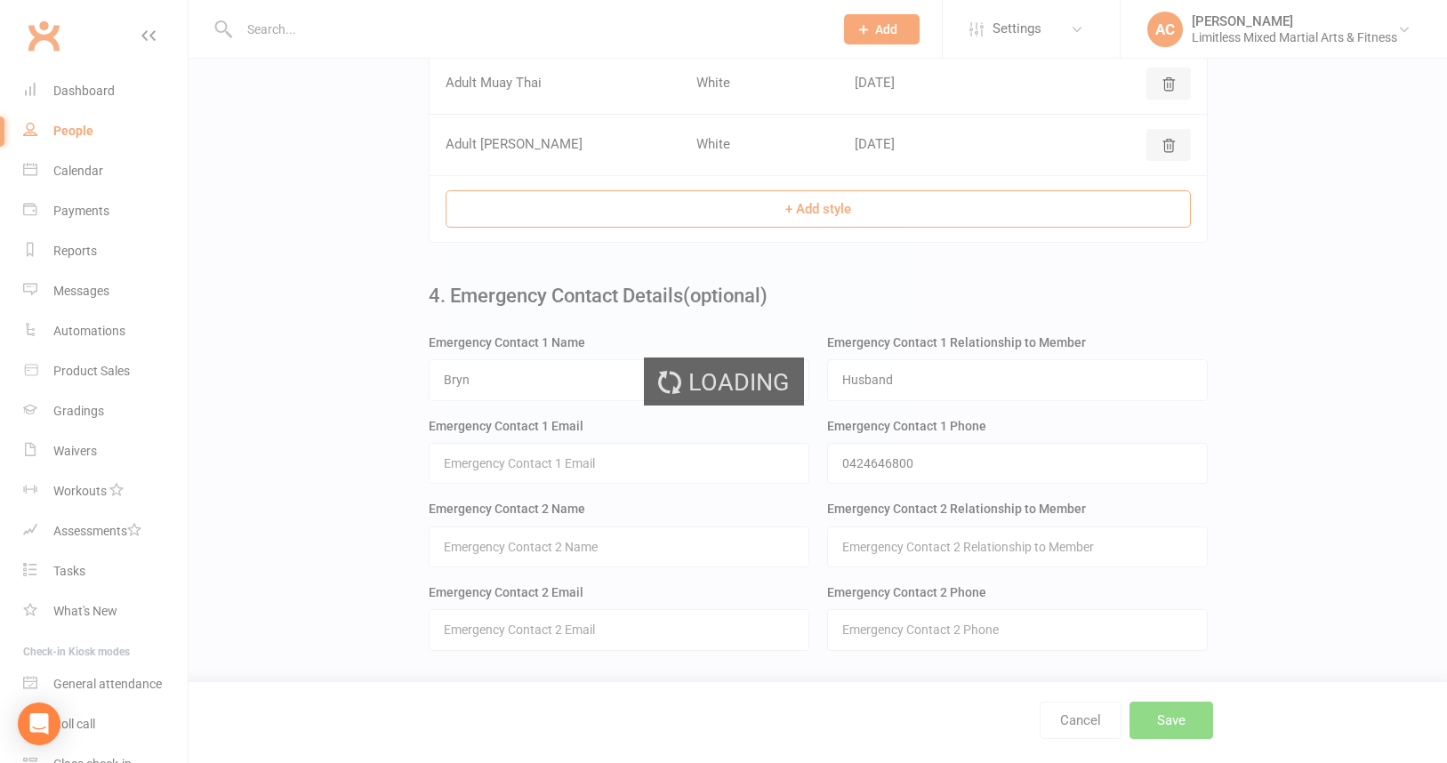
scroll to position [0, 0]
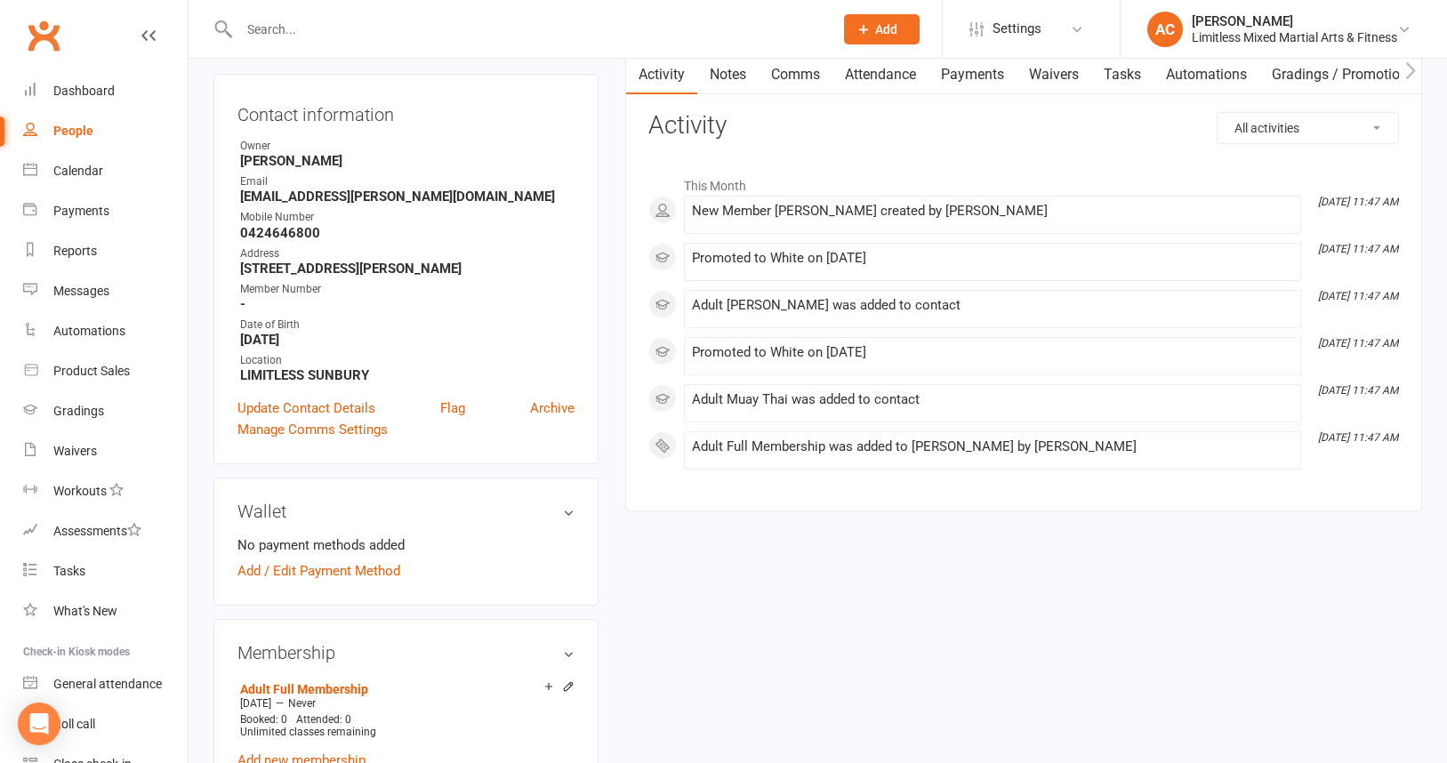
scroll to position [173, 0]
click at [342, 563] on link "Add / Edit Payment Method" at bounding box center [318, 569] width 163 height 21
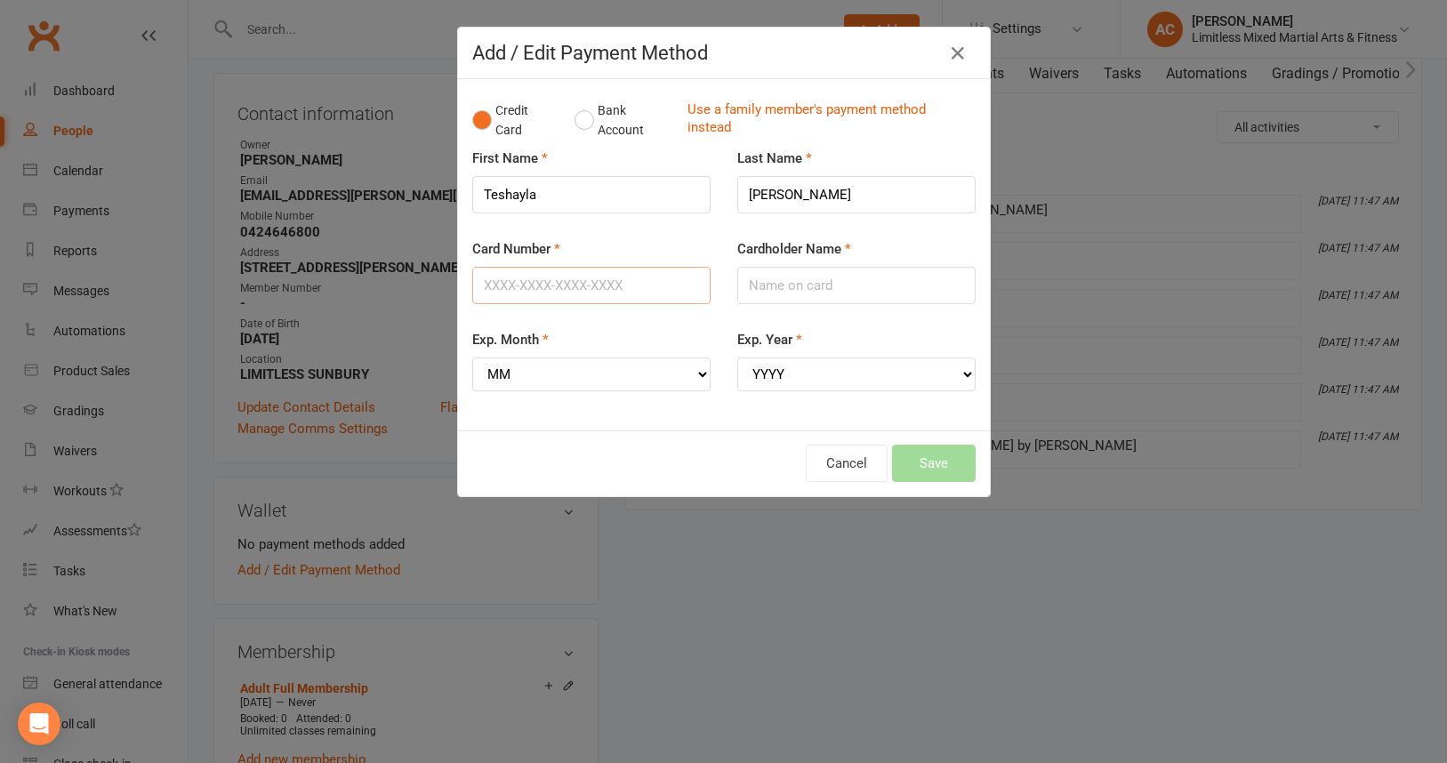
click at [587, 277] on input "Card Number" at bounding box center [591, 285] width 238 height 37
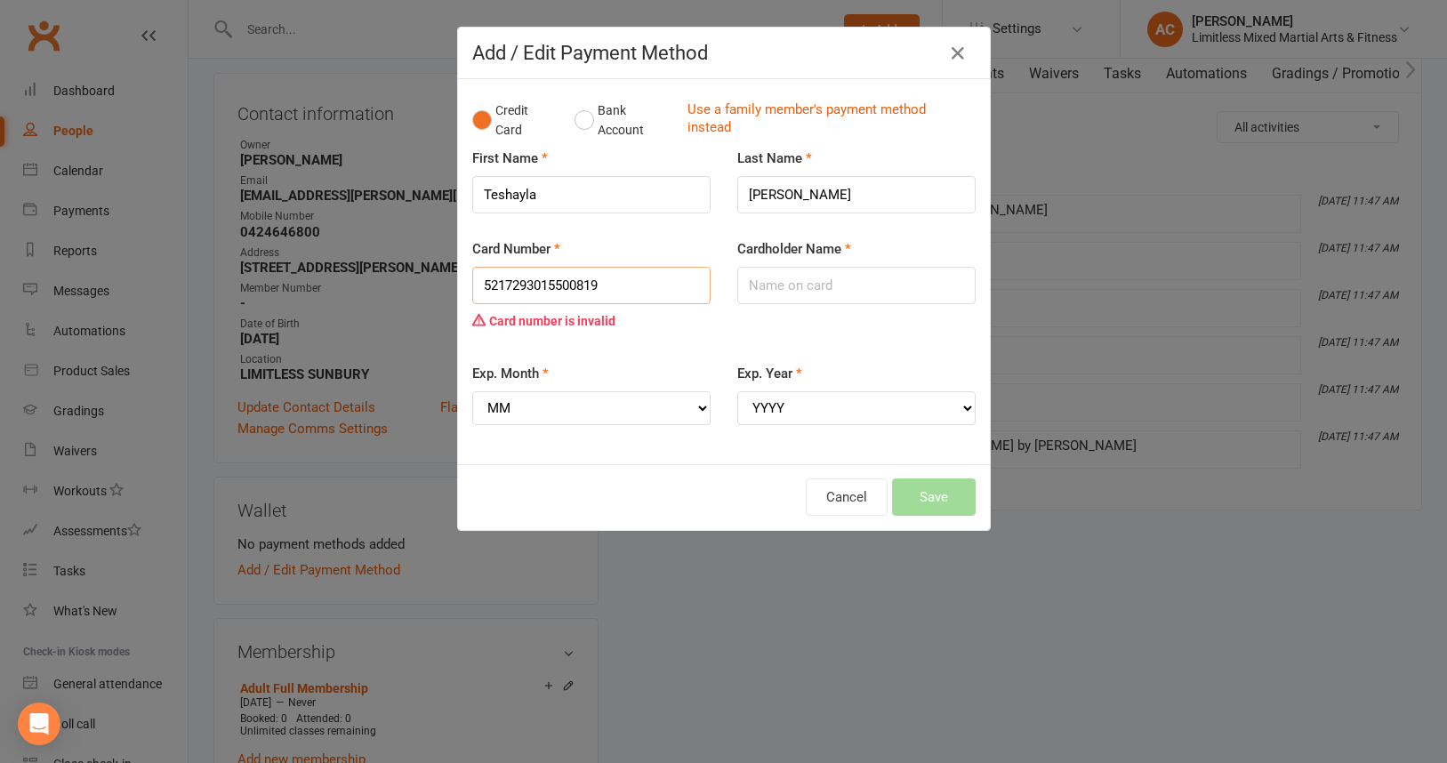
click at [640, 288] on input "5217293015500819" at bounding box center [591, 285] width 238 height 37
click at [639, 287] on input "5217293015500819" at bounding box center [591, 285] width 238 height 37
click at [579, 321] on div "Card number is invalid" at bounding box center [591, 321] width 238 height 34
click at [479, 320] on div "Card number is invalid" at bounding box center [591, 321] width 238 height 34
drag, startPoint x: 593, startPoint y: 285, endPoint x: 606, endPoint y: 285, distance: 12.5
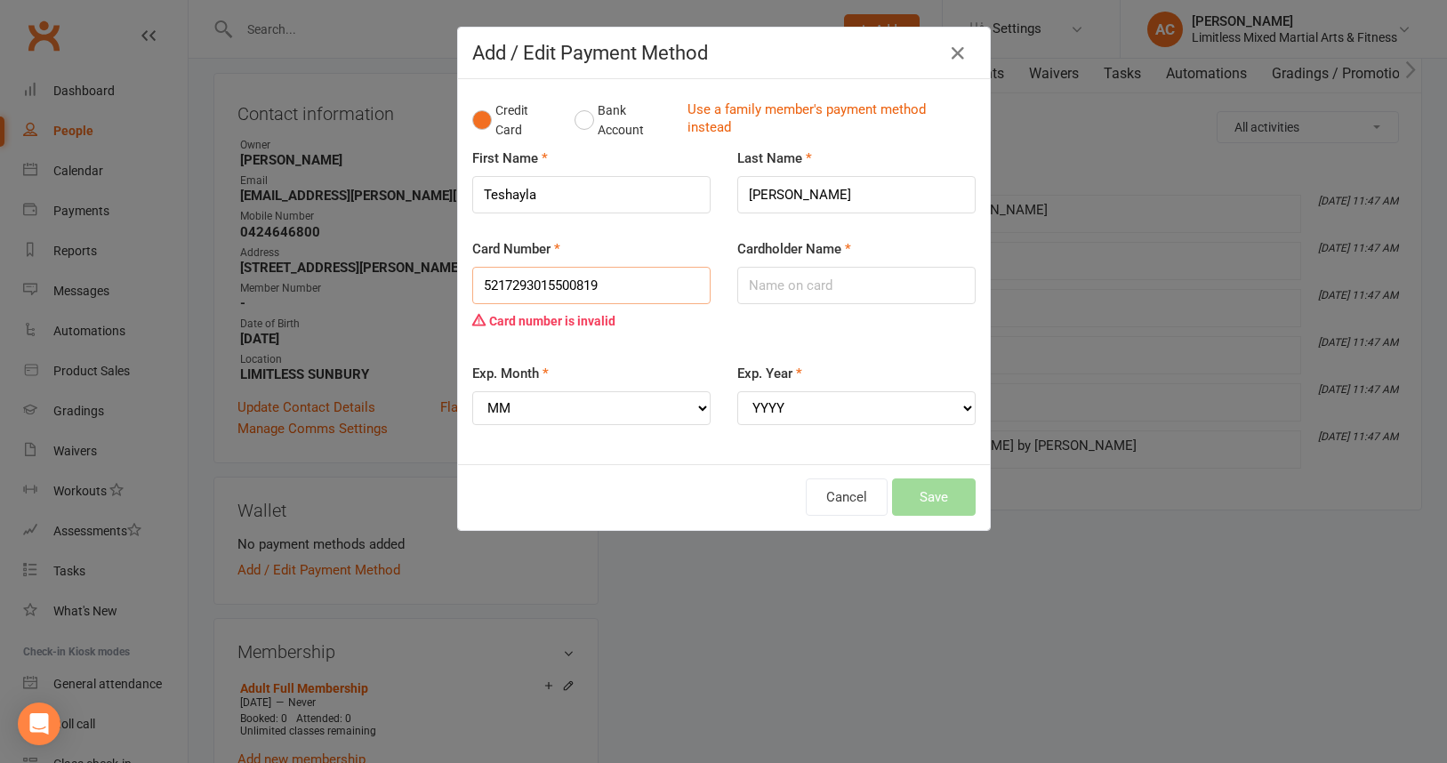
click at [593, 285] on input "5217293015500819" at bounding box center [591, 285] width 238 height 37
drag, startPoint x: 634, startPoint y: 284, endPoint x: 462, endPoint y: 291, distance: 171.8
click at [462, 291] on div "Card Number 5217293015500819 Card number is invalid" at bounding box center [591, 300] width 265 height 125
type input "5217293015500819"
click at [954, 47] on icon "button" at bounding box center [957, 53] width 21 height 21
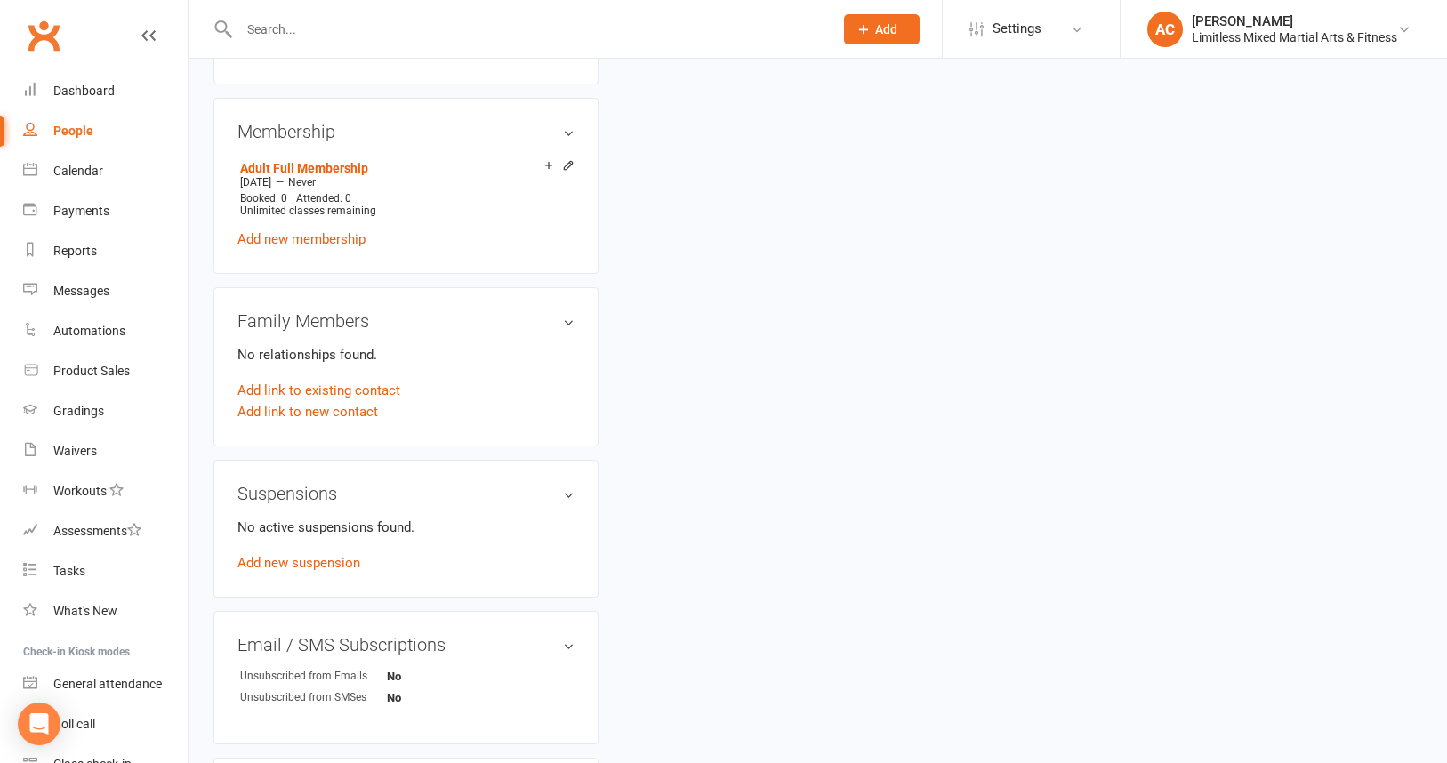
scroll to position [0, 0]
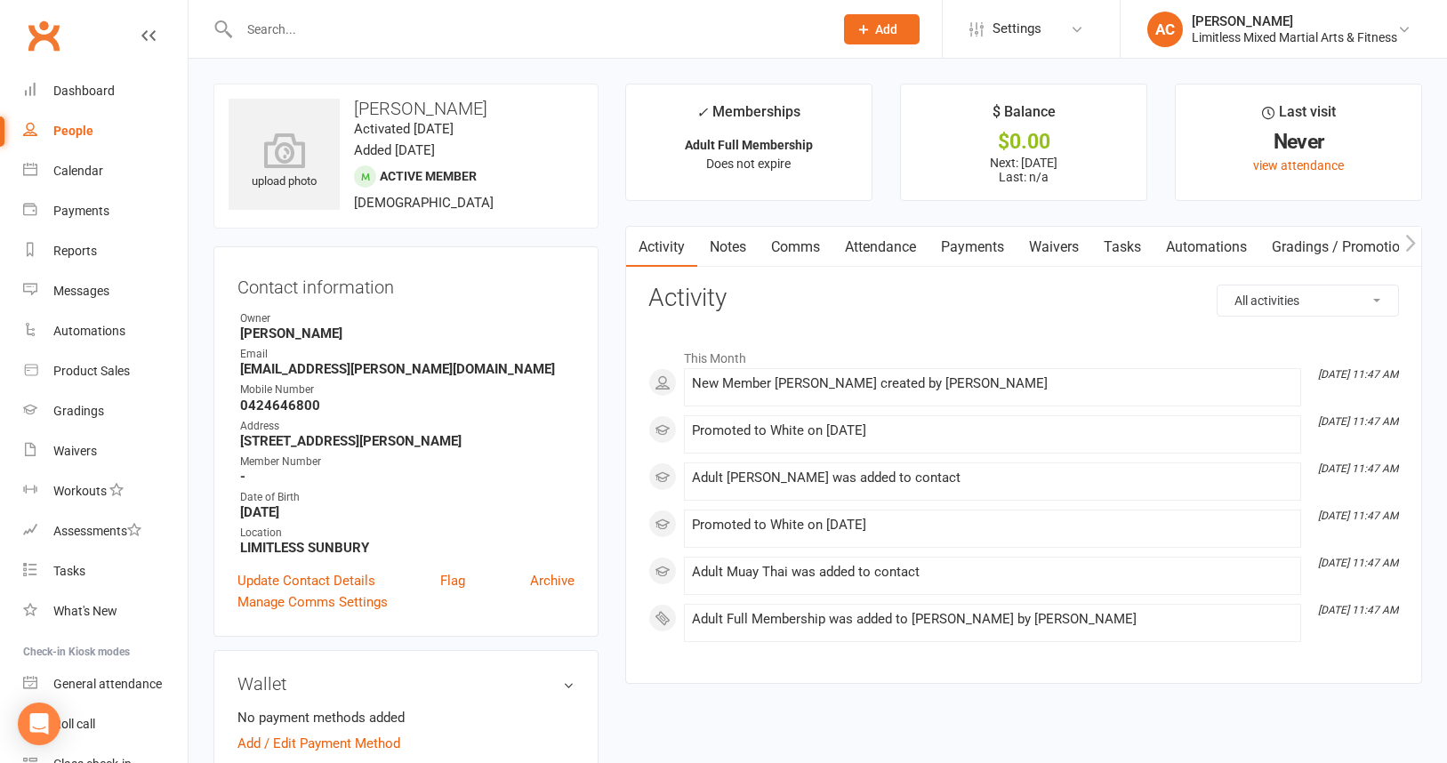
click at [1002, 236] on link "Payments" at bounding box center [973, 247] width 88 height 41
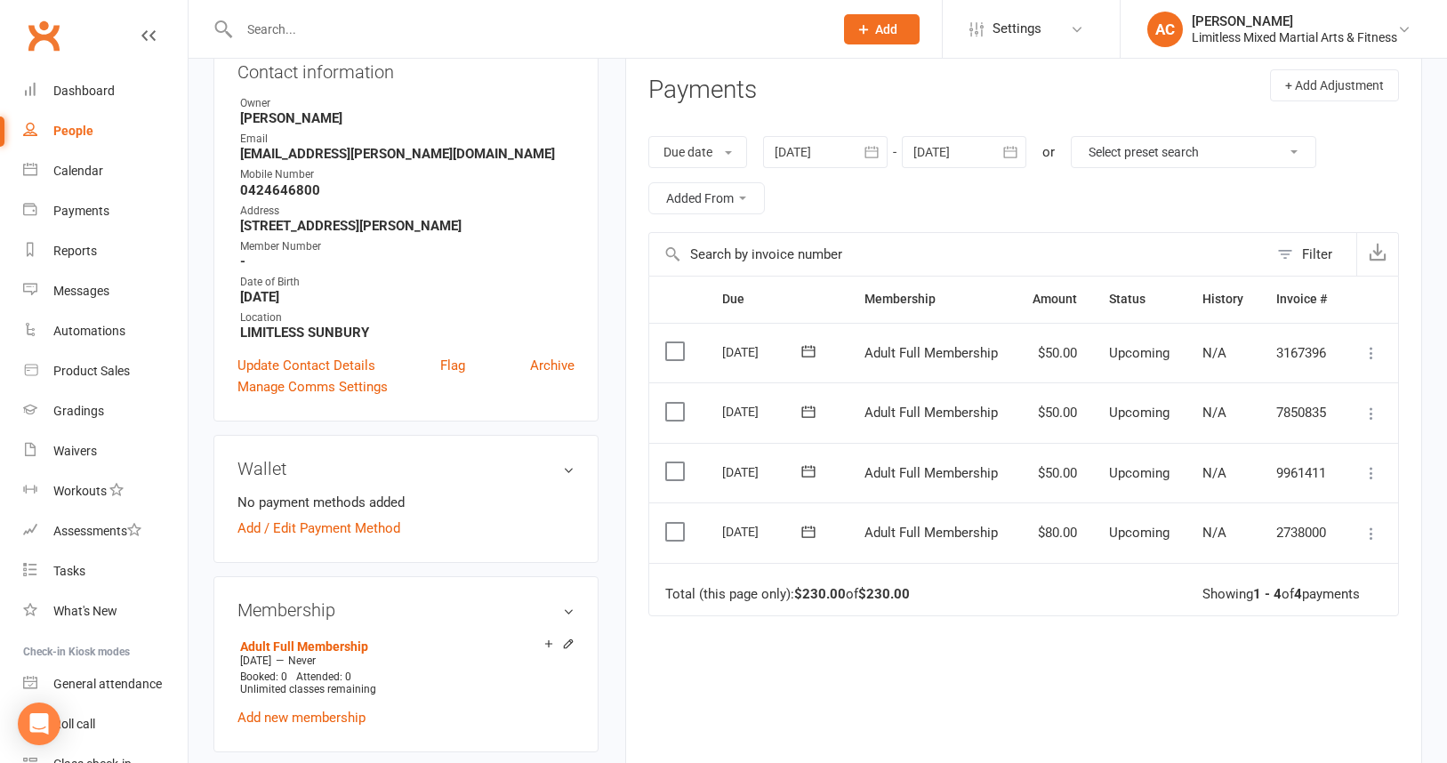
scroll to position [212, 0]
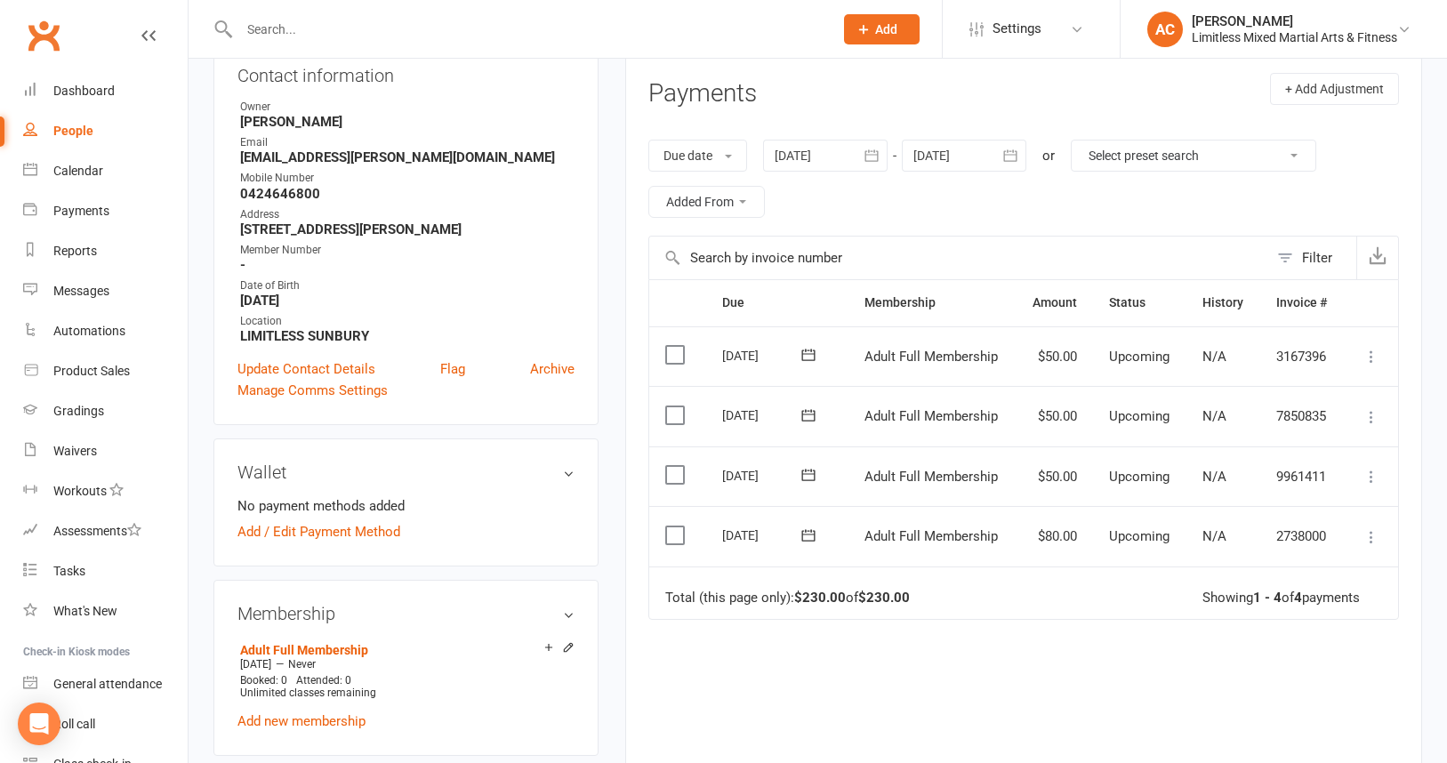
click at [1372, 531] on icon at bounding box center [1372, 537] width 18 height 18
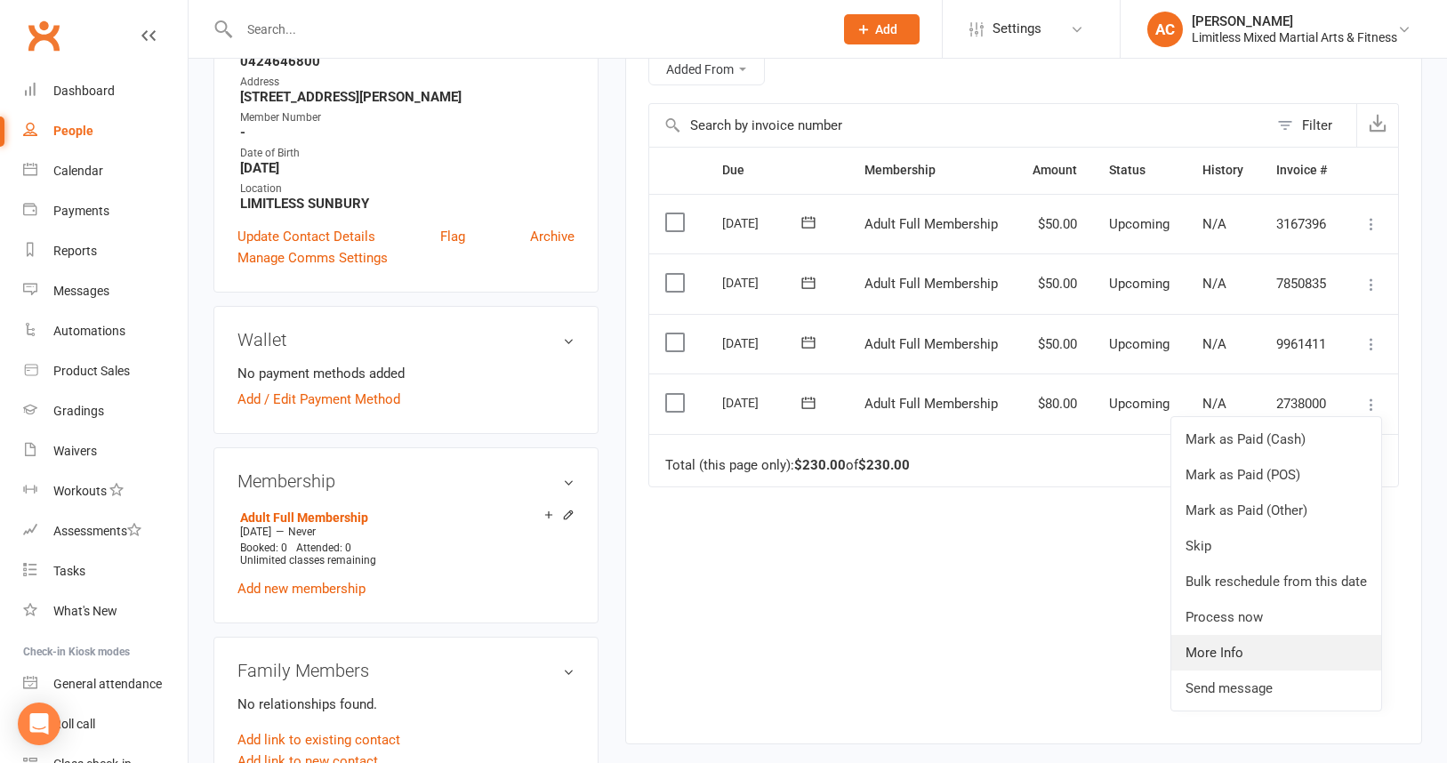
scroll to position [348, 0]
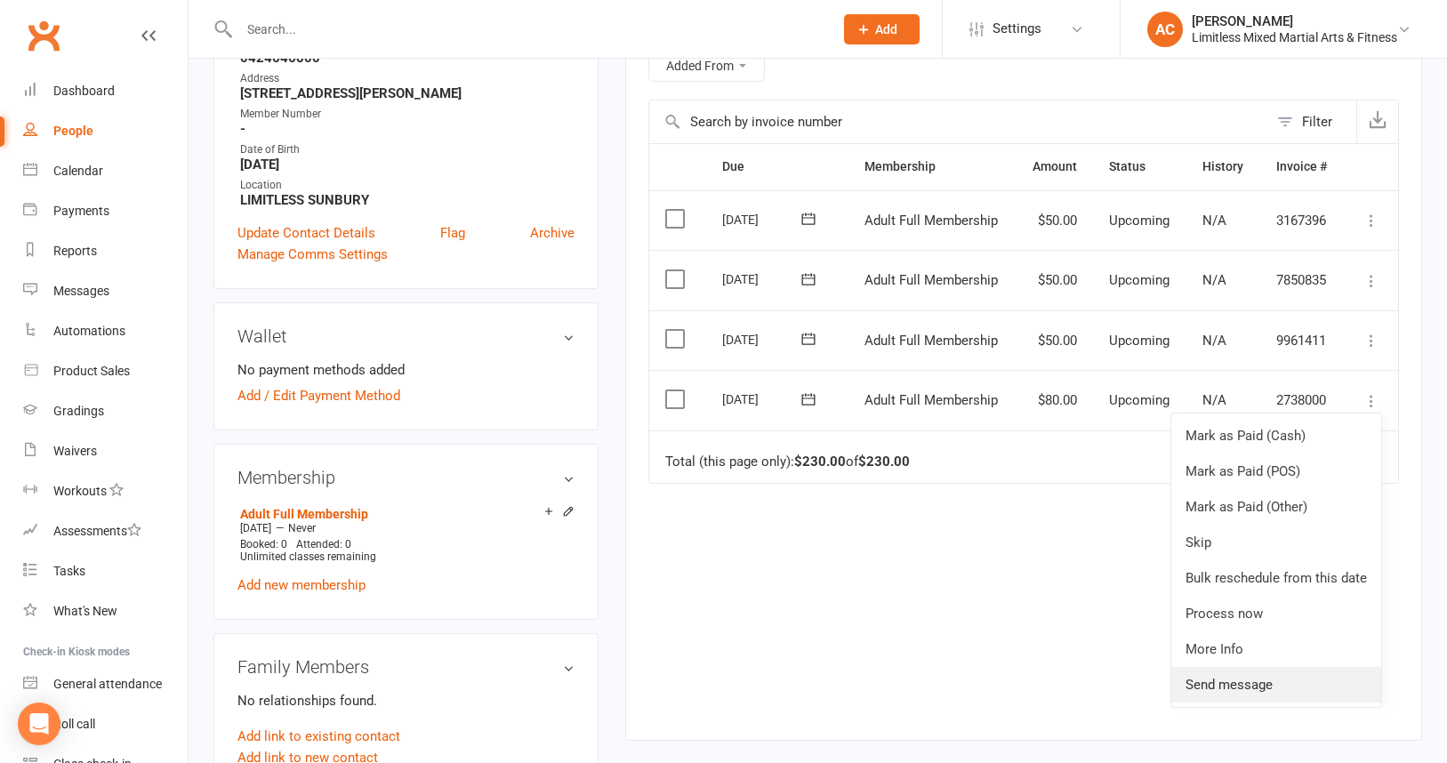
click at [1282, 679] on link "Send message" at bounding box center [1276, 685] width 210 height 36
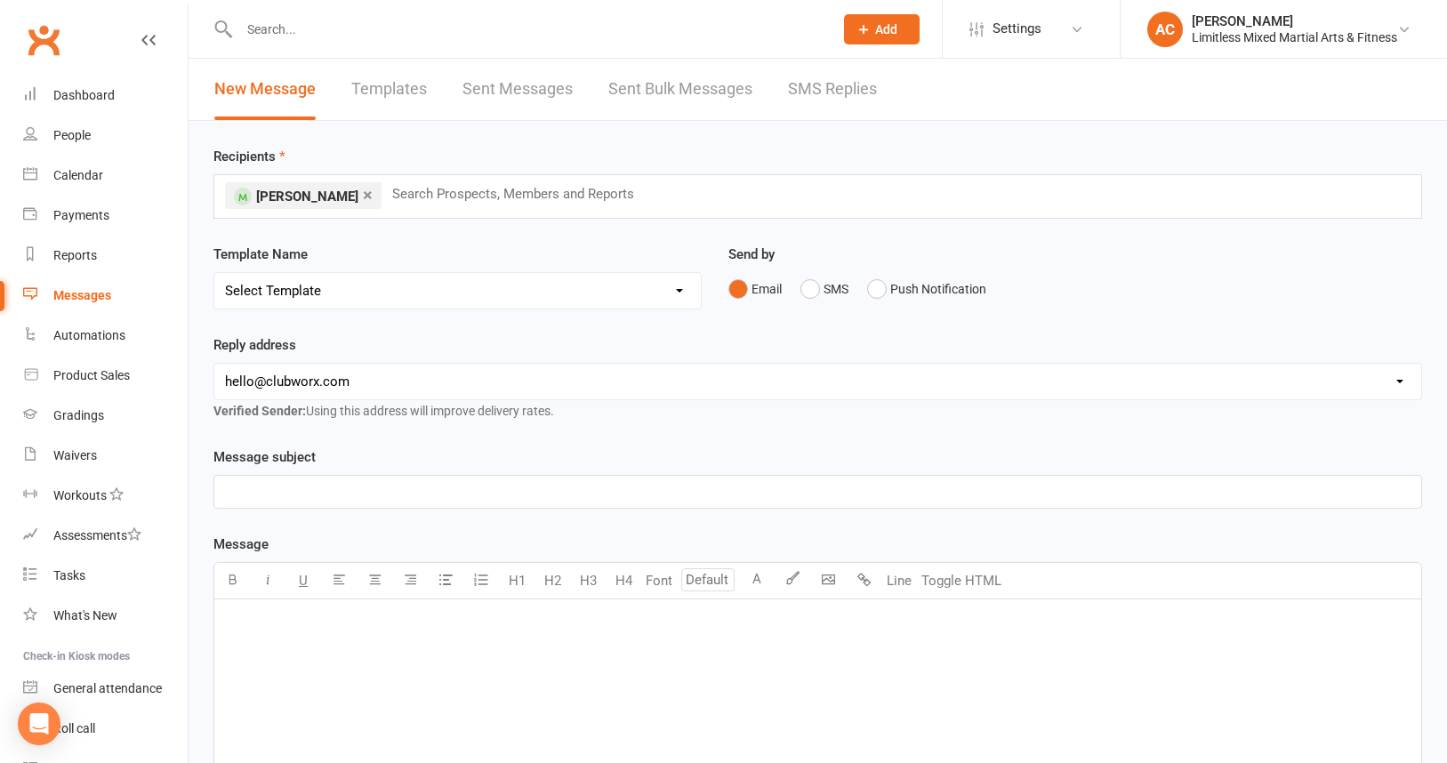
click at [618, 294] on select "Select Template [SMS] [Default template - review before using] Appointment remi…" at bounding box center [457, 291] width 486 height 36
select select "26"
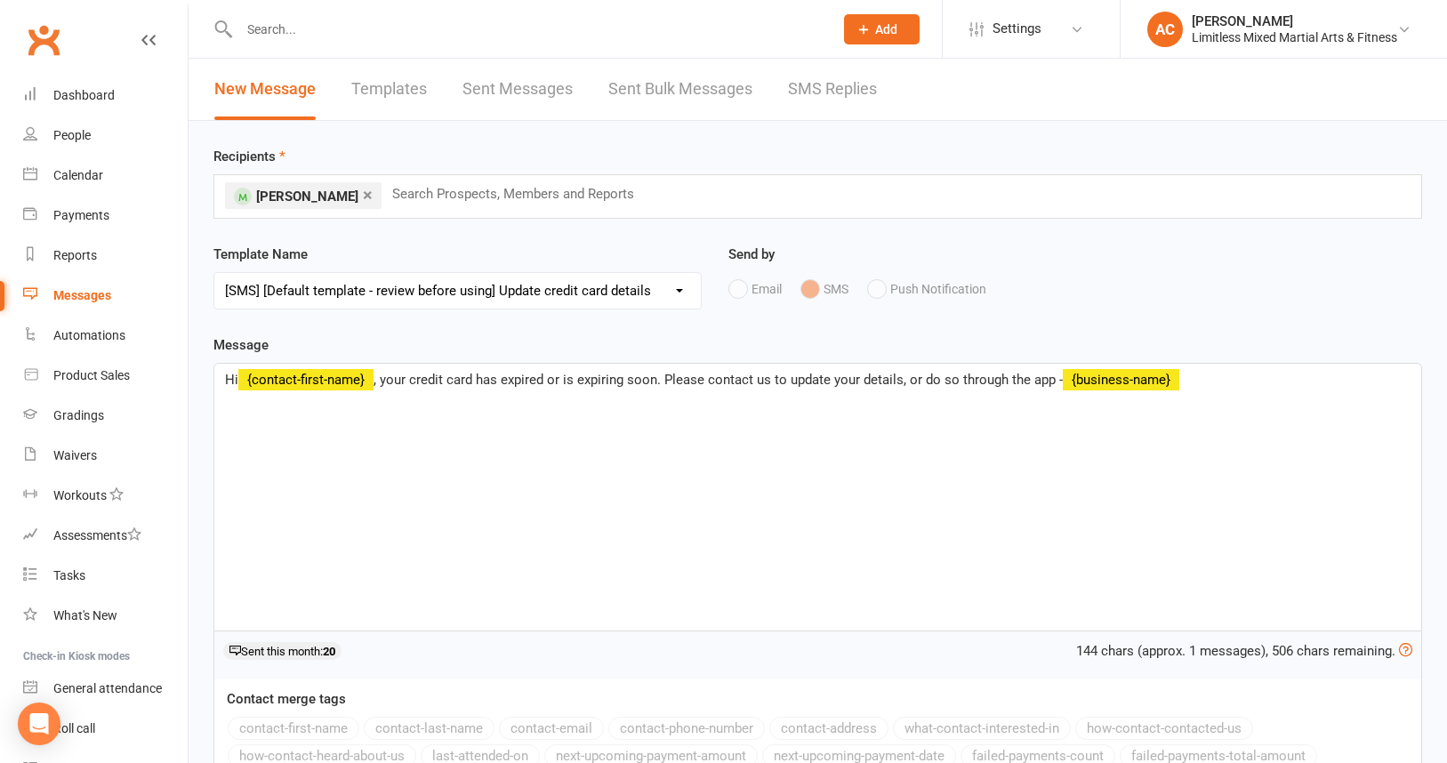
scroll to position [6, 0]
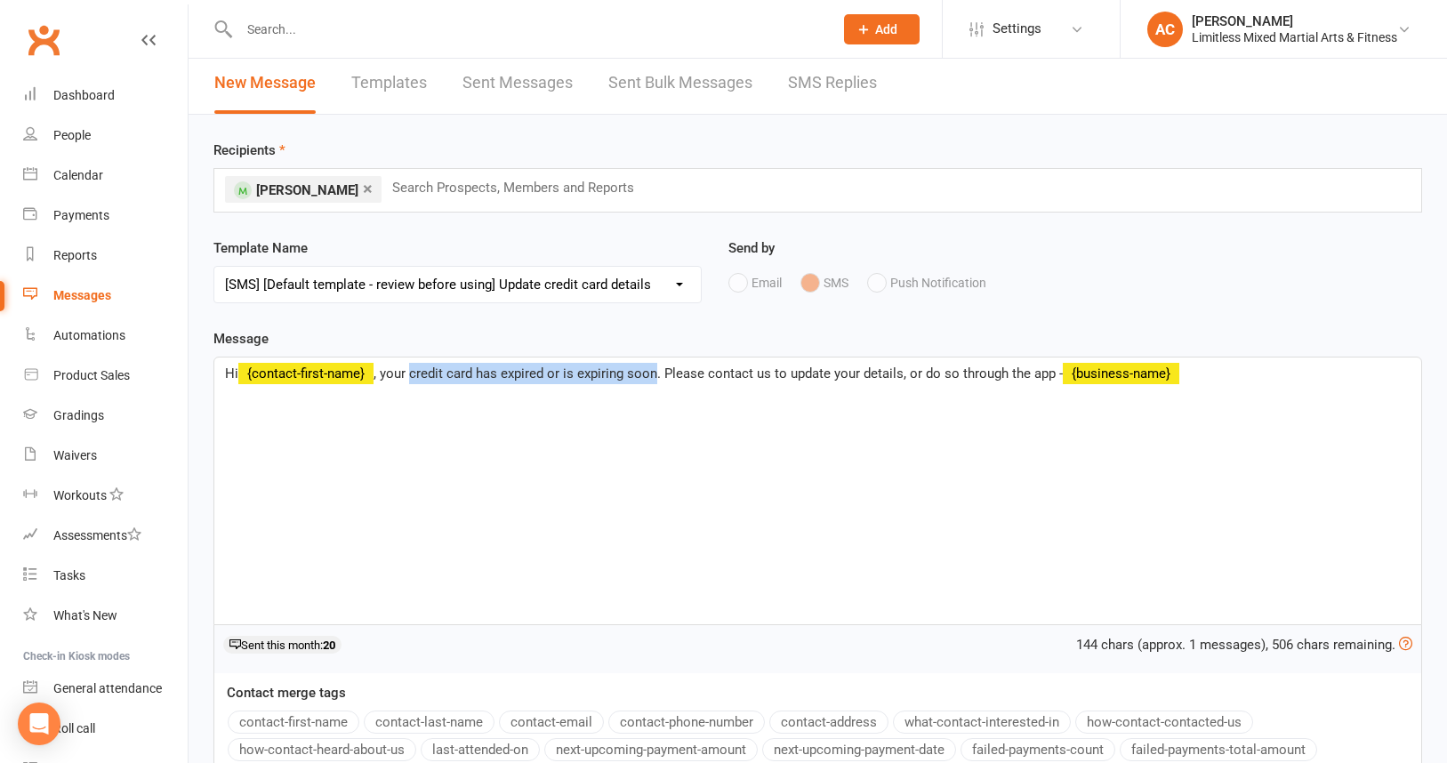
drag, startPoint x: 412, startPoint y: 373, endPoint x: 658, endPoint y: 374, distance: 246.4
click at [658, 374] on span ", your credit card has expired or is expiring soon. Please contact us to update…" at bounding box center [718, 374] width 689 height 16
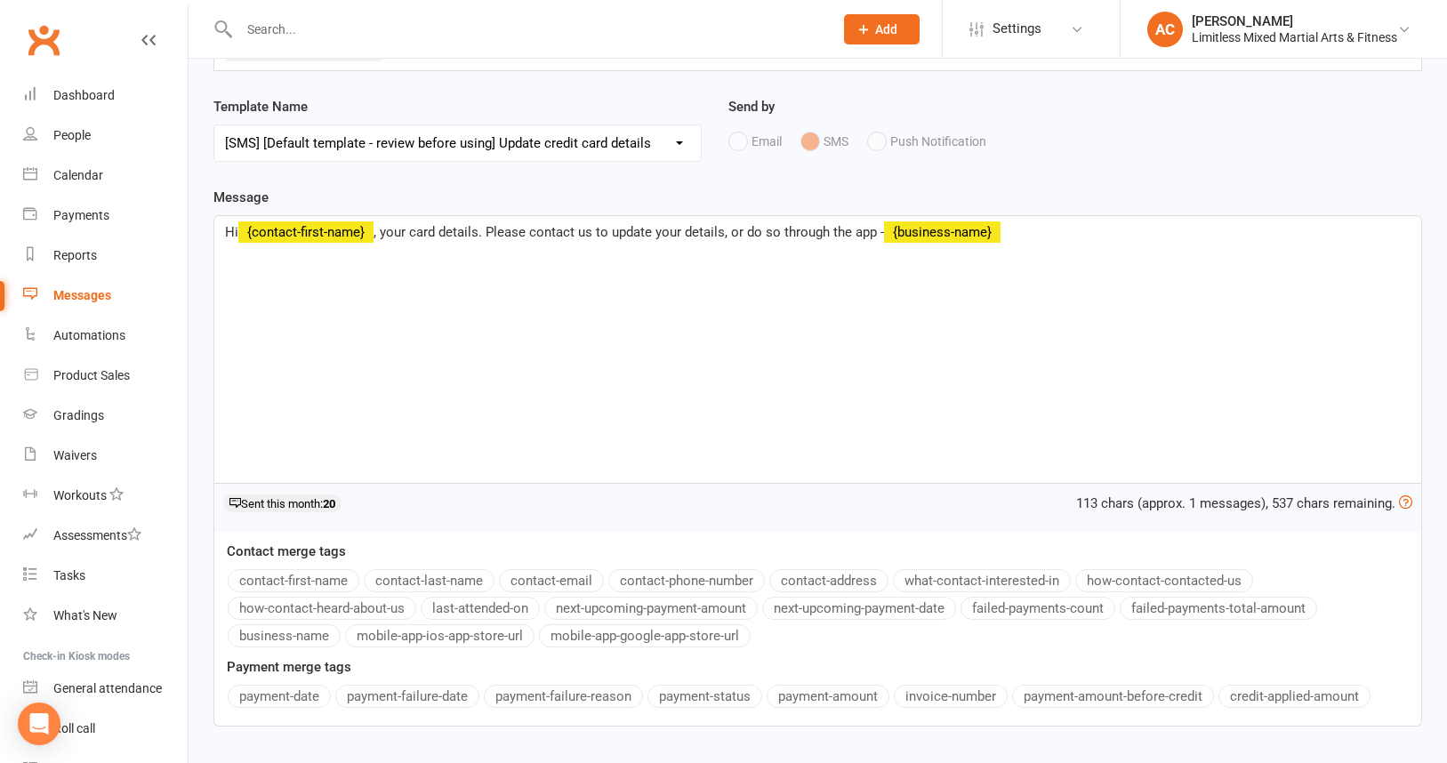
scroll to position [0, 0]
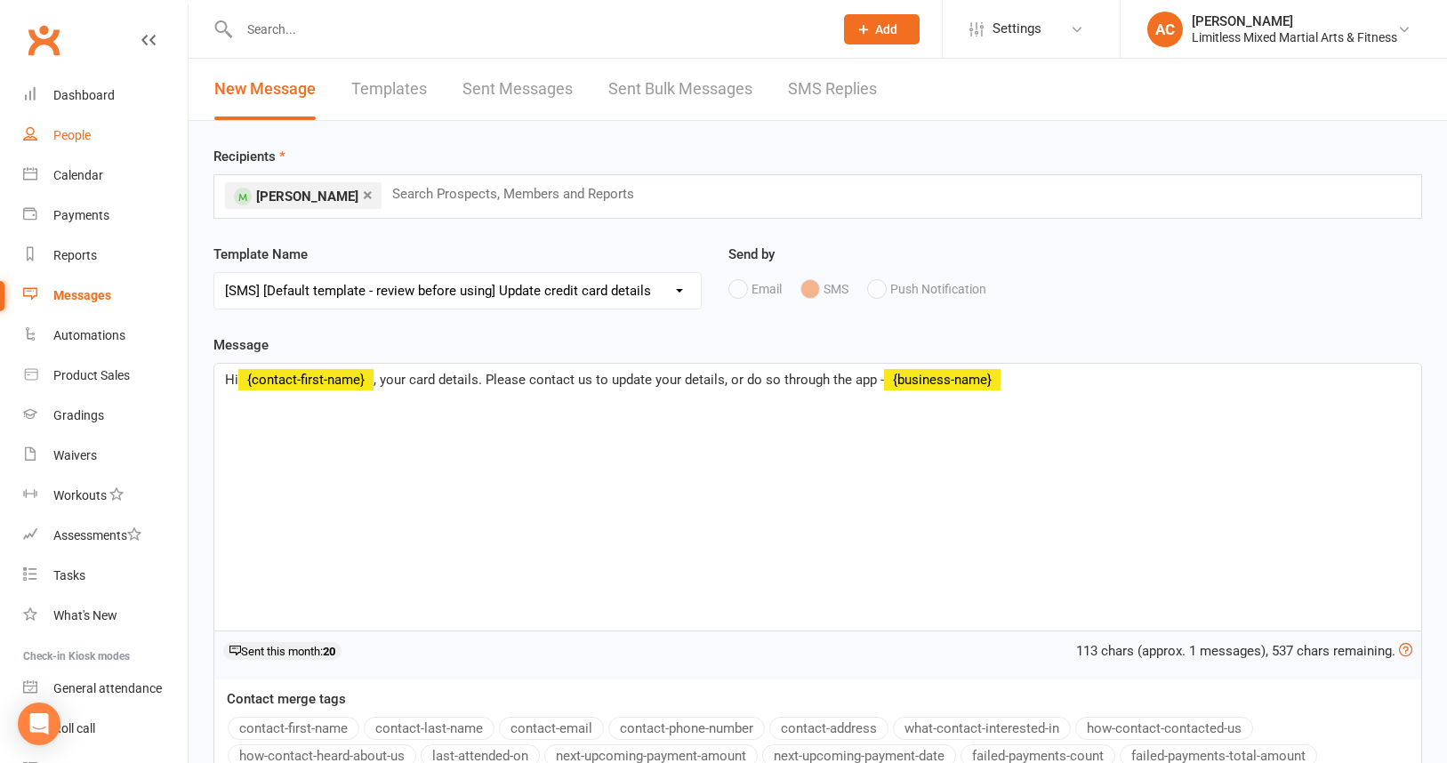
click at [65, 133] on div "People" at bounding box center [71, 135] width 37 height 14
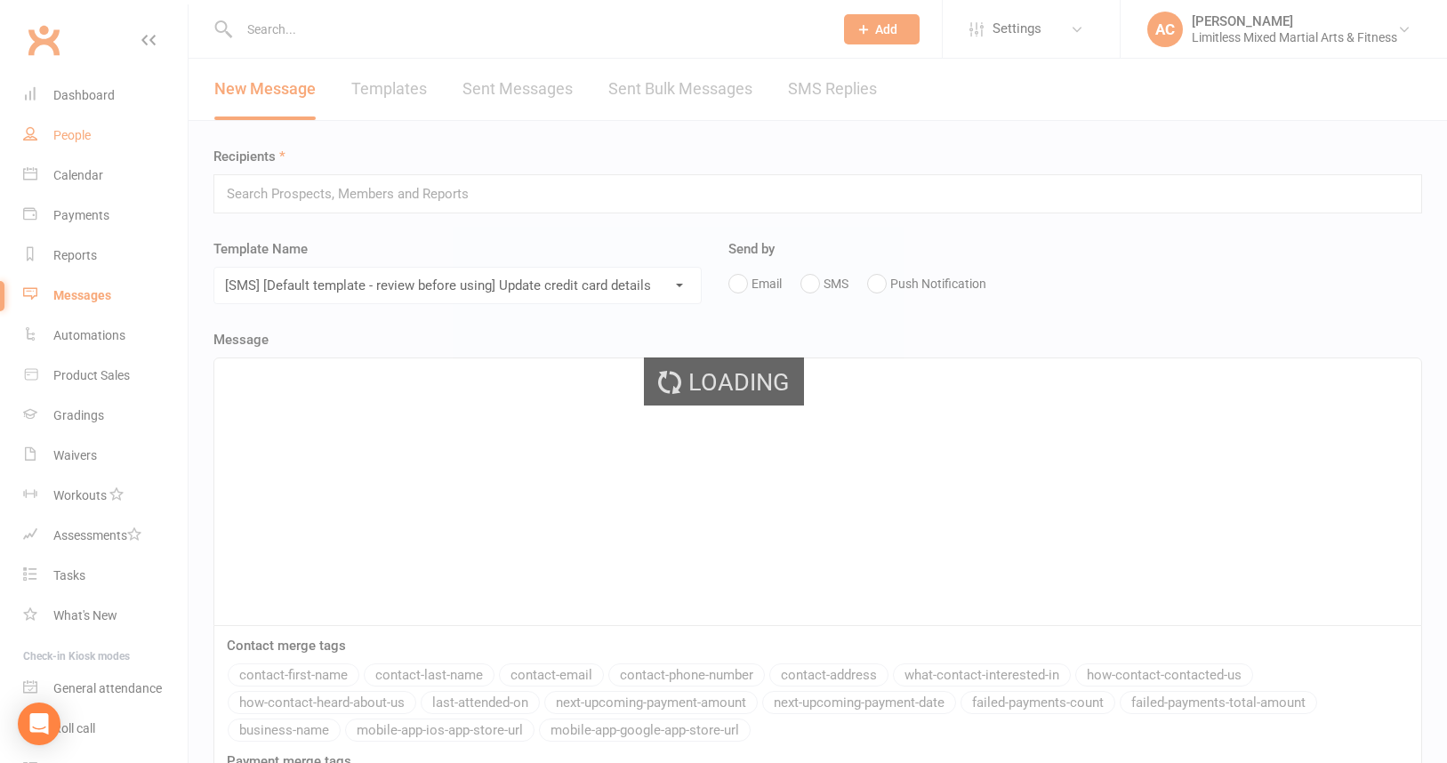
select select
select select "true"
select select "100"
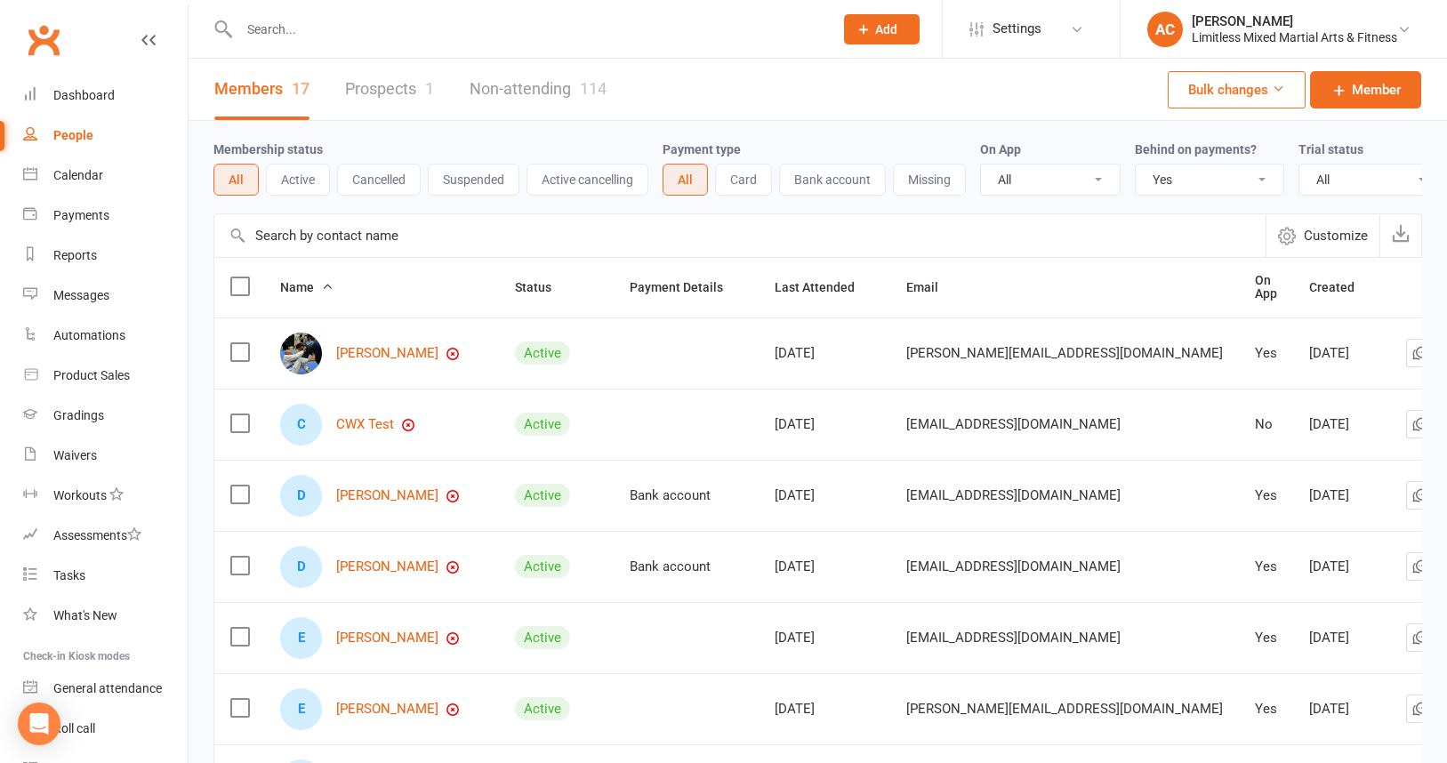
click at [285, 28] on input "text" at bounding box center [527, 29] width 587 height 25
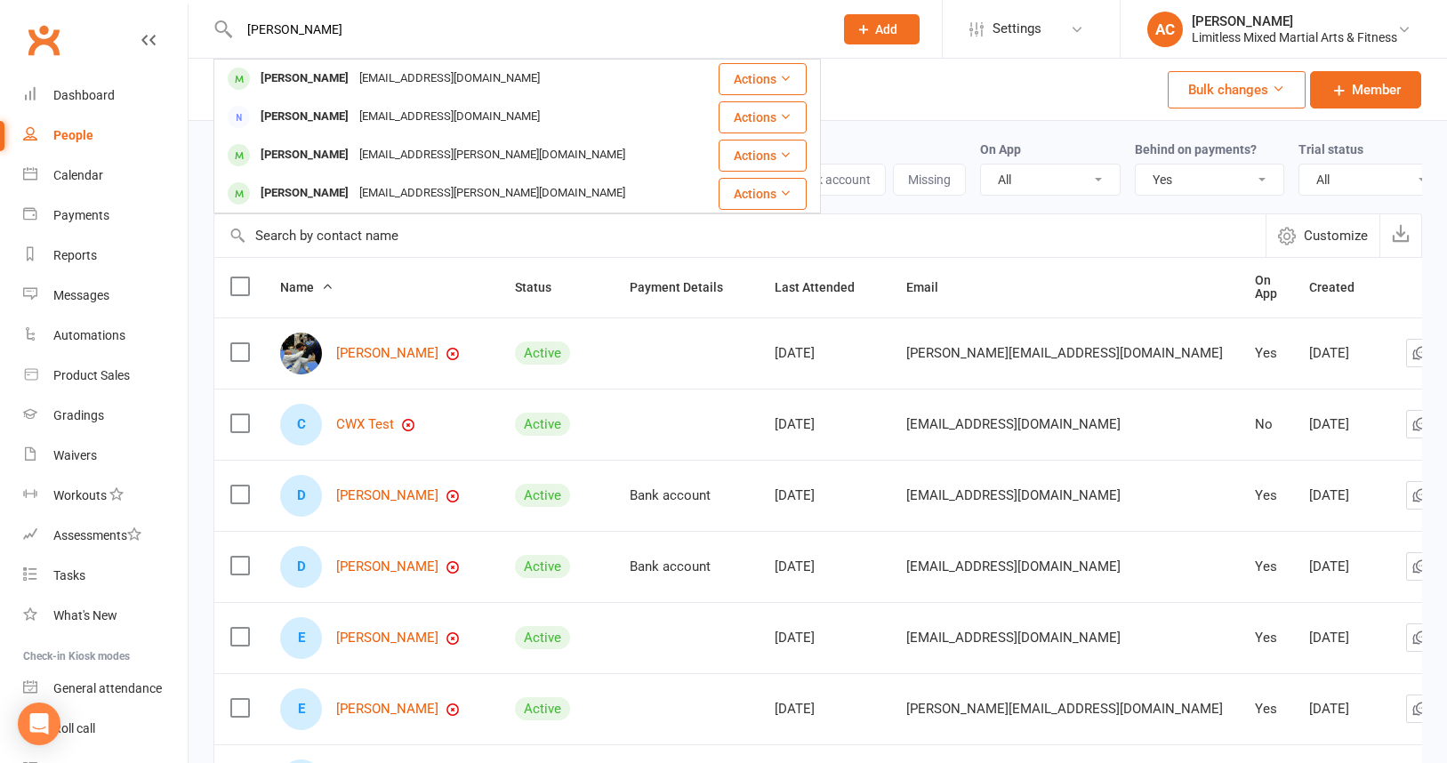
type input "darcy"
click at [293, 78] on div "[PERSON_NAME]" at bounding box center [304, 79] width 99 height 26
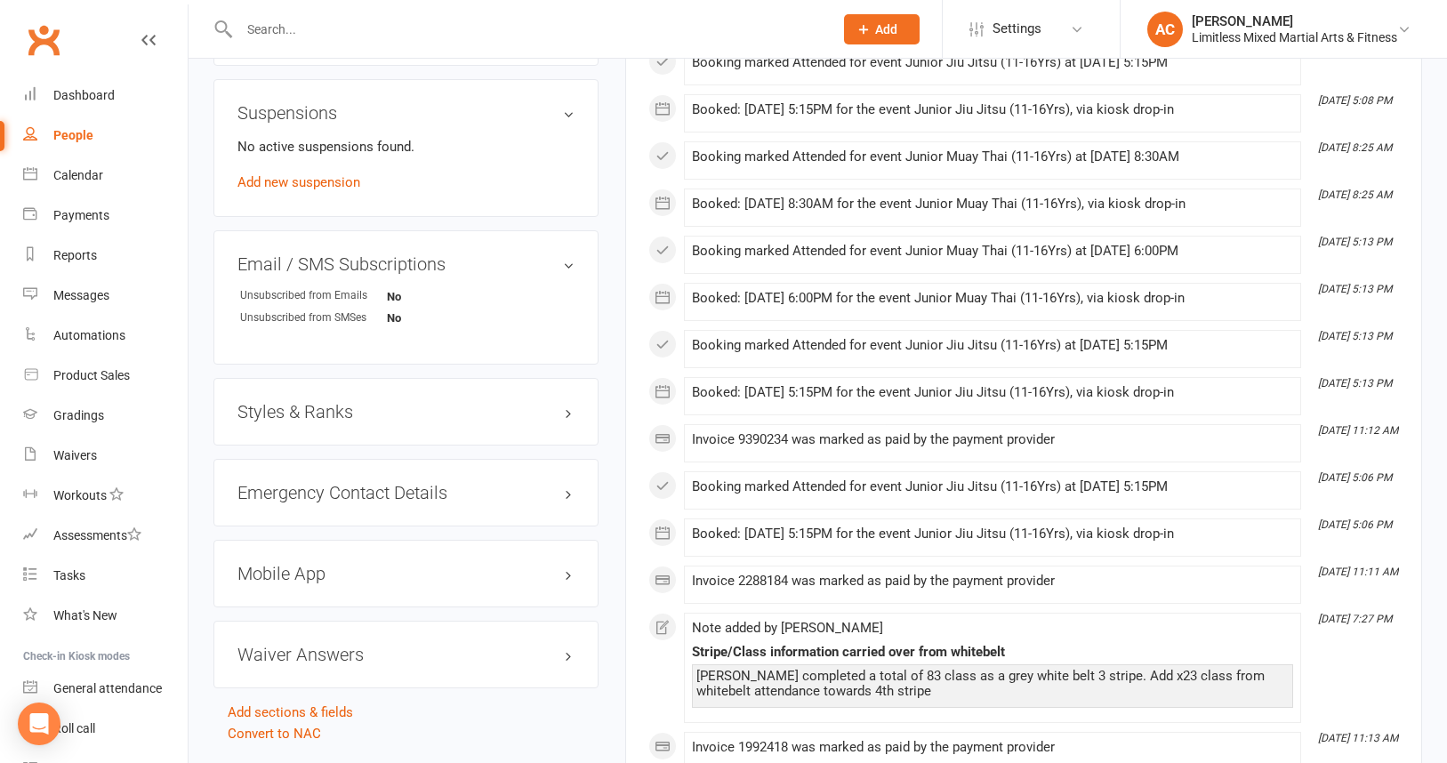
scroll to position [1084, 0]
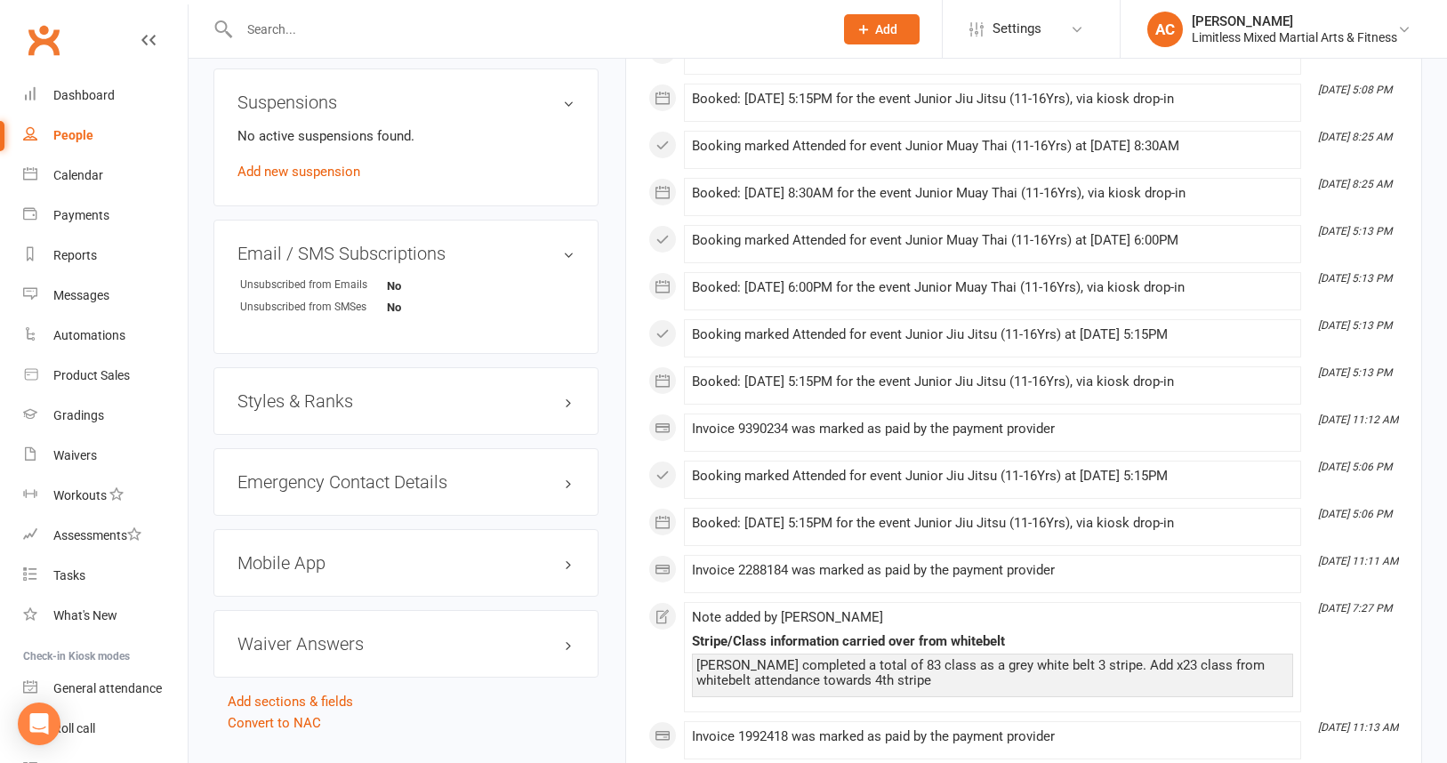
click at [331, 402] on h3 "Styles & Ranks" at bounding box center [405, 401] width 337 height 20
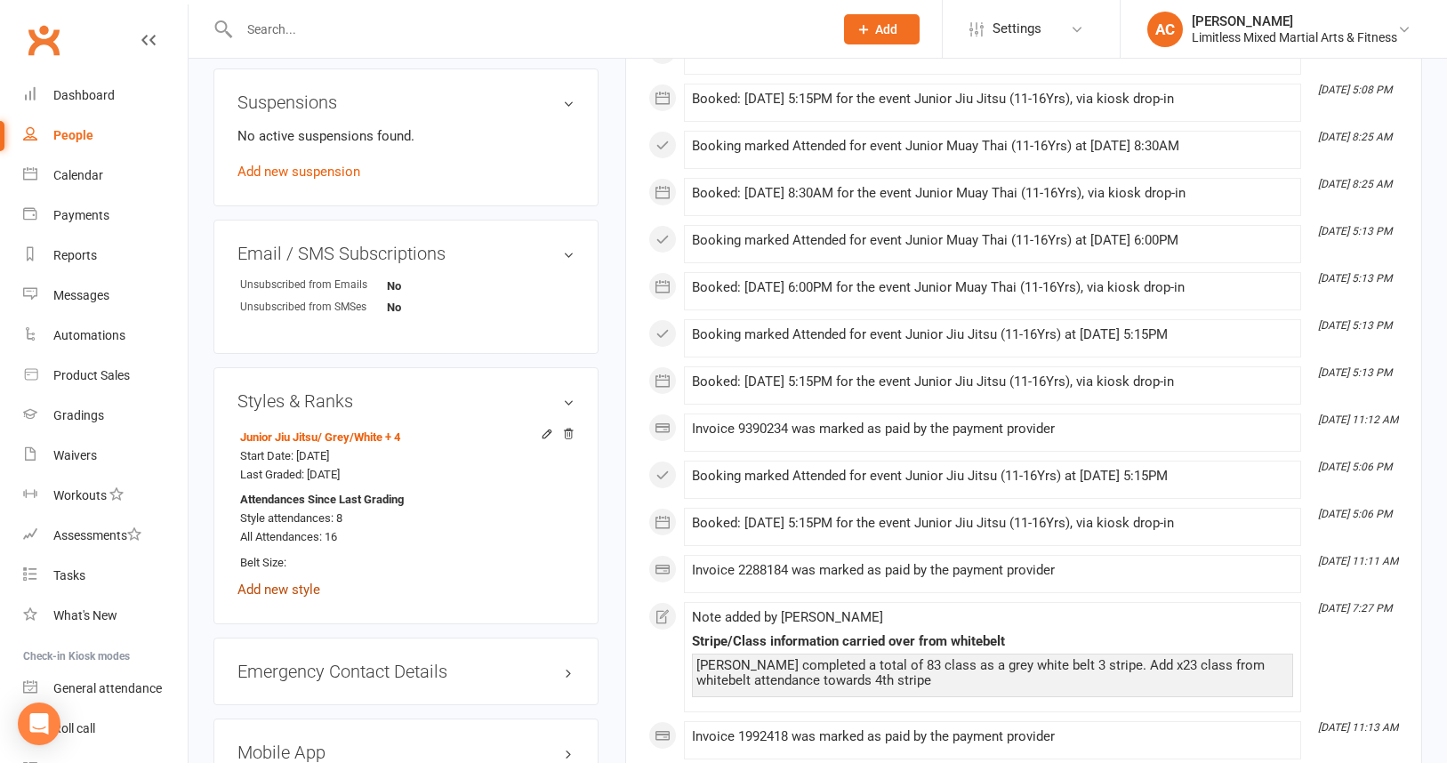
click at [286, 587] on link "Add new style" at bounding box center [278, 590] width 83 height 16
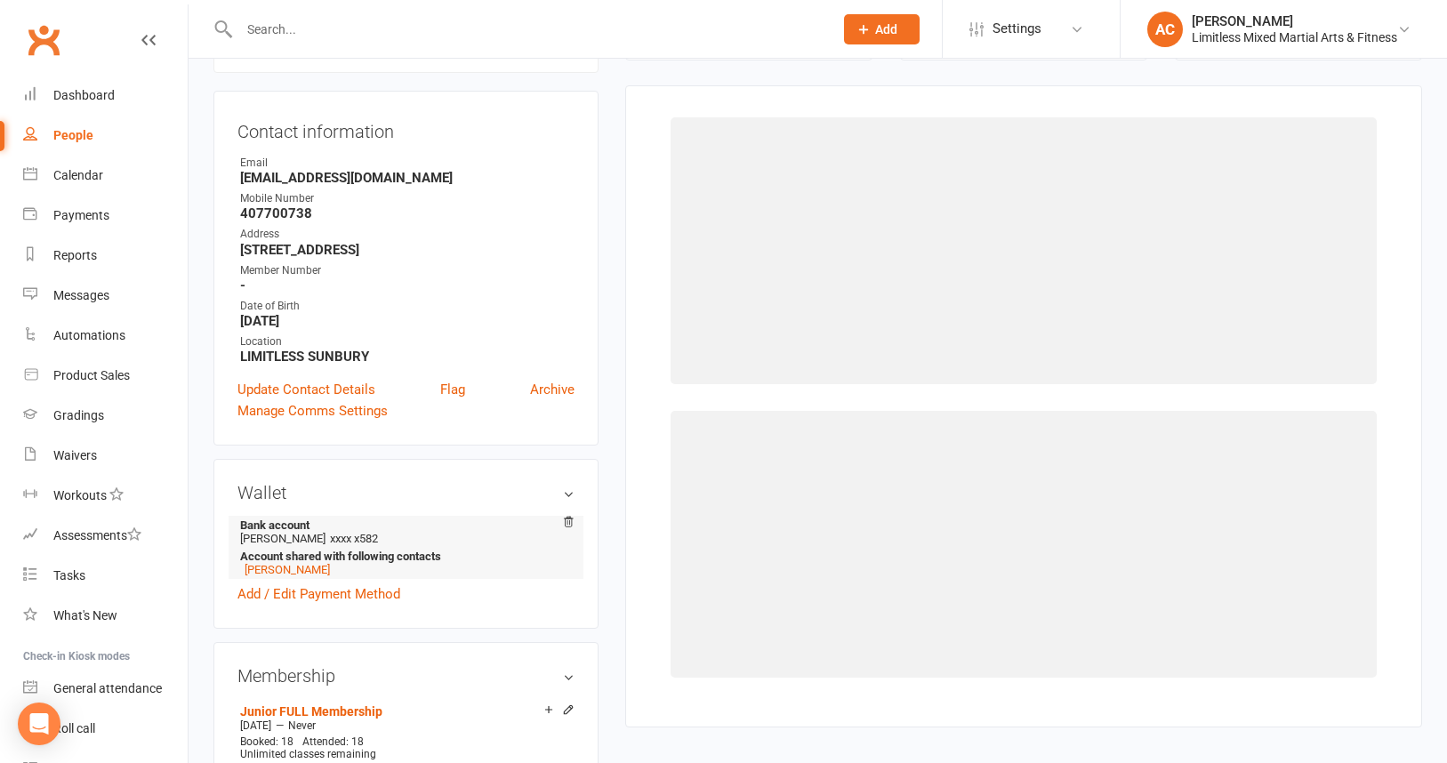
scroll to position [152, 0]
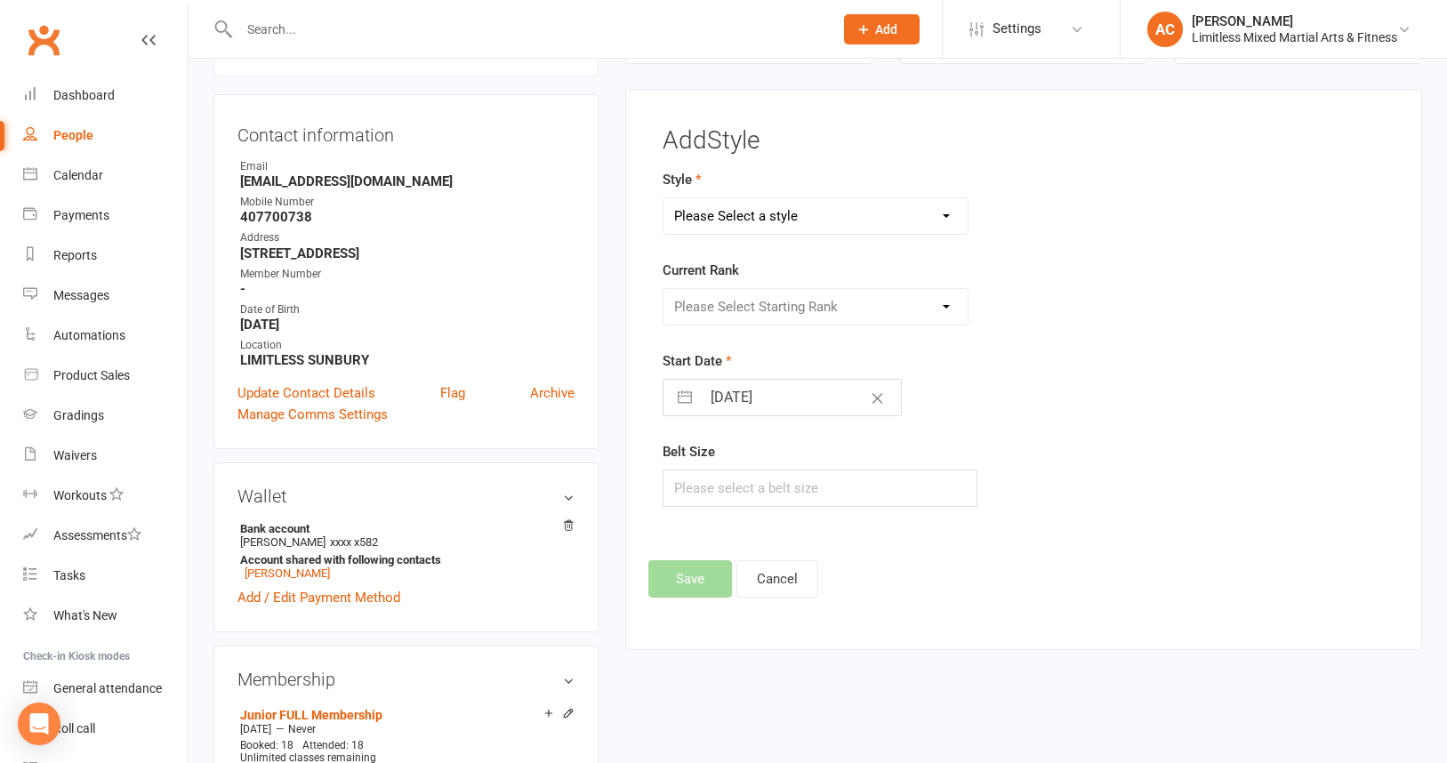
click at [800, 218] on select "Please Select a style Adult Jiu Jitsu Adult Muay Thai Junior Jiu Jitsu Junior M…" at bounding box center [815, 216] width 304 height 36
select select "3659"
click at [802, 307] on select "Please Select Starting Rank White White + Yellow White + Yellow Red Red + Yello…" at bounding box center [815, 307] width 304 height 36
select select "43286"
click at [768, 396] on input "16 Aug 2025" at bounding box center [801, 398] width 200 height 36
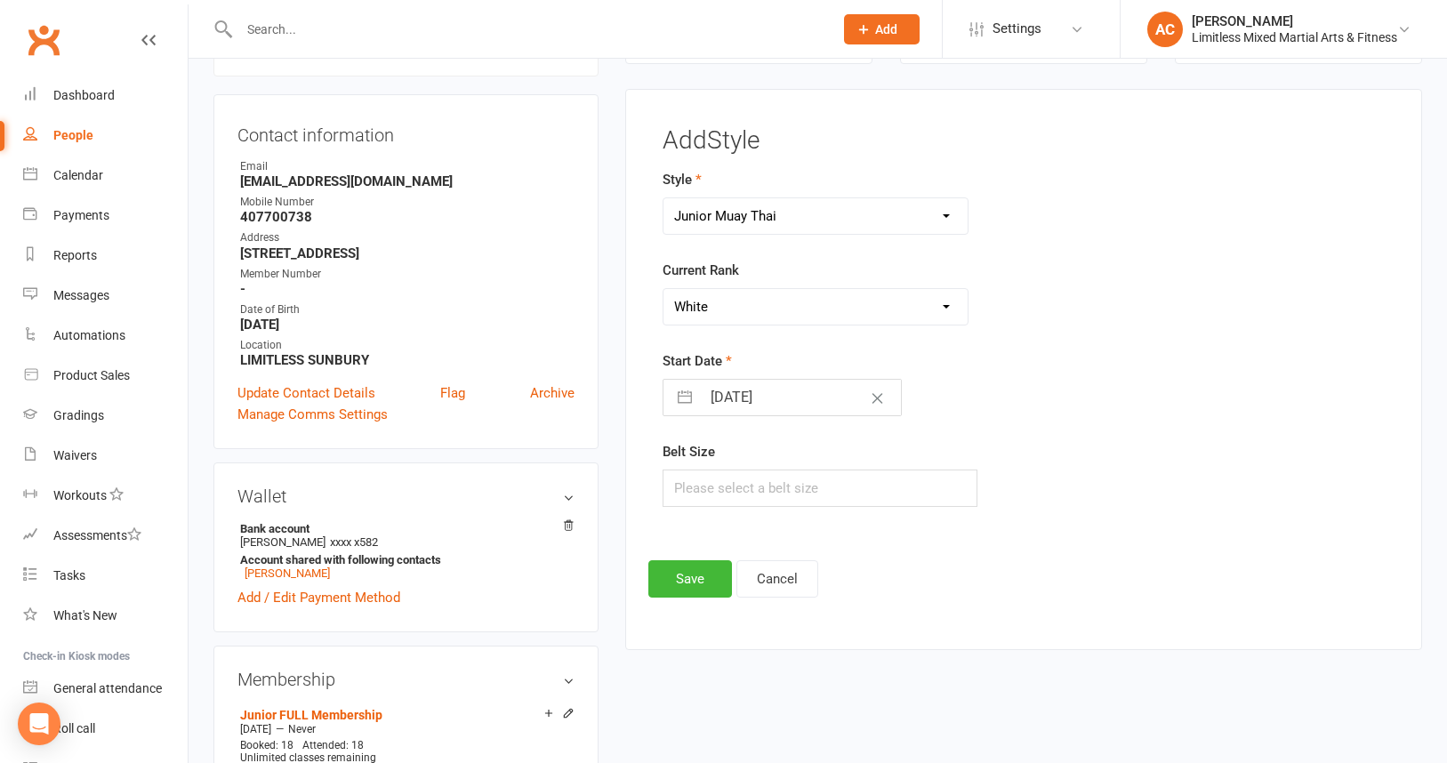
select select "6"
select select "2025"
select select "7"
select select "2025"
select select "8"
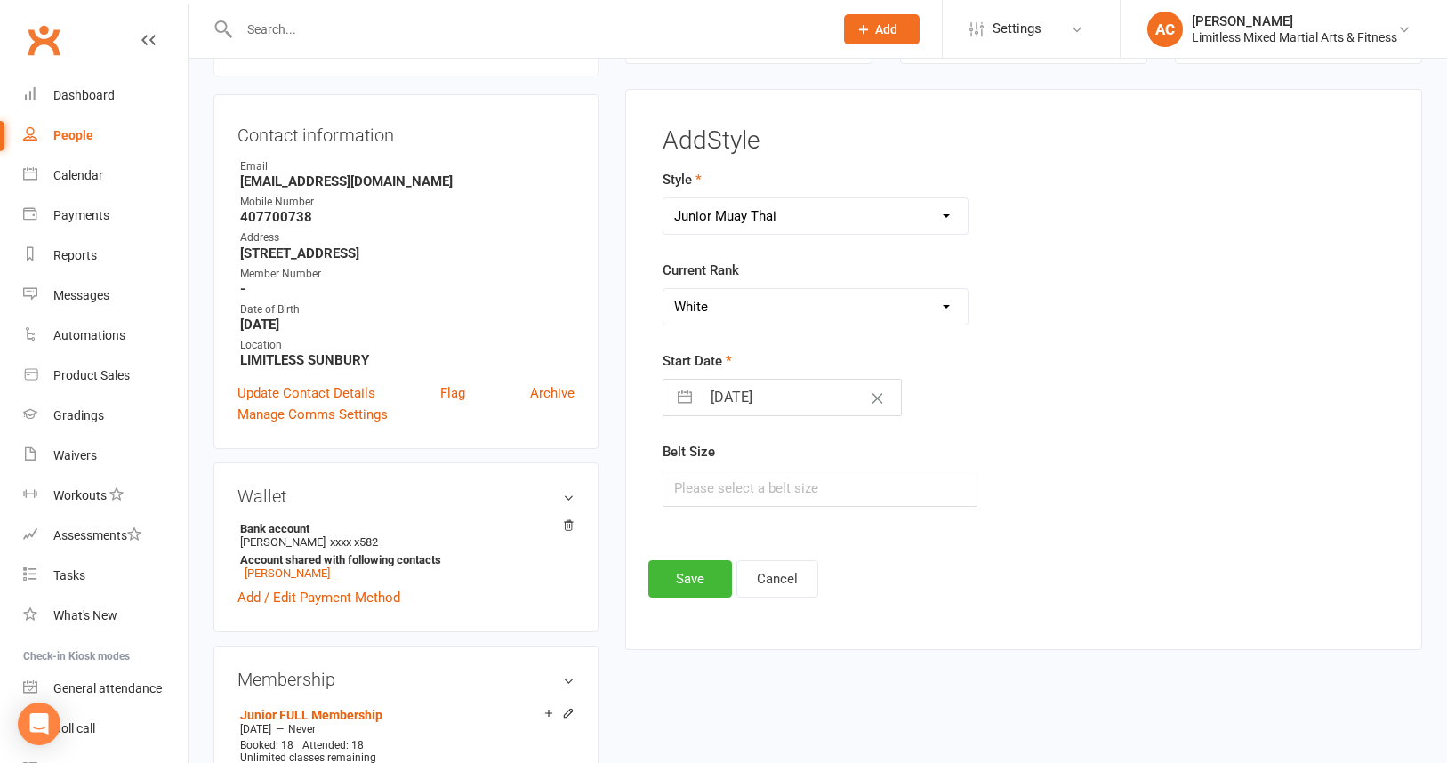
select select "2025"
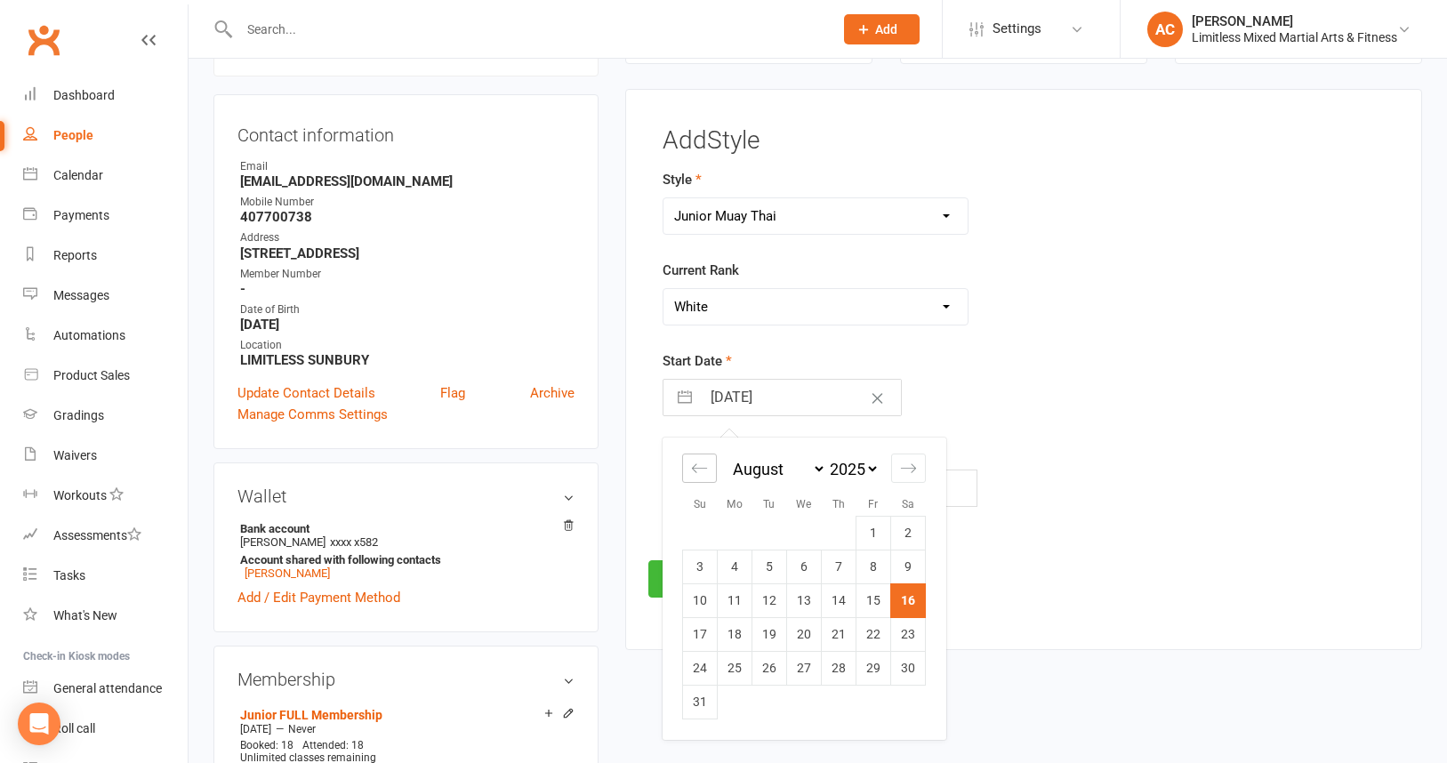
click at [694, 471] on icon "Move backward to switch to the previous month." at bounding box center [699, 468] width 17 height 17
select select "5"
select select "2025"
click at [694, 471] on icon "Move backward to switch to the previous month." at bounding box center [699, 468] width 17 height 17
select select "4"
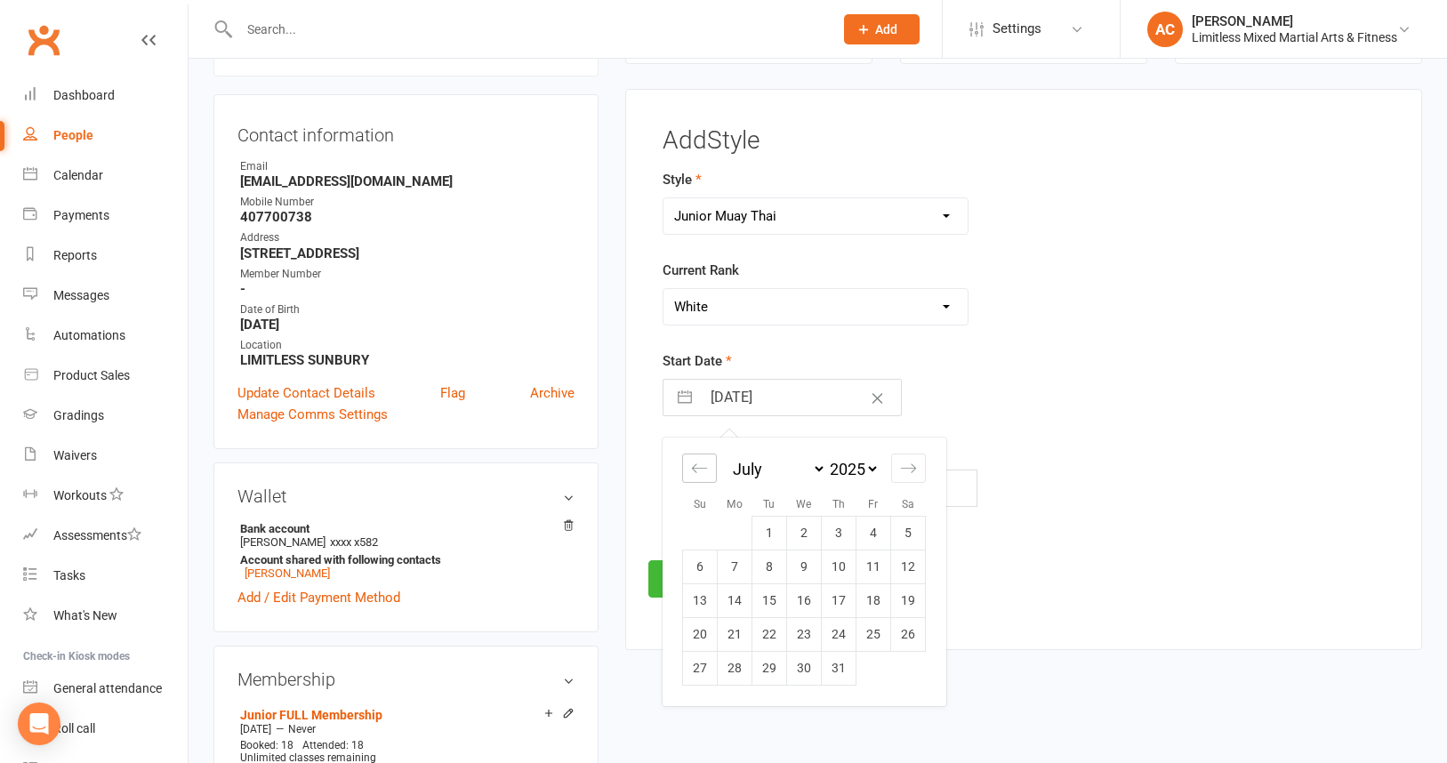
select select "2025"
click at [694, 471] on icon "Move backward to switch to the previous month." at bounding box center [699, 468] width 17 height 17
select select "2"
select select "2025"
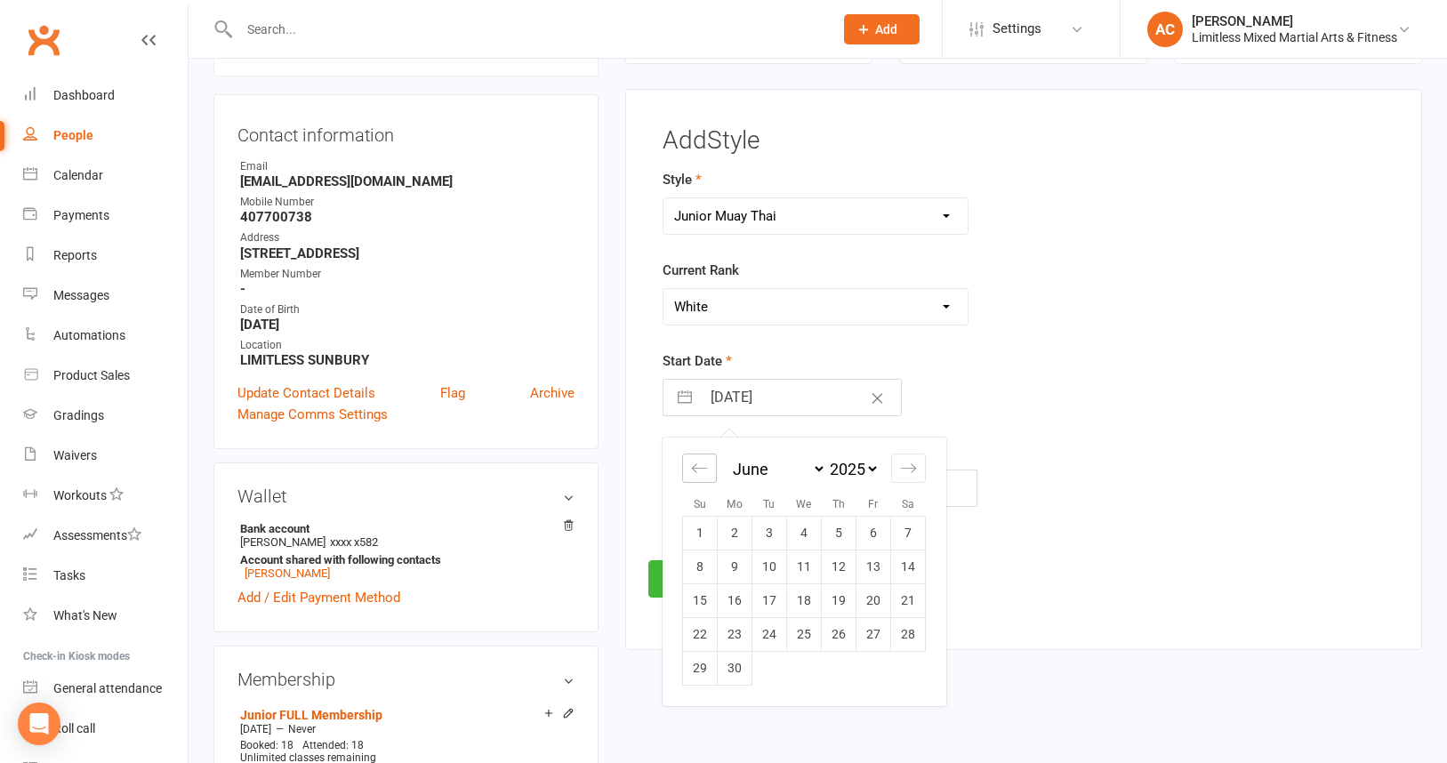
select select "3"
select select "2025"
click at [694, 471] on icon "Move backward to switch to the previous month." at bounding box center [699, 468] width 17 height 17
select select "1"
select select "2025"
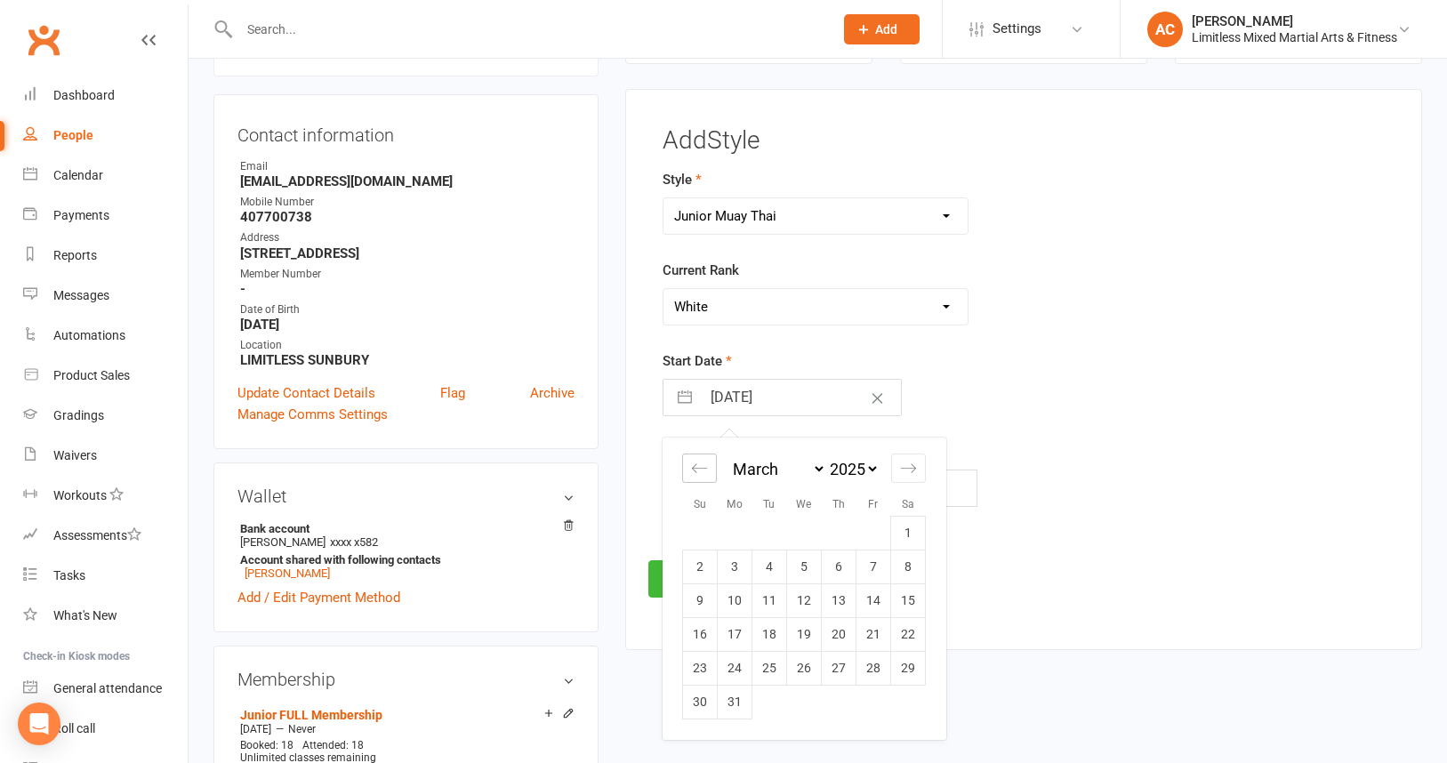
click at [694, 471] on icon "Move backward to switch to the previous month." at bounding box center [699, 468] width 17 height 17
select select "11"
select select "2024"
select select "2025"
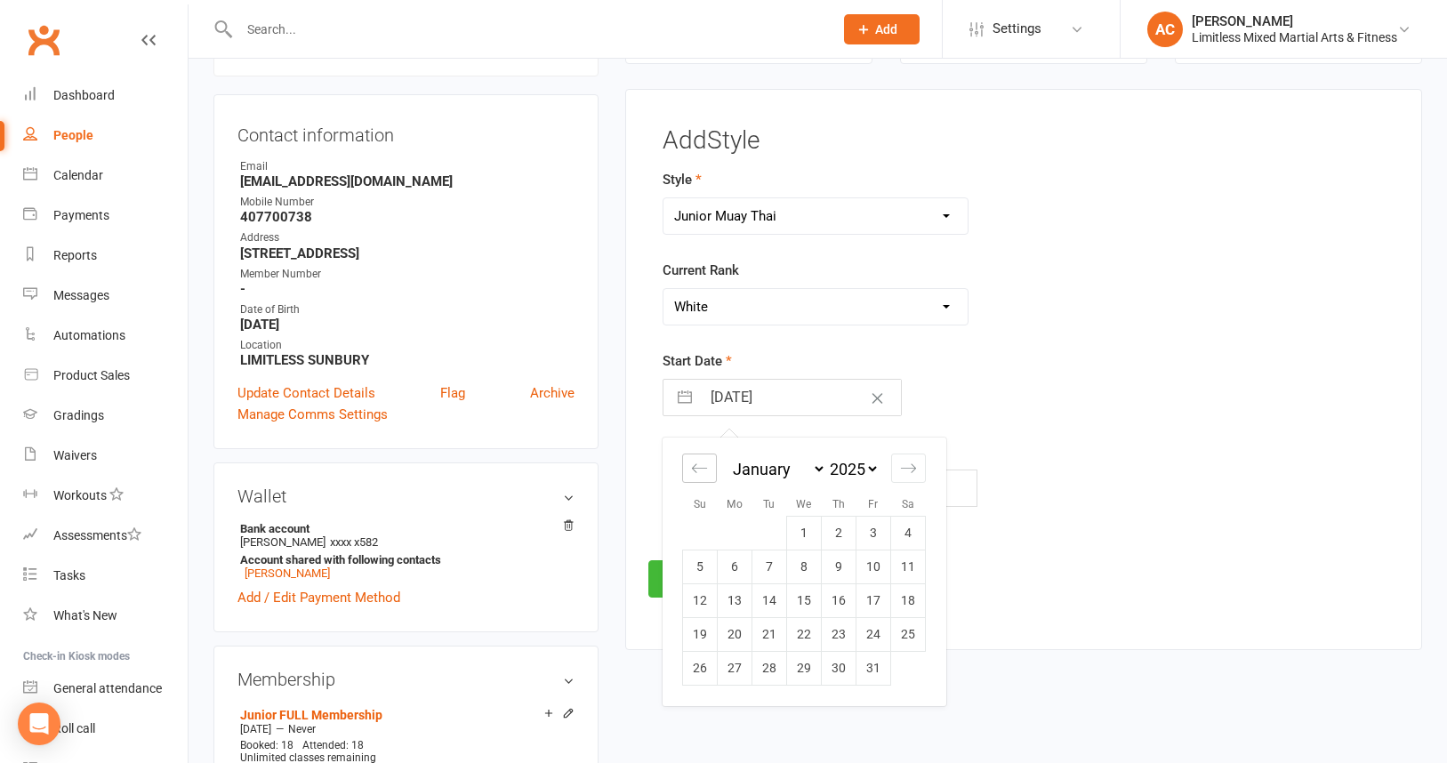
click at [694, 471] on icon "Move backward to switch to the previous month." at bounding box center [699, 468] width 17 height 17
select select "10"
select select "2024"
click at [694, 470] on icon "Move backward to switch to the previous month." at bounding box center [699, 468] width 17 height 17
select select "9"
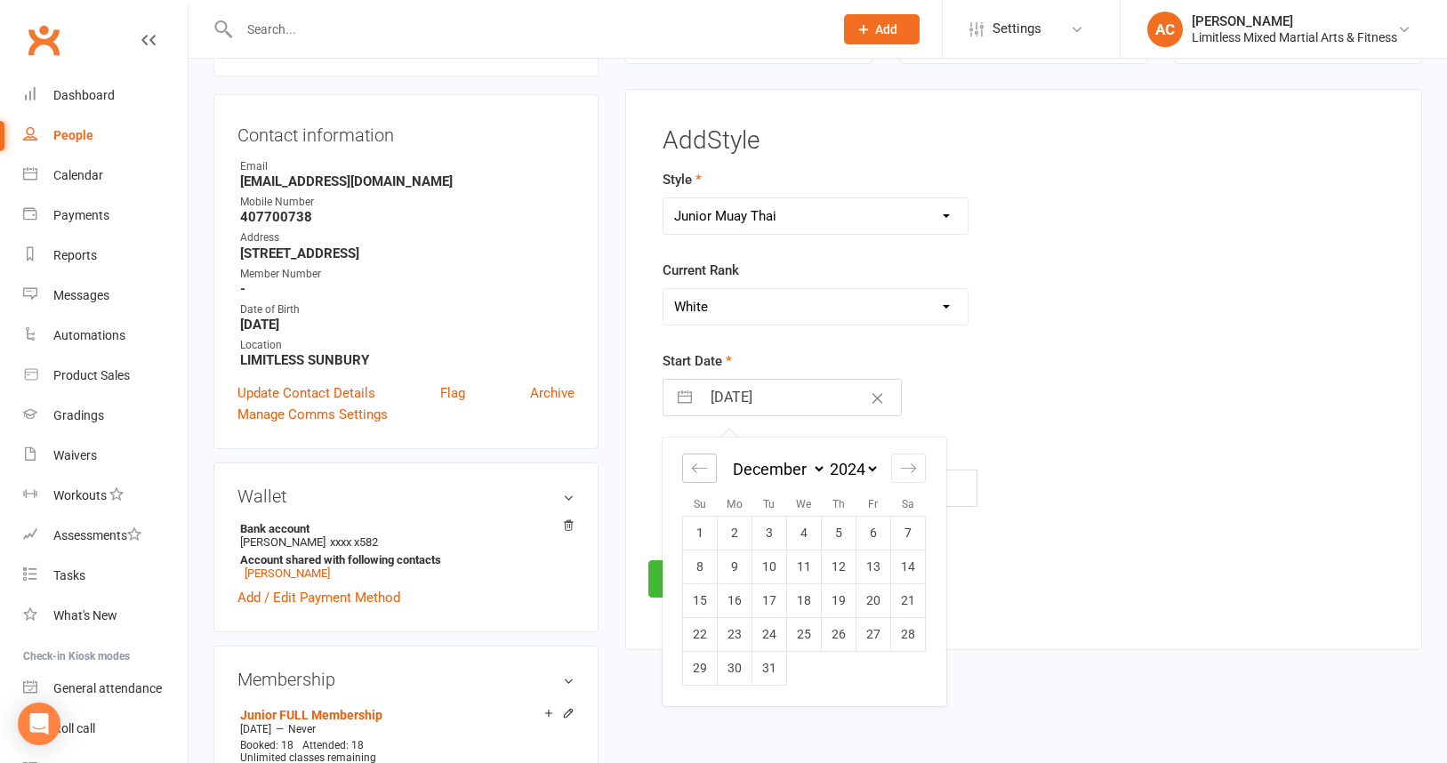
select select "2024"
click at [694, 470] on icon "Move backward to switch to the previous month." at bounding box center [699, 468] width 17 height 17
select select "8"
select select "2024"
click at [836, 581] on td "10" at bounding box center [839, 567] width 35 height 34
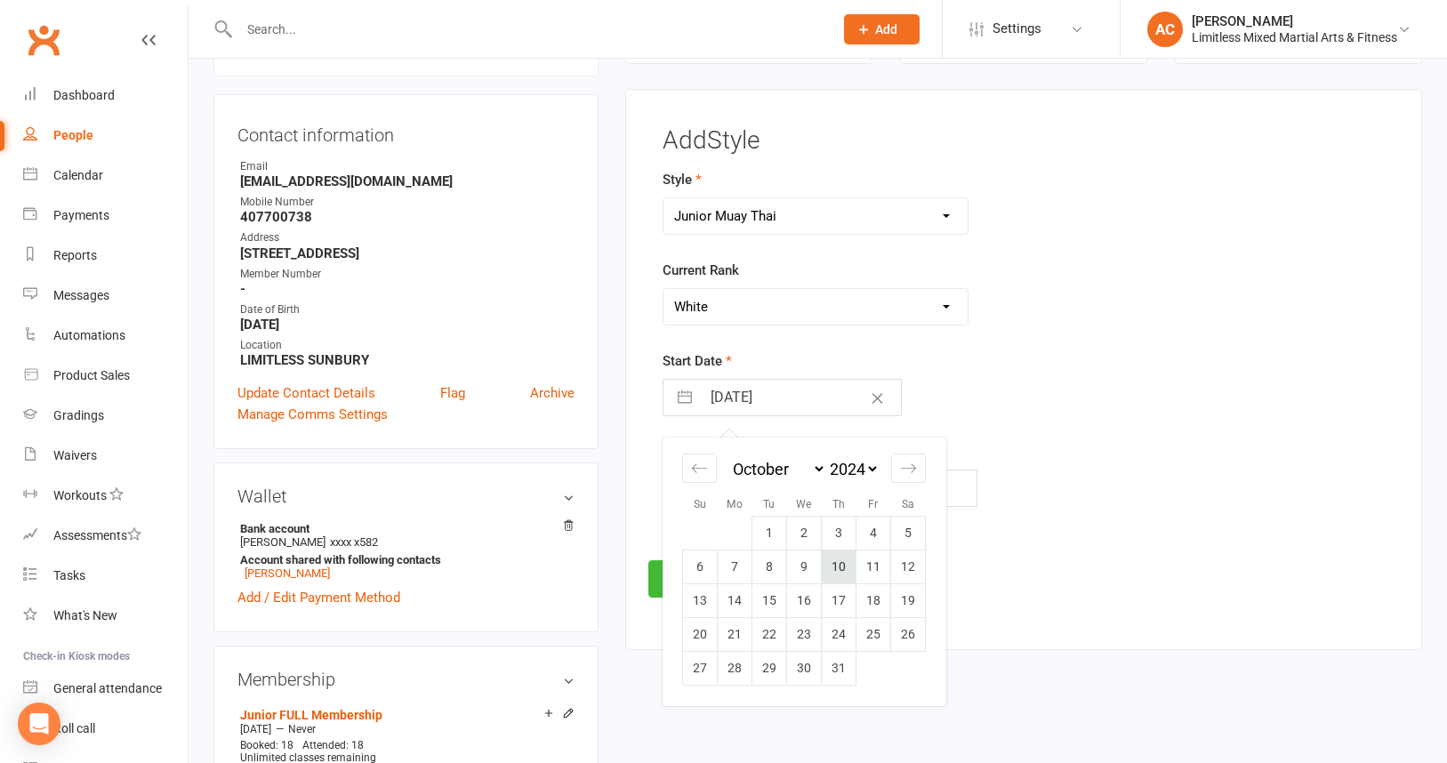
type input "10 Oct 2024"
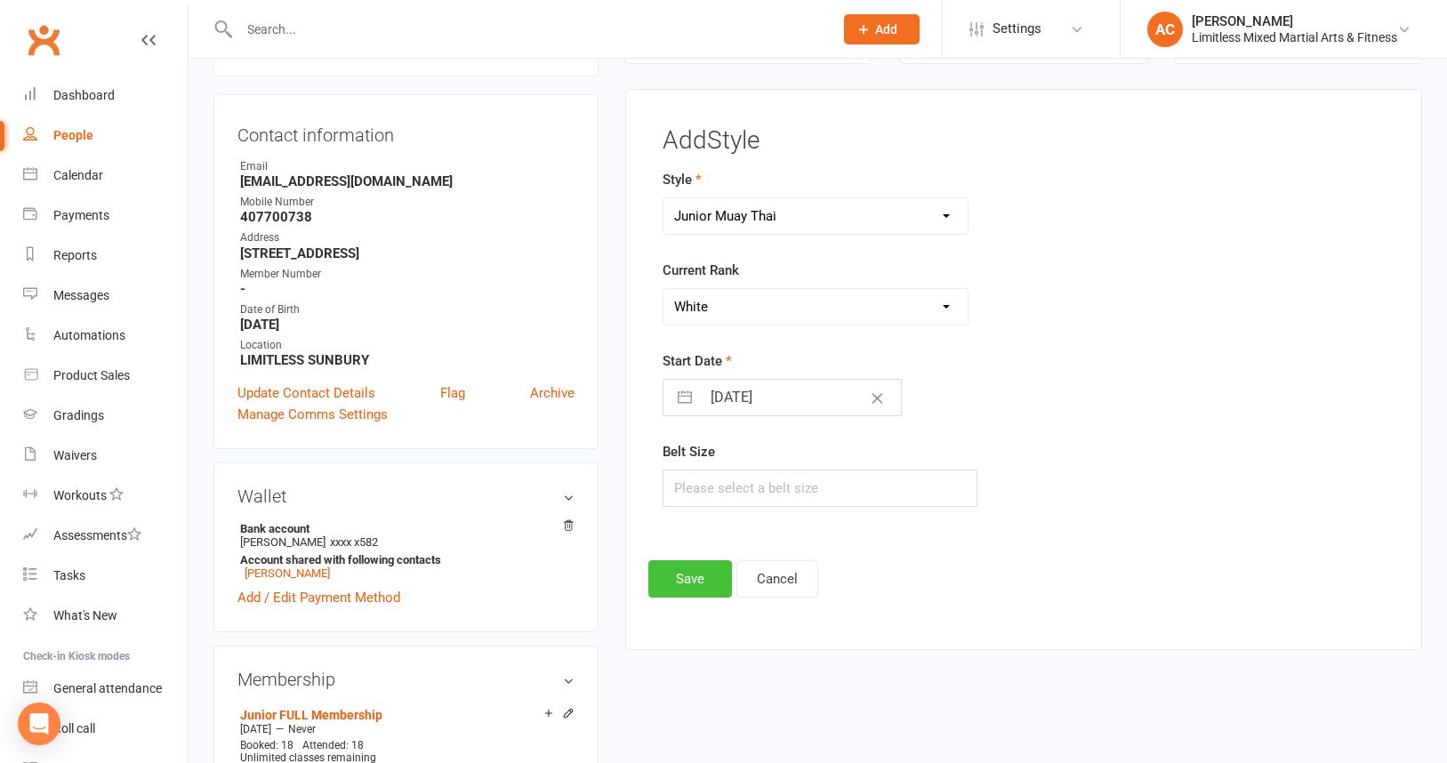
click at [709, 575] on button "Save" at bounding box center [690, 578] width 84 height 37
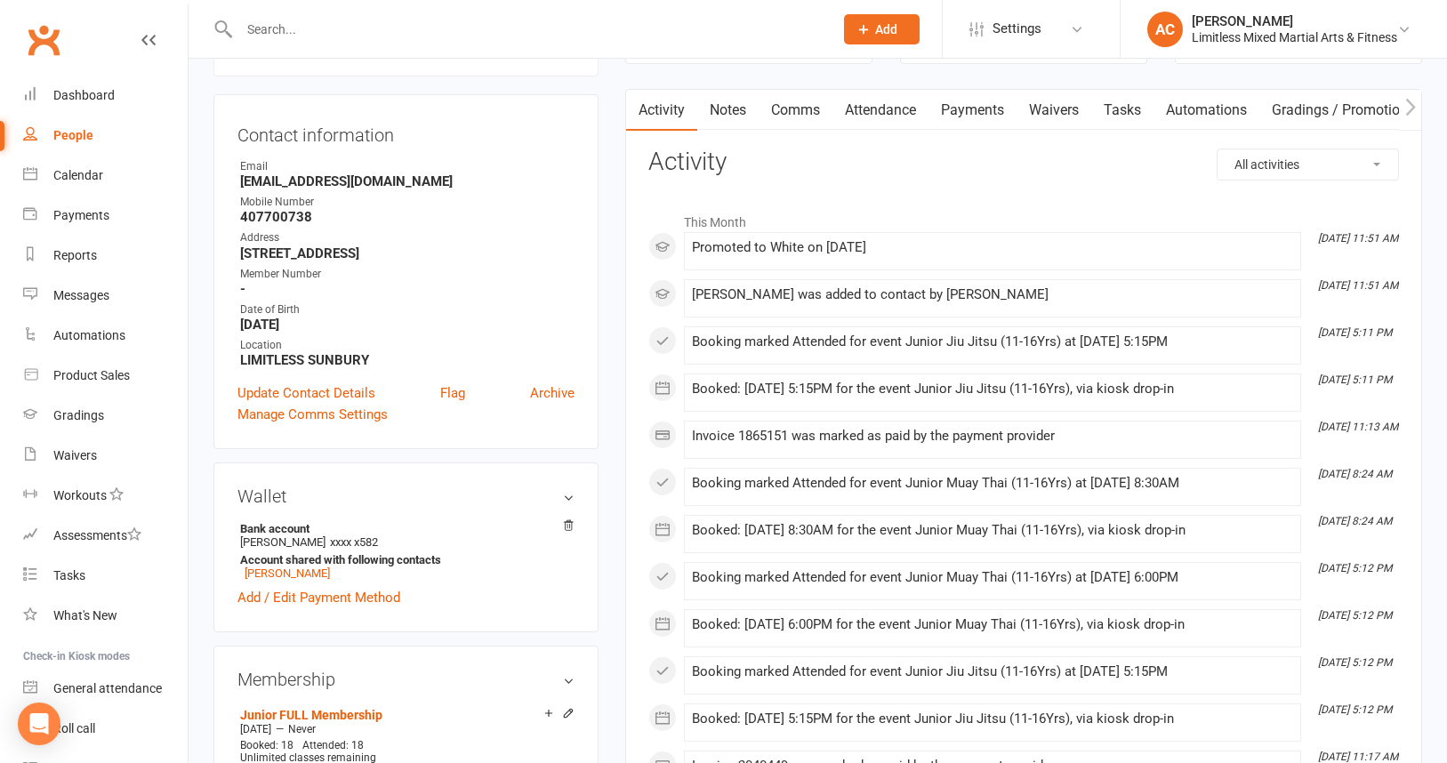
scroll to position [0, 0]
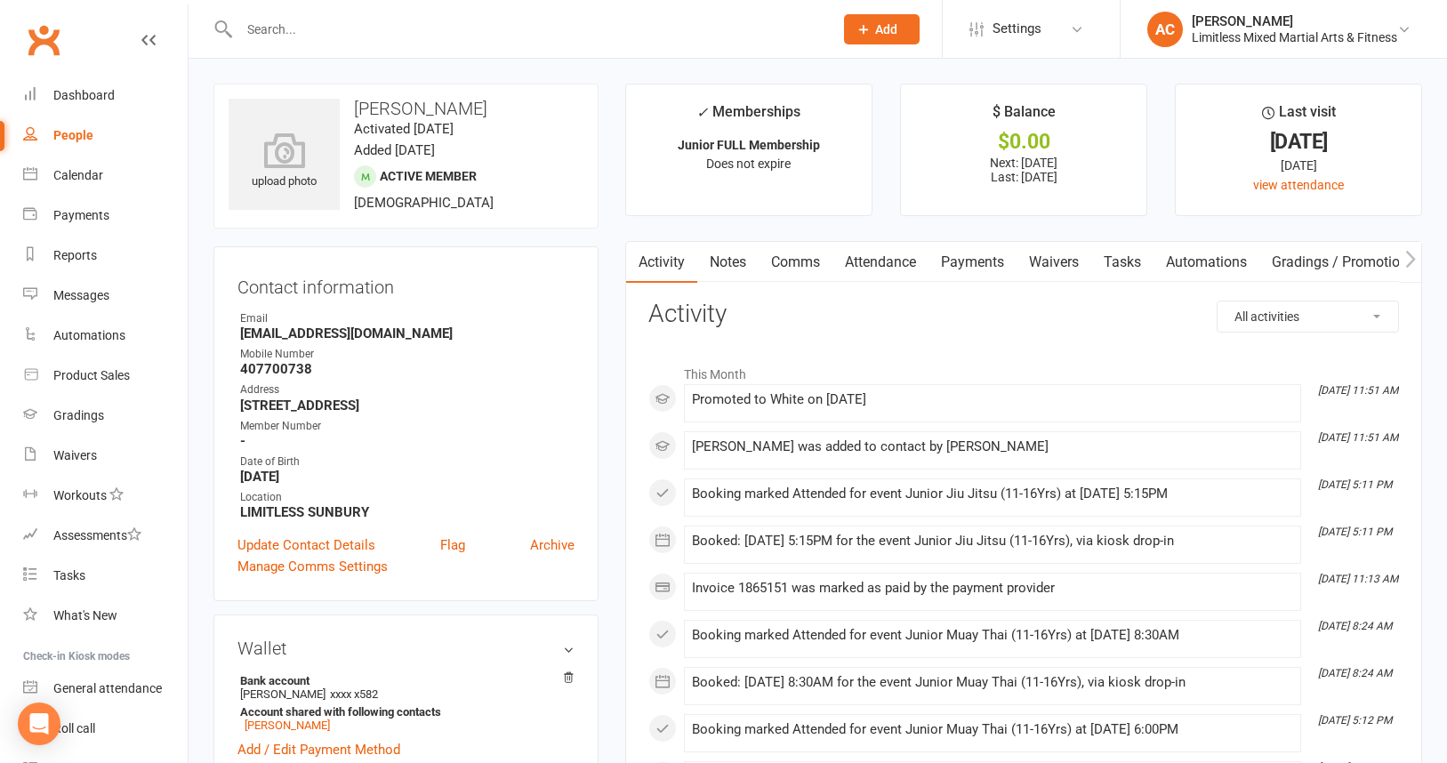
click at [317, 21] on input "text" at bounding box center [527, 29] width 587 height 25
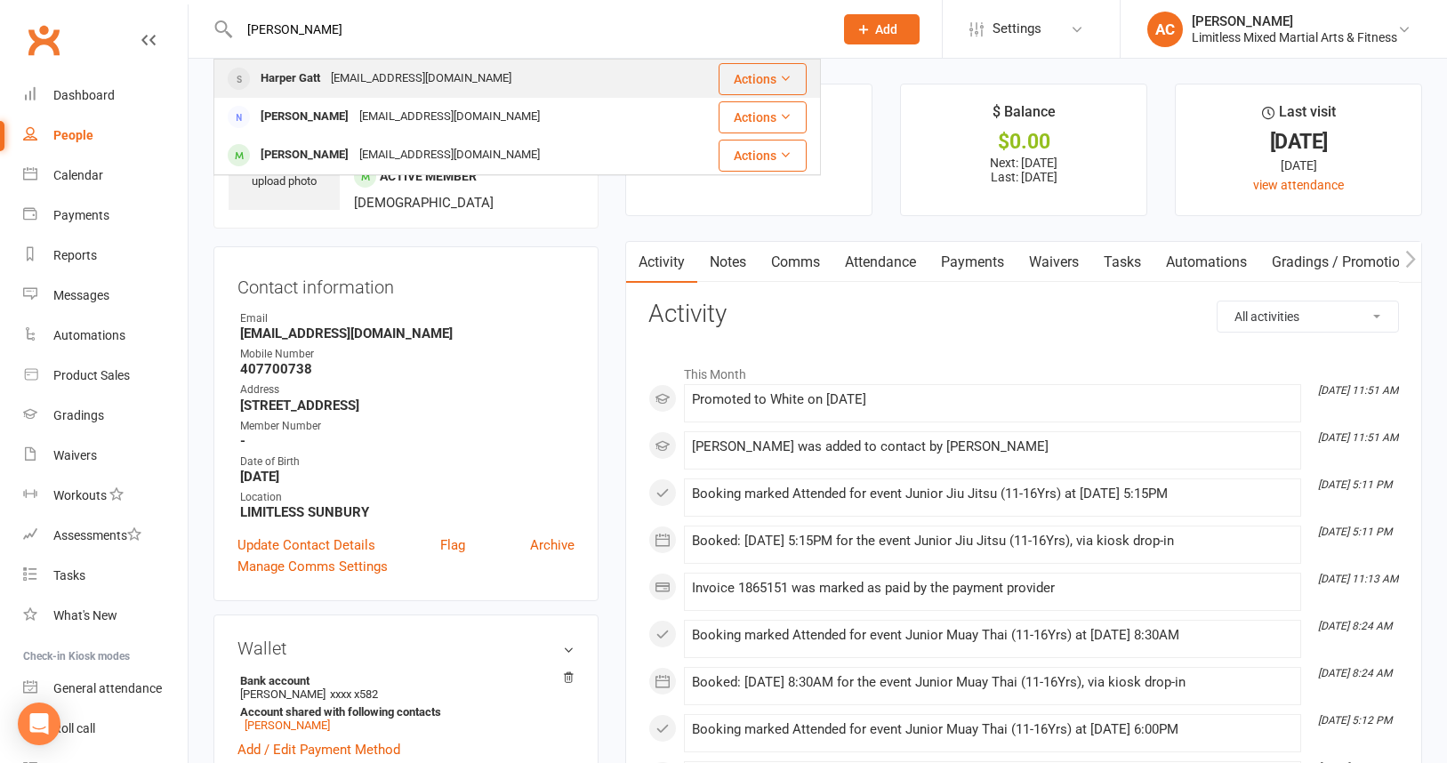
type input "harper"
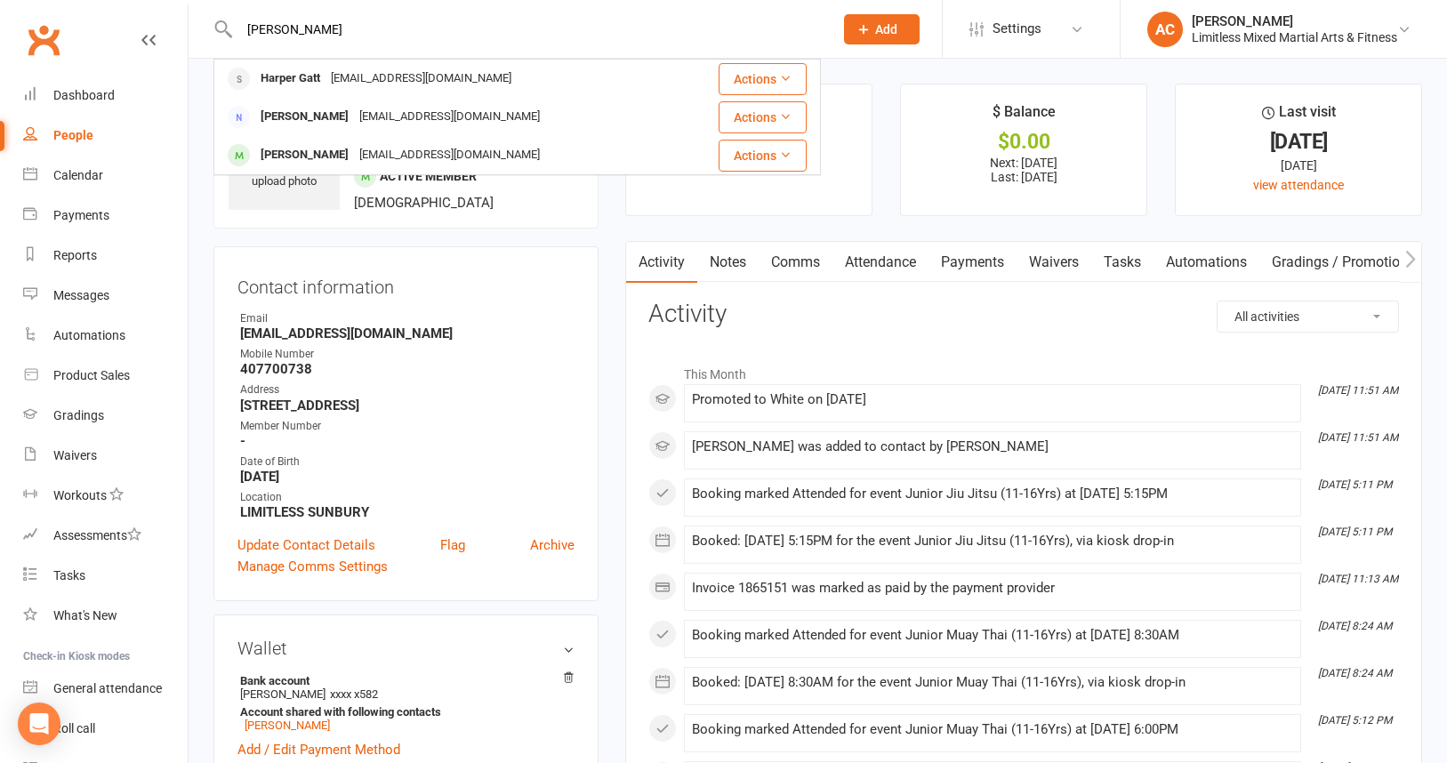
click at [337, 84] on div "sguxcms@hotmail.com" at bounding box center [421, 79] width 191 height 26
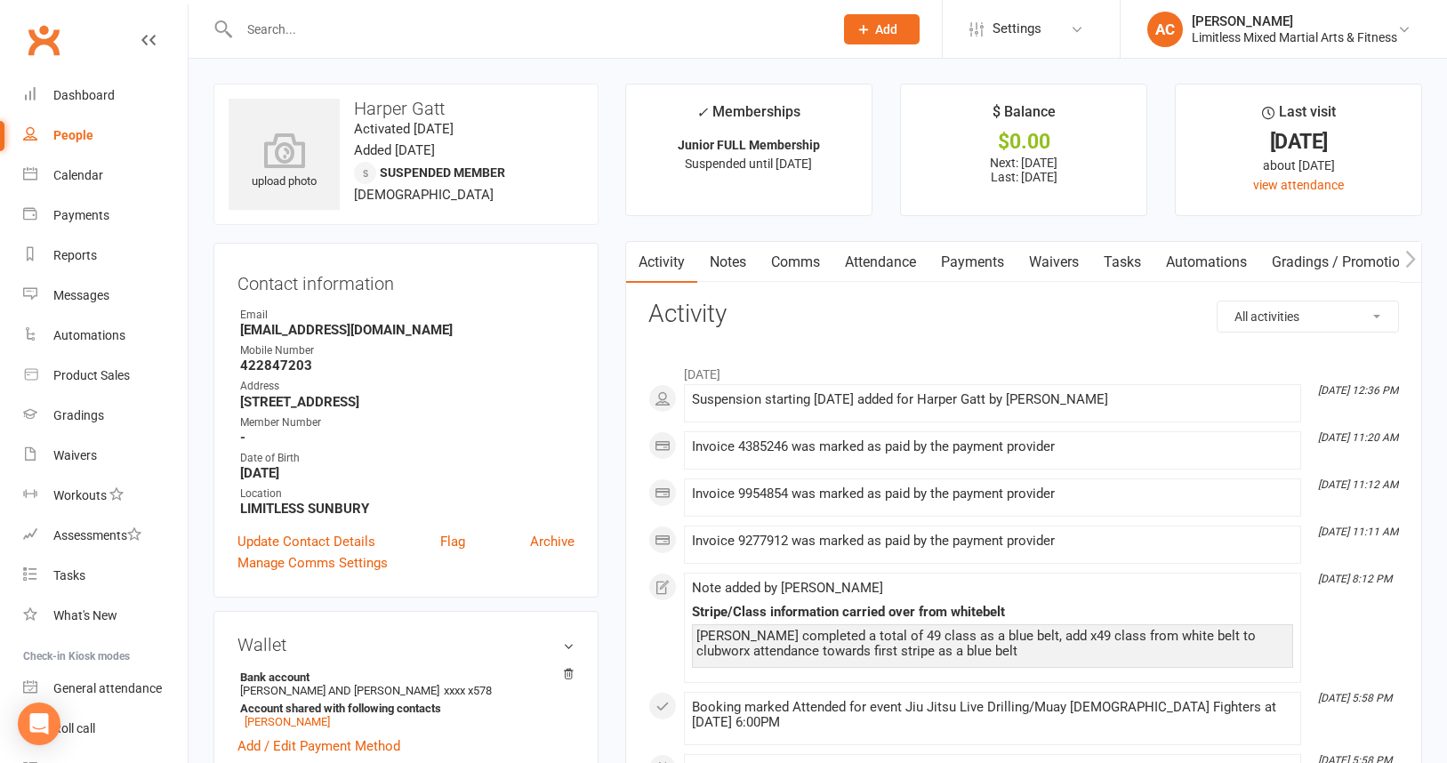
click at [734, 261] on link "Notes" at bounding box center [727, 262] width 61 height 41
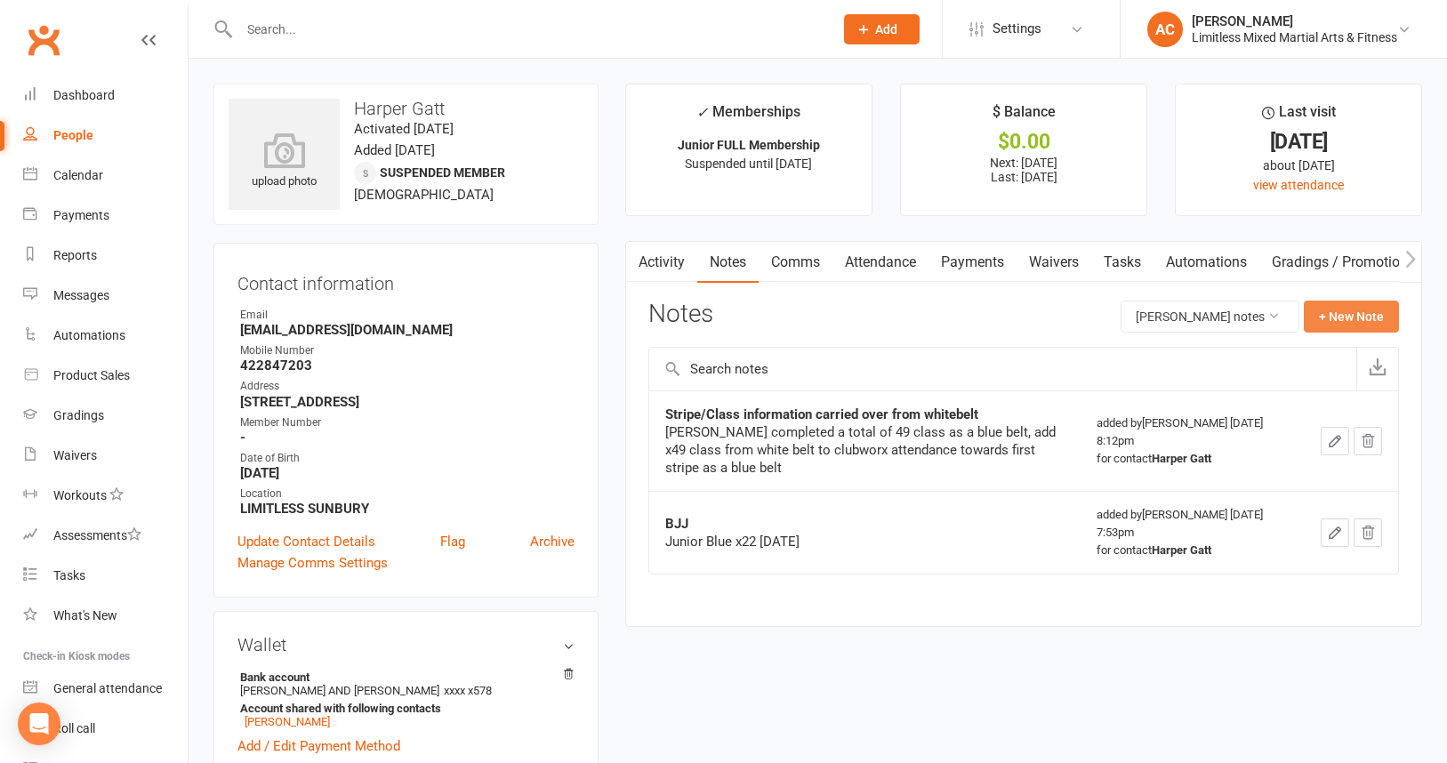
click at [1351, 319] on button "+ New Note" at bounding box center [1351, 317] width 95 height 32
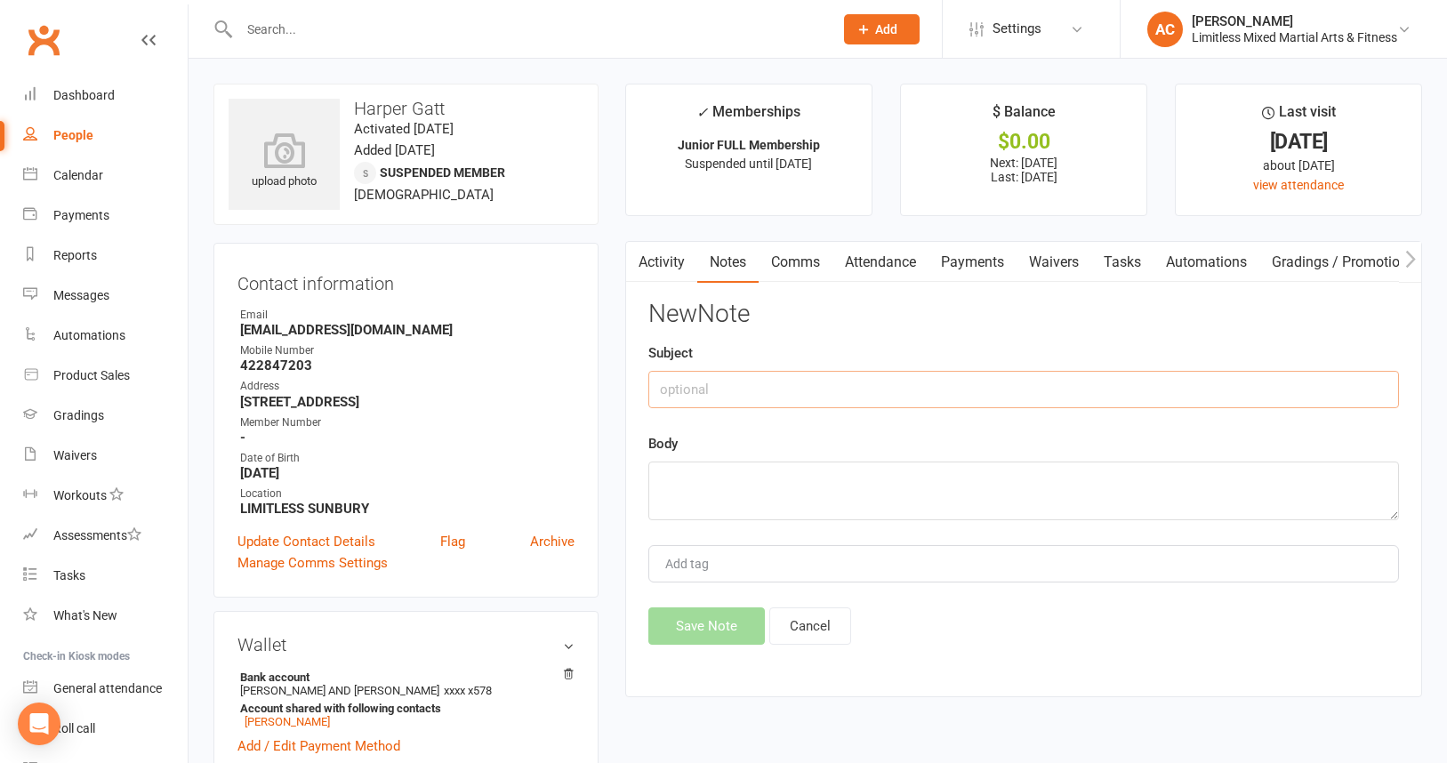
click at [836, 393] on input "text" at bounding box center [1023, 389] width 751 height 37
type input "Cancellation"
click at [744, 484] on textarea at bounding box center [1023, 491] width 751 height 59
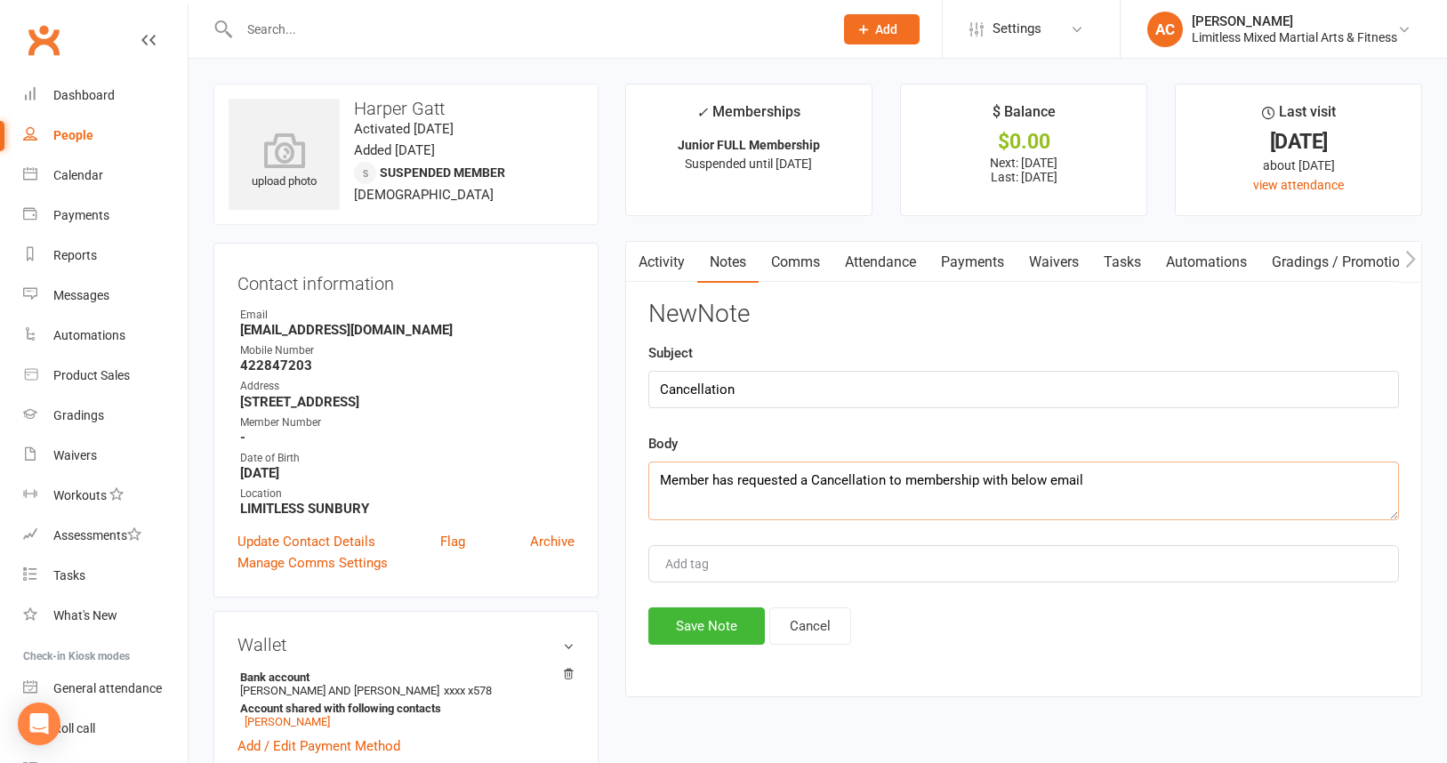
paste textarea "Hi Troy and Megan, I just wanted to take a moment to thank you for everything y…"
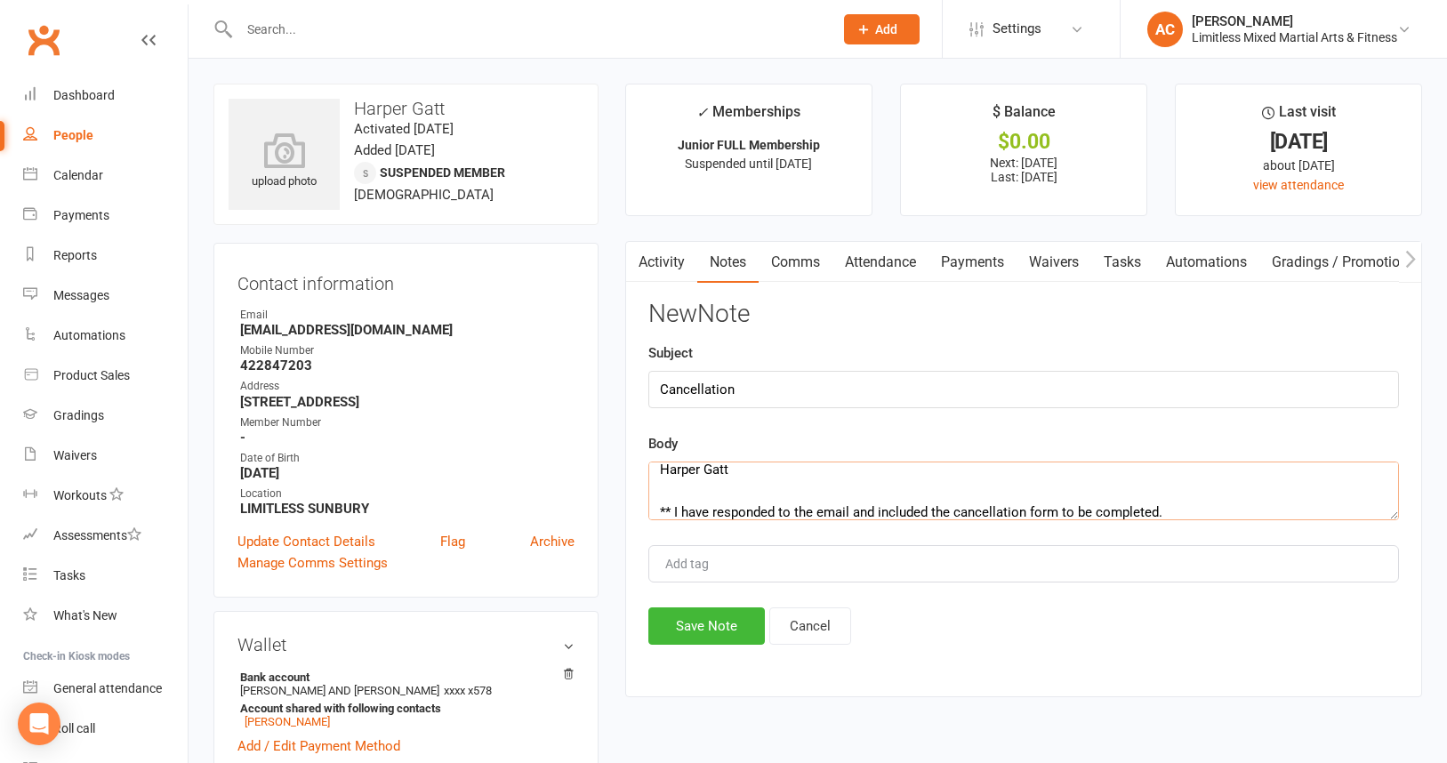
type textarea "Member has requested a Cancellation to membership with below email Hi Troy and …"
click at [721, 623] on button "Save Note" at bounding box center [706, 625] width 117 height 37
